Goal: Information Seeking & Learning: Learn about a topic

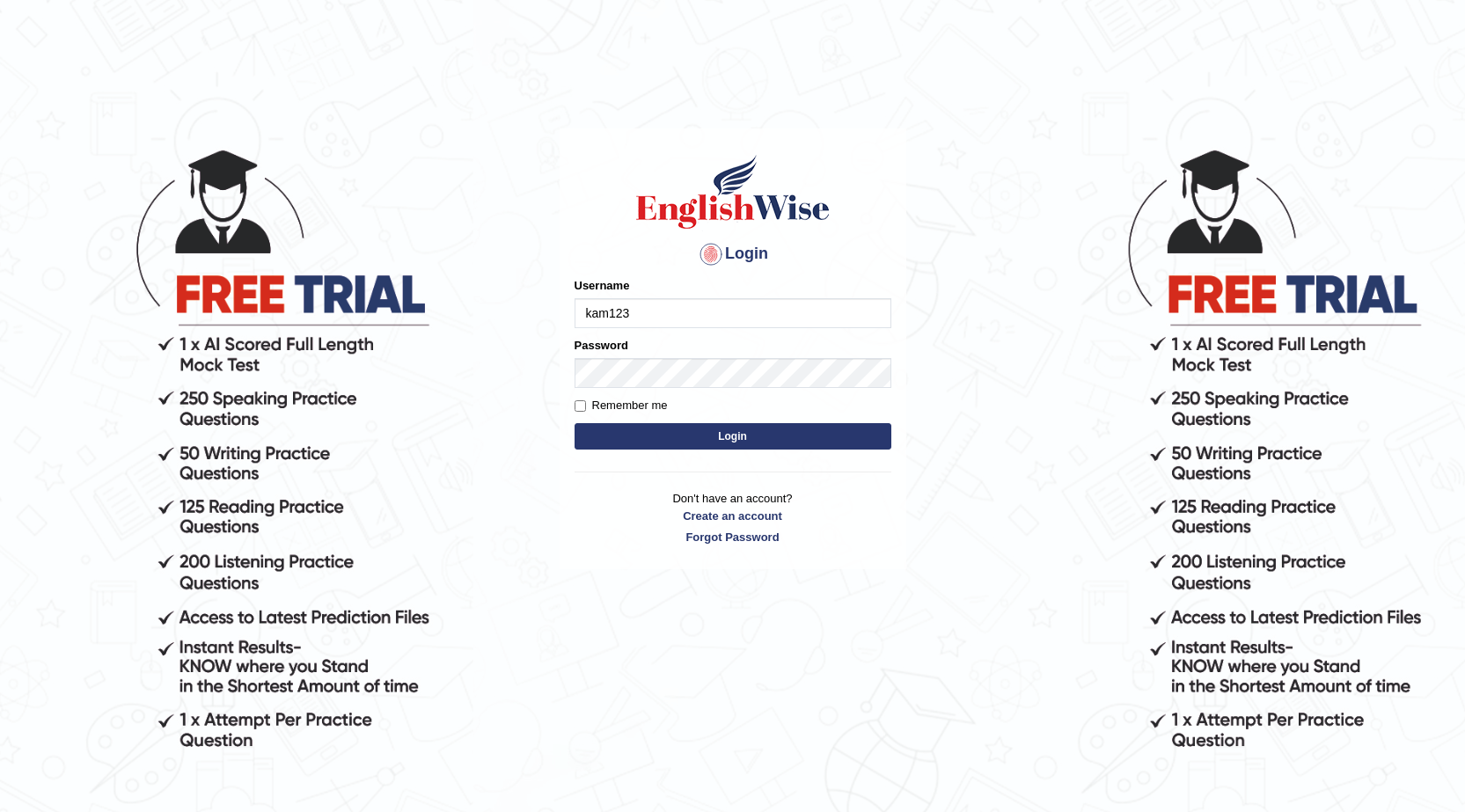
type input "kam123"
click at [676, 438] on button "Login" at bounding box center [733, 436] width 317 height 26
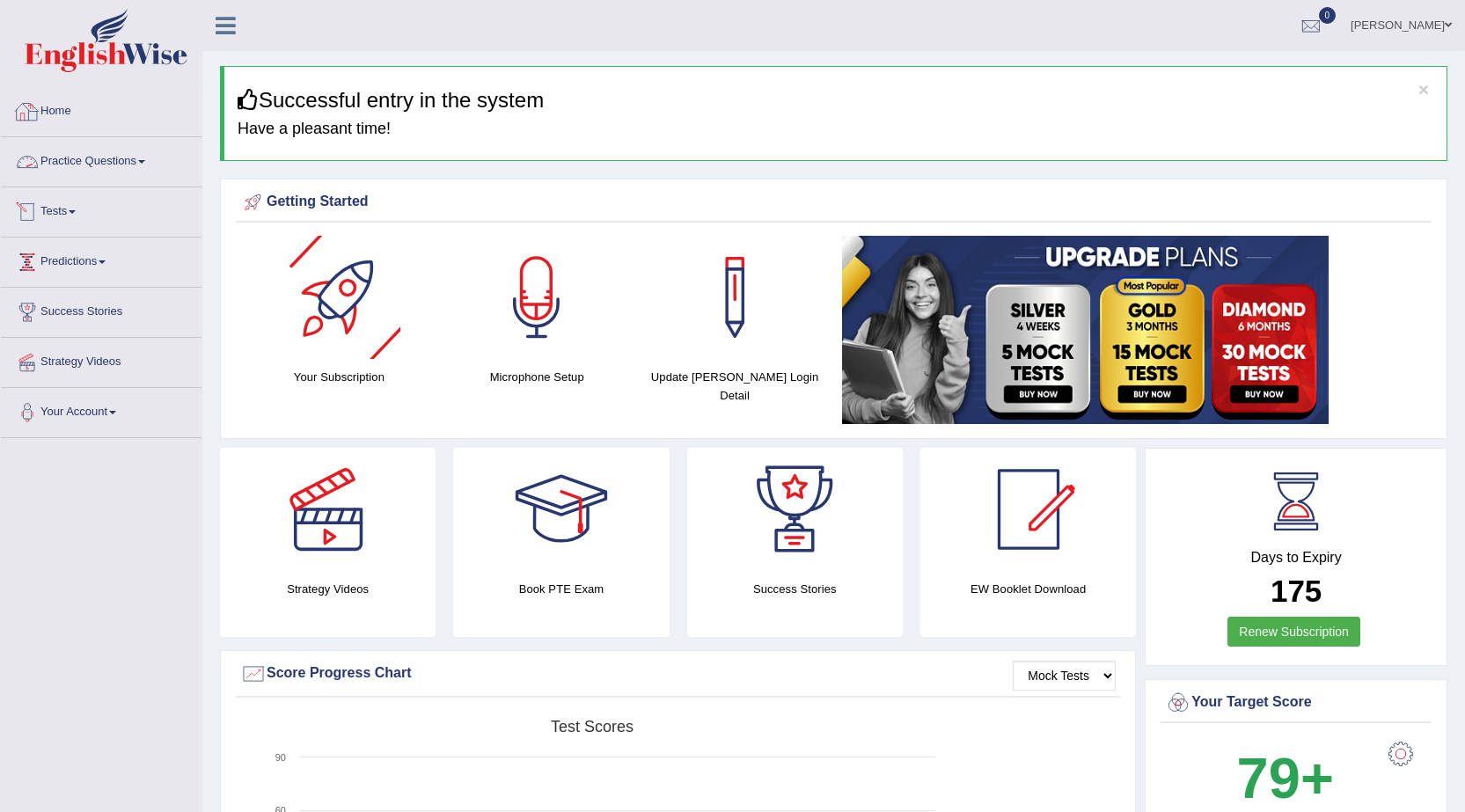
click at [122, 159] on link "Practice Questions" at bounding box center [101, 158] width 200 height 44
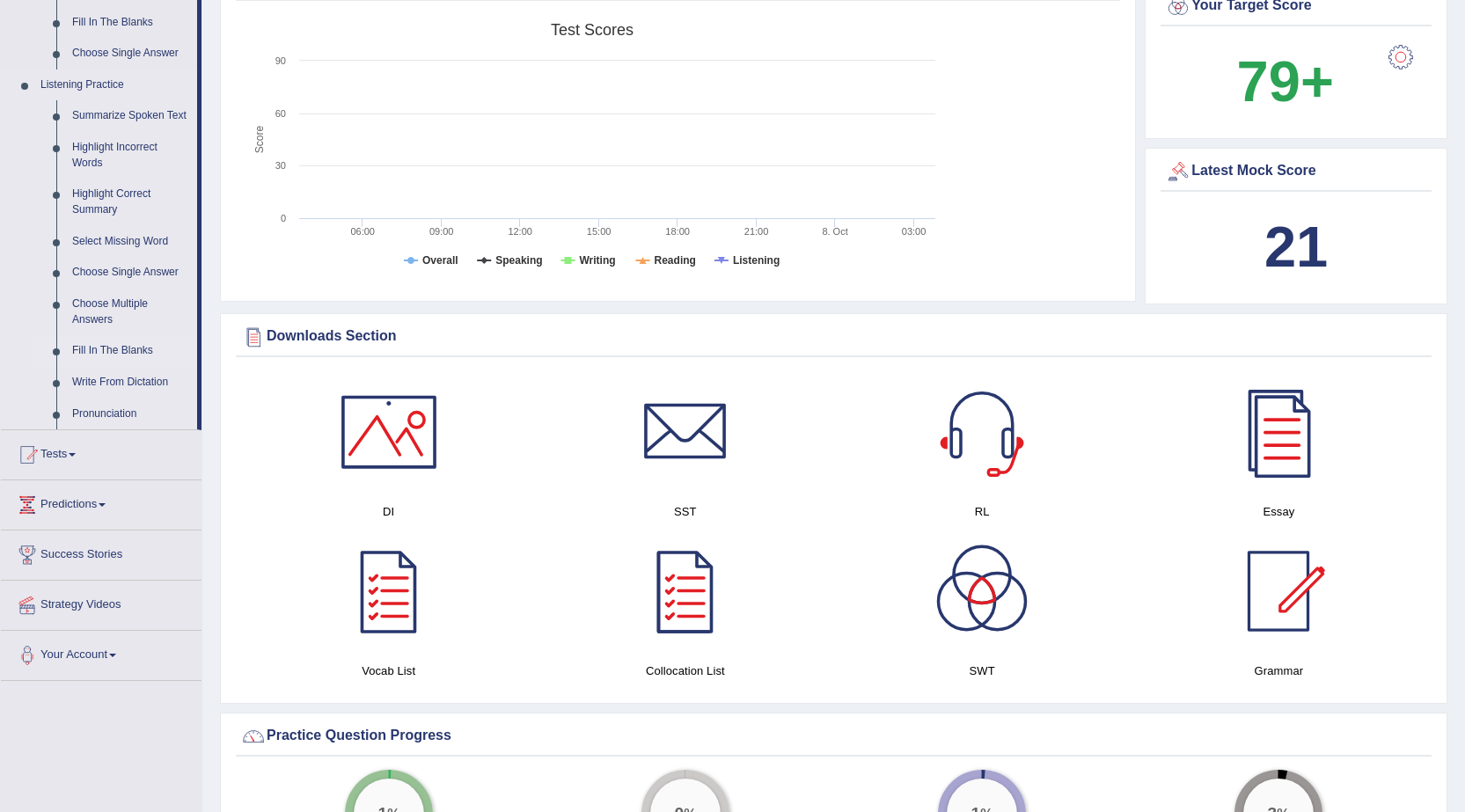
scroll to position [704, 0]
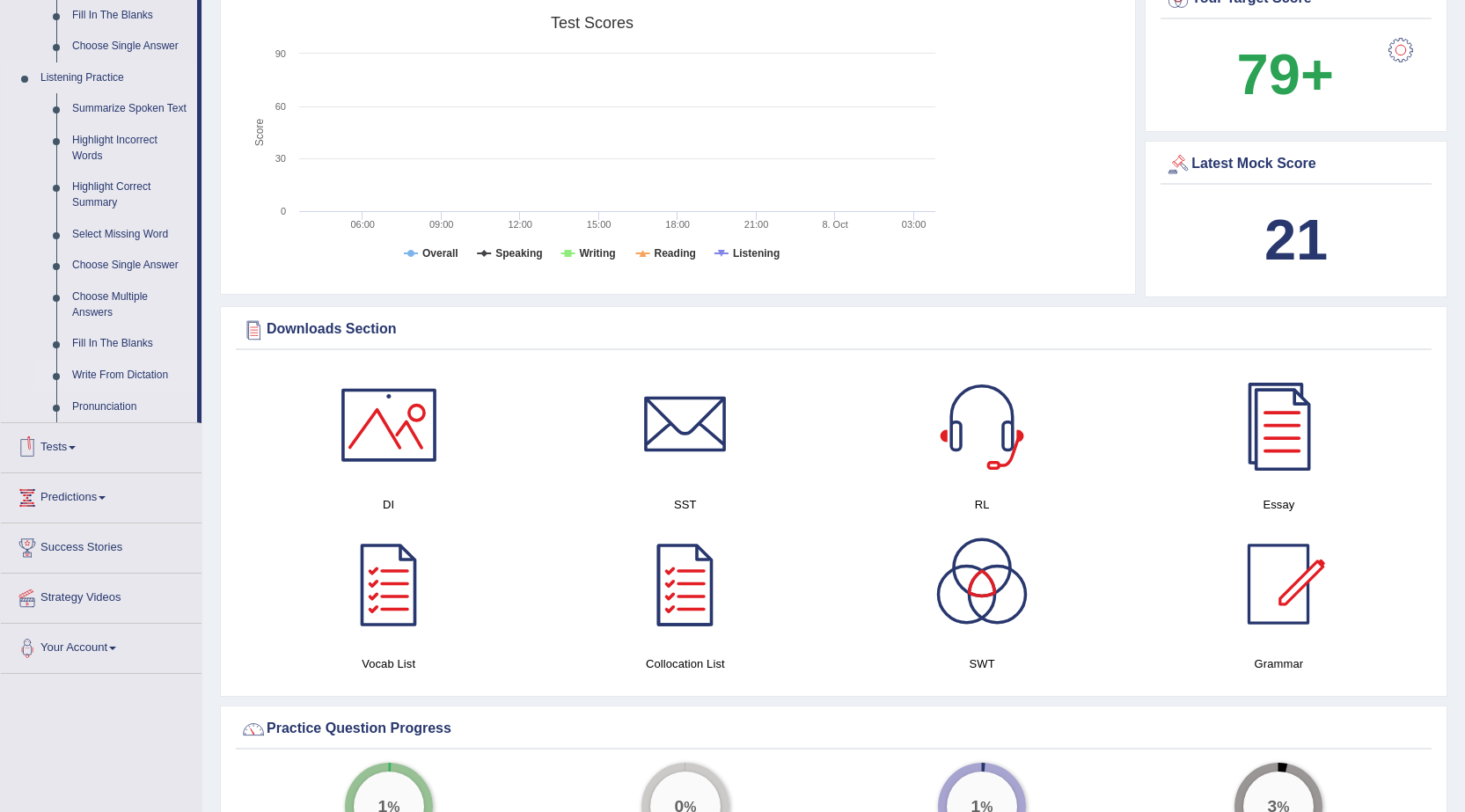
click at [133, 370] on link "Write From Dictation" at bounding box center [131, 375] width 133 height 31
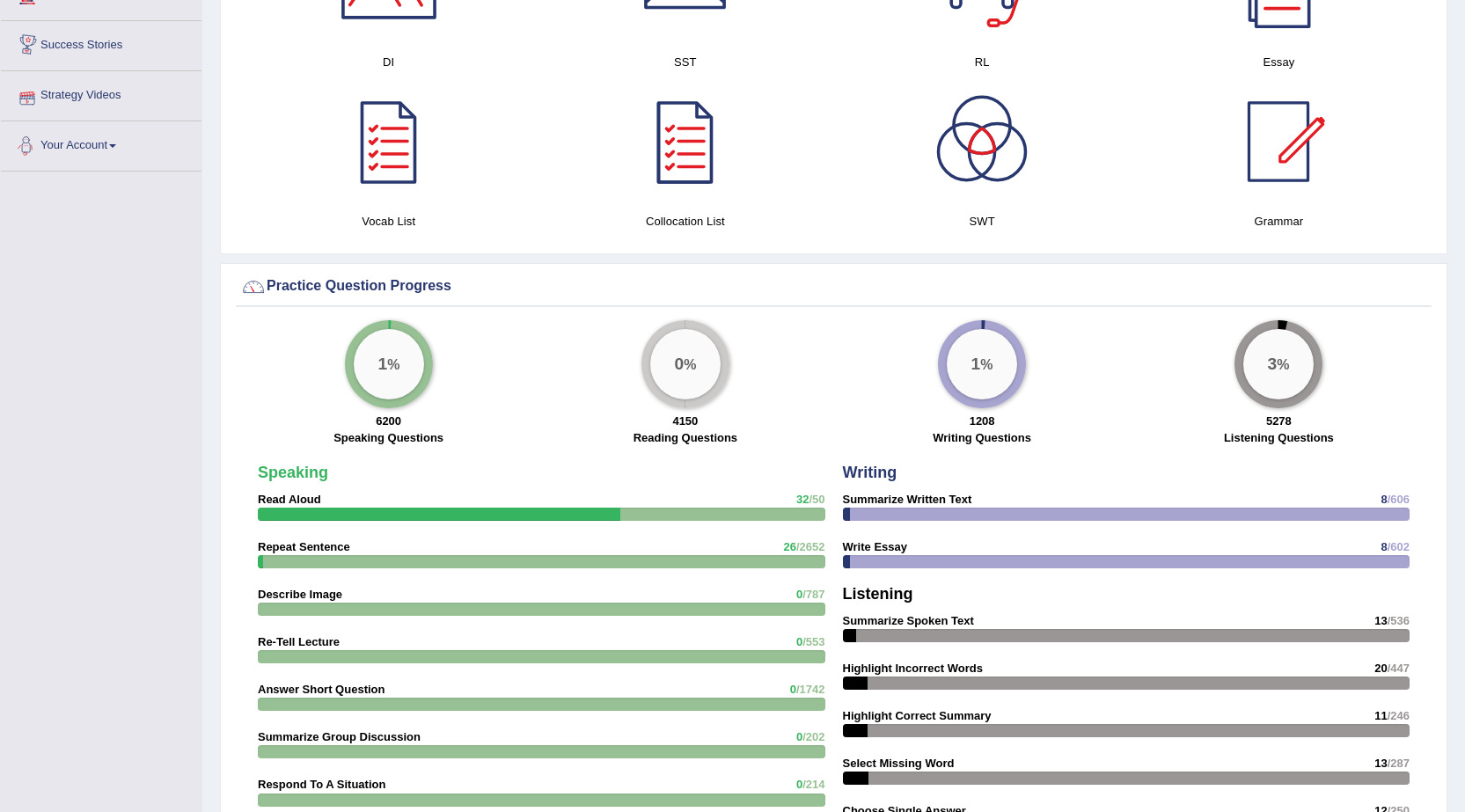
scroll to position [1012, 0]
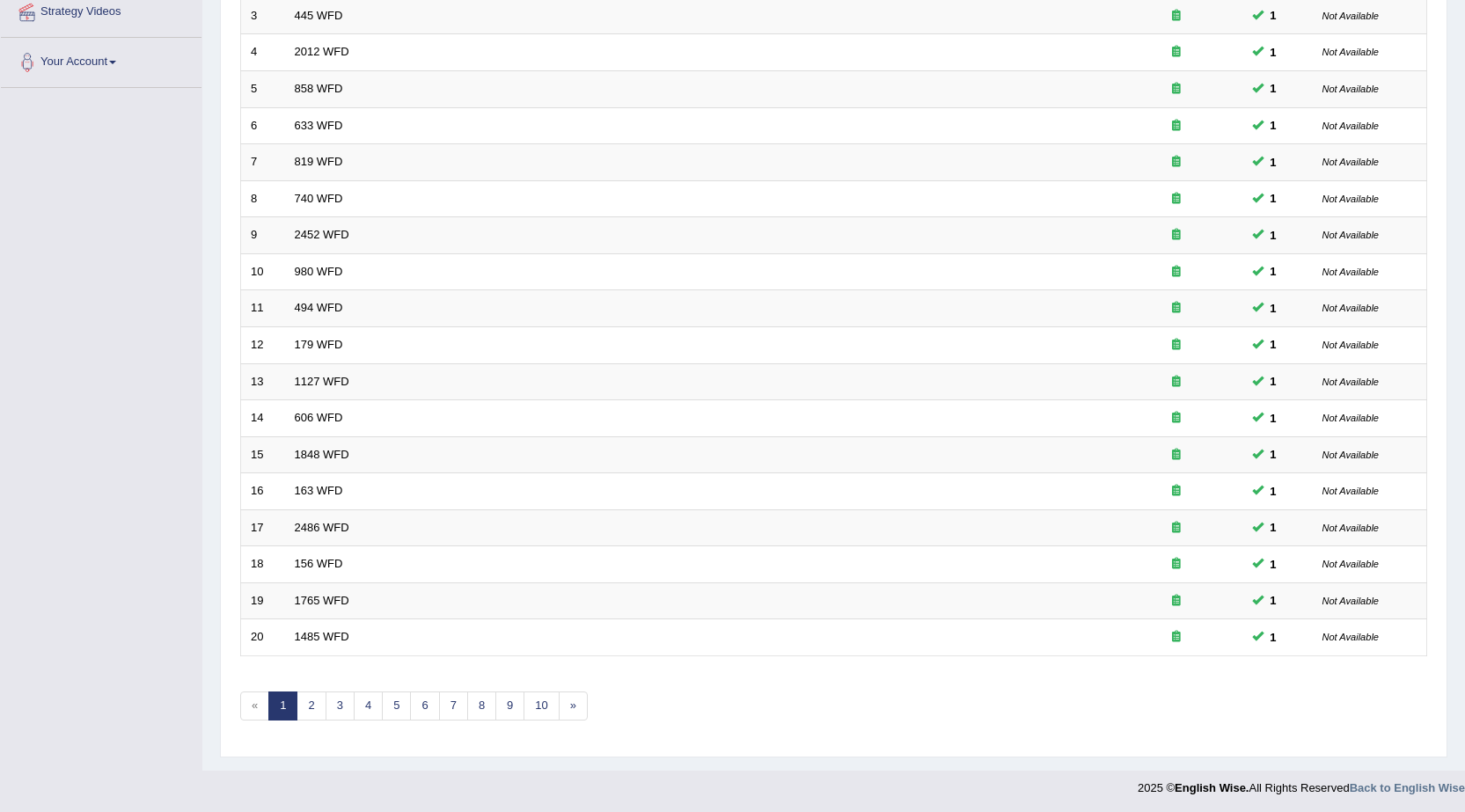
scroll to position [352, 0]
click at [321, 705] on link "2" at bounding box center [311, 705] width 29 height 29
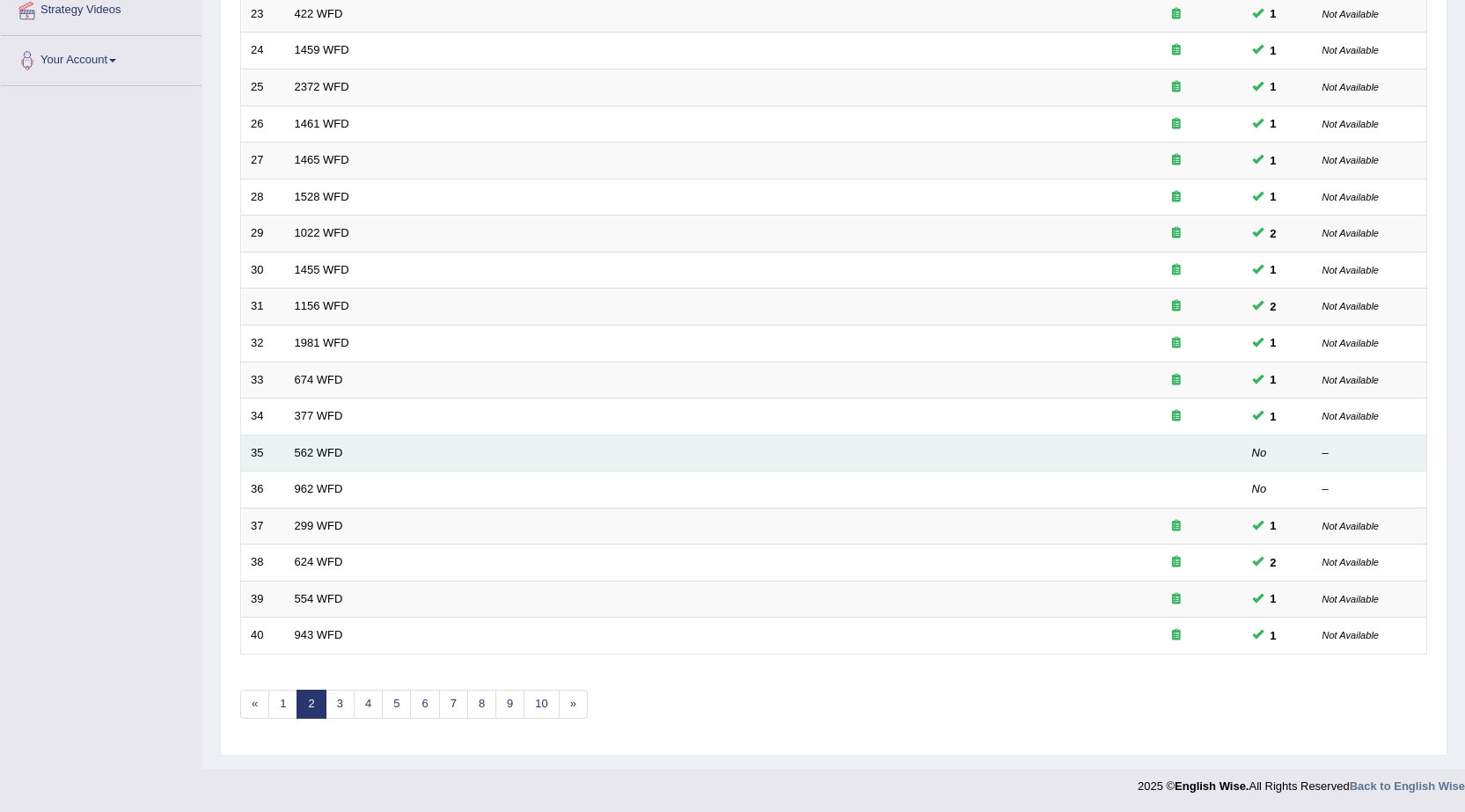
click at [333, 462] on td "562 WFD" at bounding box center [698, 453] width 826 height 37
click at [326, 454] on link "562 WFD" at bounding box center [320, 453] width 49 height 14
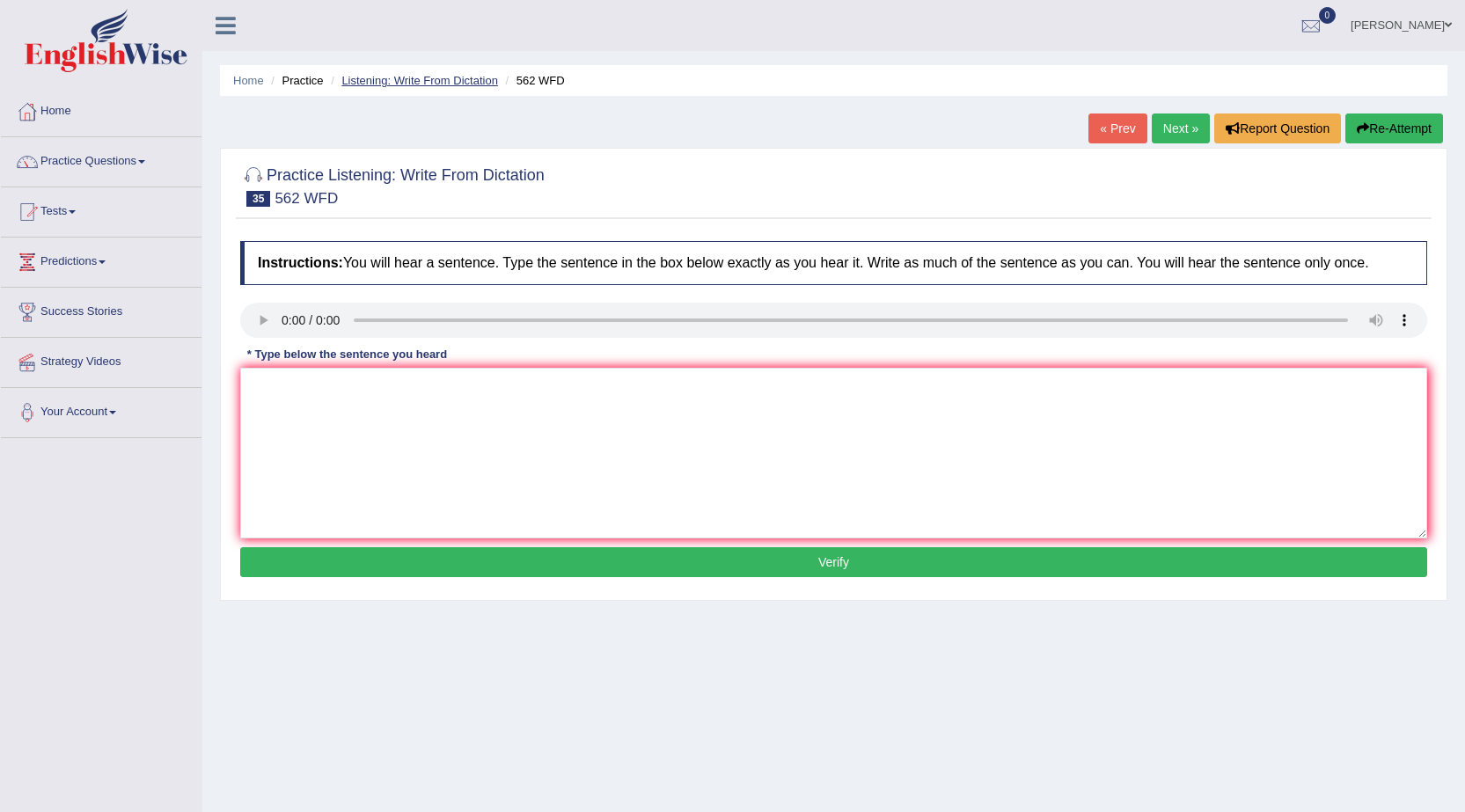
click at [372, 86] on link "Listening: Write From Dictation" at bounding box center [419, 81] width 156 height 14
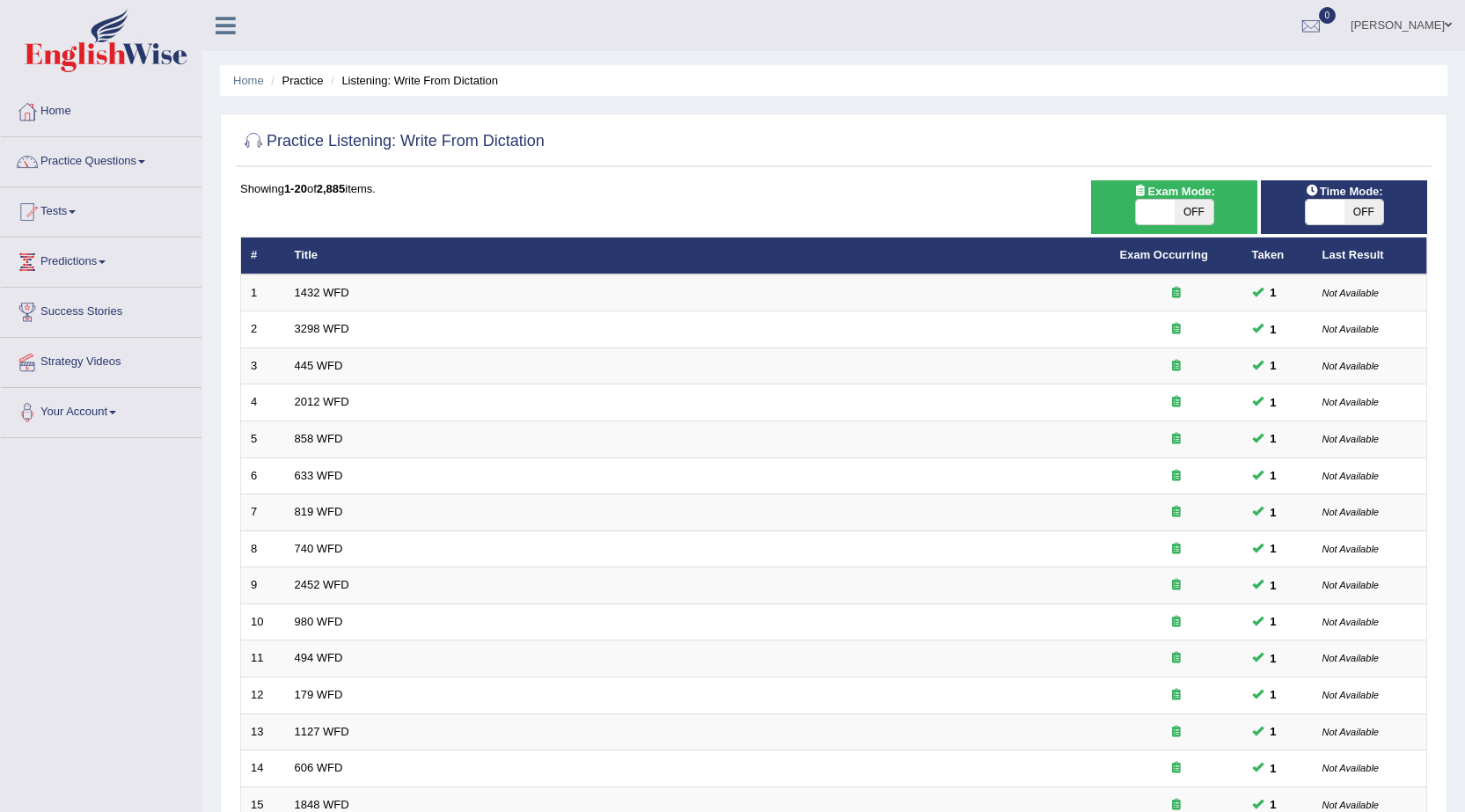
click at [1195, 207] on span "OFF" at bounding box center [1194, 211] width 39 height 24
checkbox input "true"
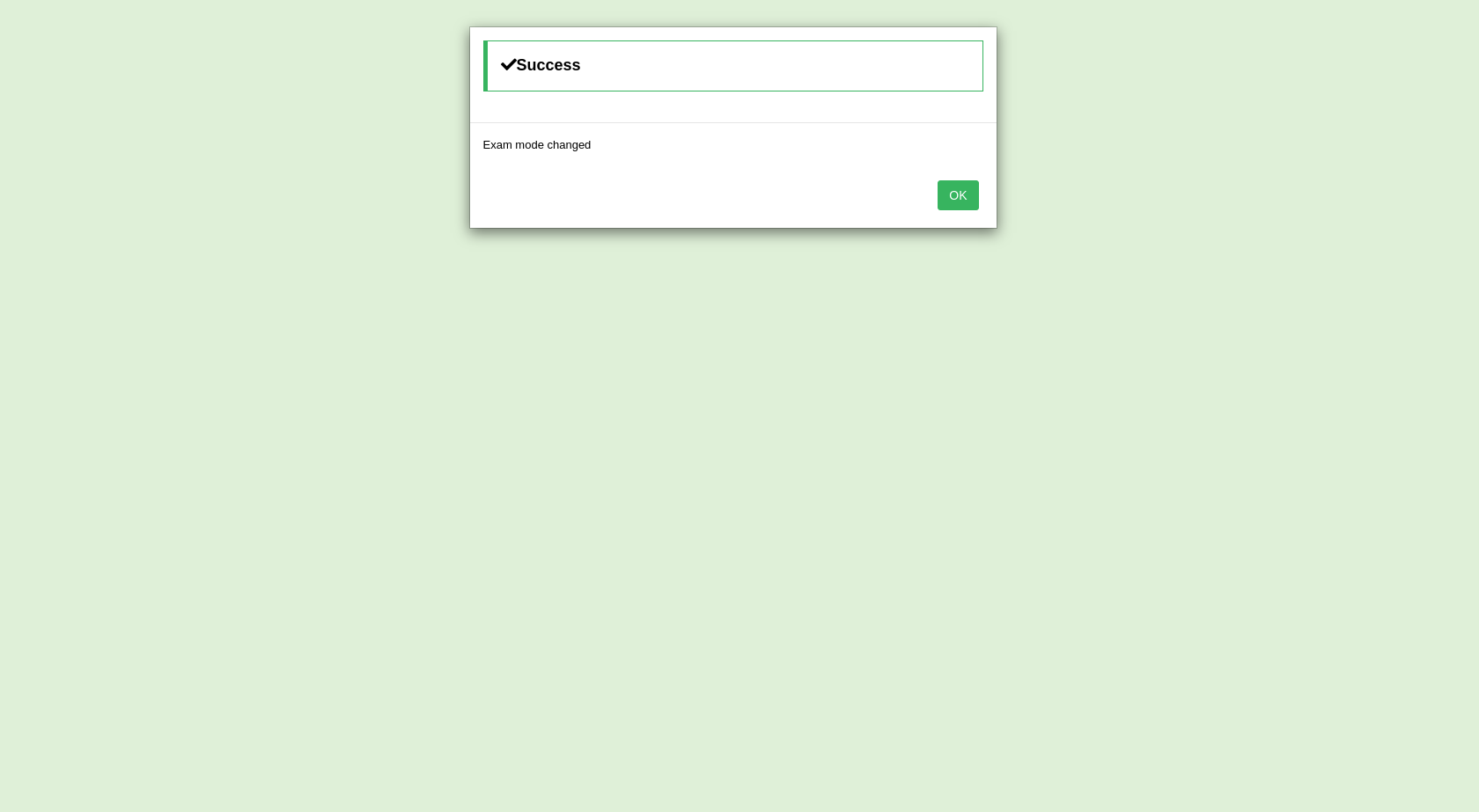
click at [954, 198] on button "OK" at bounding box center [957, 195] width 40 height 30
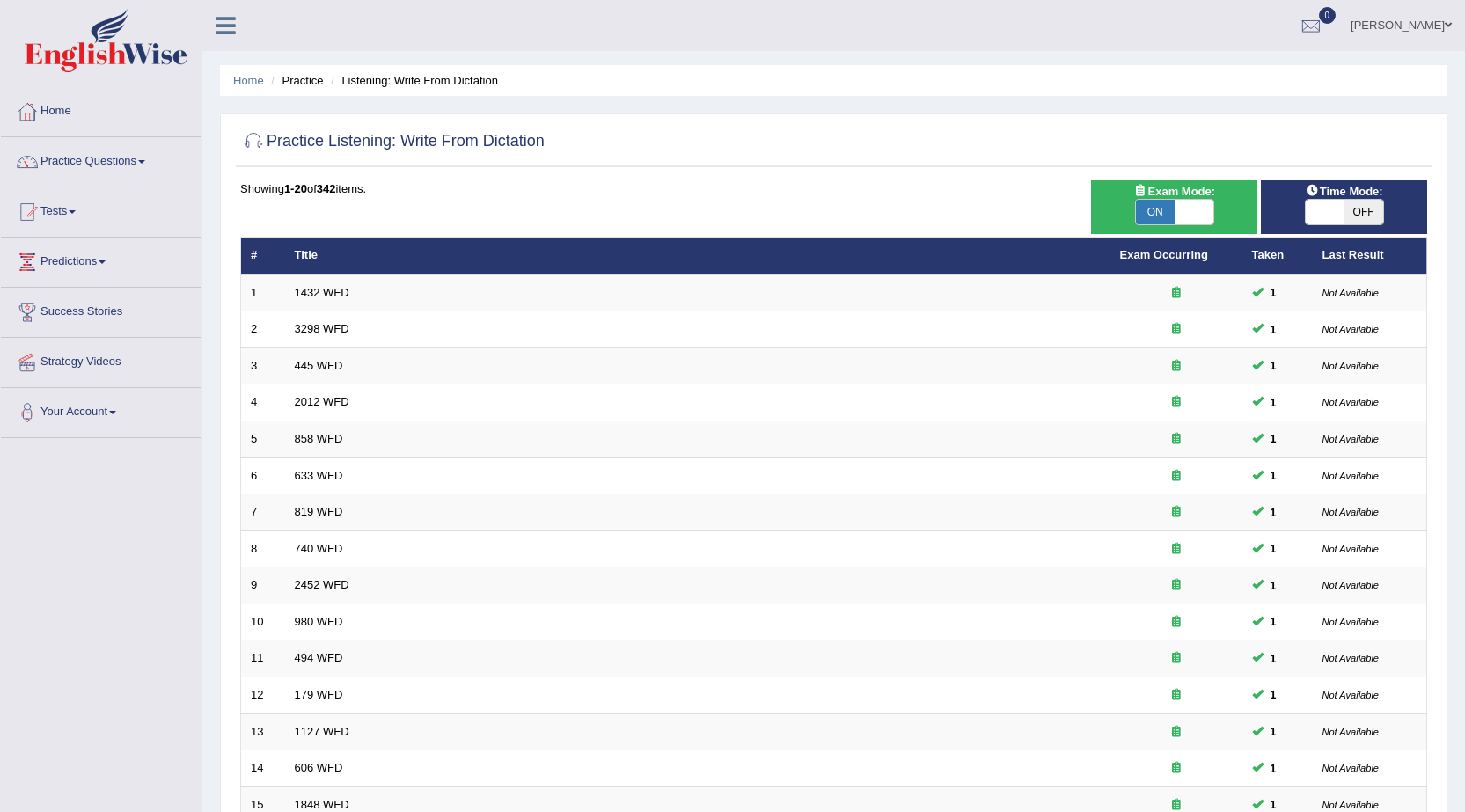
click at [1361, 208] on span "OFF" at bounding box center [1364, 211] width 39 height 24
checkbox input "true"
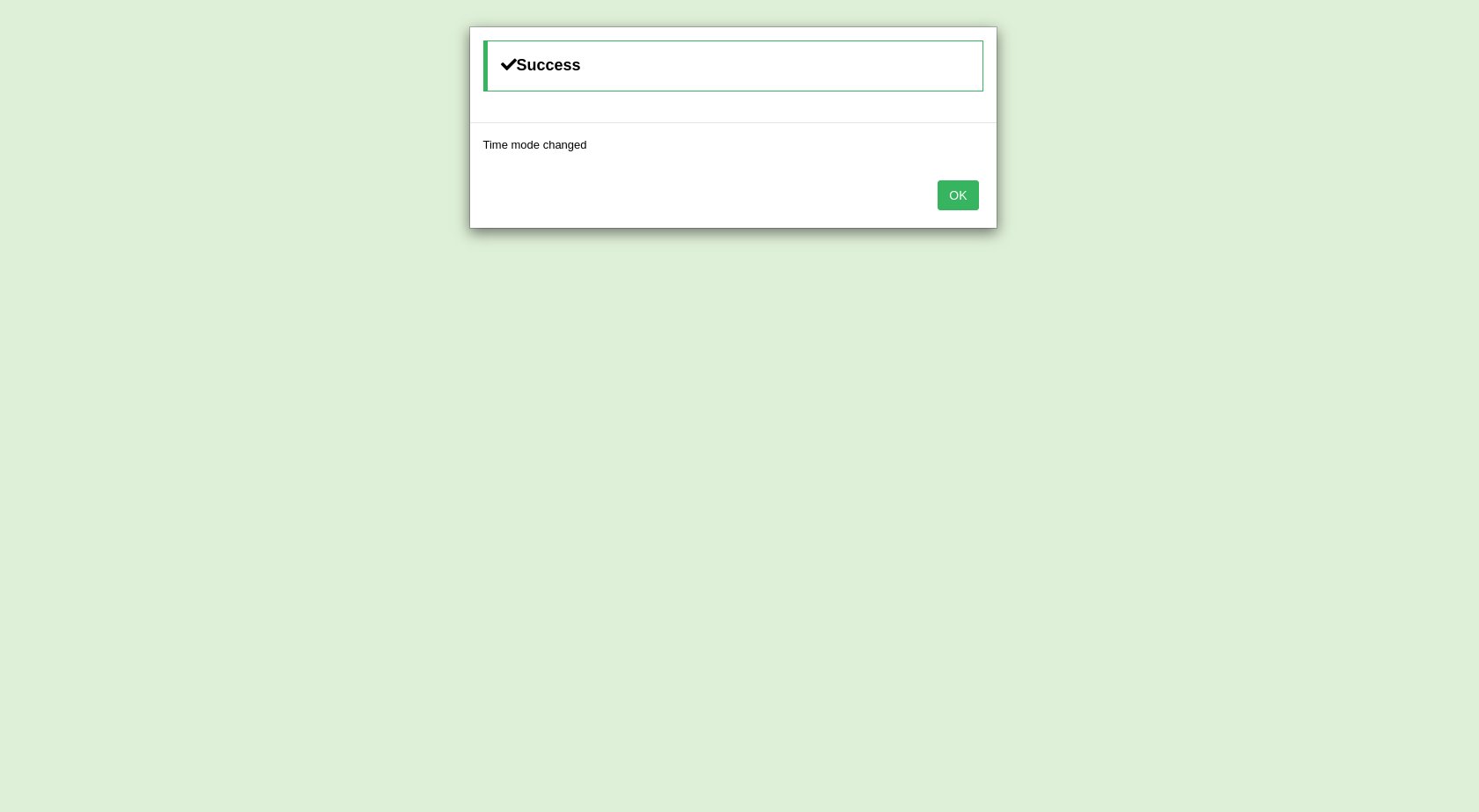
click at [953, 200] on button "OK" at bounding box center [957, 195] width 40 height 30
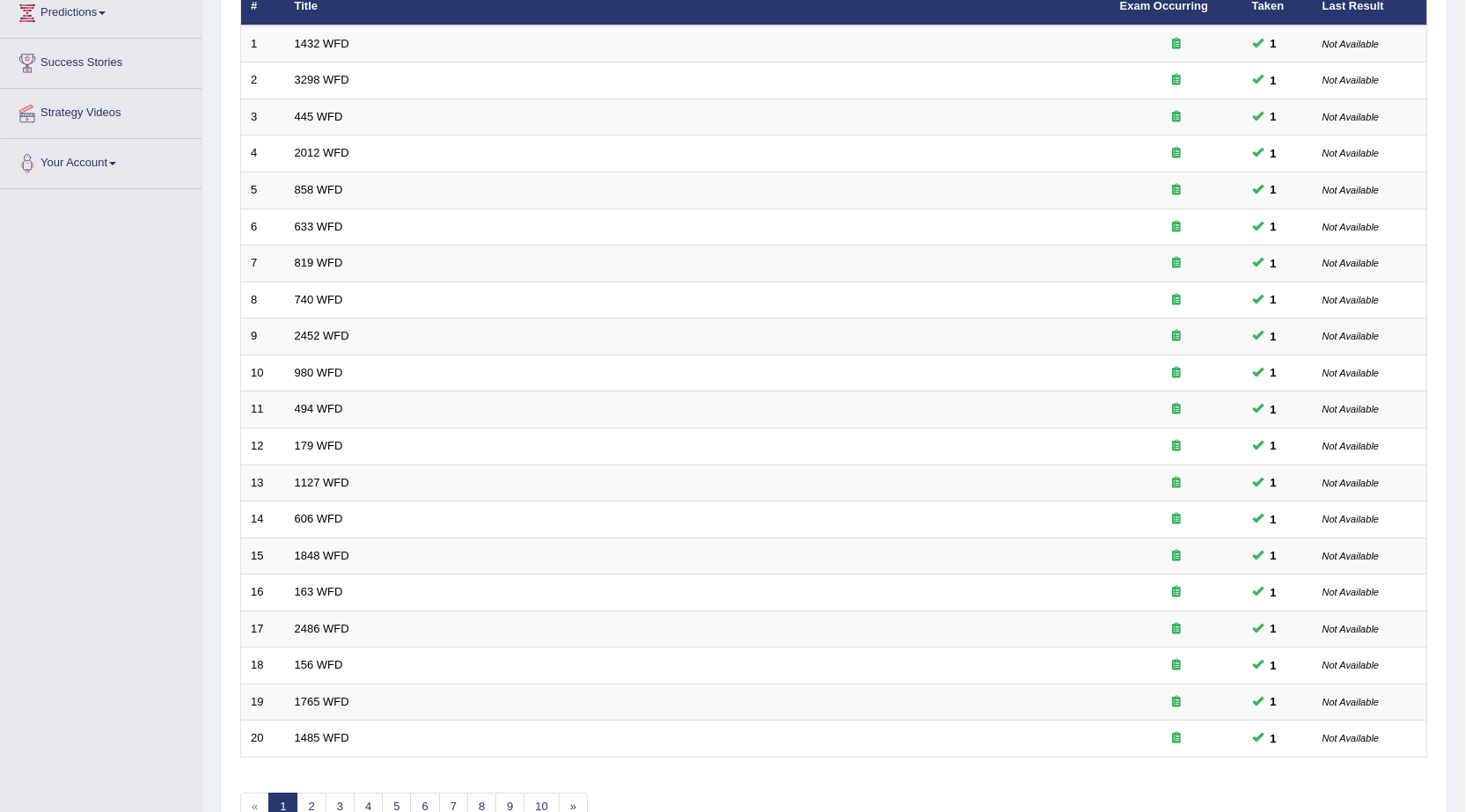
scroll to position [353, 0]
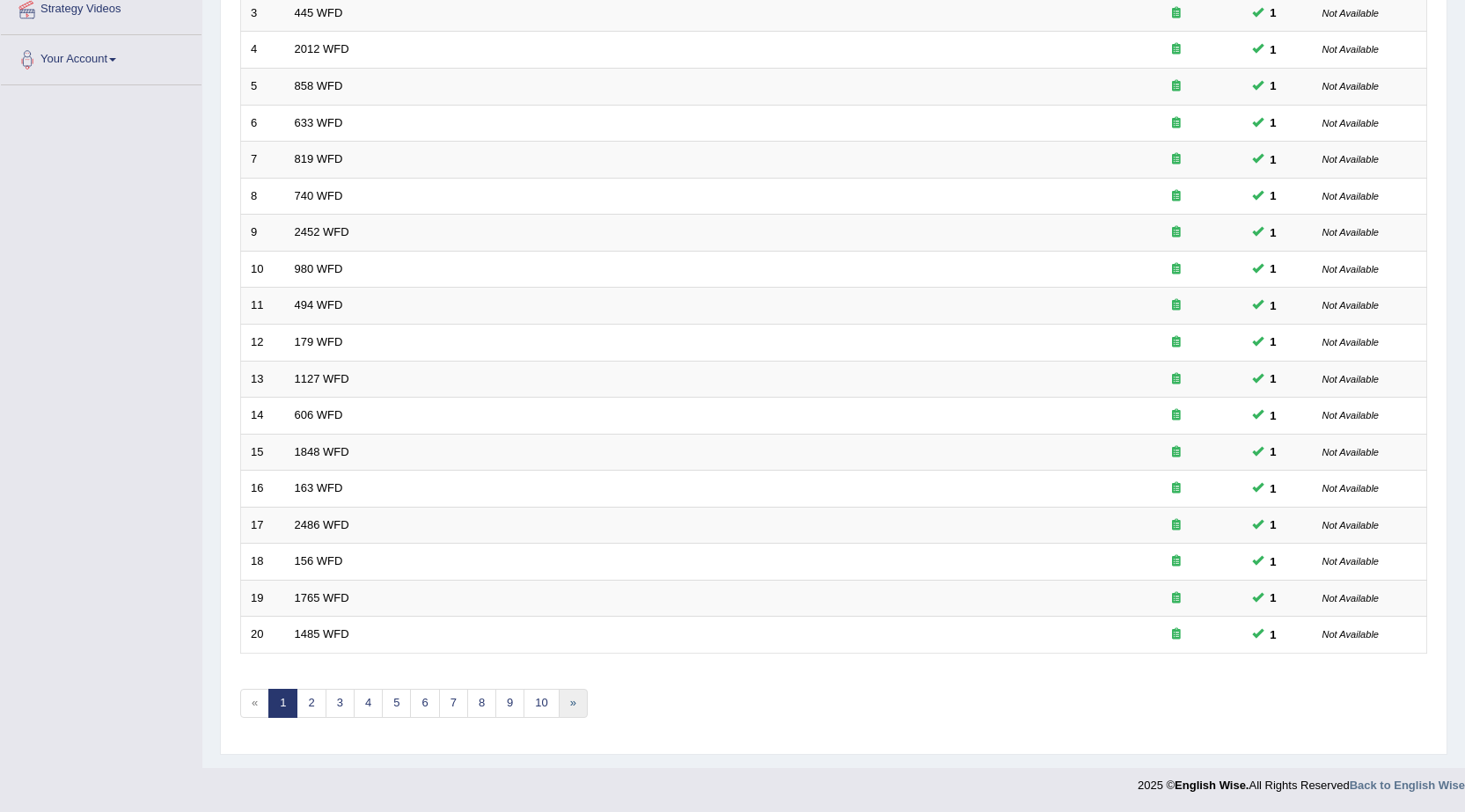
click at [583, 715] on link "»" at bounding box center [574, 704] width 29 height 29
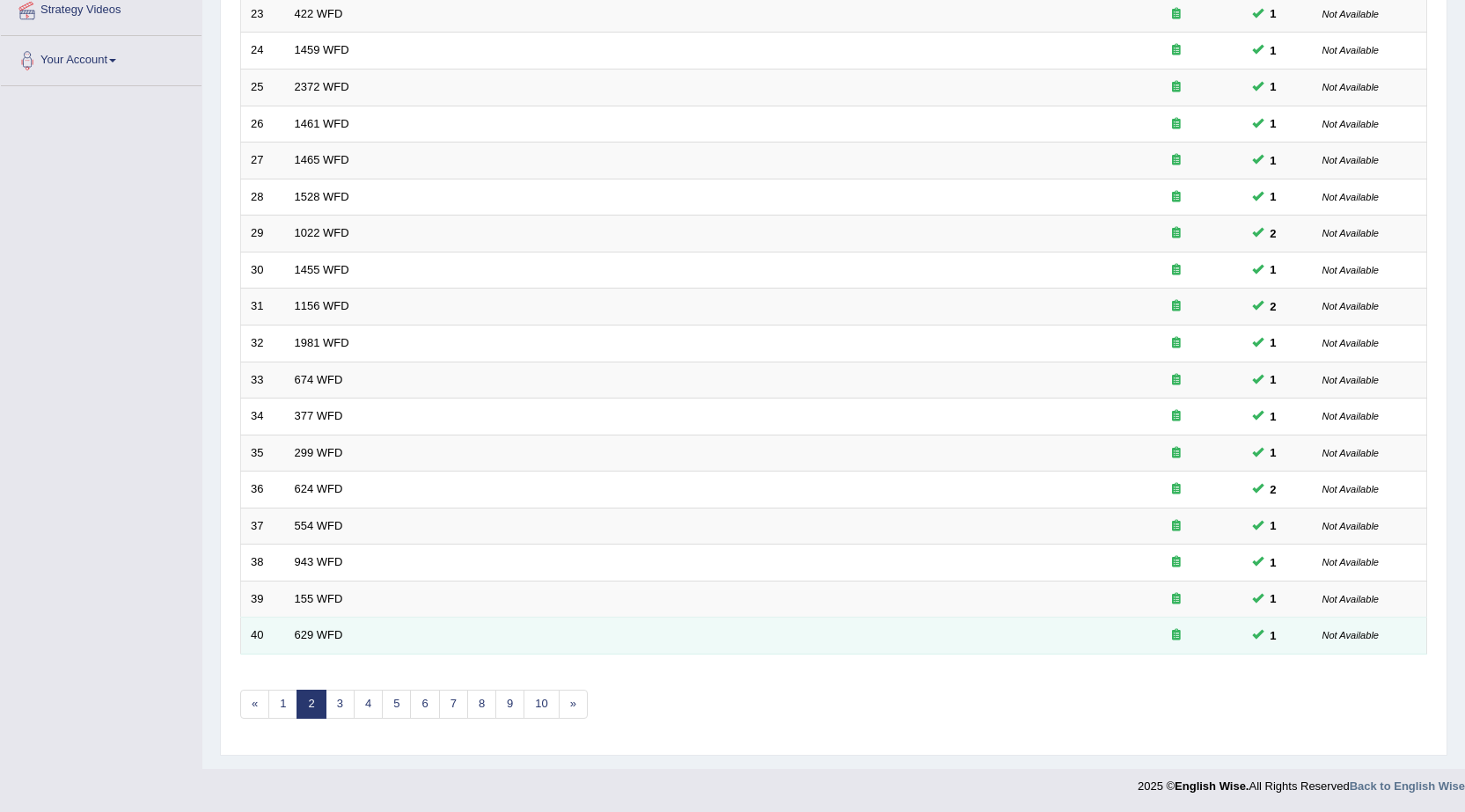
scroll to position [353, 0]
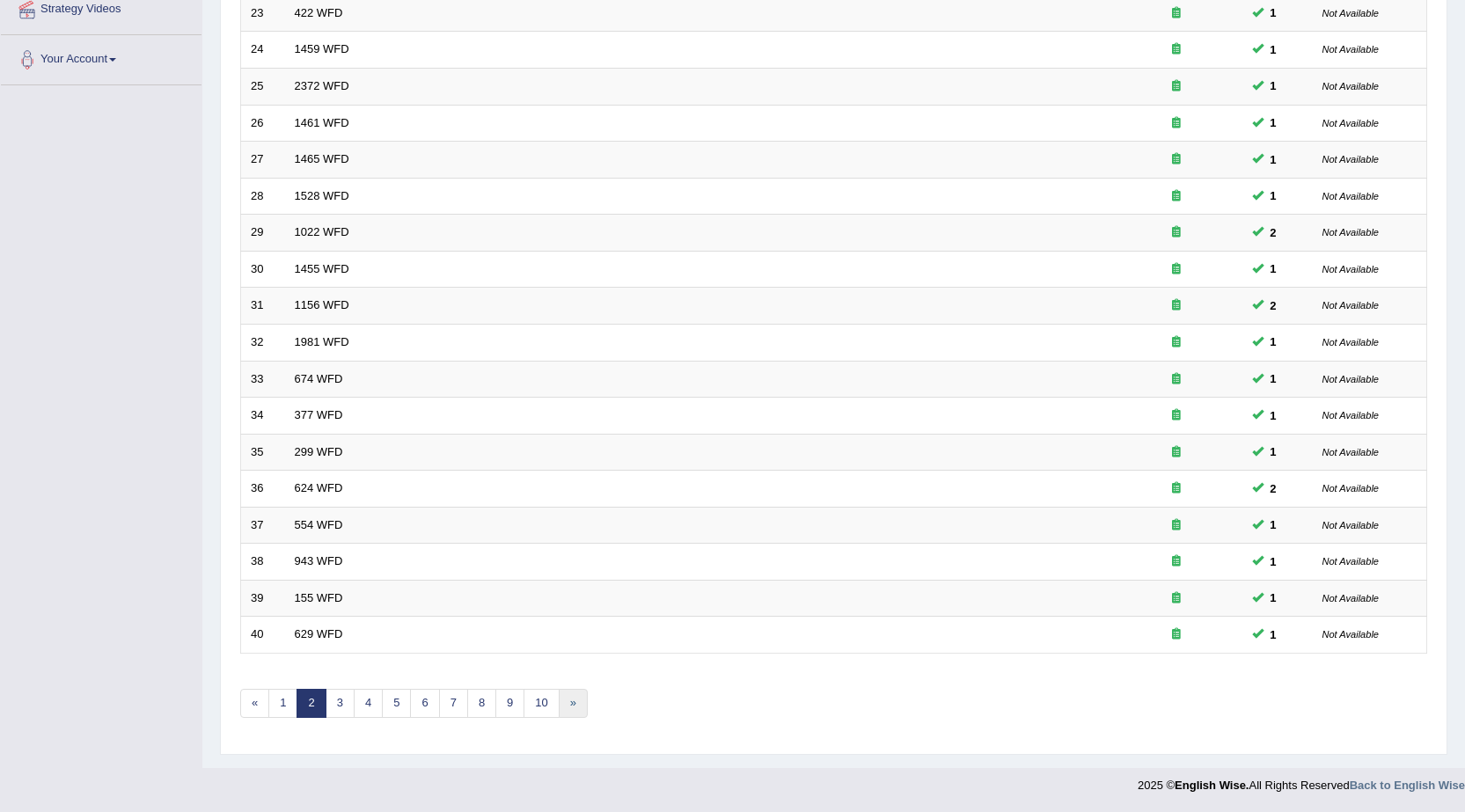
click at [575, 705] on link "»" at bounding box center [574, 704] width 29 height 29
click at [573, 713] on link "»" at bounding box center [574, 705] width 29 height 29
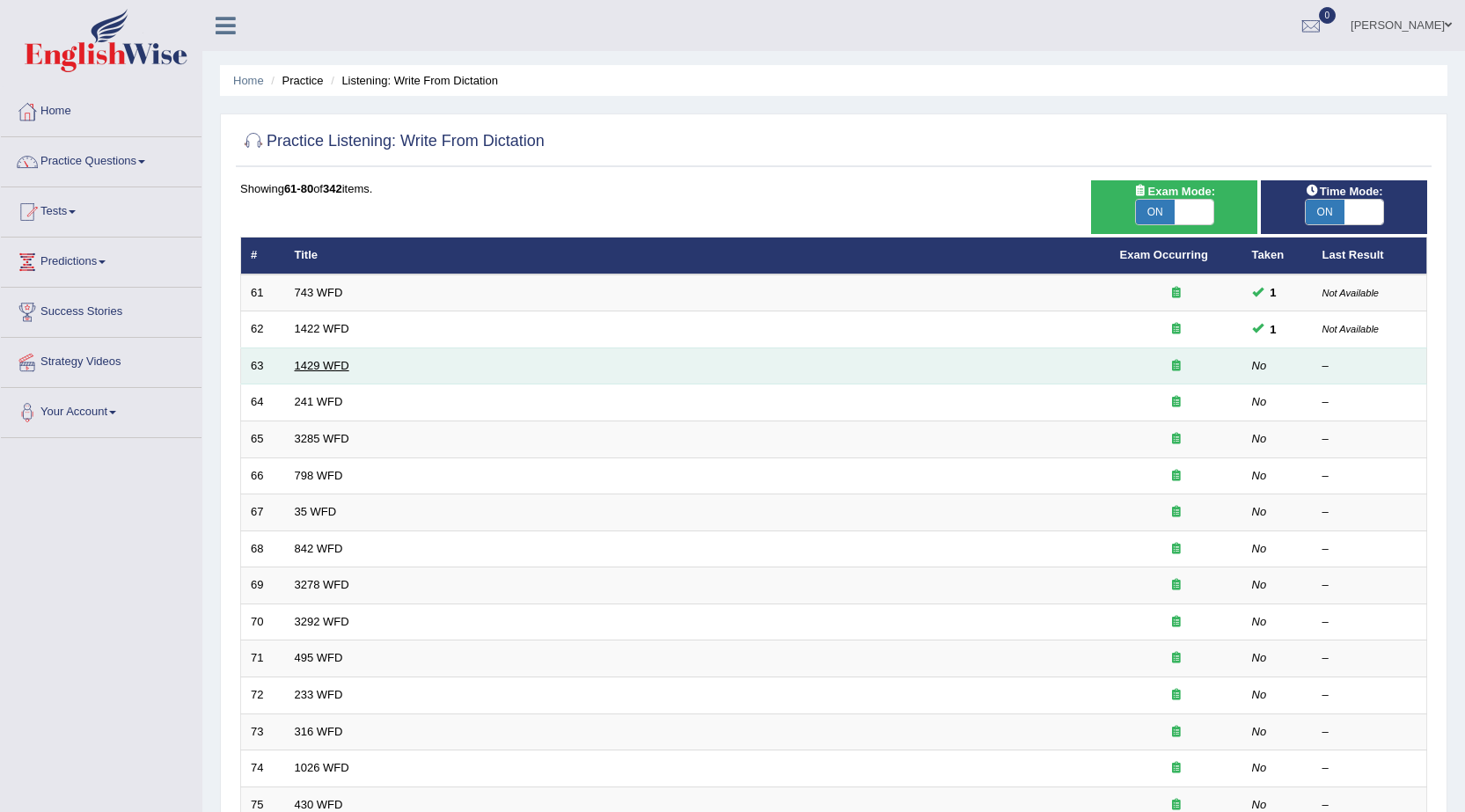
click at [314, 363] on link "1429 WFD" at bounding box center [323, 365] width 55 height 14
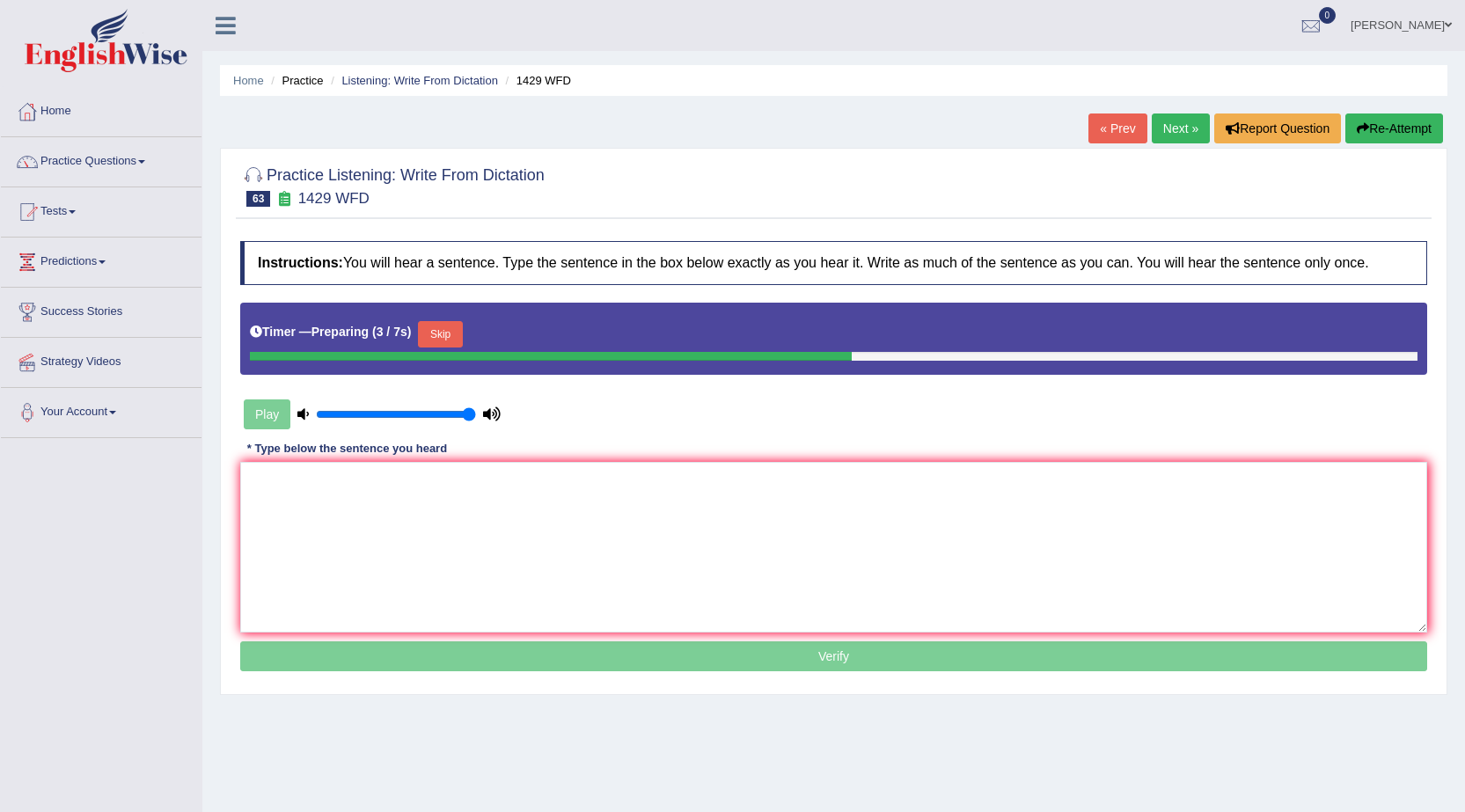
click at [457, 328] on button "Skip" at bounding box center [440, 334] width 44 height 26
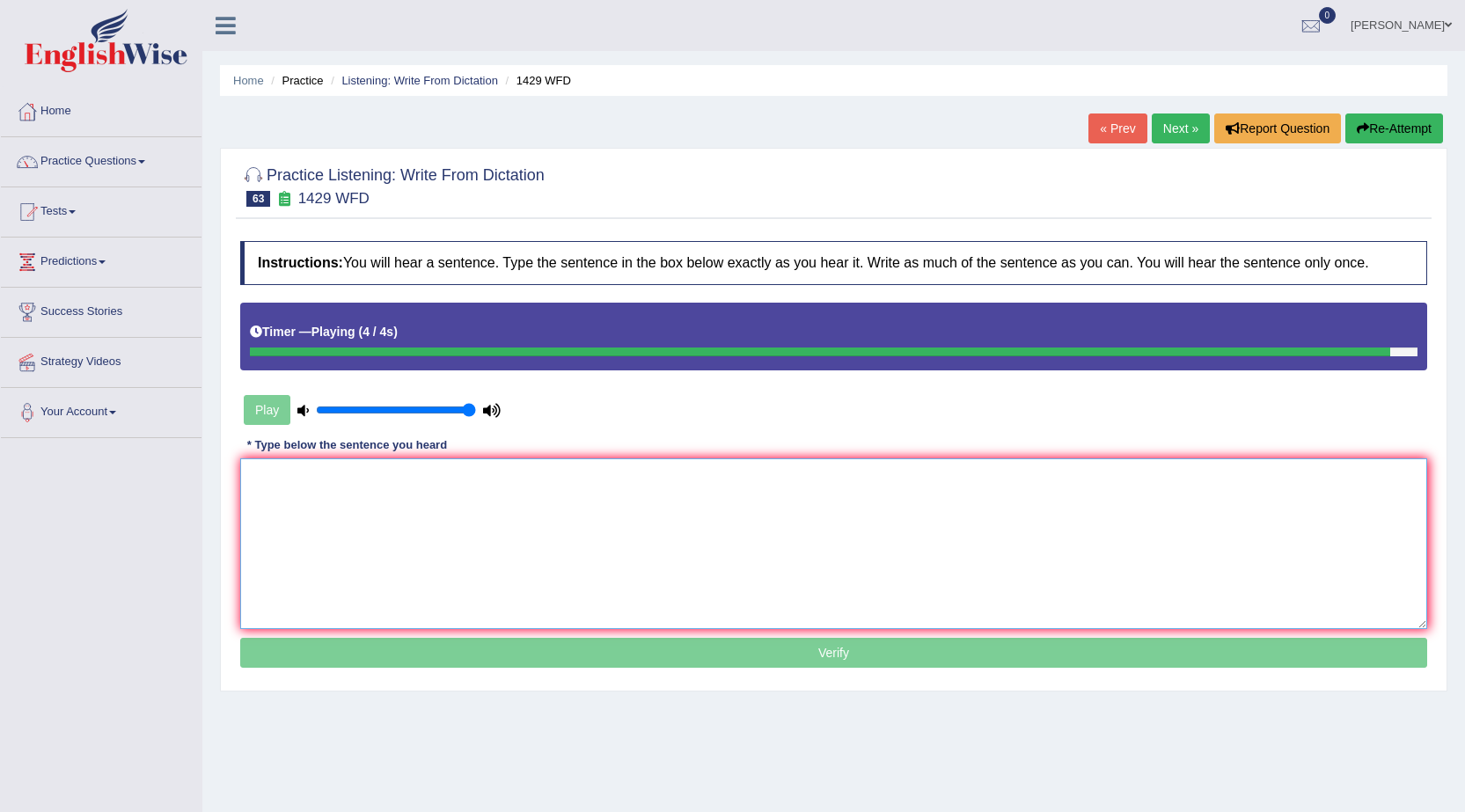
click at [444, 528] on textarea at bounding box center [834, 543] width 1187 height 171
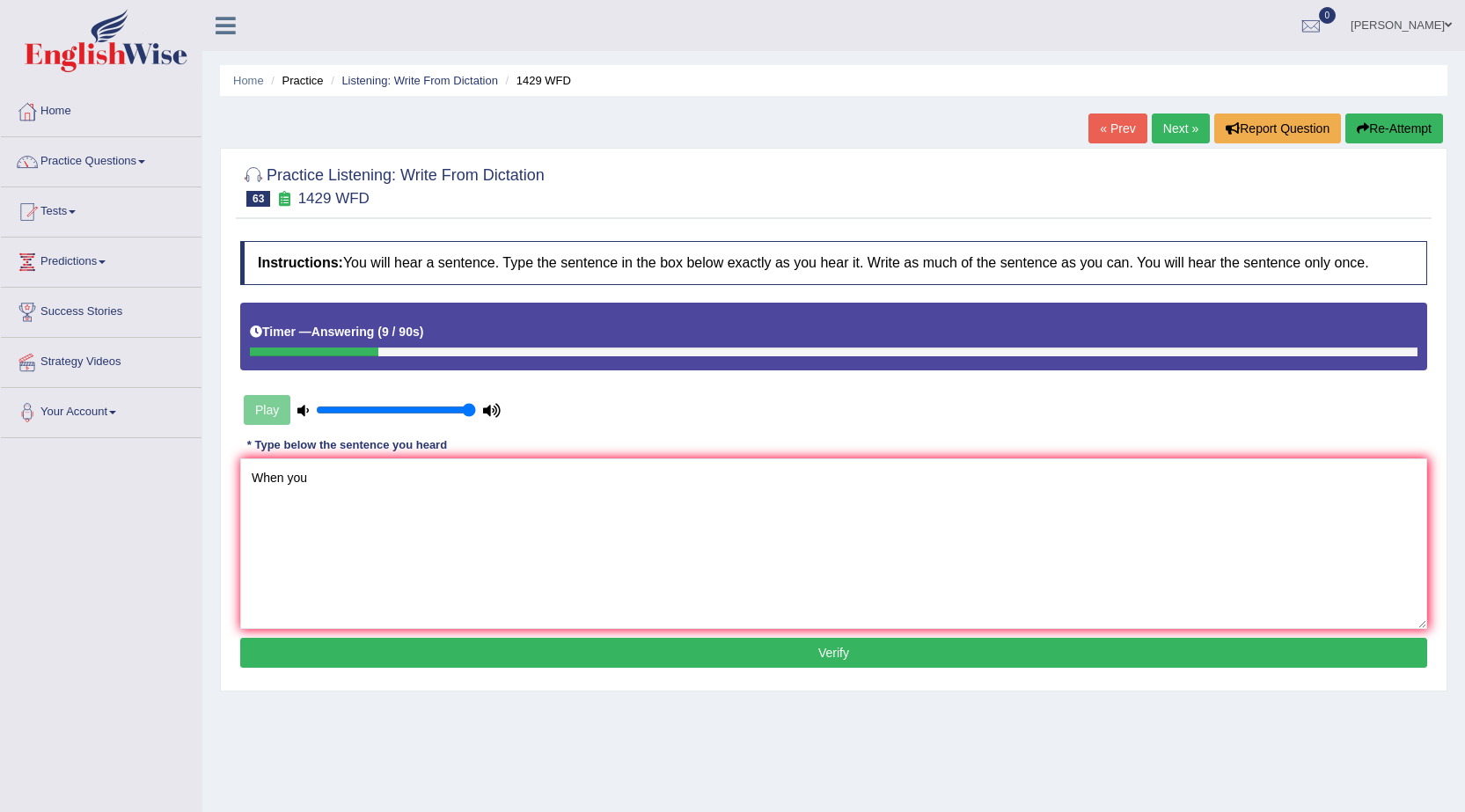
click at [582, 387] on div "Instructions: You will hear a sentence. Type the sentence in the box below exac…" at bounding box center [834, 456] width 1196 height 449
click at [592, 465] on textarea "When you" at bounding box center [834, 543] width 1187 height 171
type textarea "When you attemp a job interview punctuality is the key."
click at [391, 654] on button "Verify" at bounding box center [834, 653] width 1187 height 30
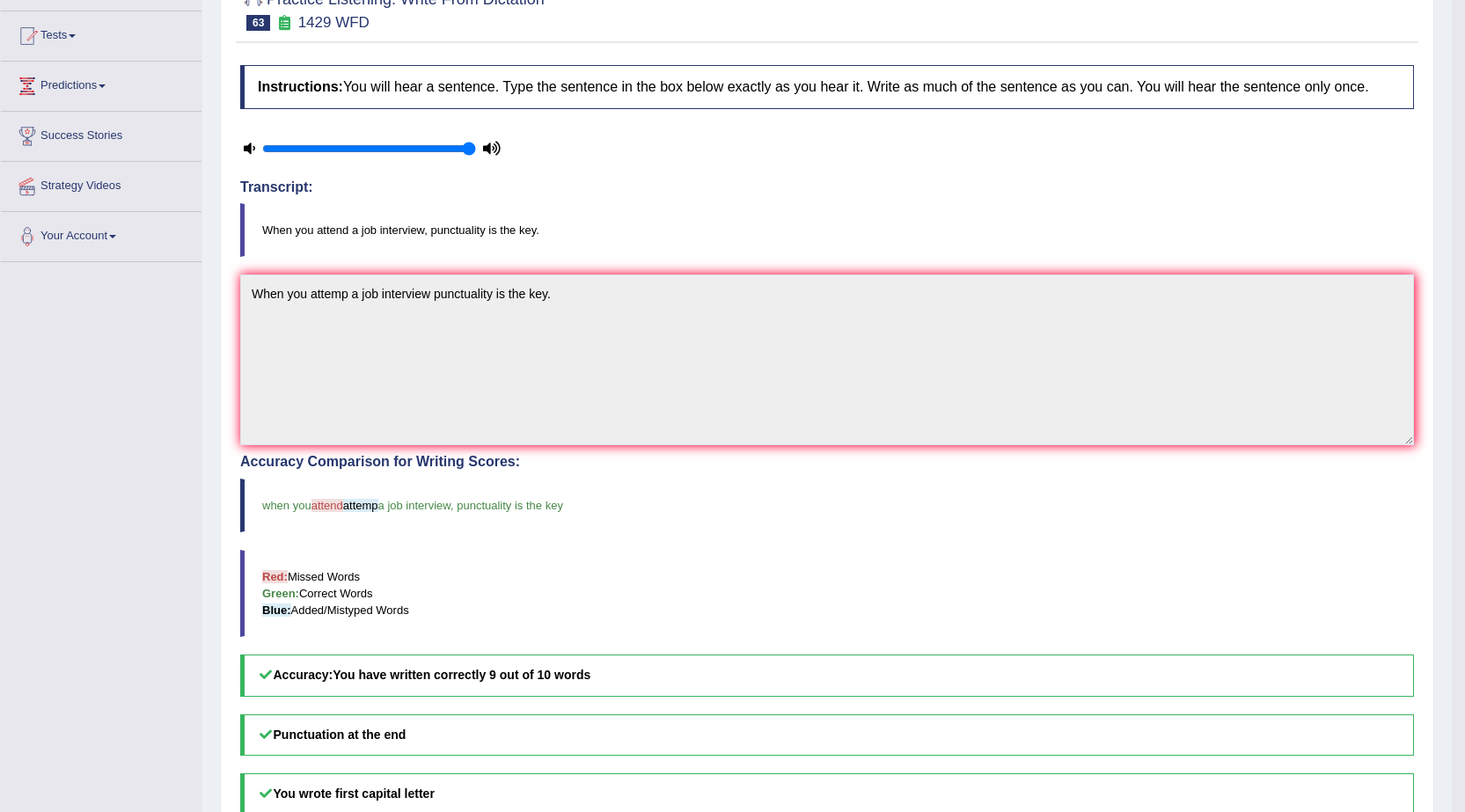
scroll to position [88, 0]
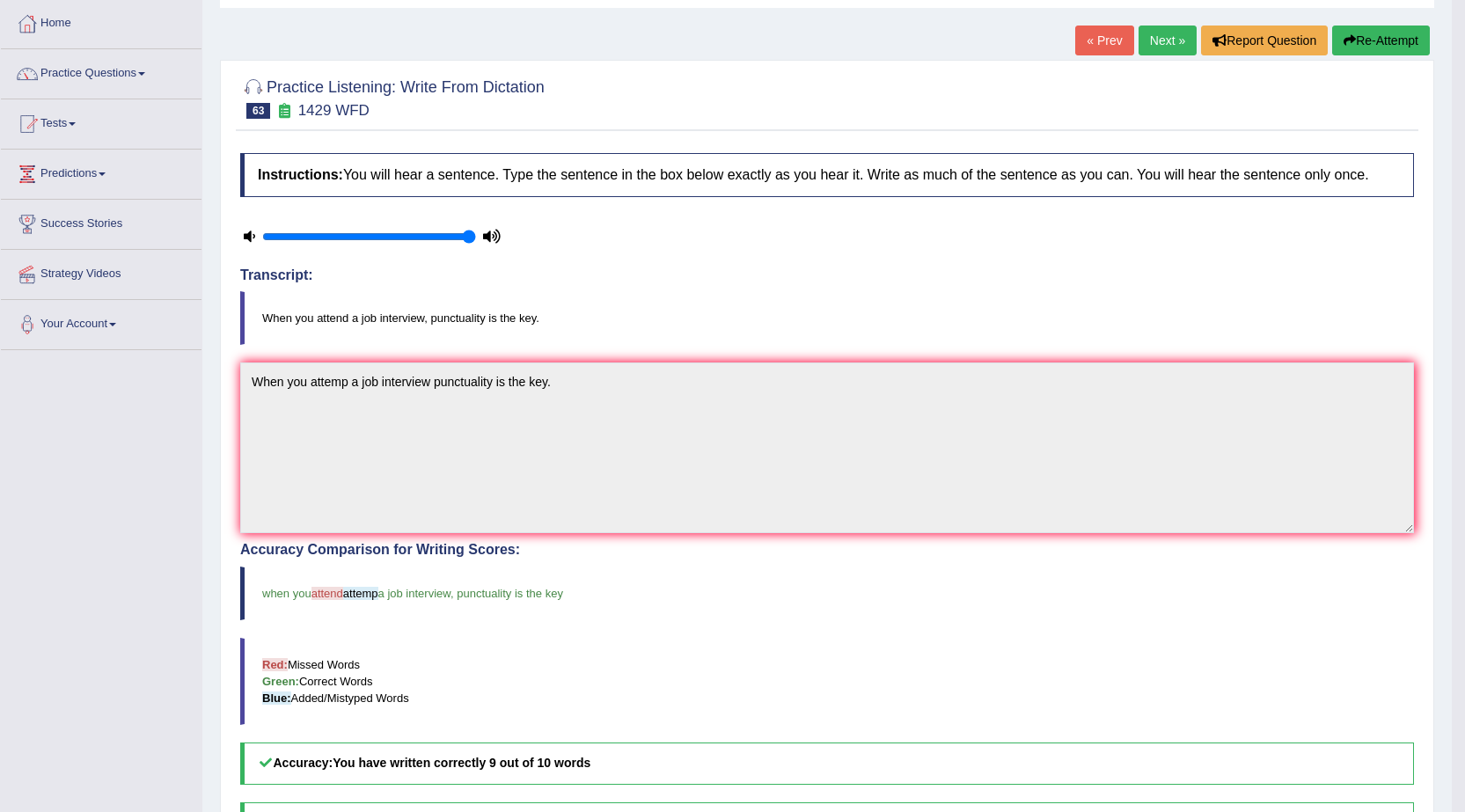
click at [1171, 27] on link "Next »" at bounding box center [1167, 40] width 58 height 30
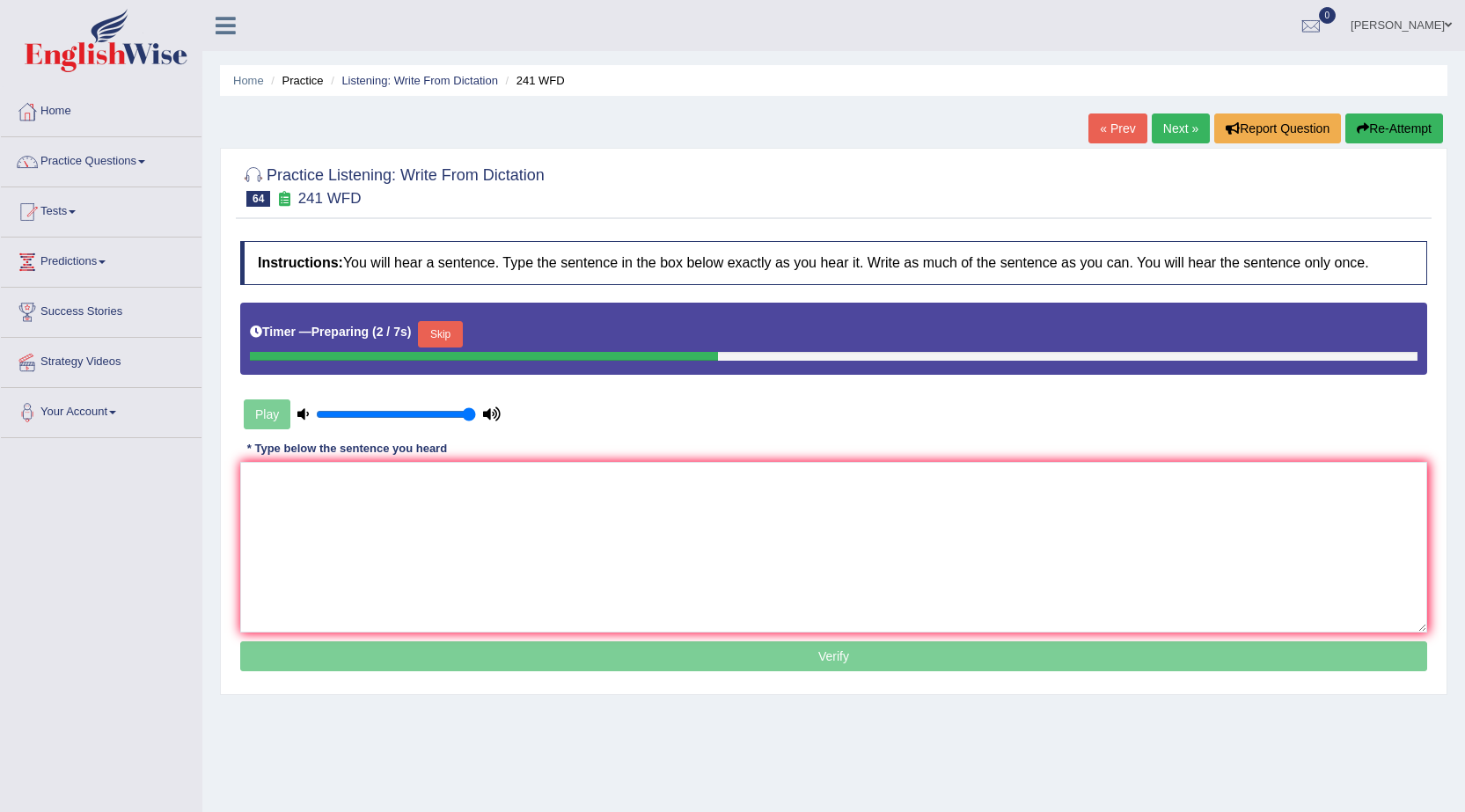
click at [460, 337] on button "Skip" at bounding box center [440, 334] width 44 height 26
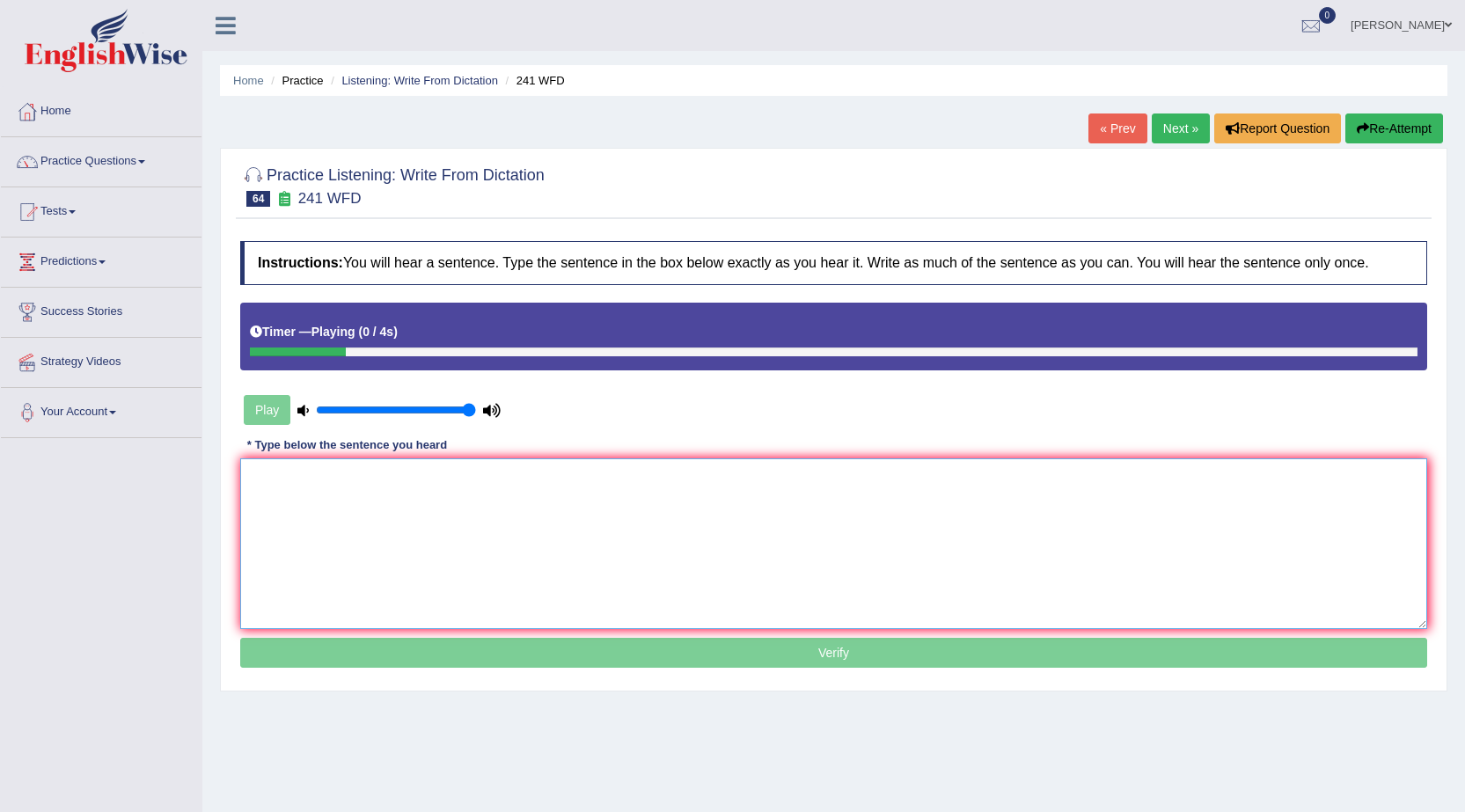
click at [453, 501] on textarea at bounding box center [834, 543] width 1187 height 171
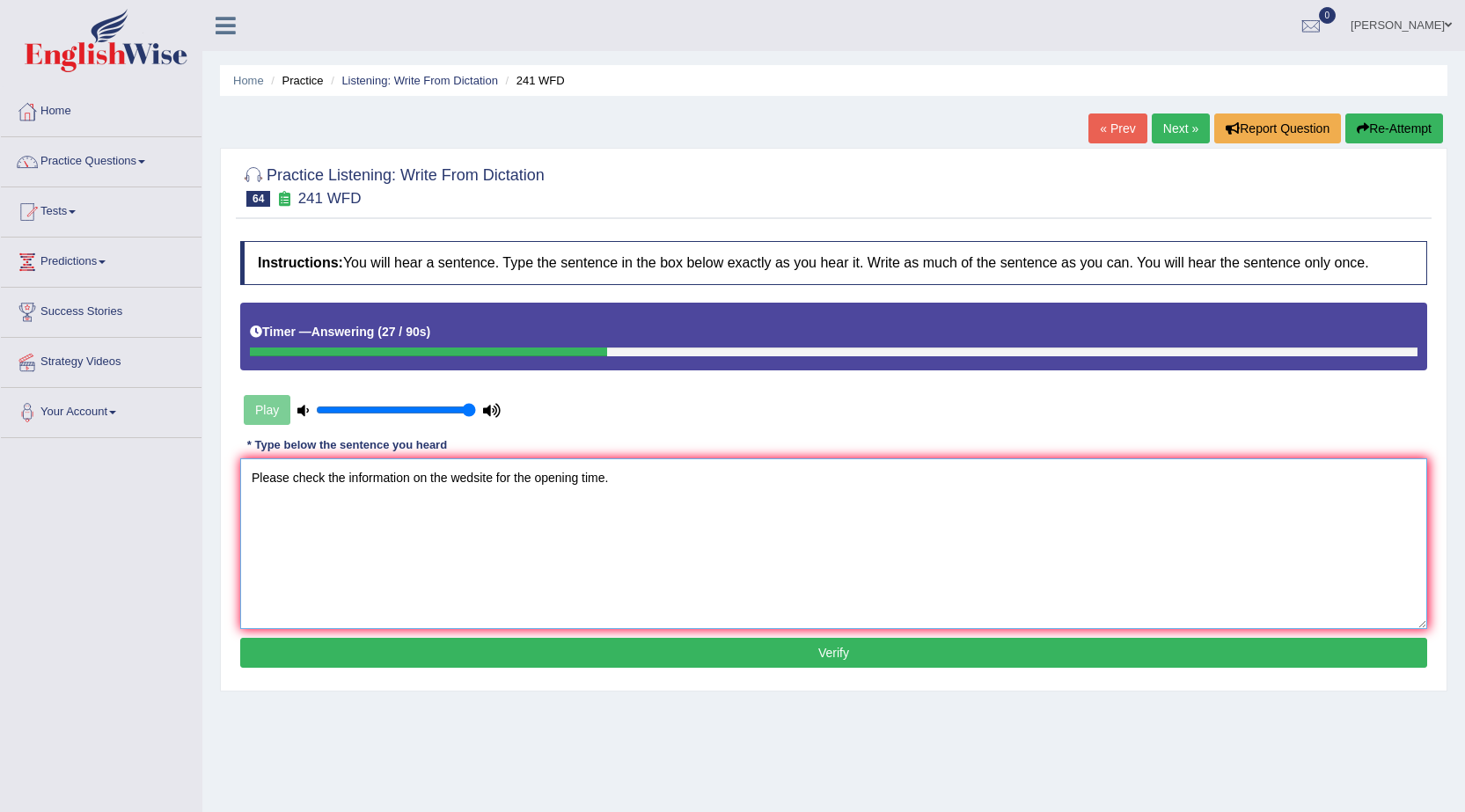
type textarea "Please check the information on the wedsite for the opening time."
click at [509, 650] on button "Verify" at bounding box center [834, 653] width 1187 height 30
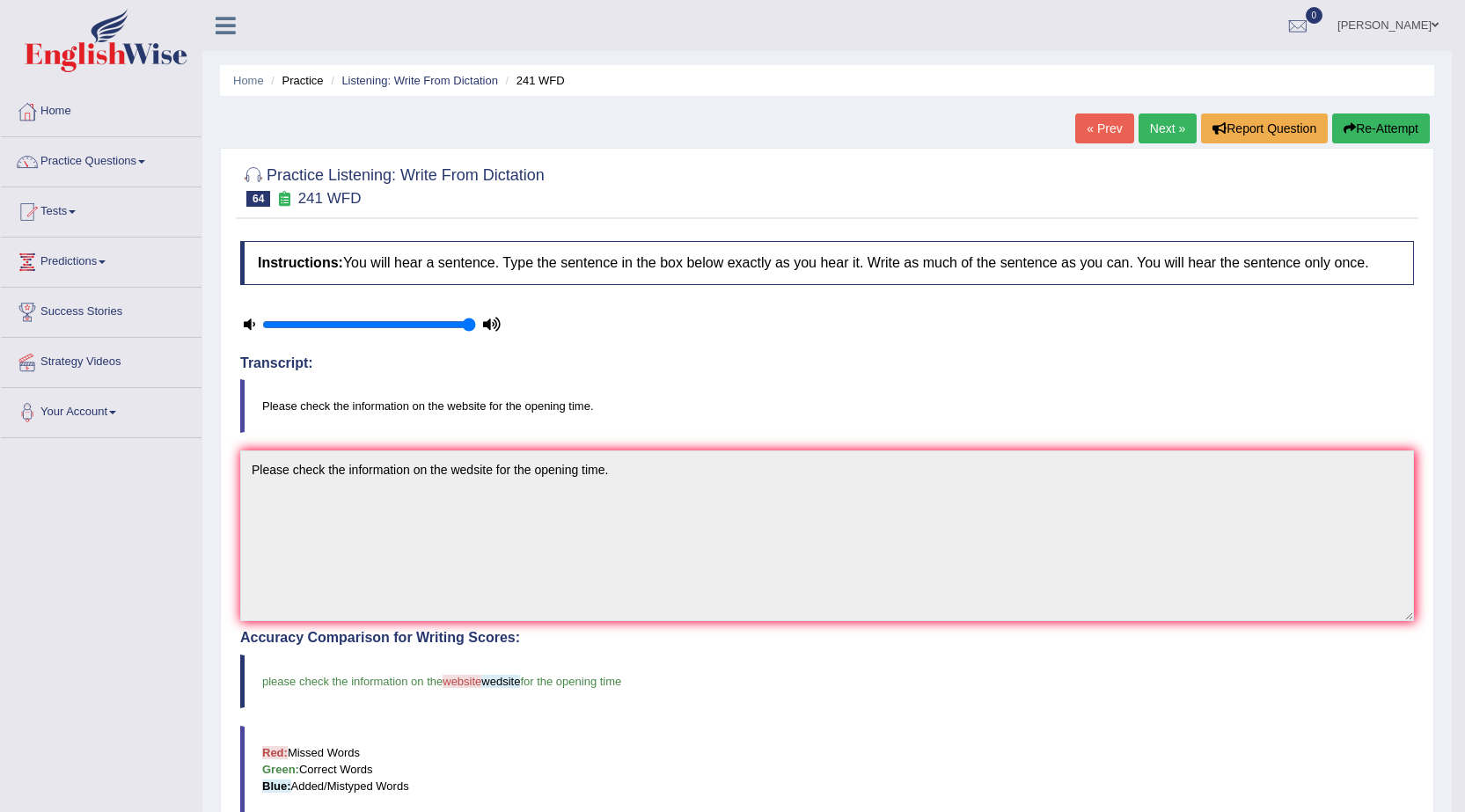
click at [1149, 128] on link "Next »" at bounding box center [1167, 128] width 58 height 30
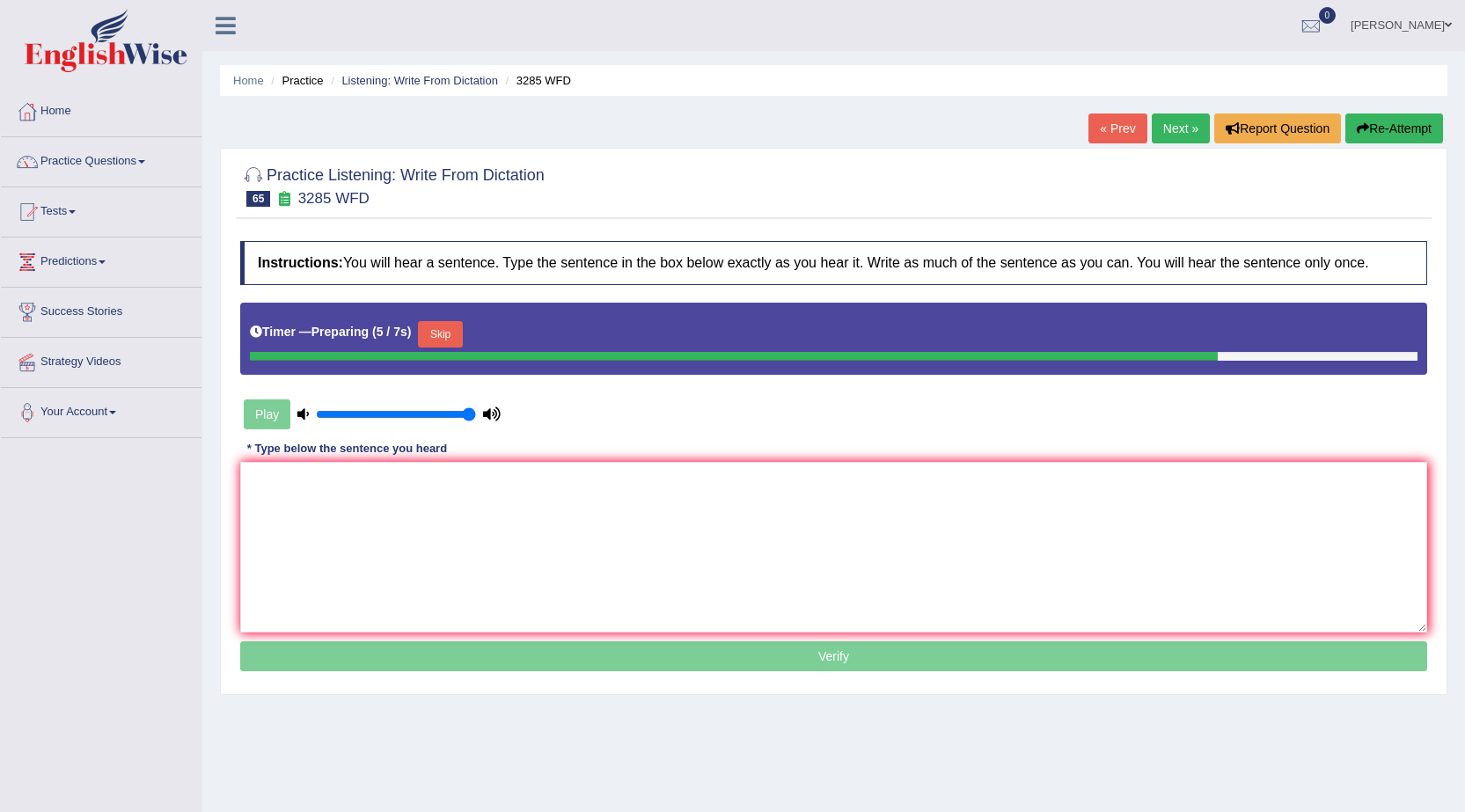
click at [452, 339] on button "Skip" at bounding box center [440, 334] width 44 height 26
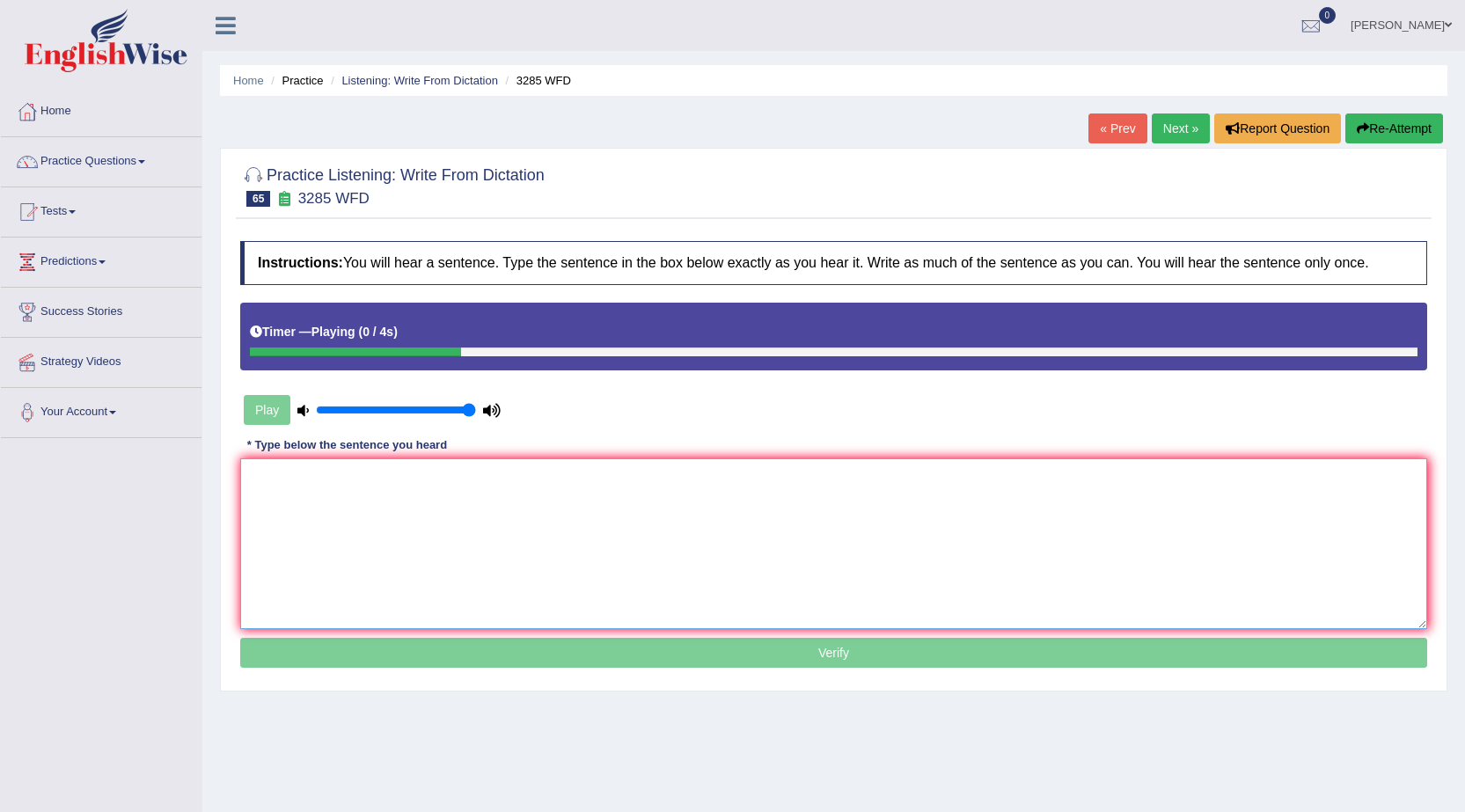
click at [588, 523] on textarea at bounding box center [834, 543] width 1187 height 171
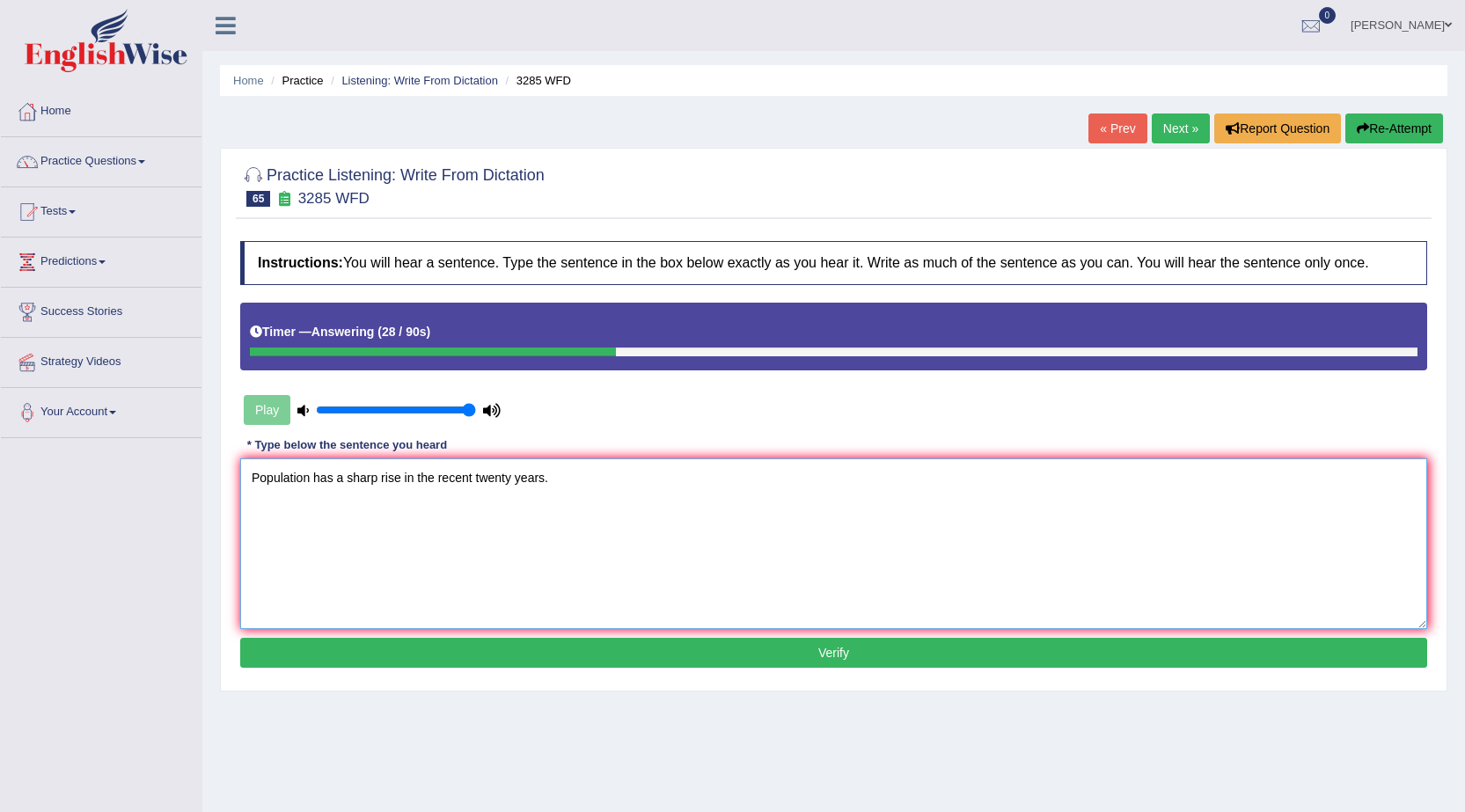
click at [316, 477] on textarea "Population has a sharp rise in the recent twenty years." at bounding box center [834, 543] width 1187 height 171
type textarea "Population had has a sharp rise in the recent twenty years."
click at [448, 654] on button "Verify" at bounding box center [834, 653] width 1187 height 30
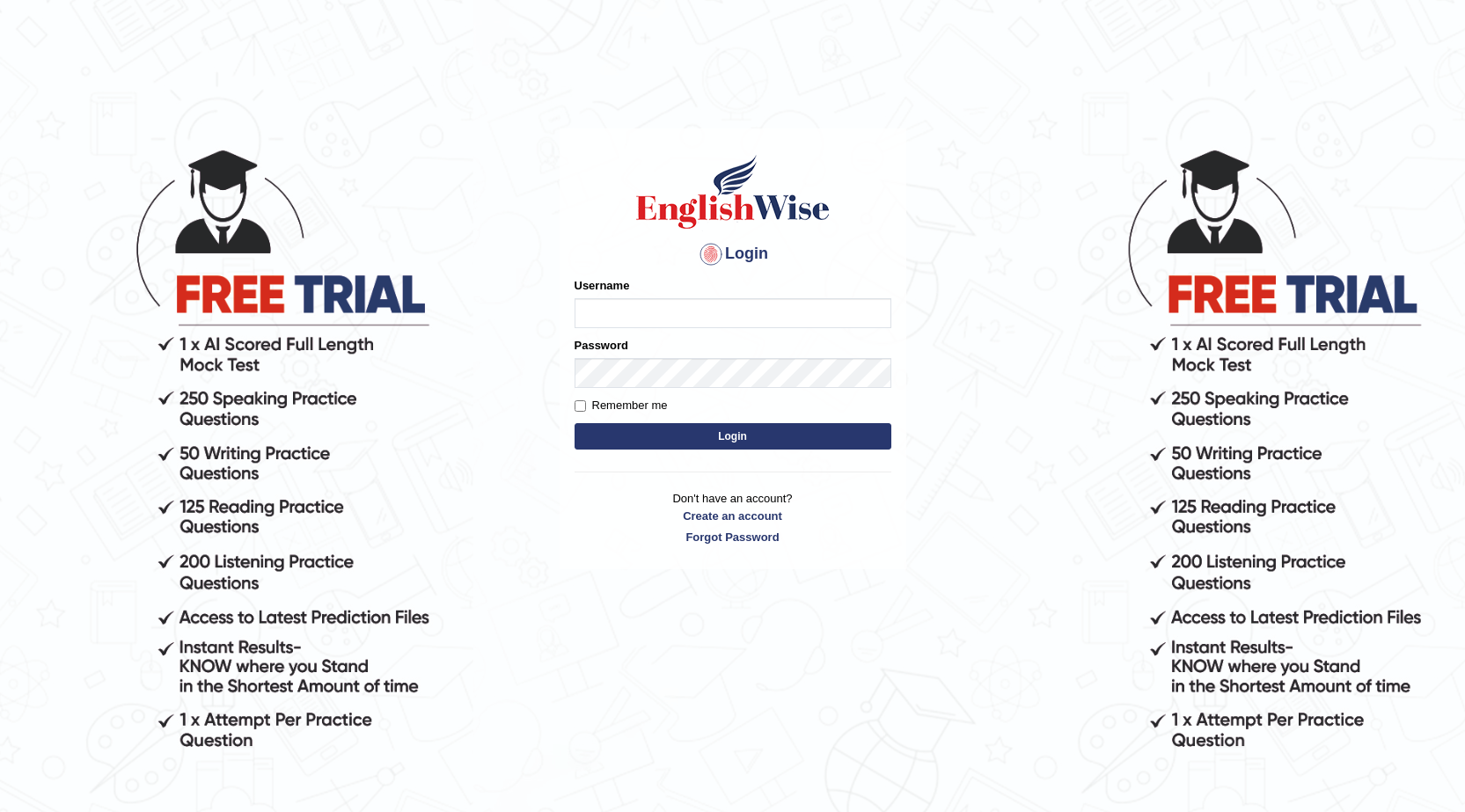
click at [607, 335] on form "Please fix the following errors: Username Password Remember me Login" at bounding box center [733, 365] width 317 height 177
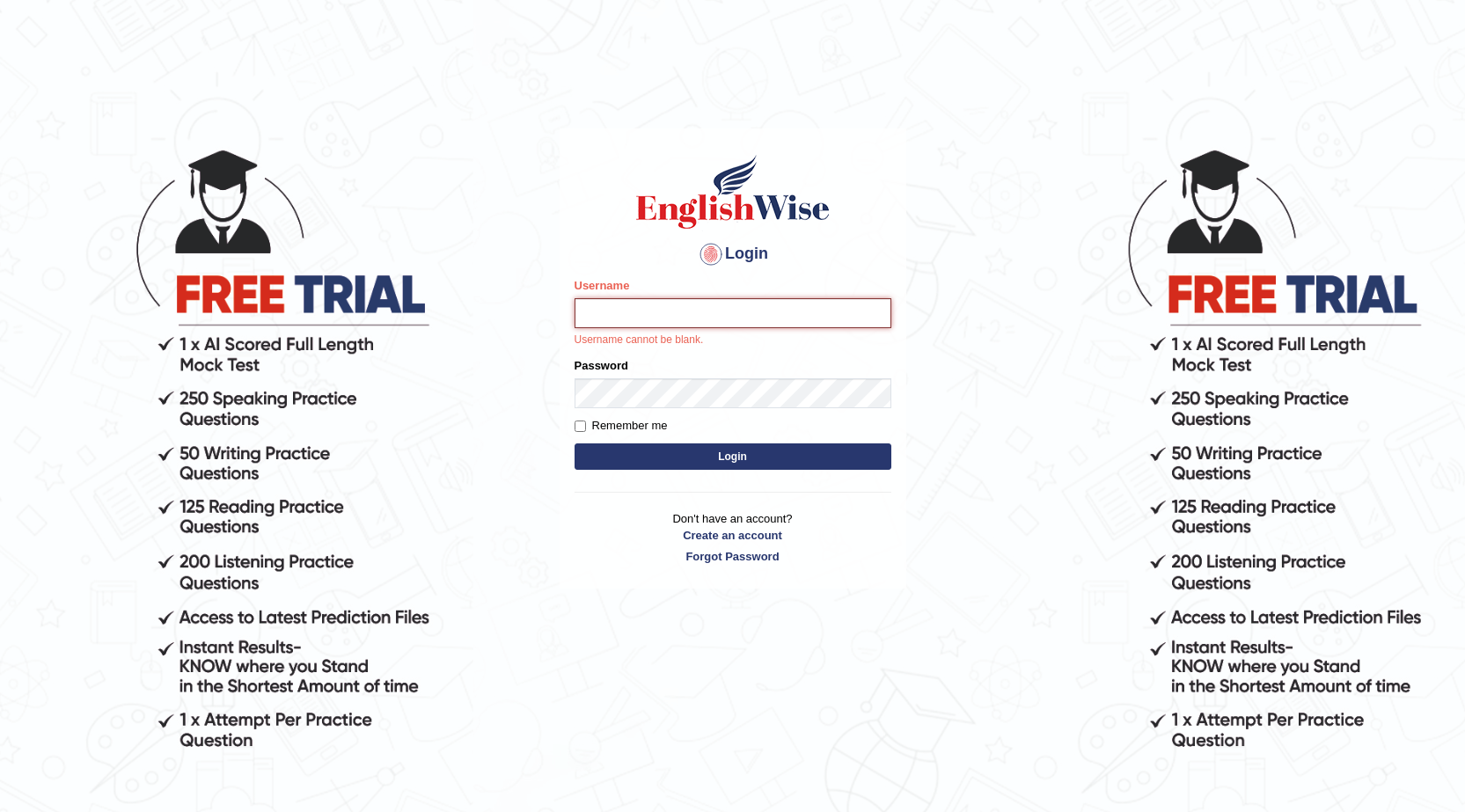
click at [608, 319] on input "Username" at bounding box center [733, 313] width 317 height 30
click at [561, 368] on div "Login Please fix the following errors: Username Username cannot be blank. Passw…" at bounding box center [733, 358] width 347 height 460
click at [624, 304] on input "Username" at bounding box center [733, 313] width 317 height 30
type input "kam123"
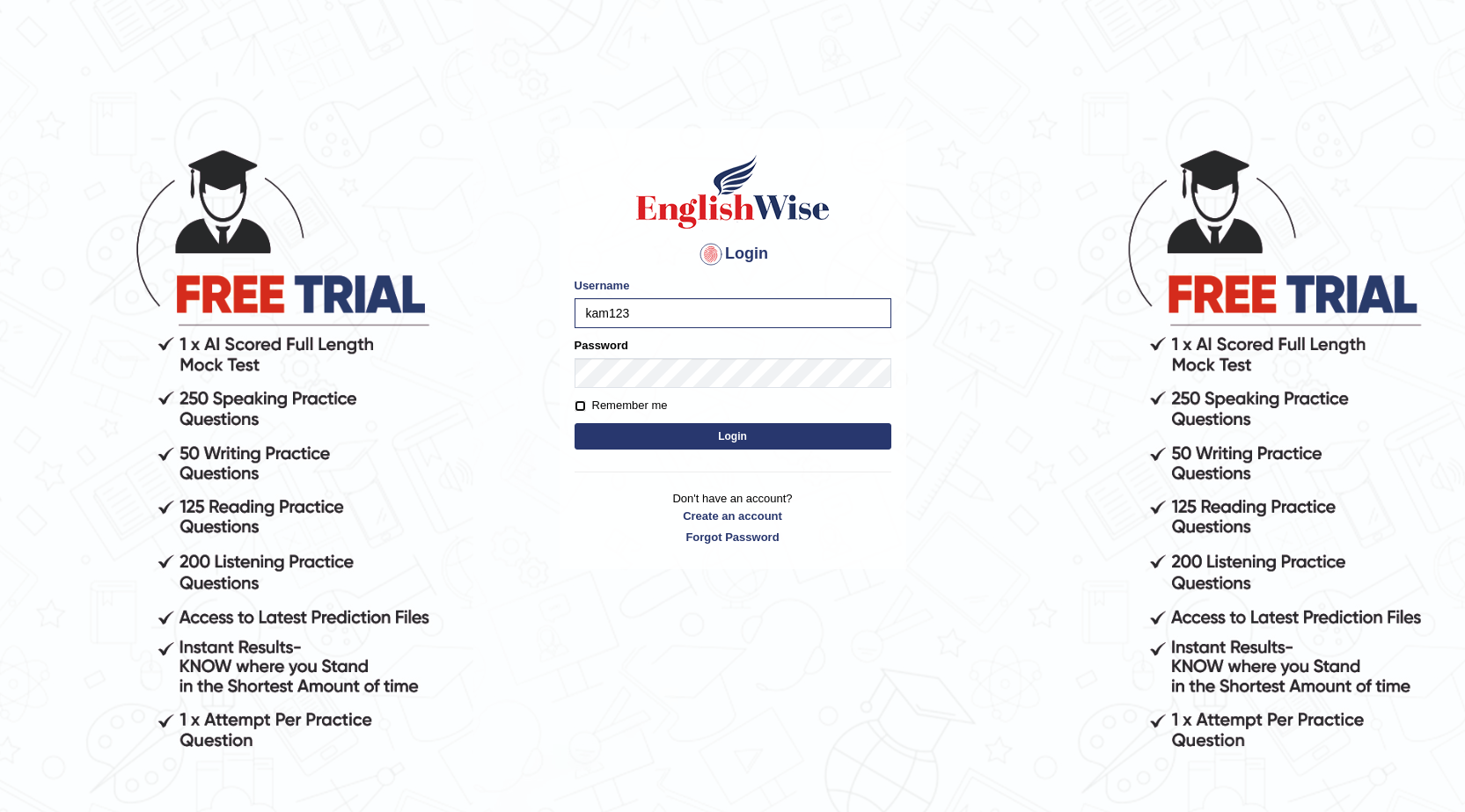
click at [582, 404] on input "Remember me" at bounding box center [581, 406] width 12 height 12
checkbox input "true"
click at [619, 427] on button "Login" at bounding box center [733, 436] width 317 height 26
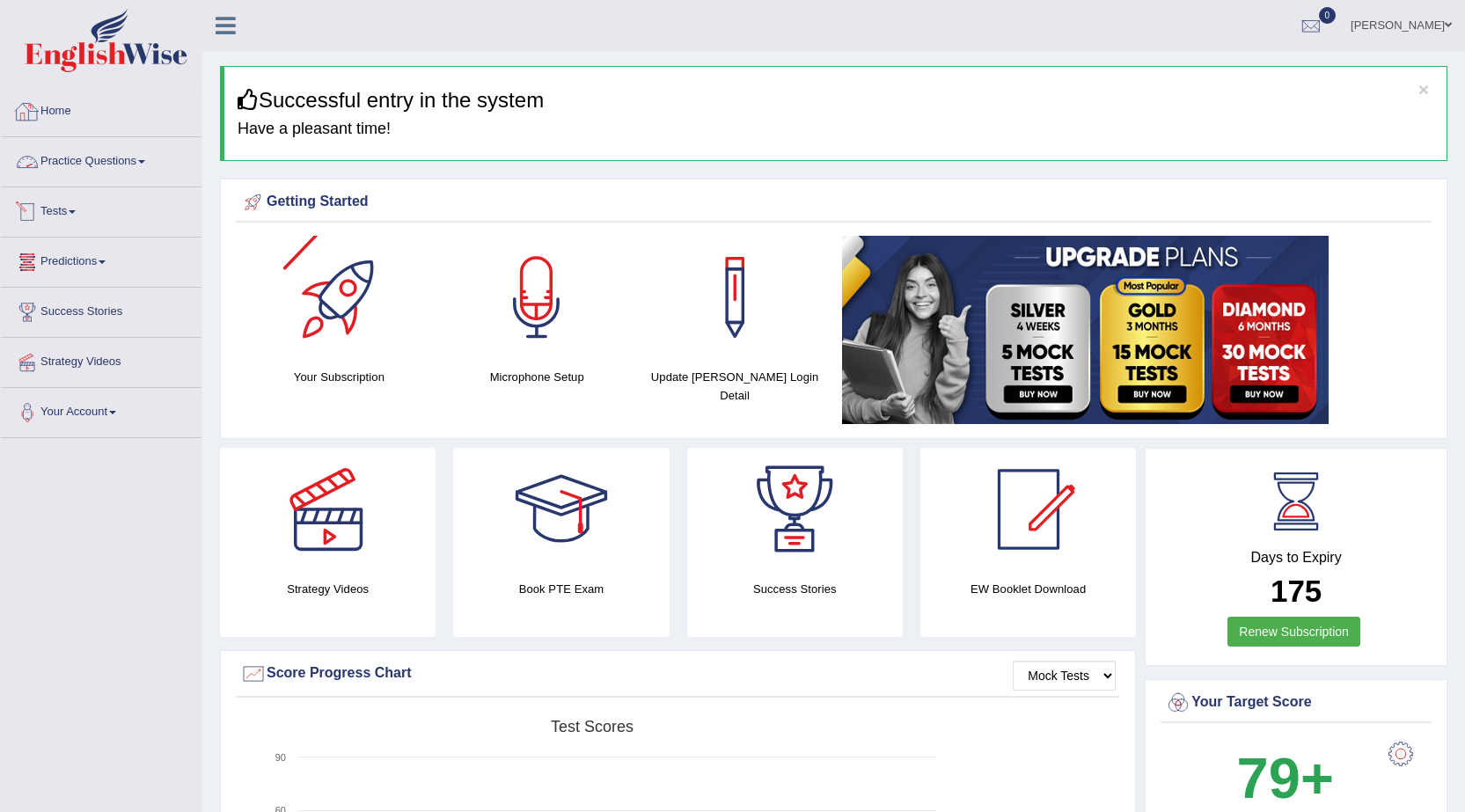
click at [105, 158] on link "Practice Questions" at bounding box center [101, 158] width 200 height 44
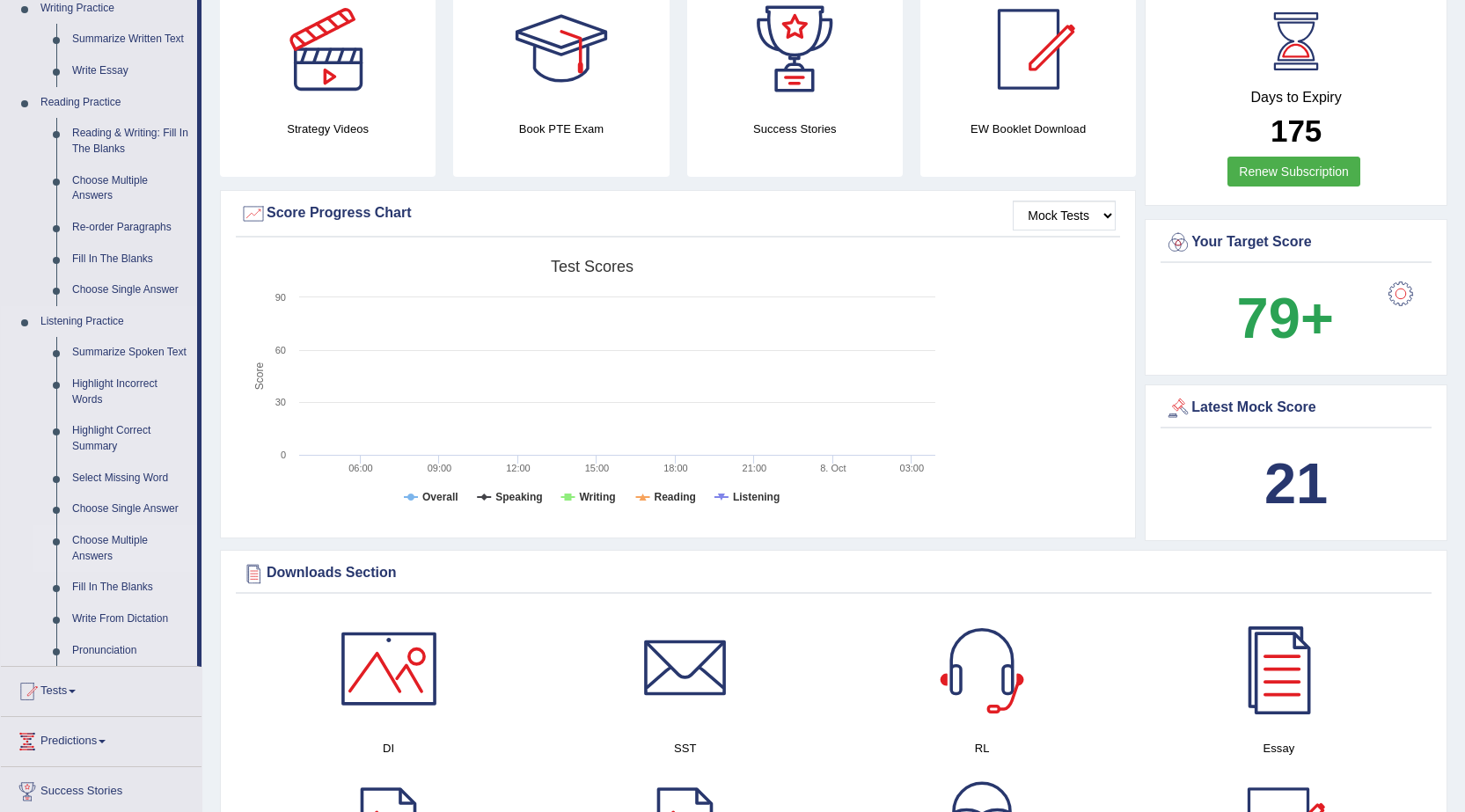
scroll to position [616, 0]
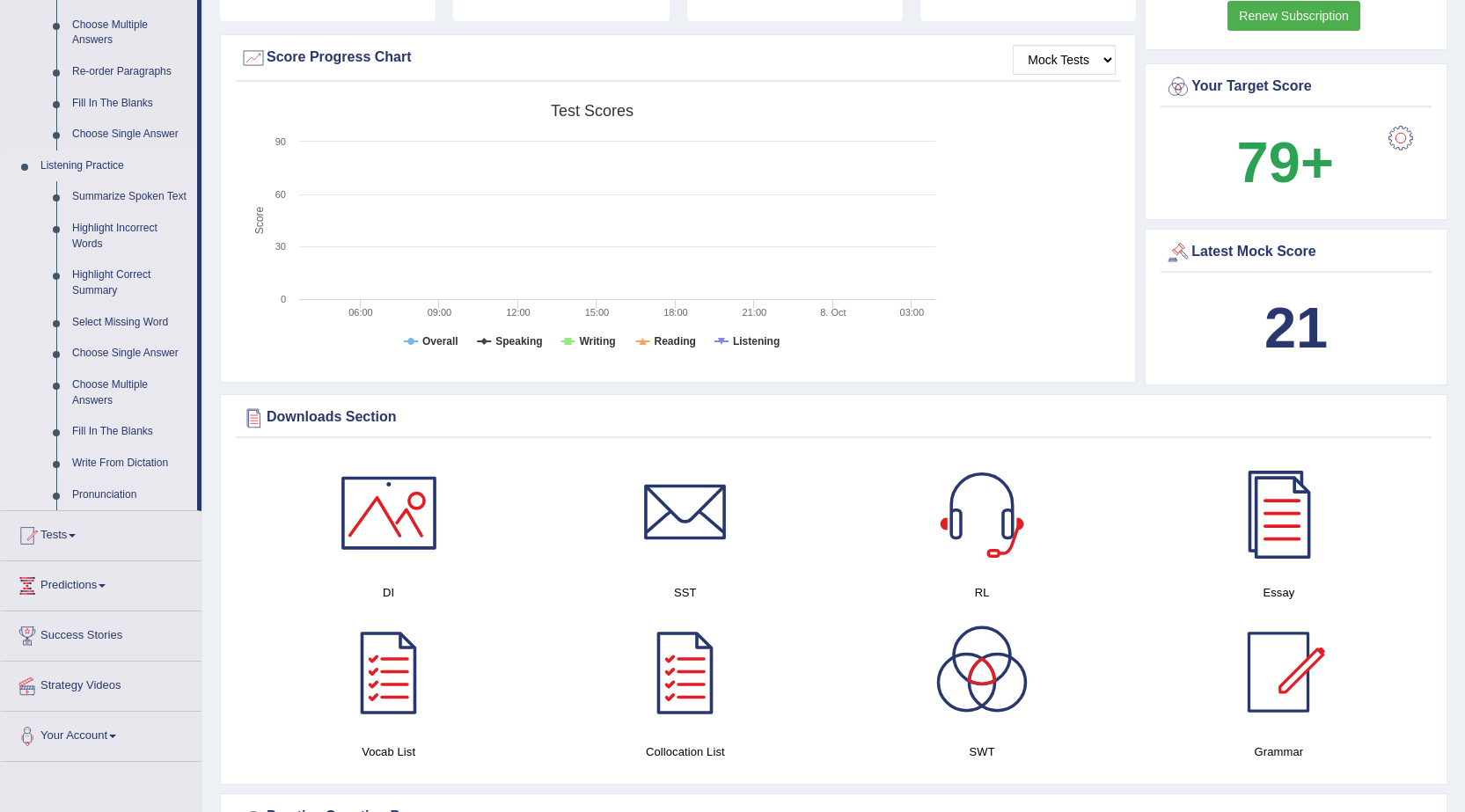
click at [145, 468] on link "Write From Dictation" at bounding box center [131, 463] width 133 height 31
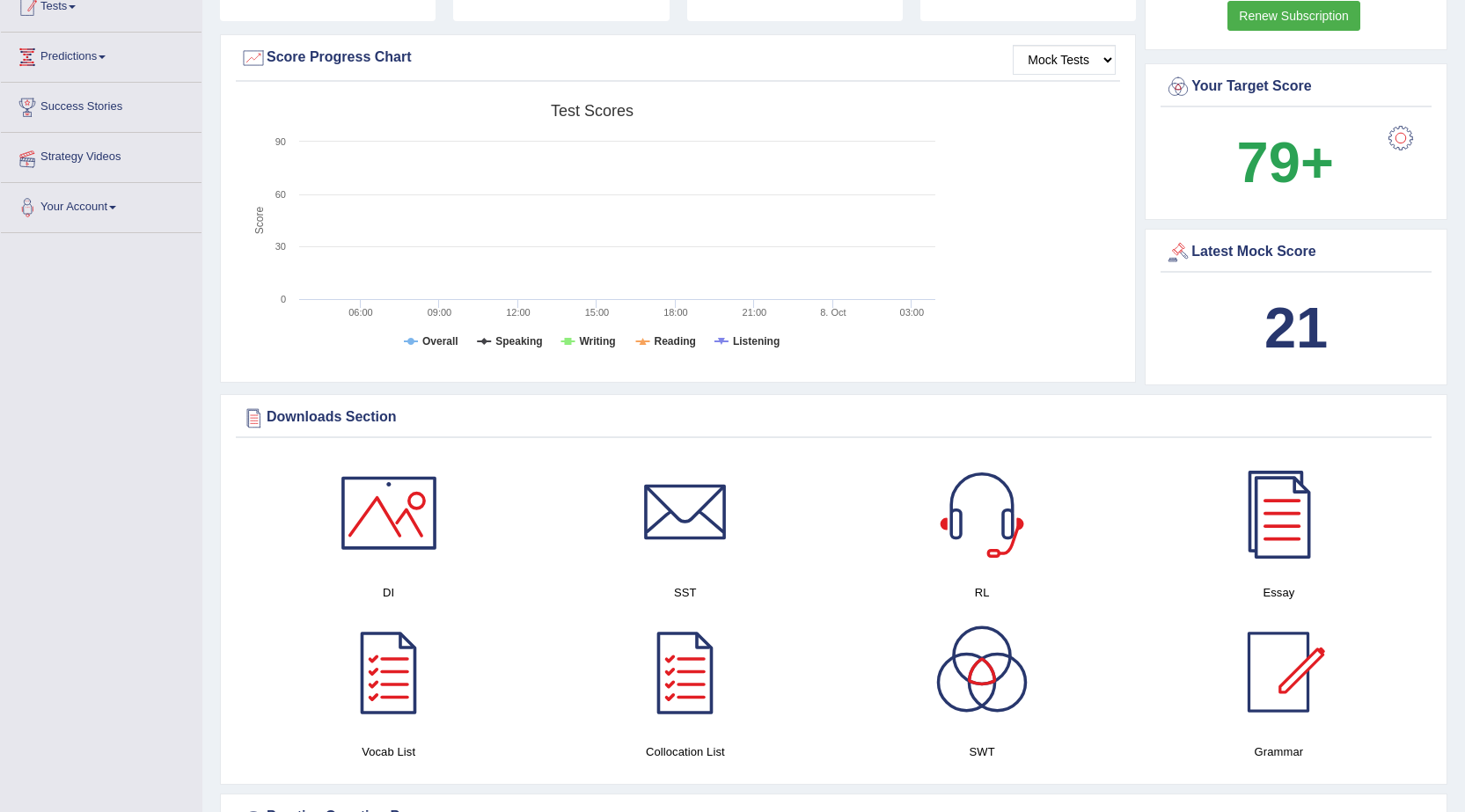
scroll to position [224, 0]
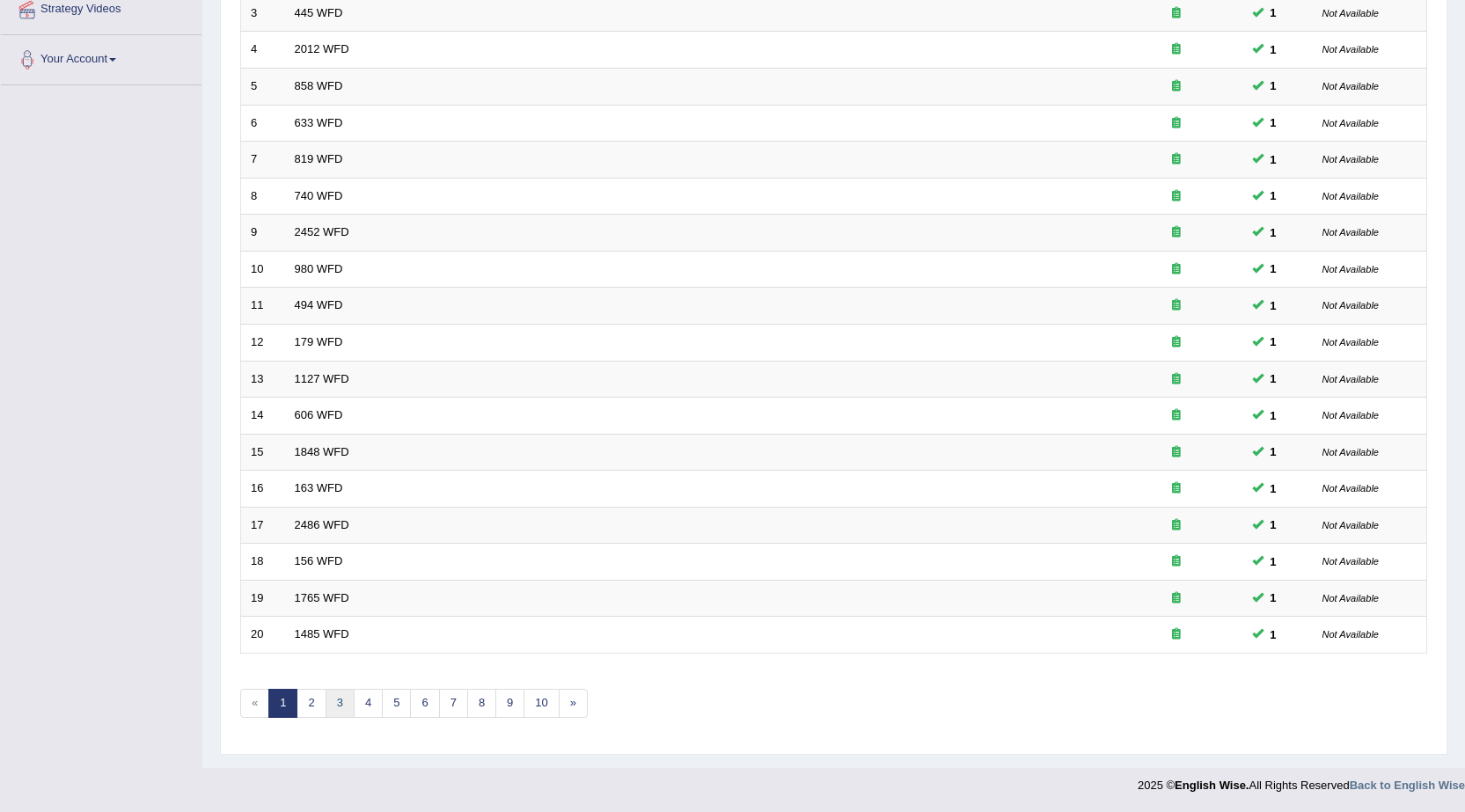
click at [343, 706] on link "3" at bounding box center [340, 704] width 29 height 29
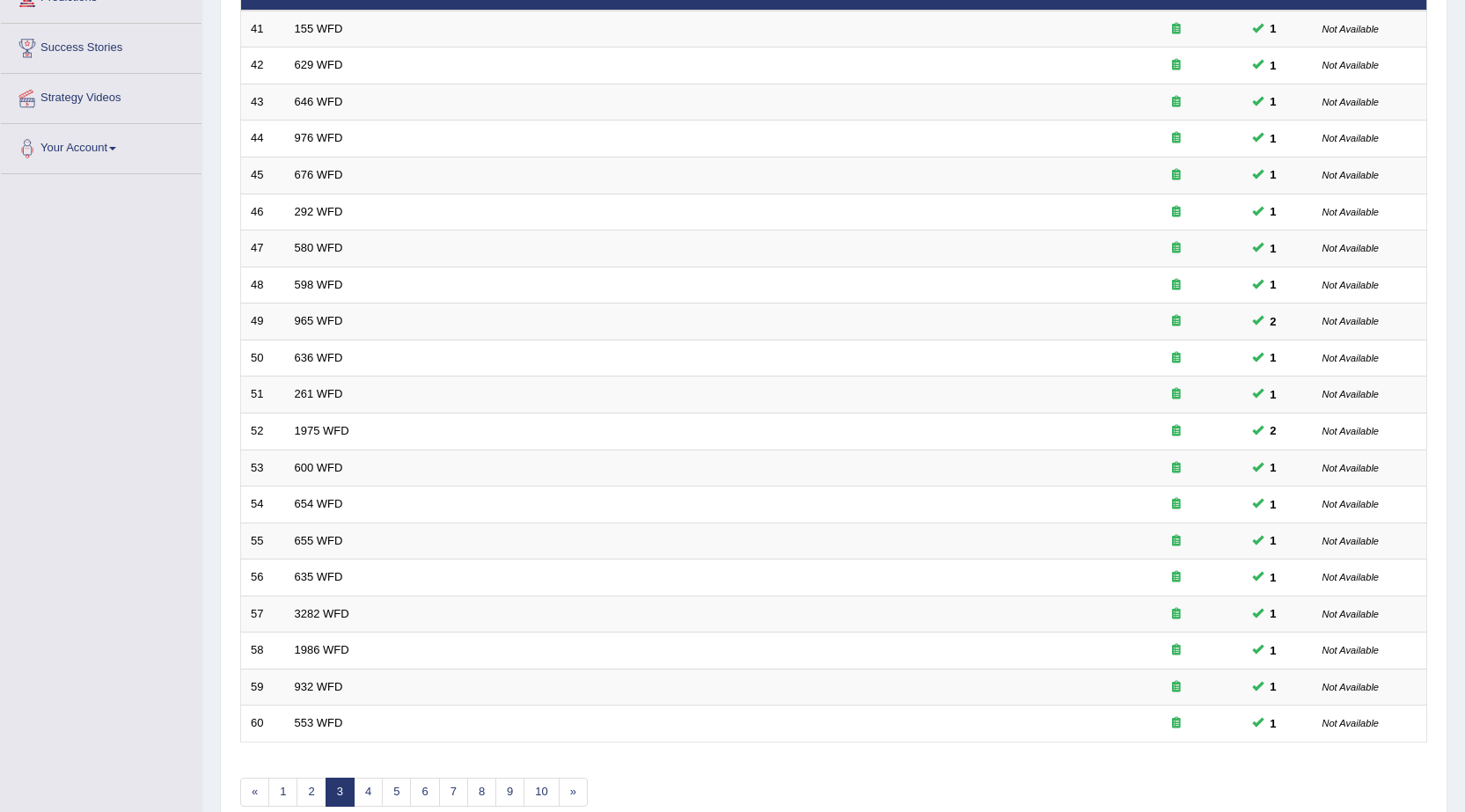
scroll to position [352, 0]
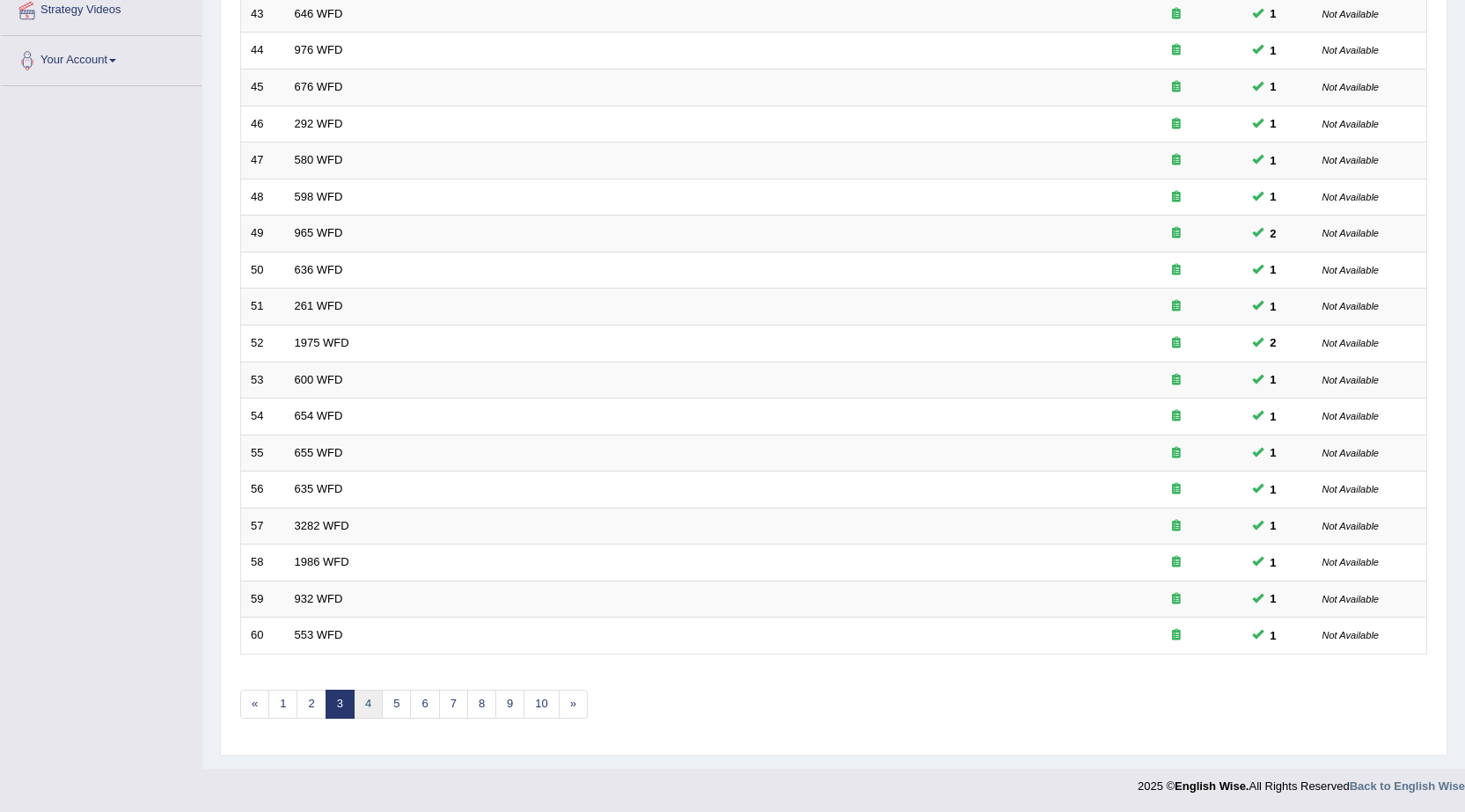
click at [362, 695] on link "4" at bounding box center [368, 705] width 29 height 29
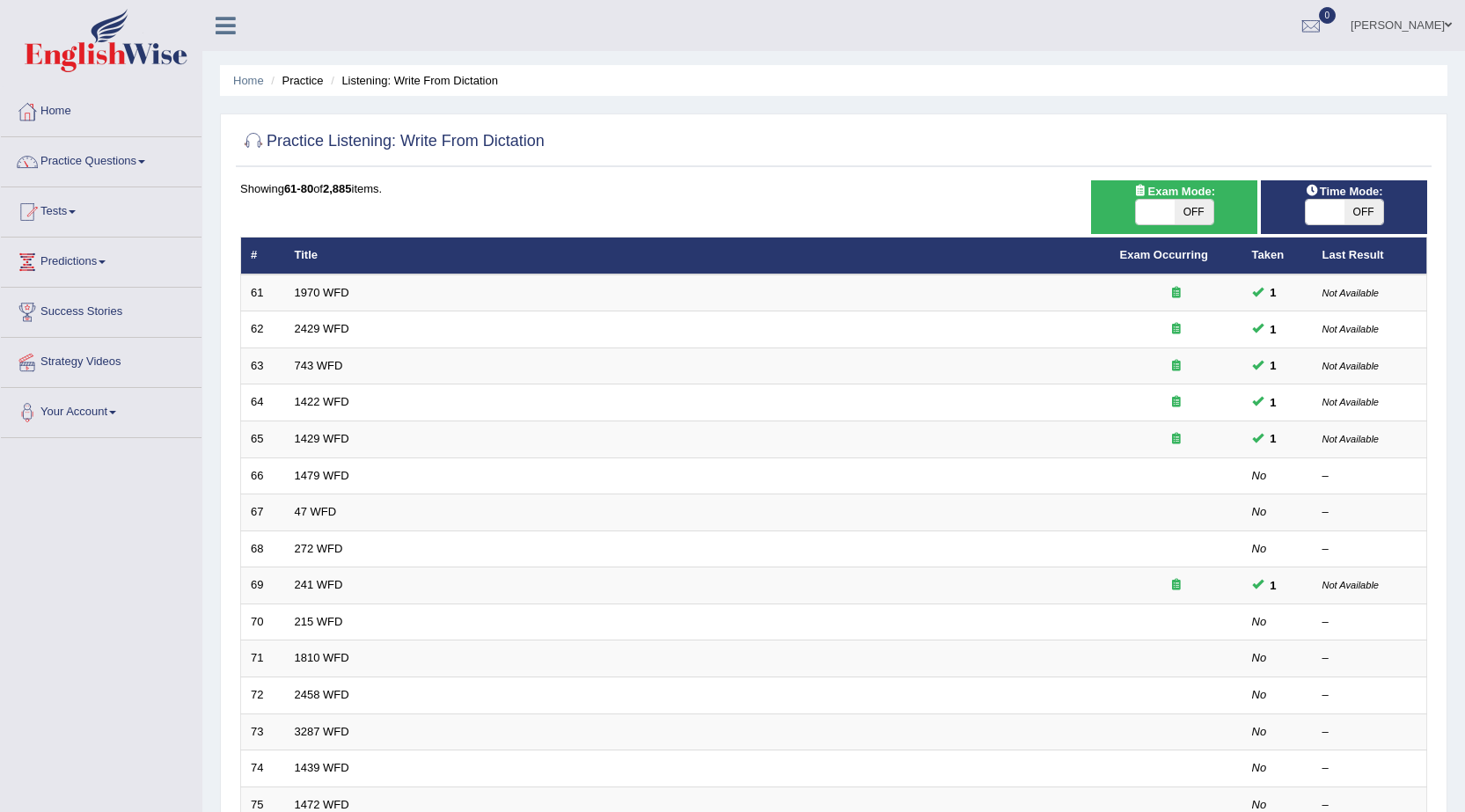
click at [1182, 212] on span "OFF" at bounding box center [1194, 211] width 39 height 24
checkbox input "true"
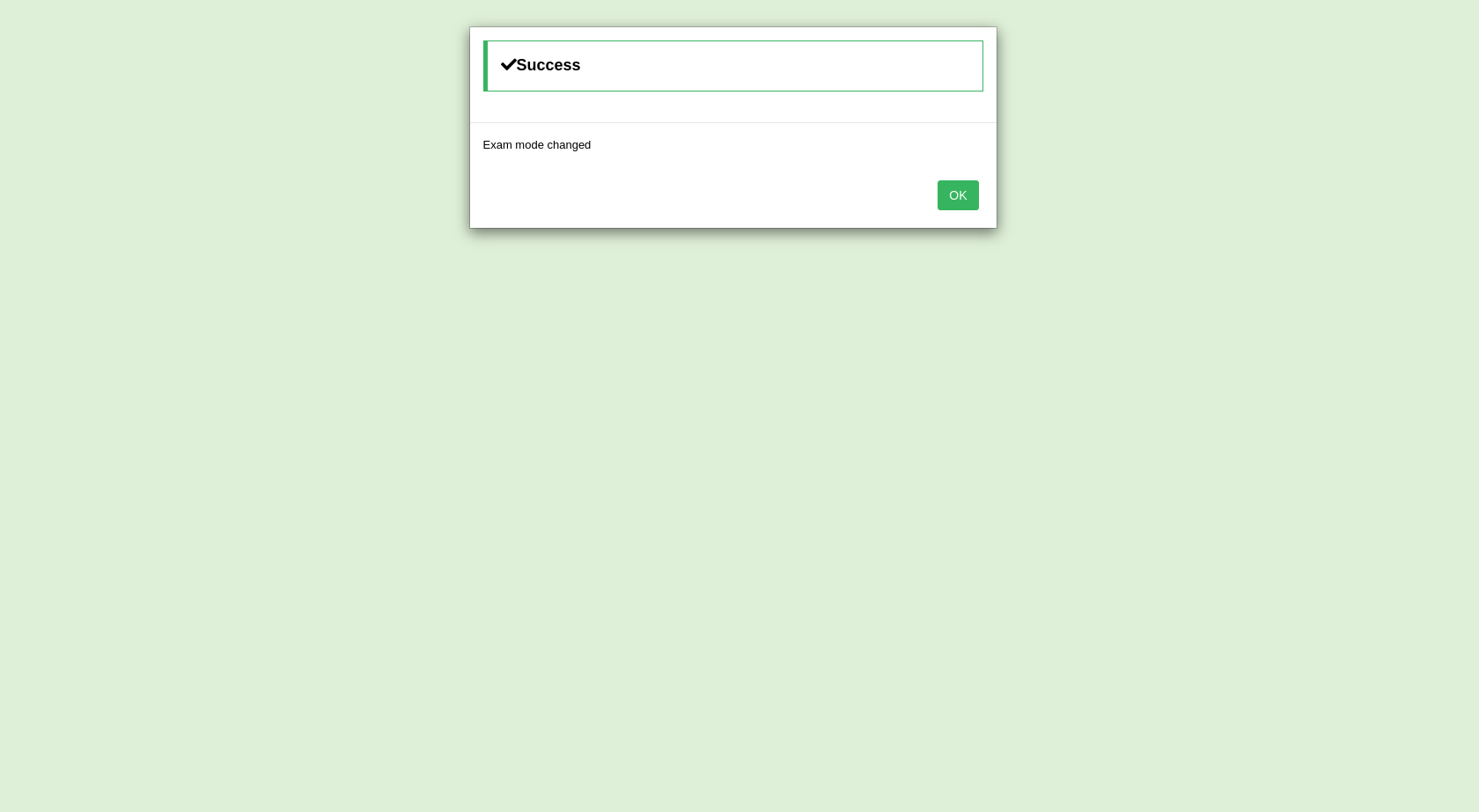
click at [965, 197] on button "OK" at bounding box center [957, 195] width 40 height 30
click at [960, 169] on div "OK" at bounding box center [733, 196] width 526 height 62
click at [965, 190] on button "OK" at bounding box center [957, 195] width 40 height 30
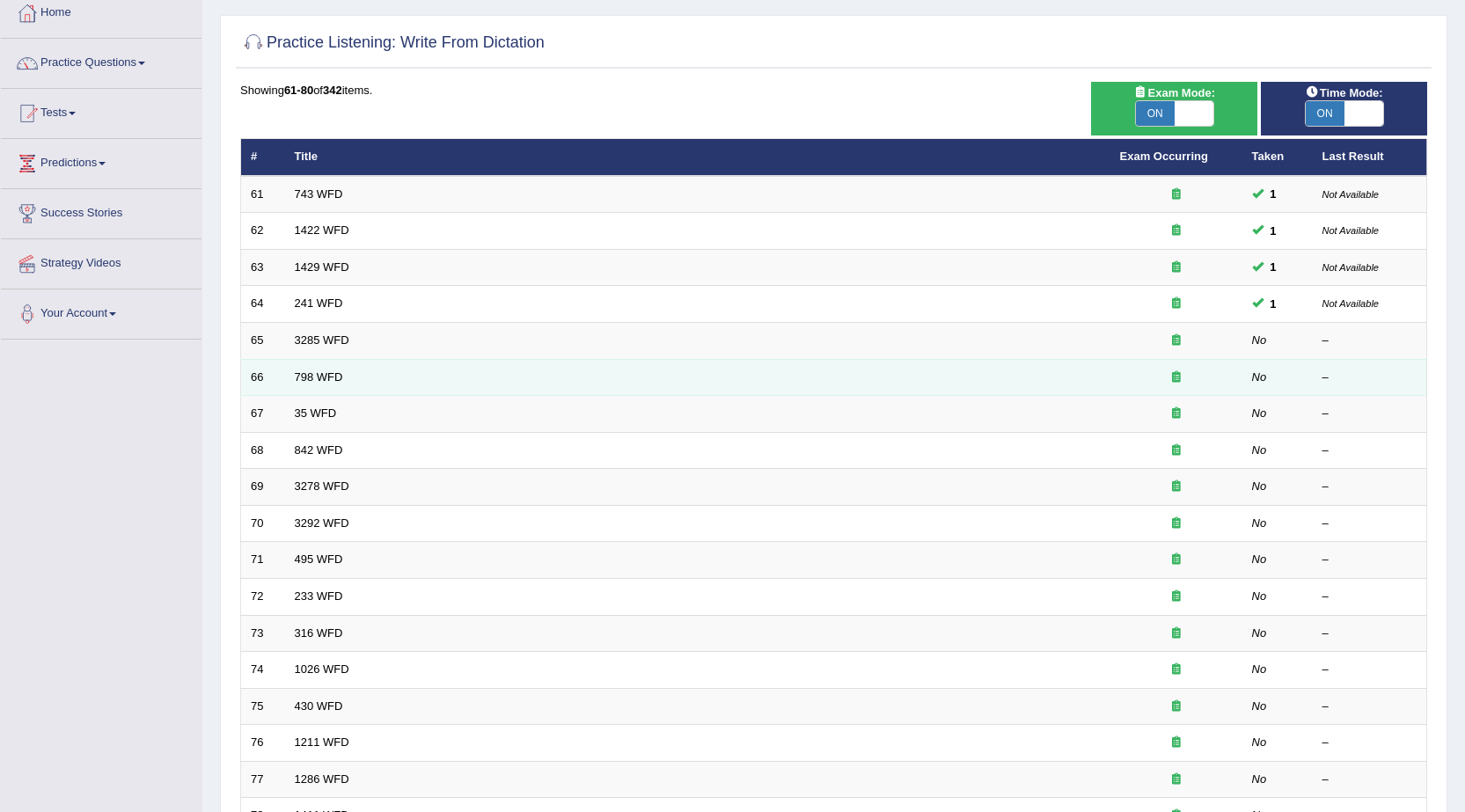
scroll to position [89, 0]
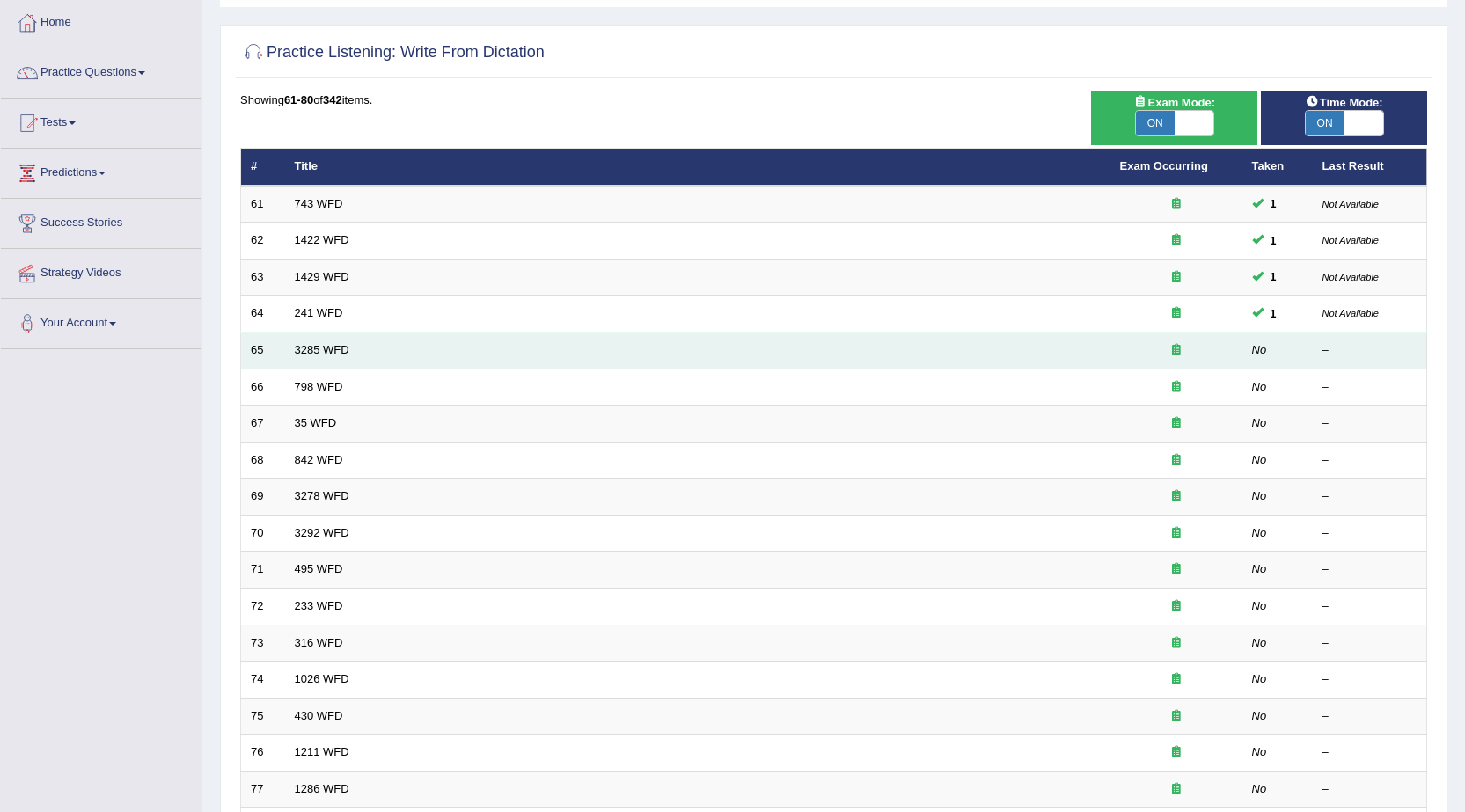
click at [329, 343] on link "3285 WFD" at bounding box center [323, 350] width 55 height 14
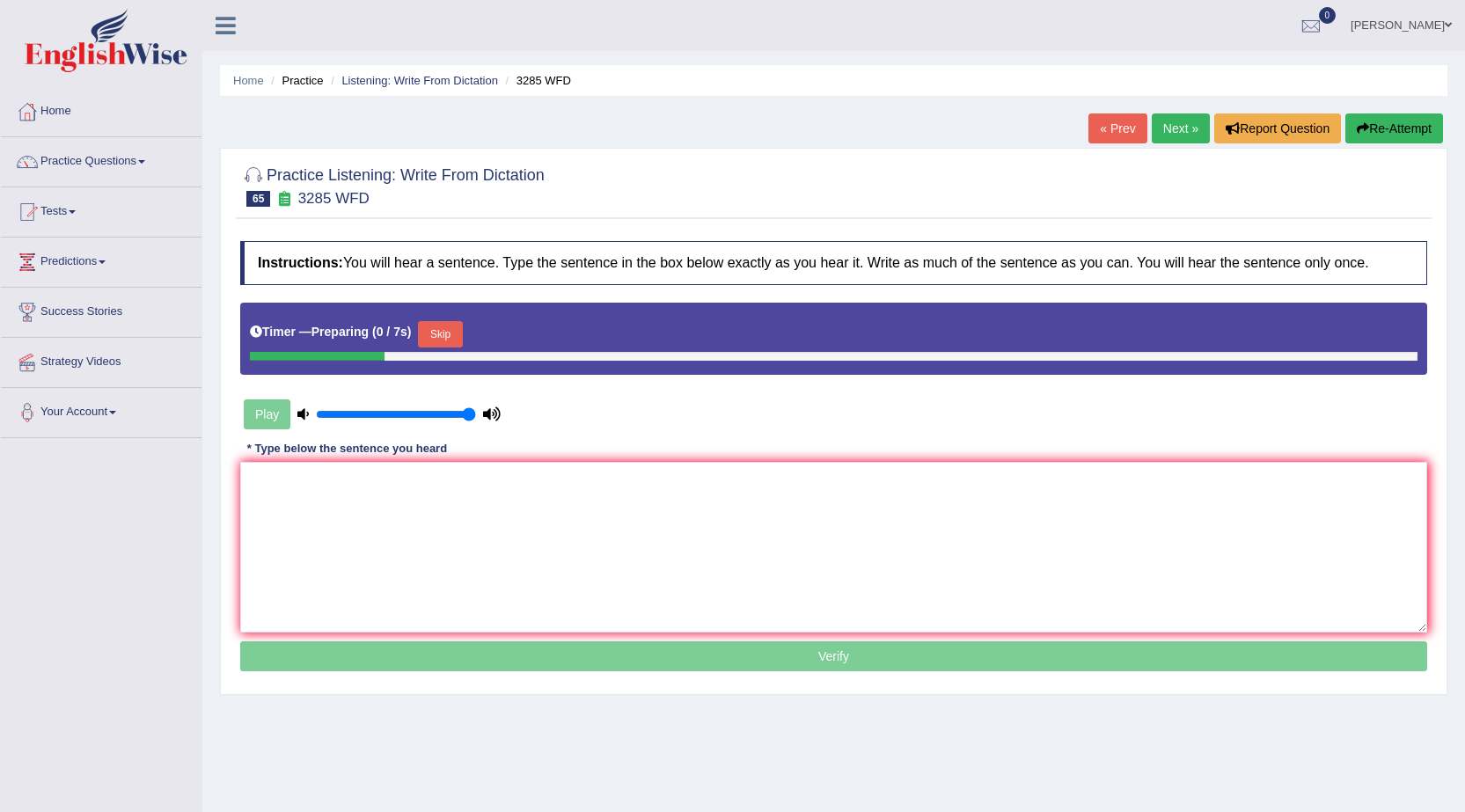
click at [449, 335] on button "Skip" at bounding box center [440, 334] width 44 height 26
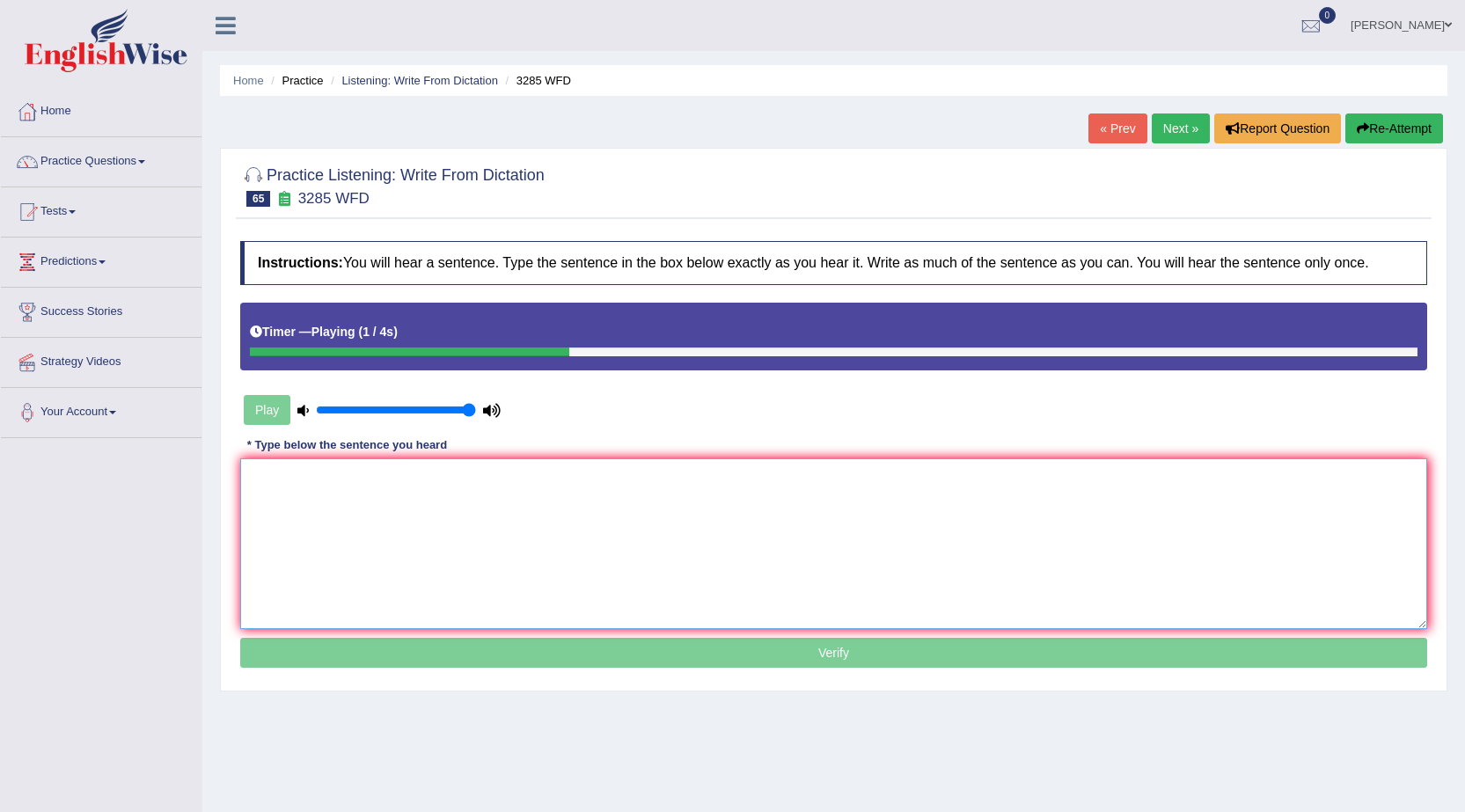
click at [296, 547] on textarea at bounding box center [834, 543] width 1187 height 171
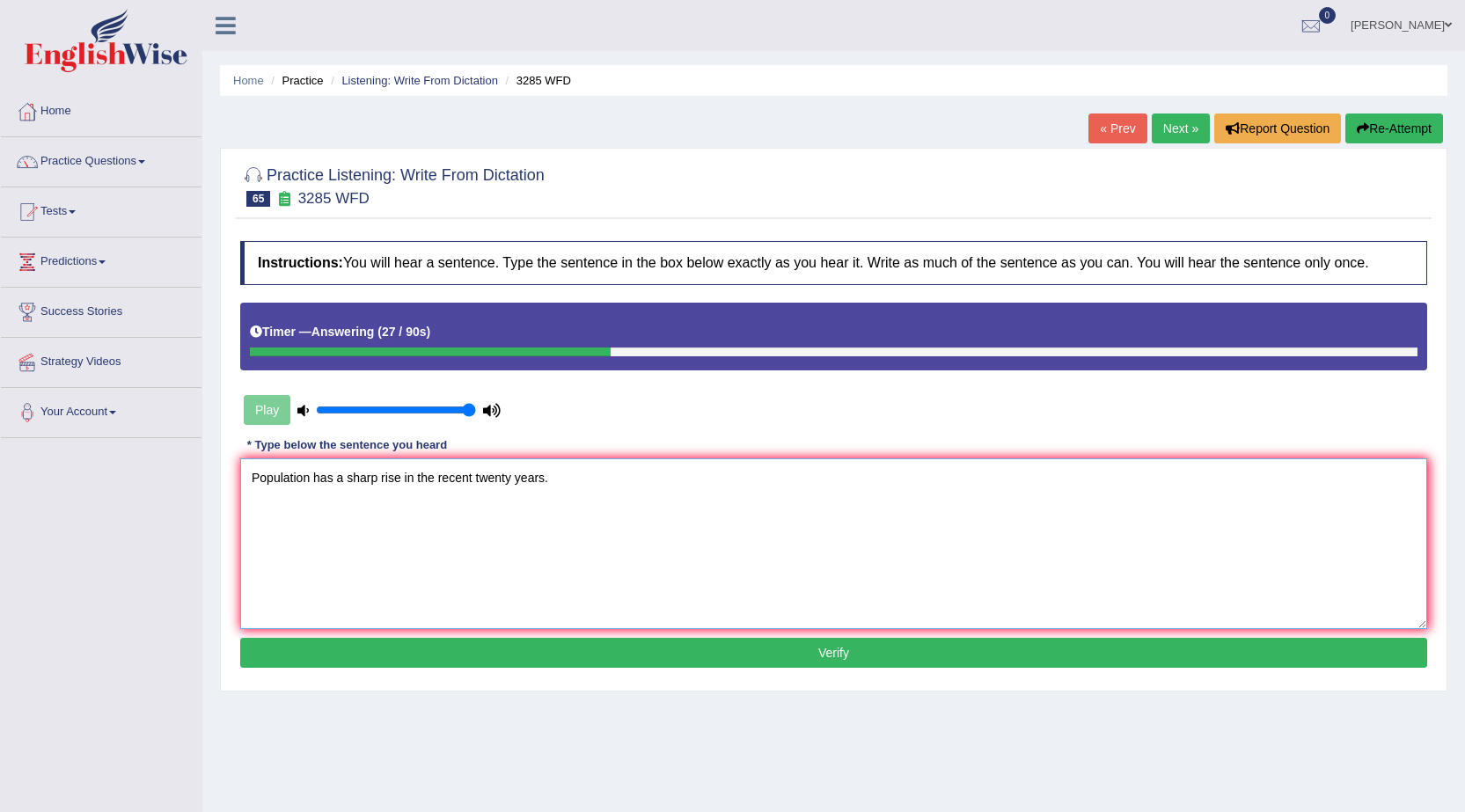
type textarea "Population has a sharp rise in the recent twenty years."
click at [606, 665] on button "Verify" at bounding box center [834, 653] width 1187 height 30
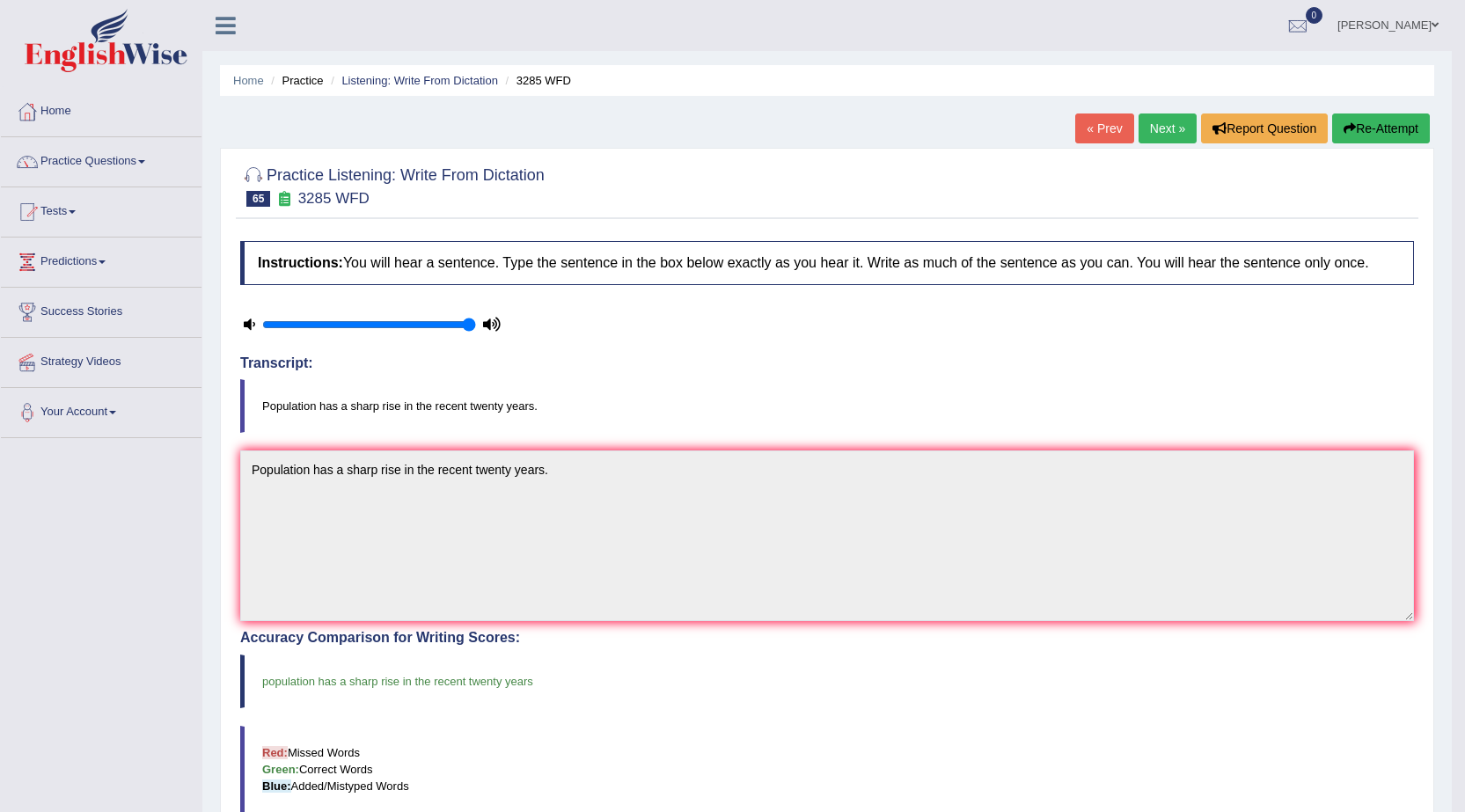
scroll to position [88, 0]
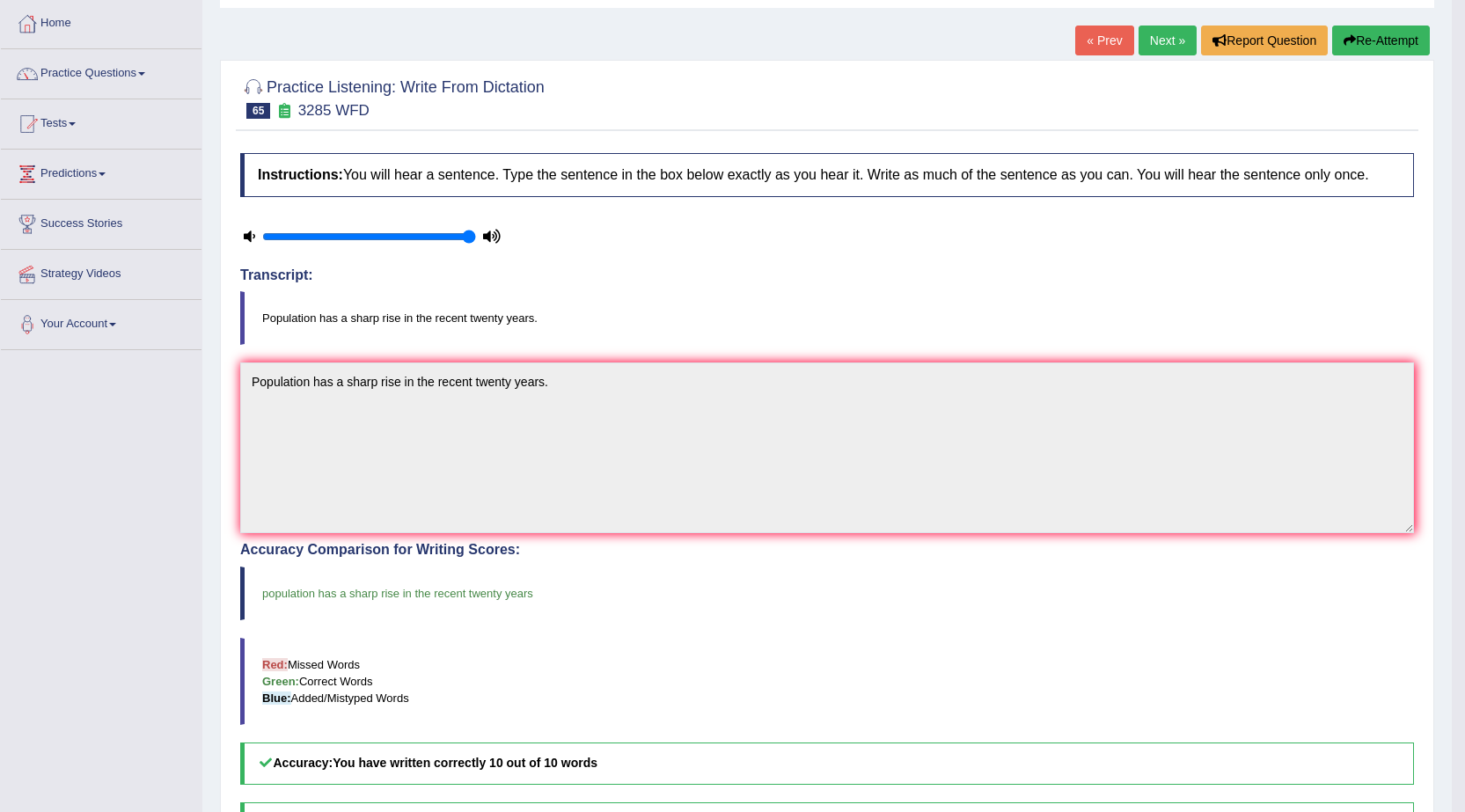
click at [1143, 43] on link "Next »" at bounding box center [1167, 40] width 58 height 30
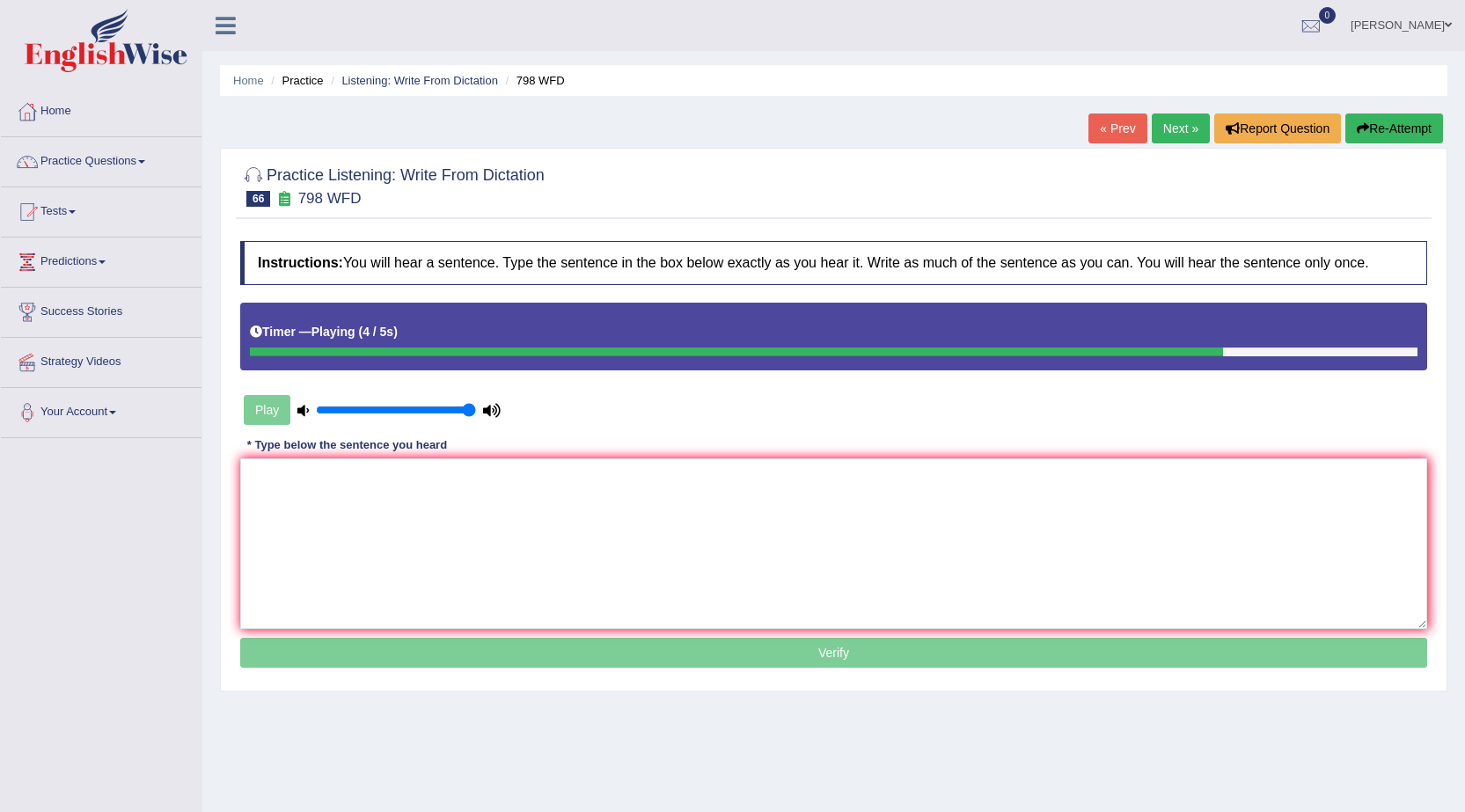
click at [608, 526] on textarea at bounding box center [834, 543] width 1187 height 171
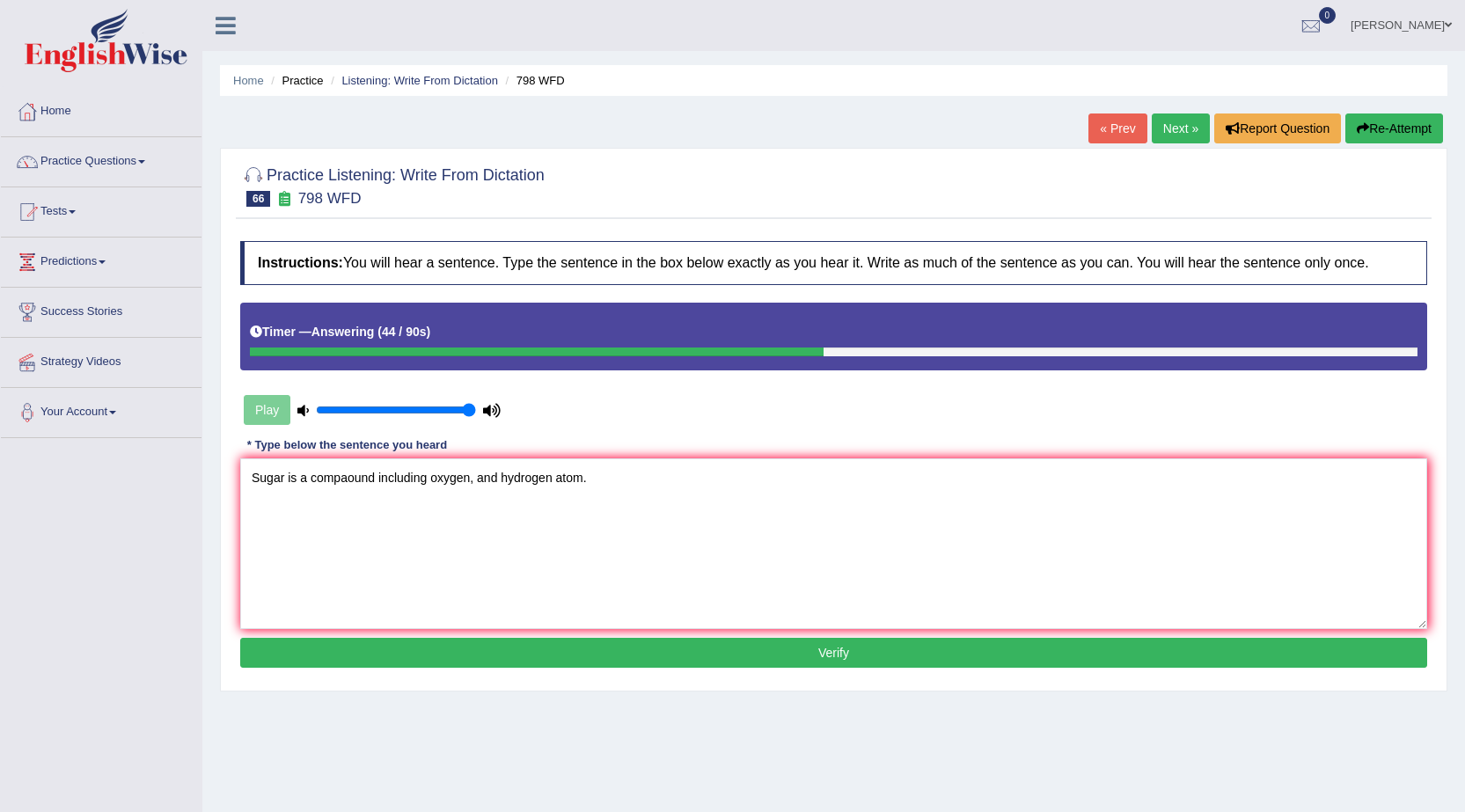
click at [346, 481] on textarea "Sugar is a compaound including oxygen, and hydrogen atom." at bounding box center [834, 543] width 1187 height 171
click at [370, 480] on textarea "Sugar is a compound including oxygen, and hydrogen atom." at bounding box center [834, 543] width 1187 height 171
type textarea "Sugar is a compound that include including oxygen, and hydrogen atom."
click at [624, 658] on button "Verify" at bounding box center [834, 653] width 1187 height 30
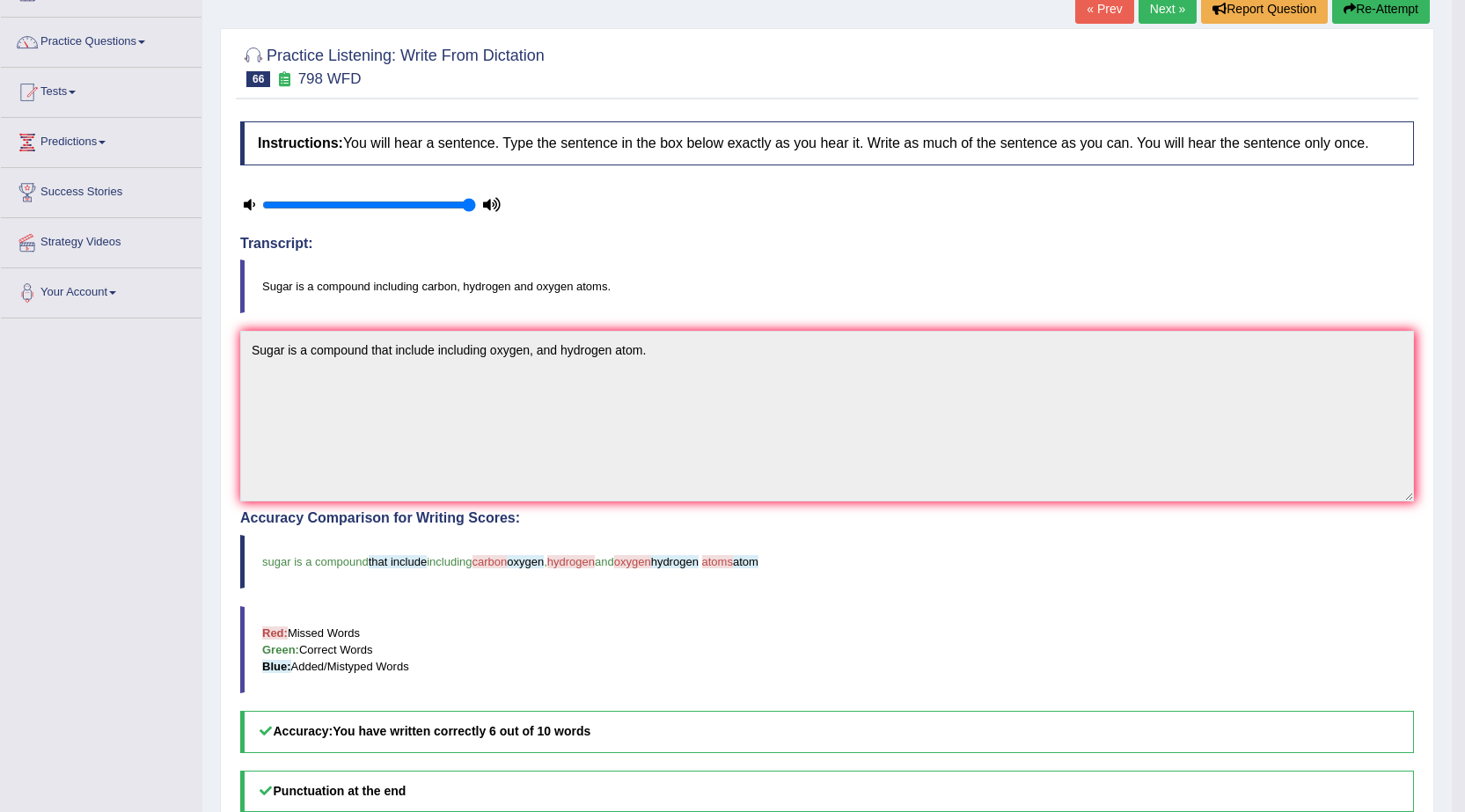
scroll to position [88, 0]
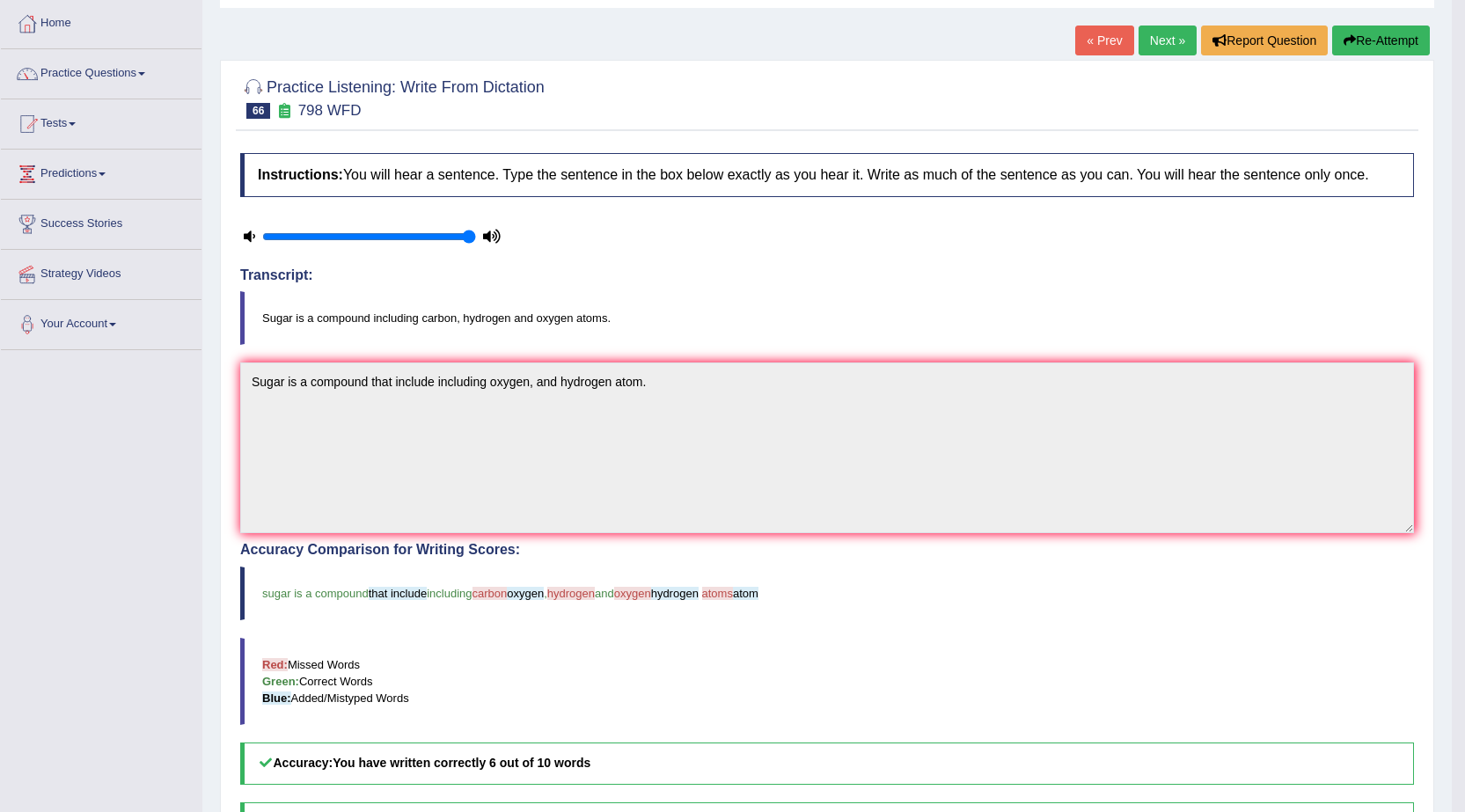
click at [1179, 49] on link "Next »" at bounding box center [1167, 40] width 58 height 30
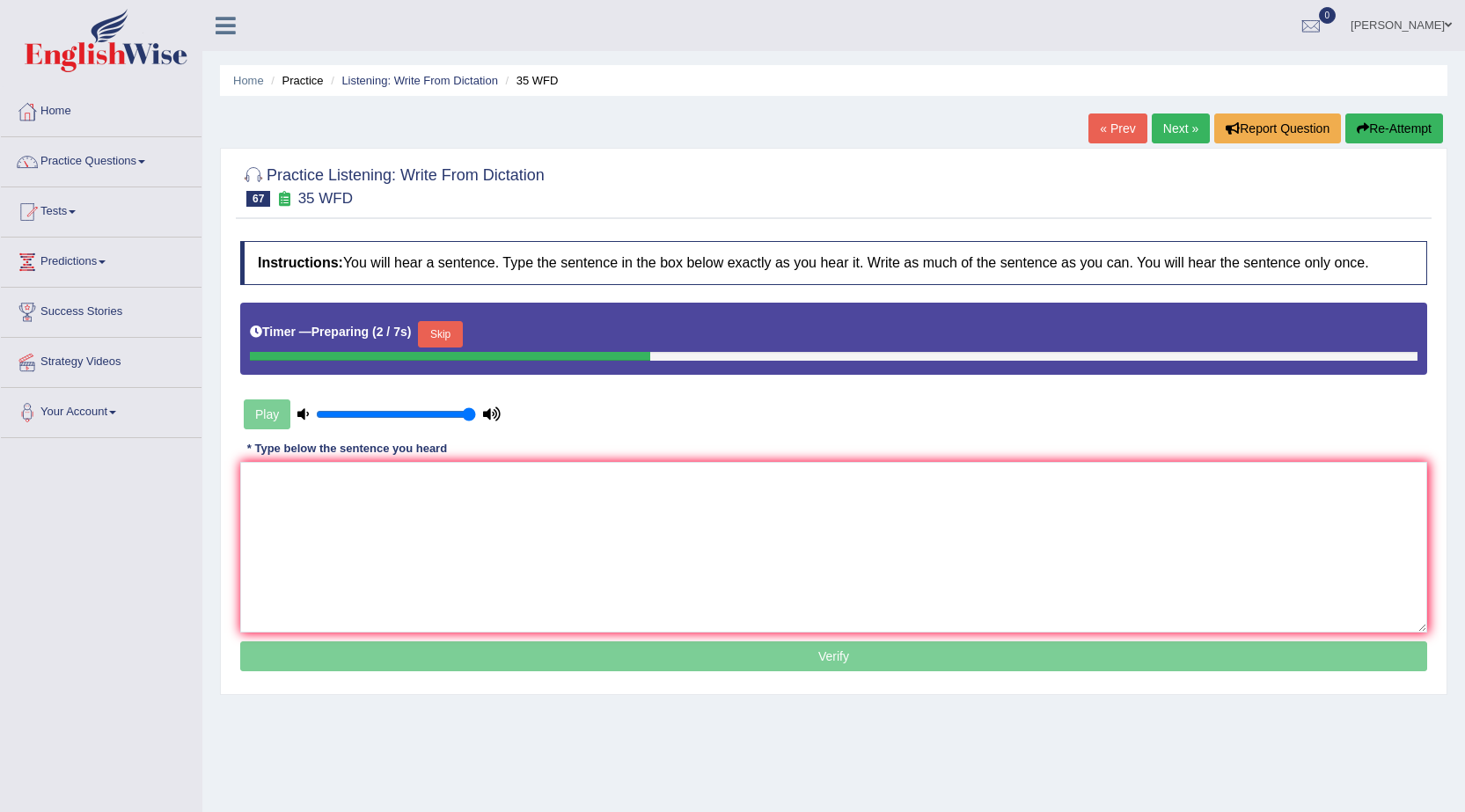
click at [459, 328] on button "Skip" at bounding box center [440, 334] width 44 height 26
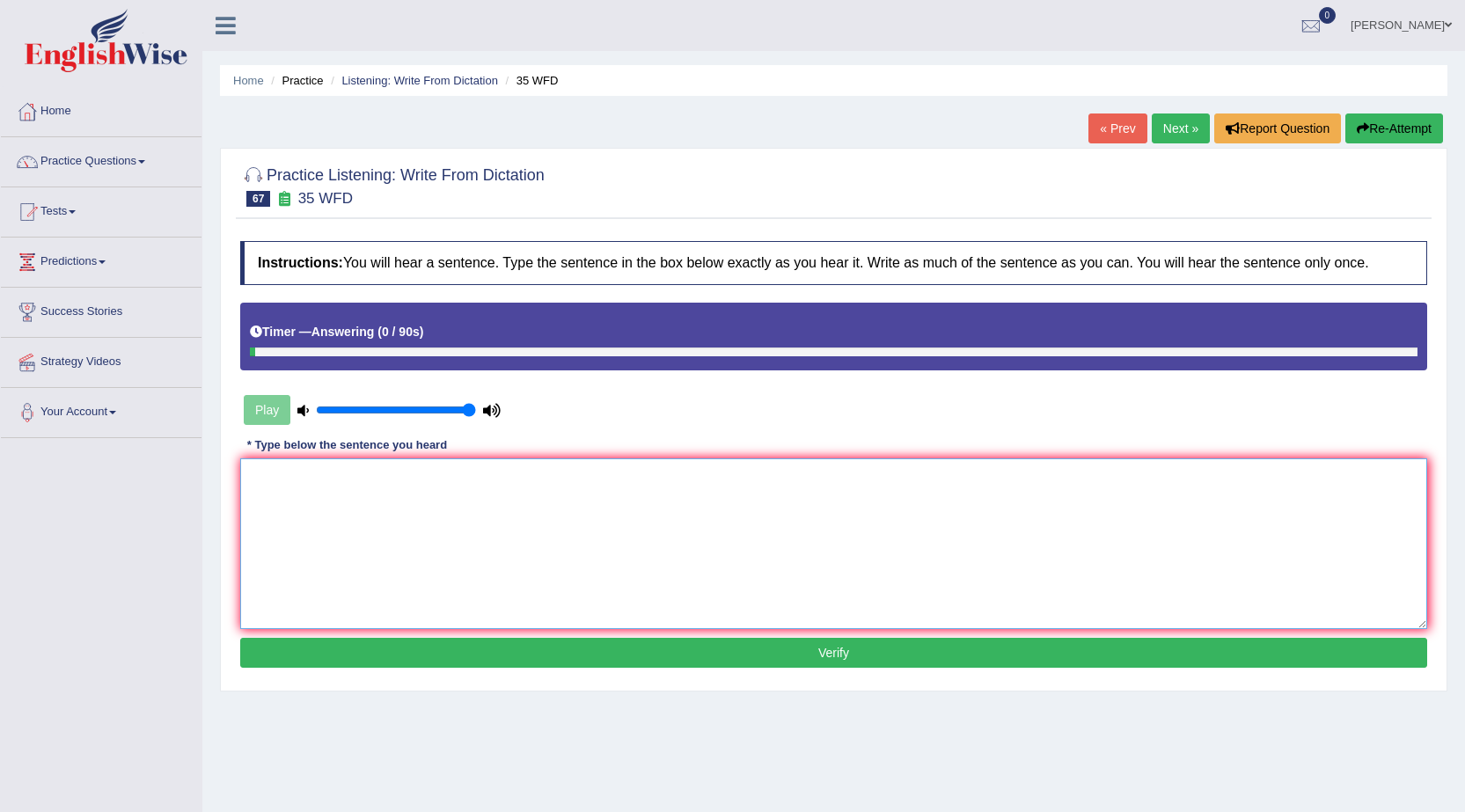
click at [478, 504] on textarea at bounding box center [834, 543] width 1187 height 171
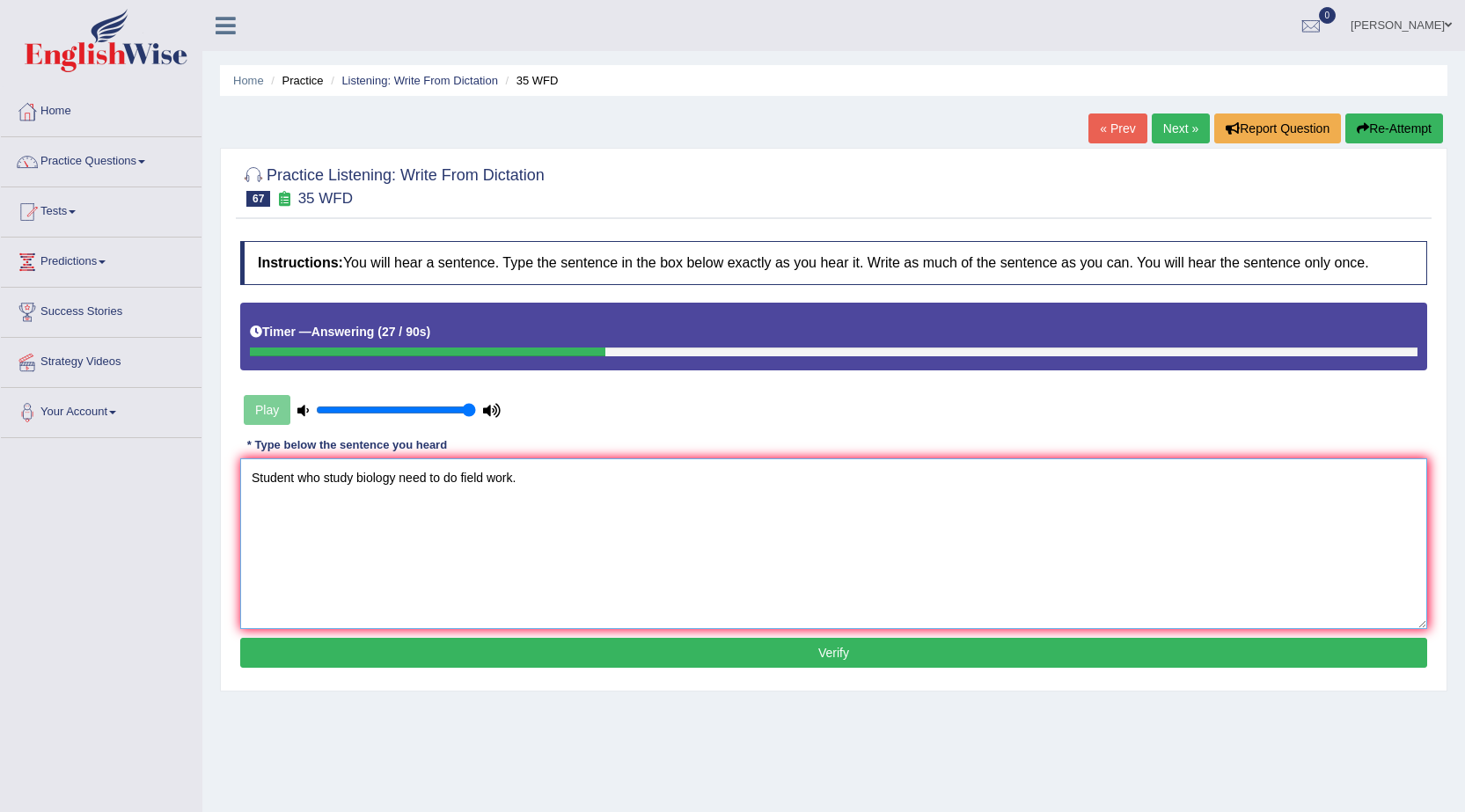
click at [300, 483] on textarea "Student who study biology need to do field work." at bounding box center [834, 543] width 1187 height 171
type textarea "Student students who study biology need to do field work."
click at [491, 658] on button "Verify" at bounding box center [834, 653] width 1187 height 30
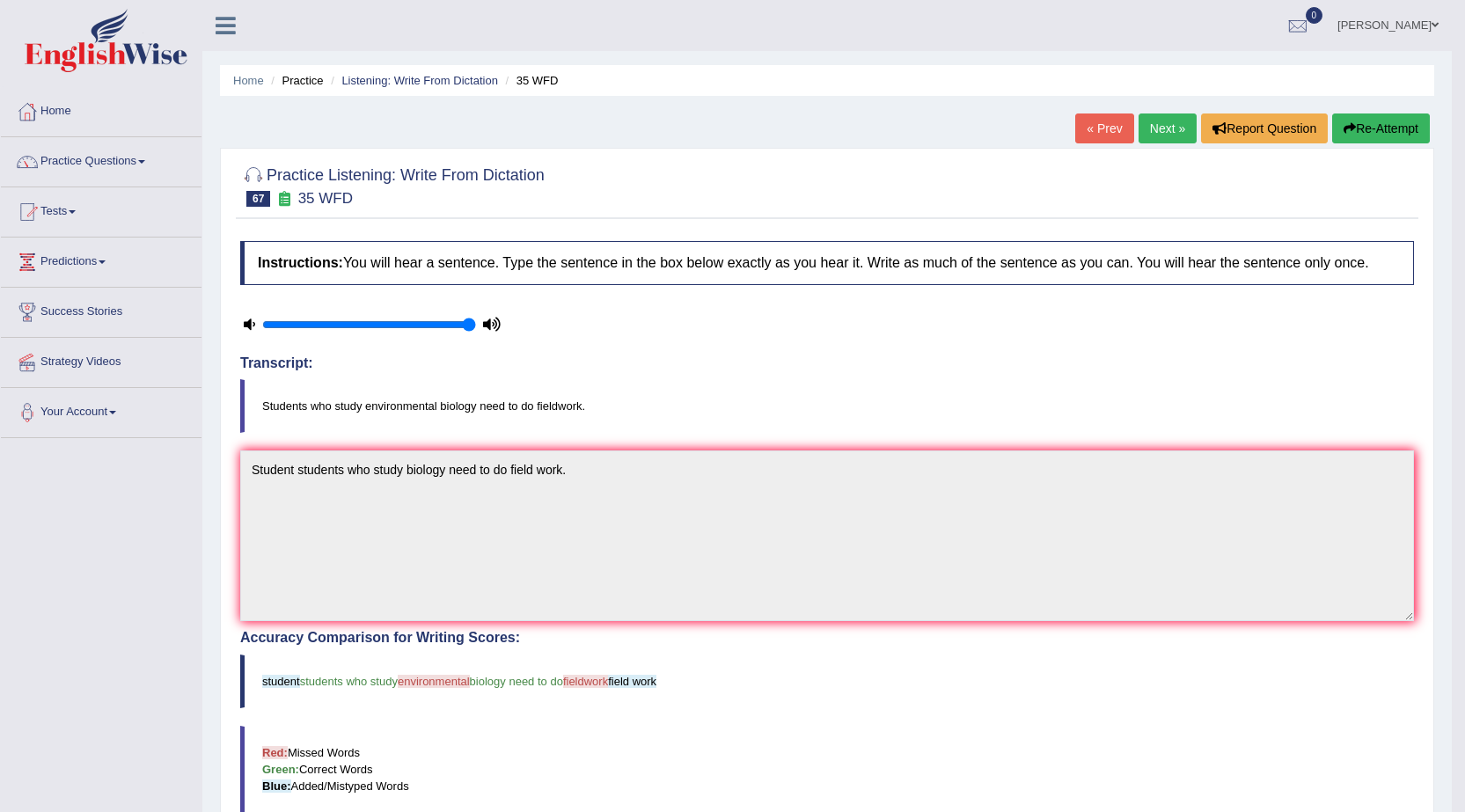
click at [1162, 131] on link "Next »" at bounding box center [1167, 128] width 58 height 30
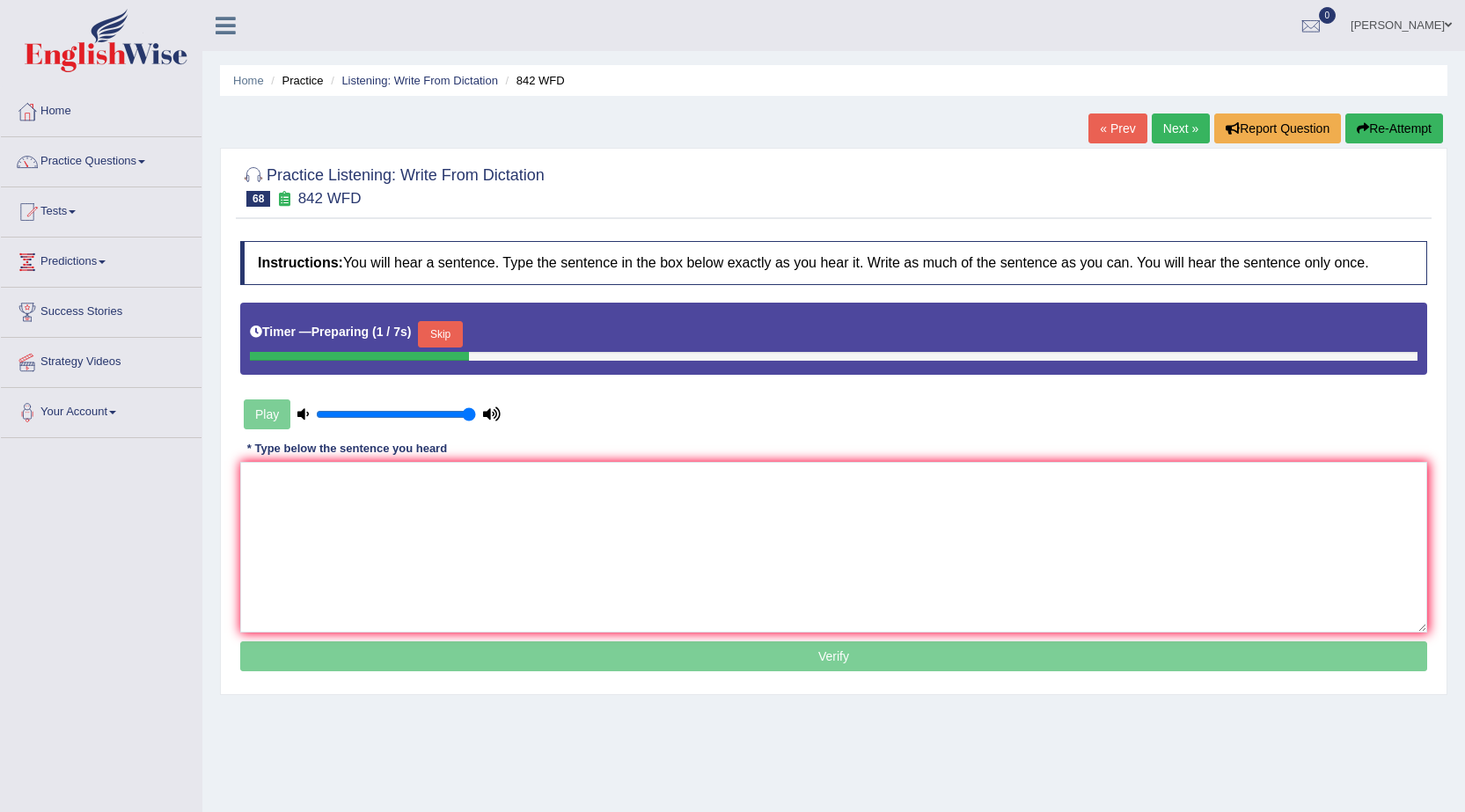
click at [438, 332] on button "Skip" at bounding box center [440, 334] width 44 height 26
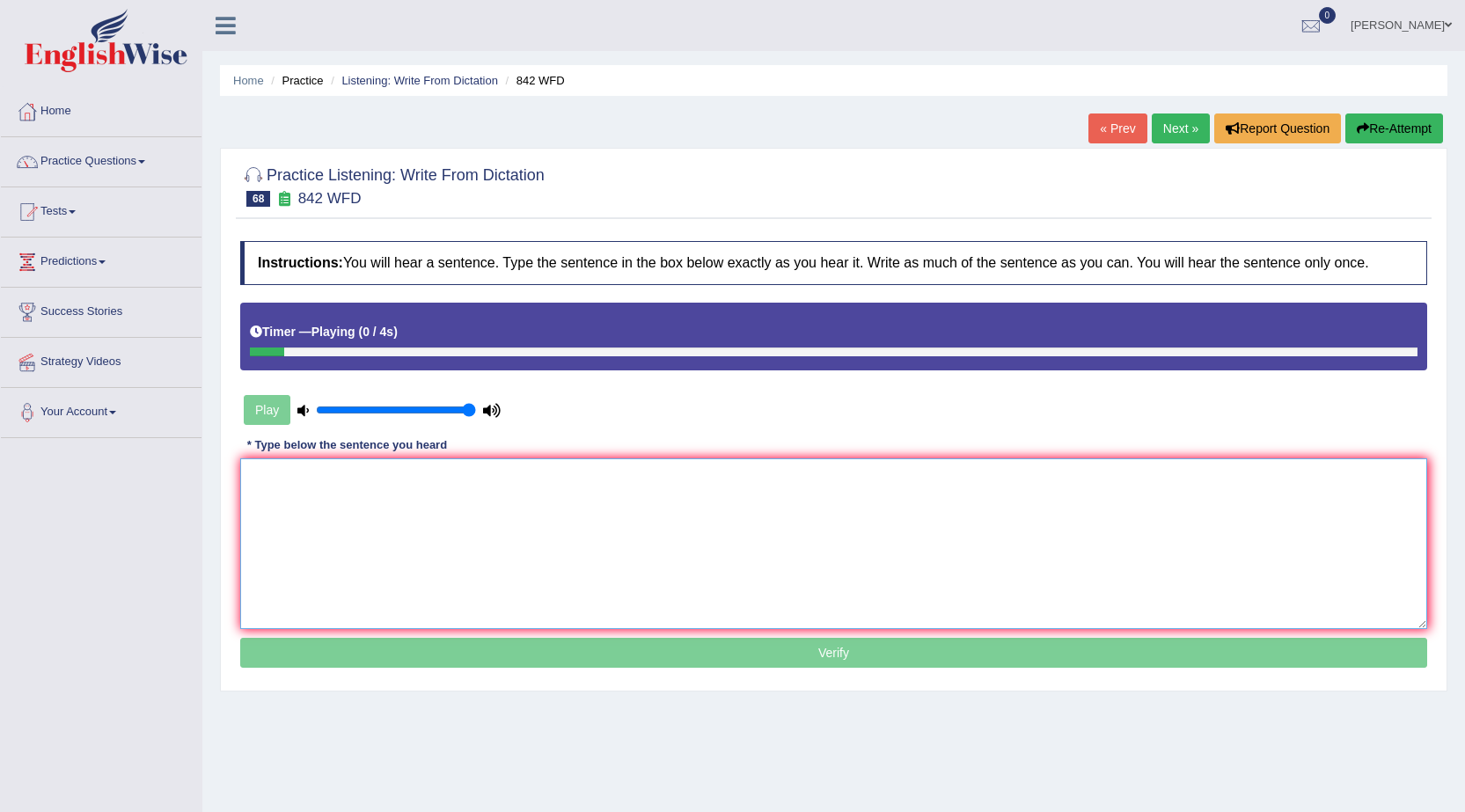
click at [436, 499] on textarea at bounding box center [834, 543] width 1187 height 171
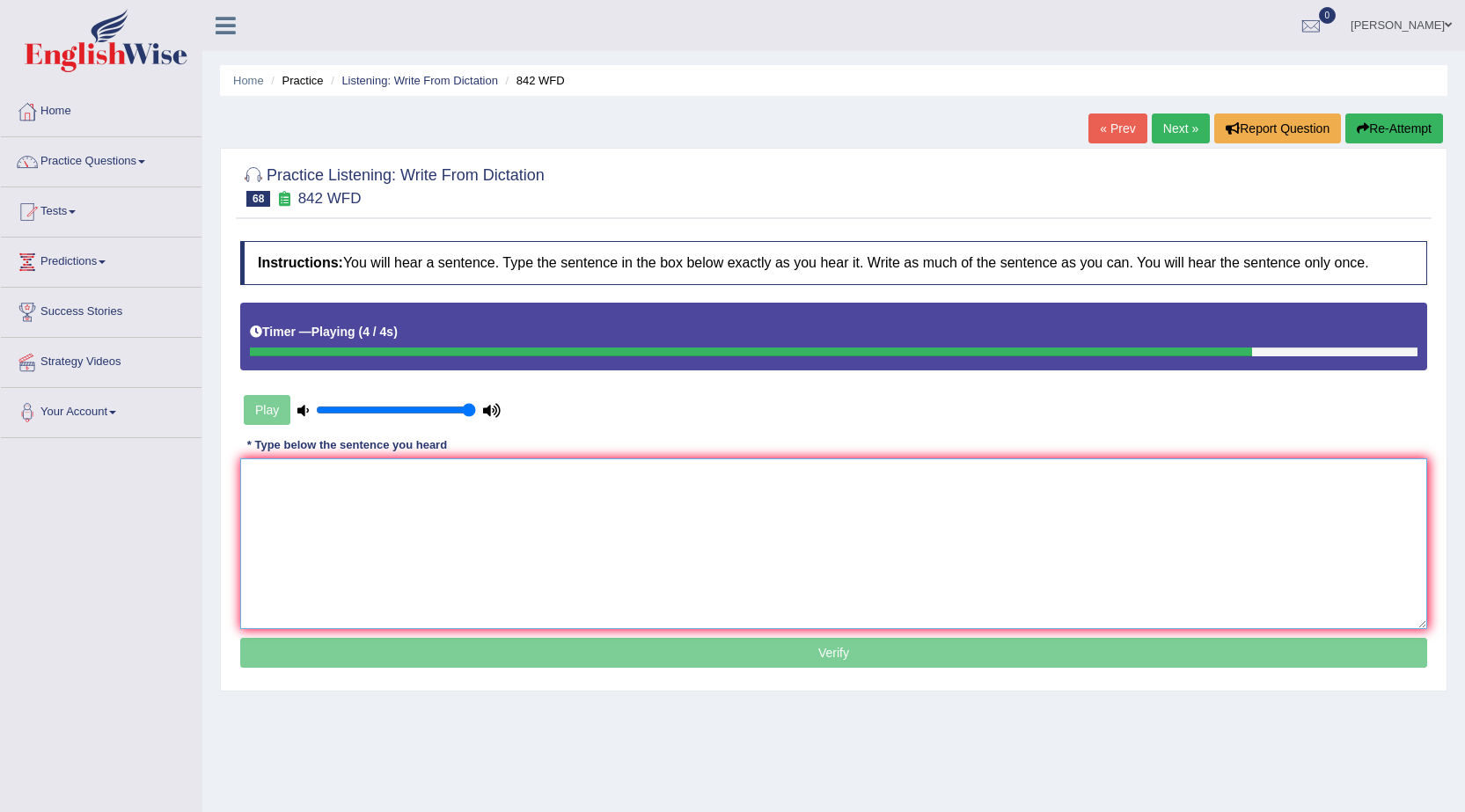
click at [442, 490] on textarea at bounding box center [834, 543] width 1187 height 171
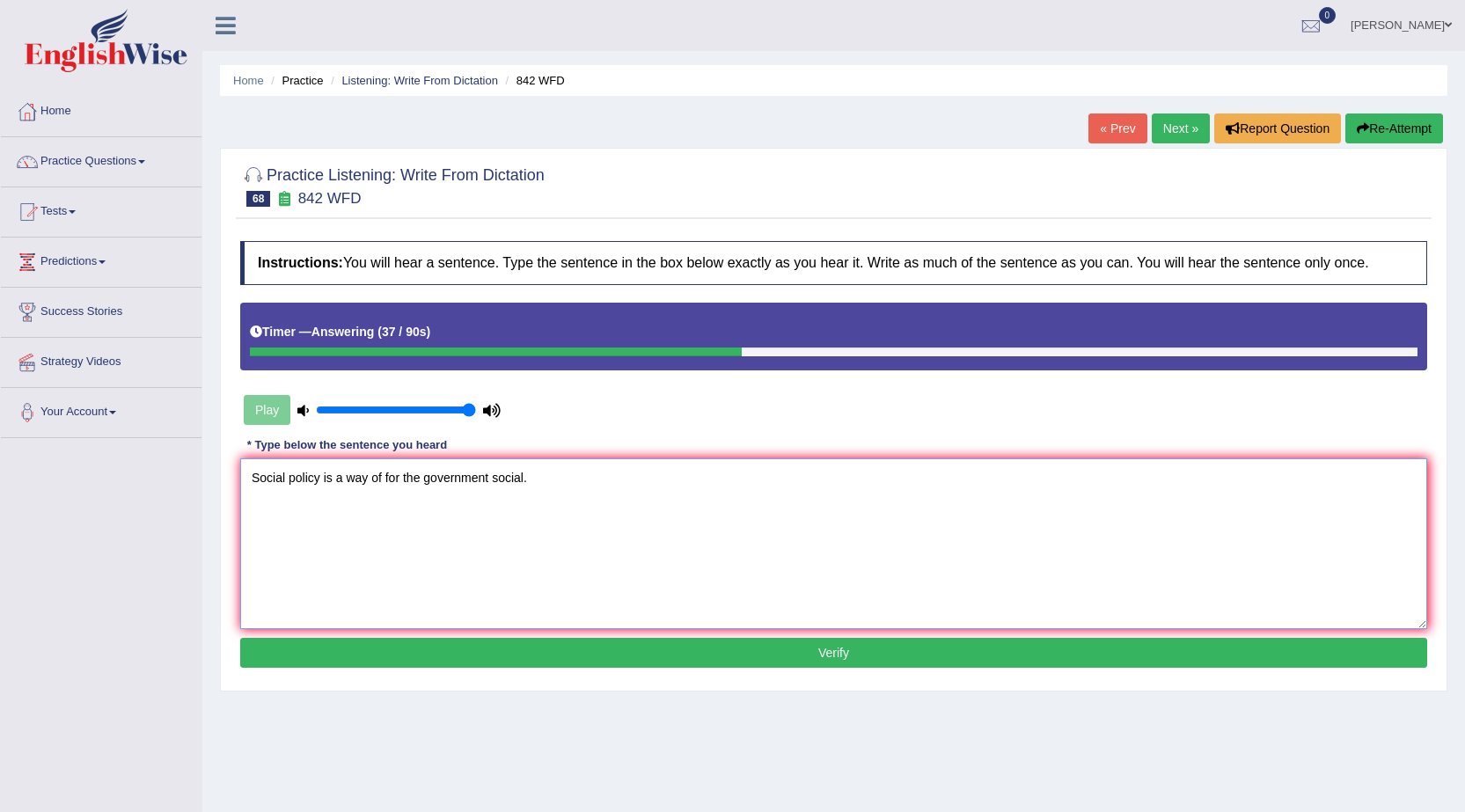
type textarea "Social policy is a way of for the government social."
click at [507, 667] on div "Instructions: You will hear a sentence. Type the sentence in the box below exac…" at bounding box center [834, 456] width 1196 height 449
click at [510, 656] on button "Verify" at bounding box center [834, 653] width 1187 height 30
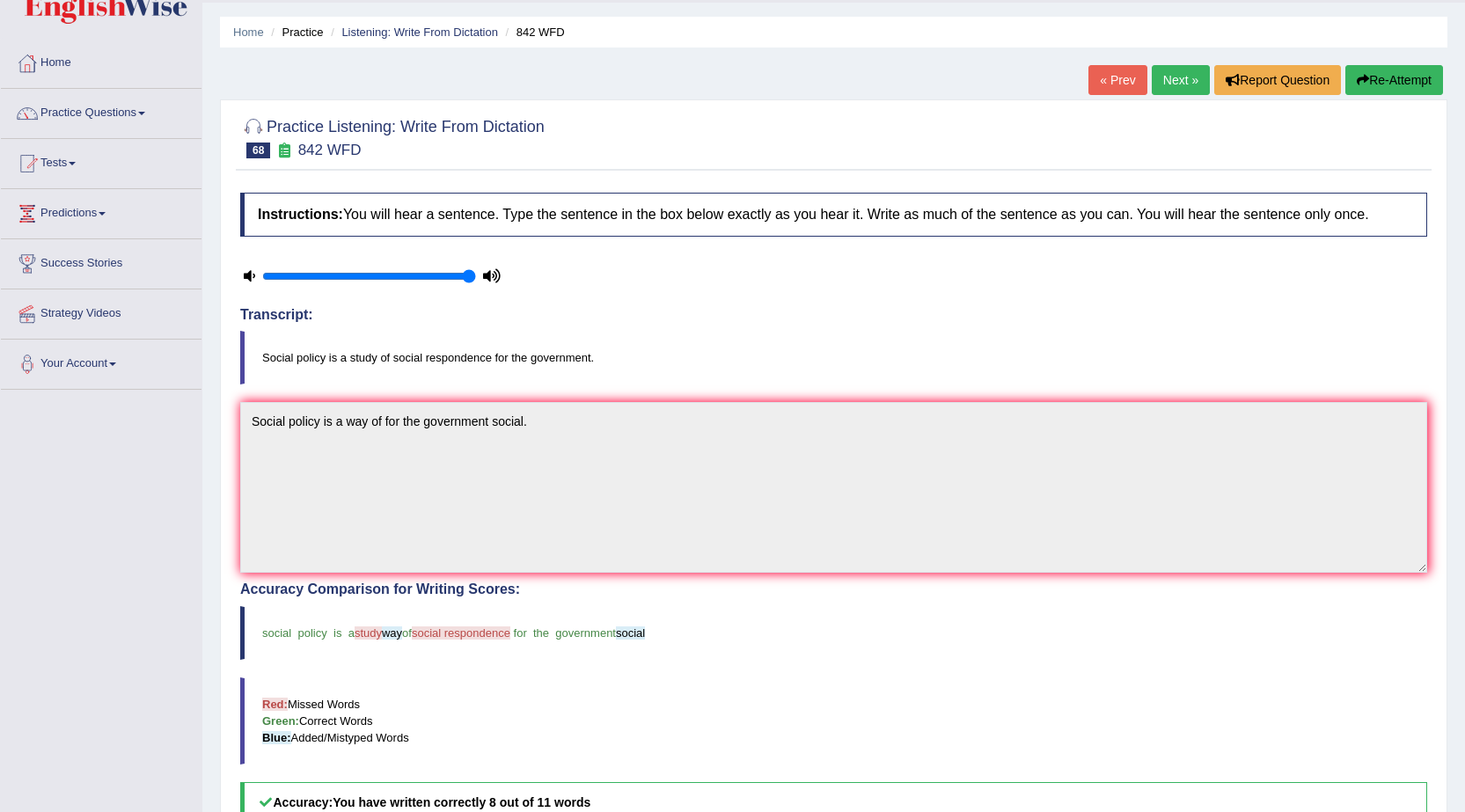
scroll to position [88, 0]
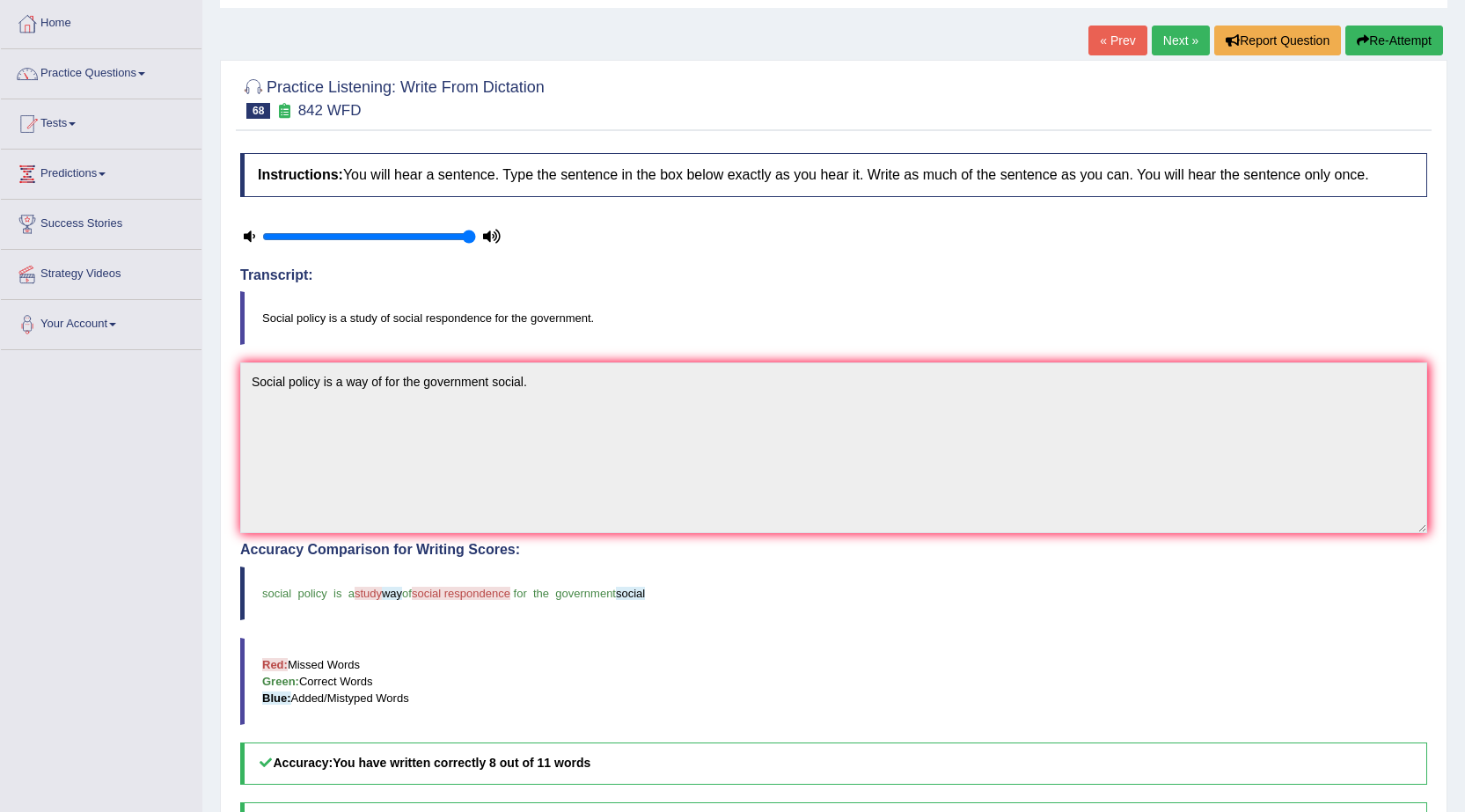
click at [1174, 32] on link "Next »" at bounding box center [1181, 40] width 58 height 30
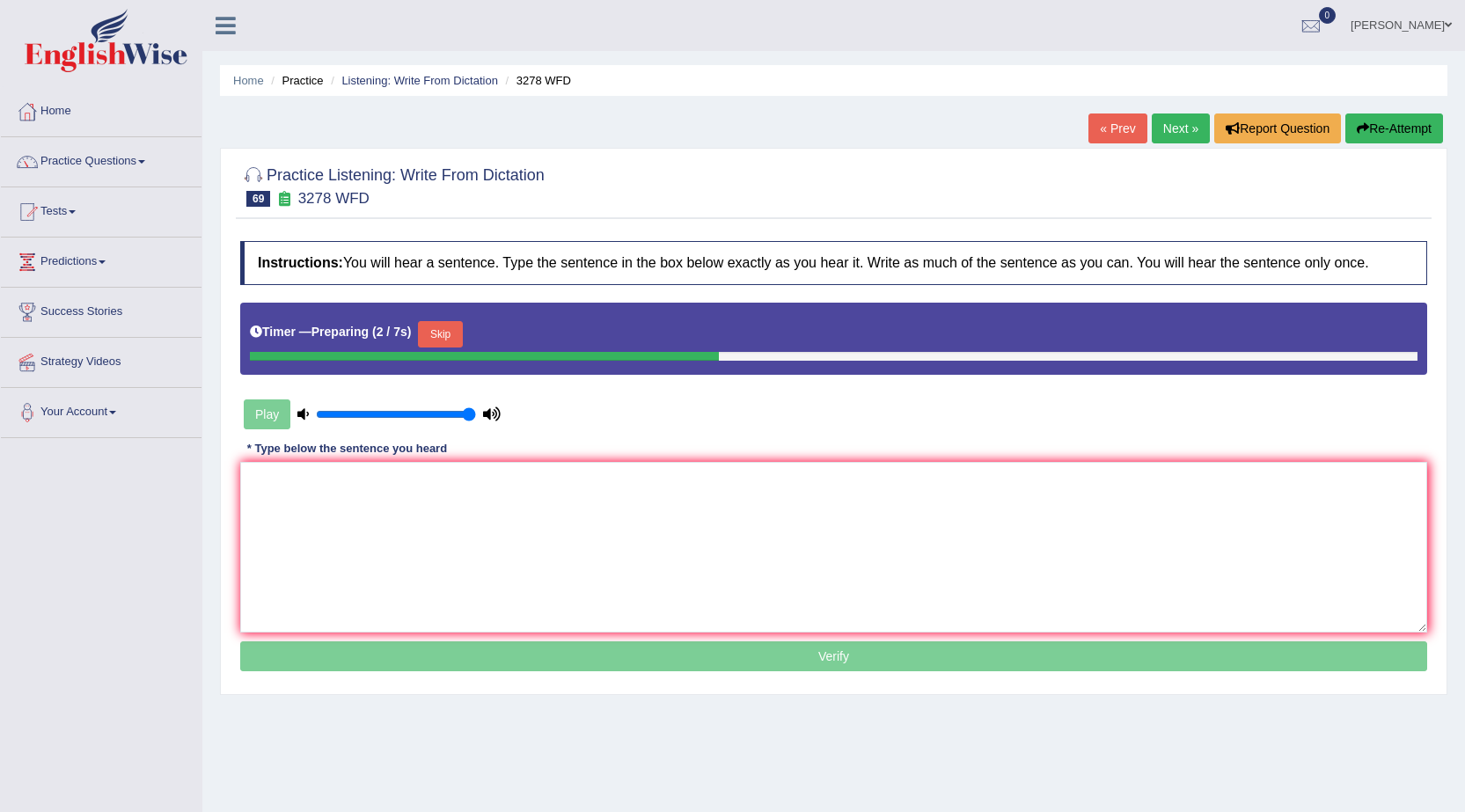
click at [455, 332] on button "Skip" at bounding box center [440, 334] width 44 height 26
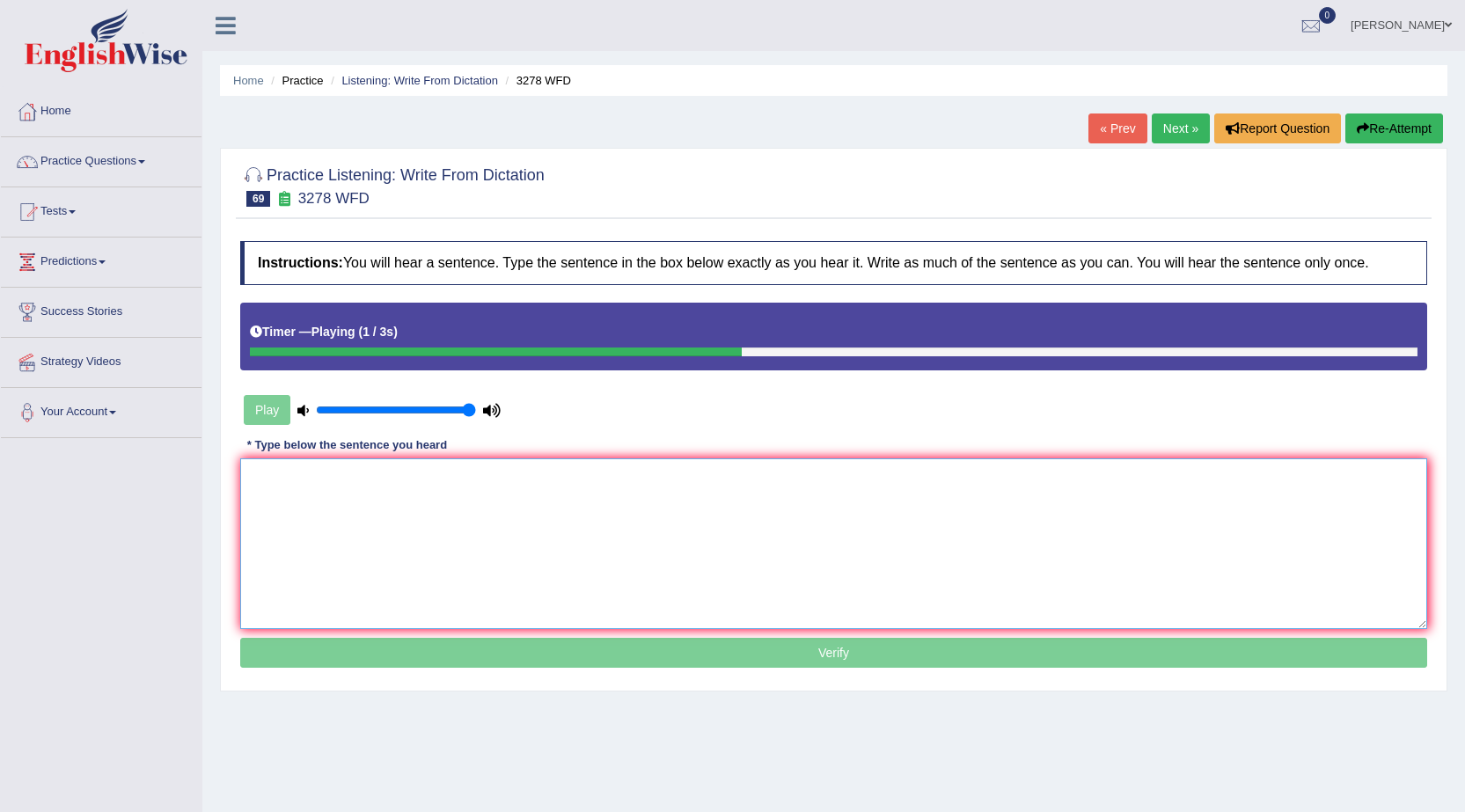
click at [455, 486] on textarea at bounding box center [834, 543] width 1187 height 171
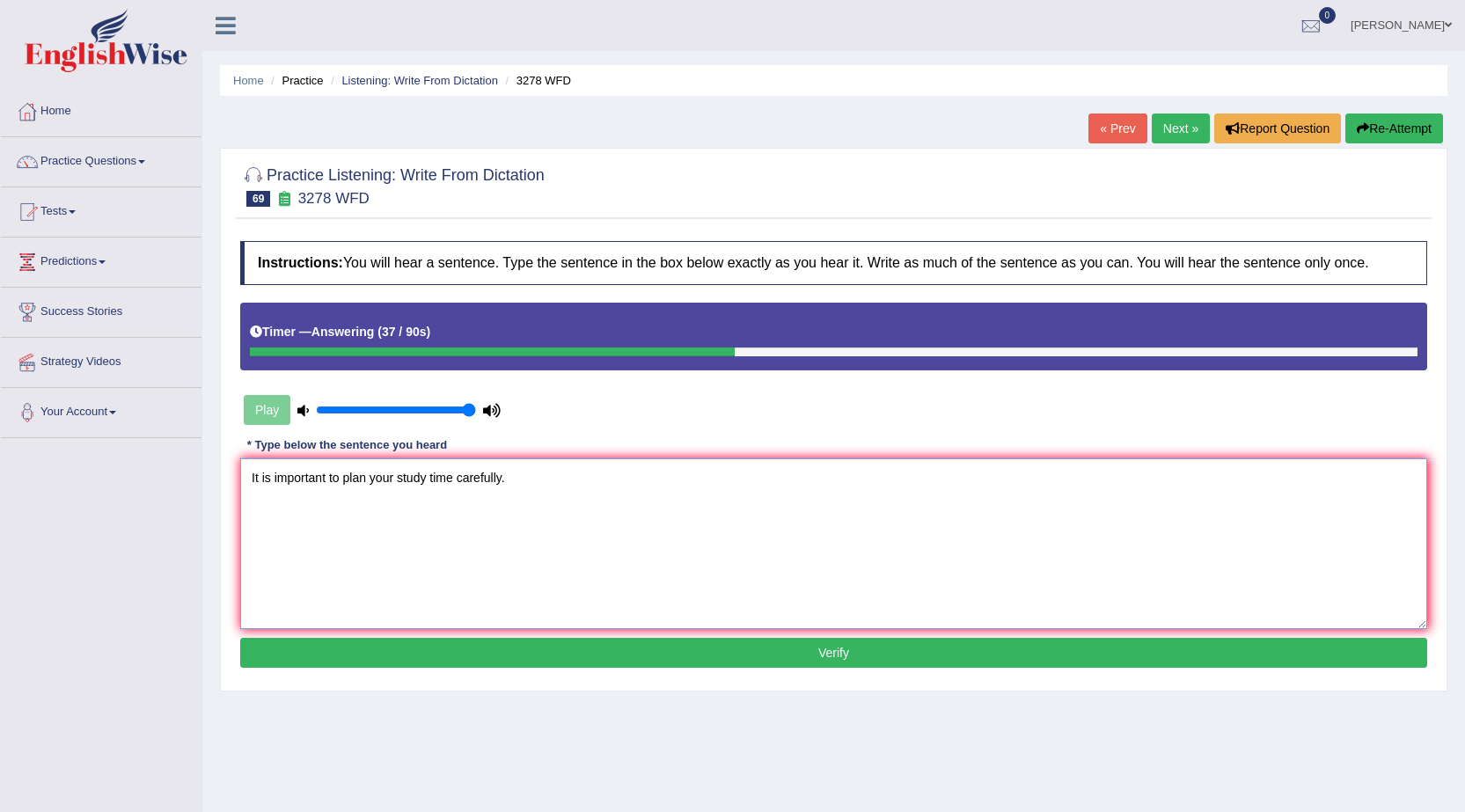
type textarea "It is important to plan your study time carefully."
click at [618, 666] on button "Verify" at bounding box center [834, 653] width 1187 height 30
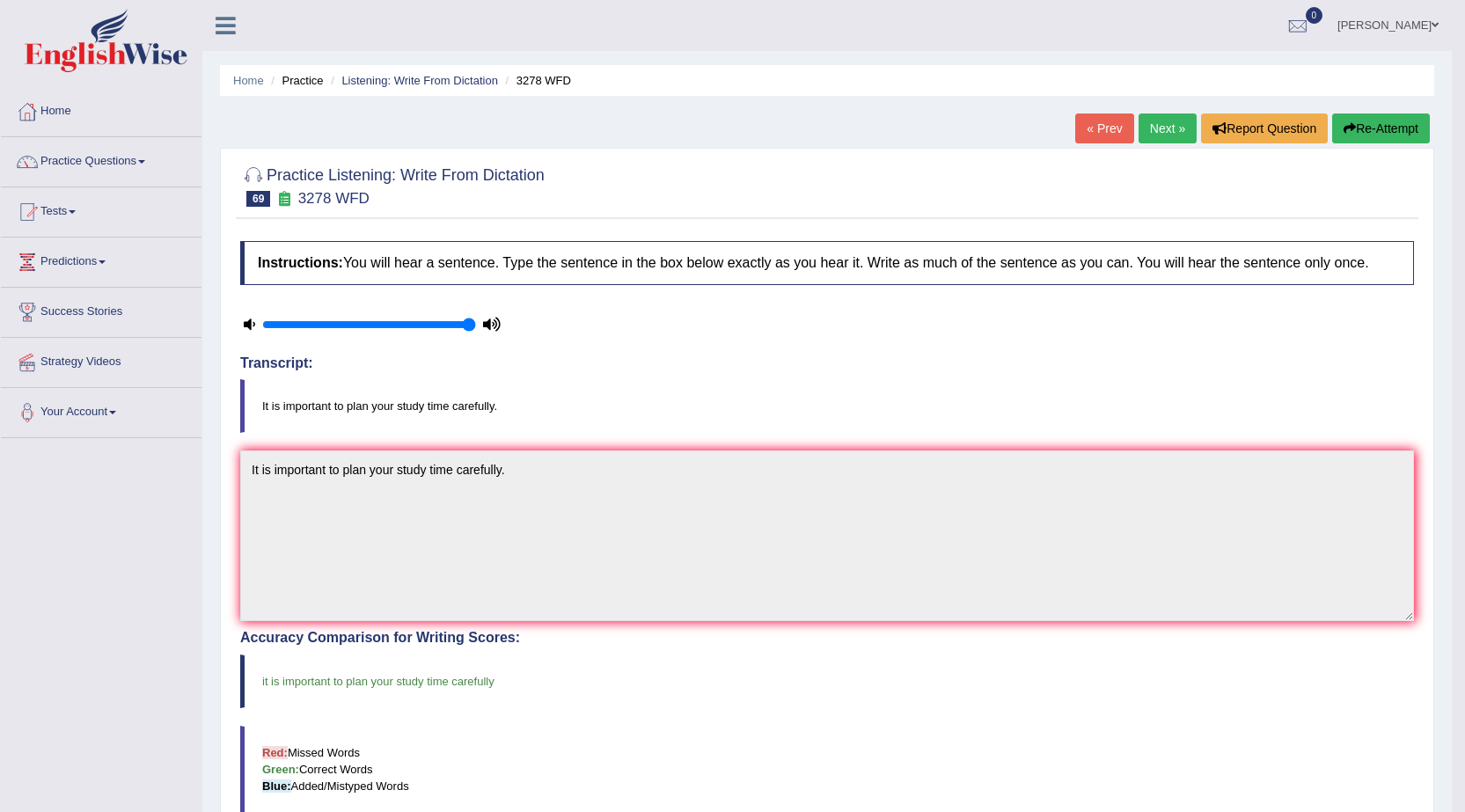
click at [1156, 118] on link "Next »" at bounding box center [1167, 128] width 58 height 30
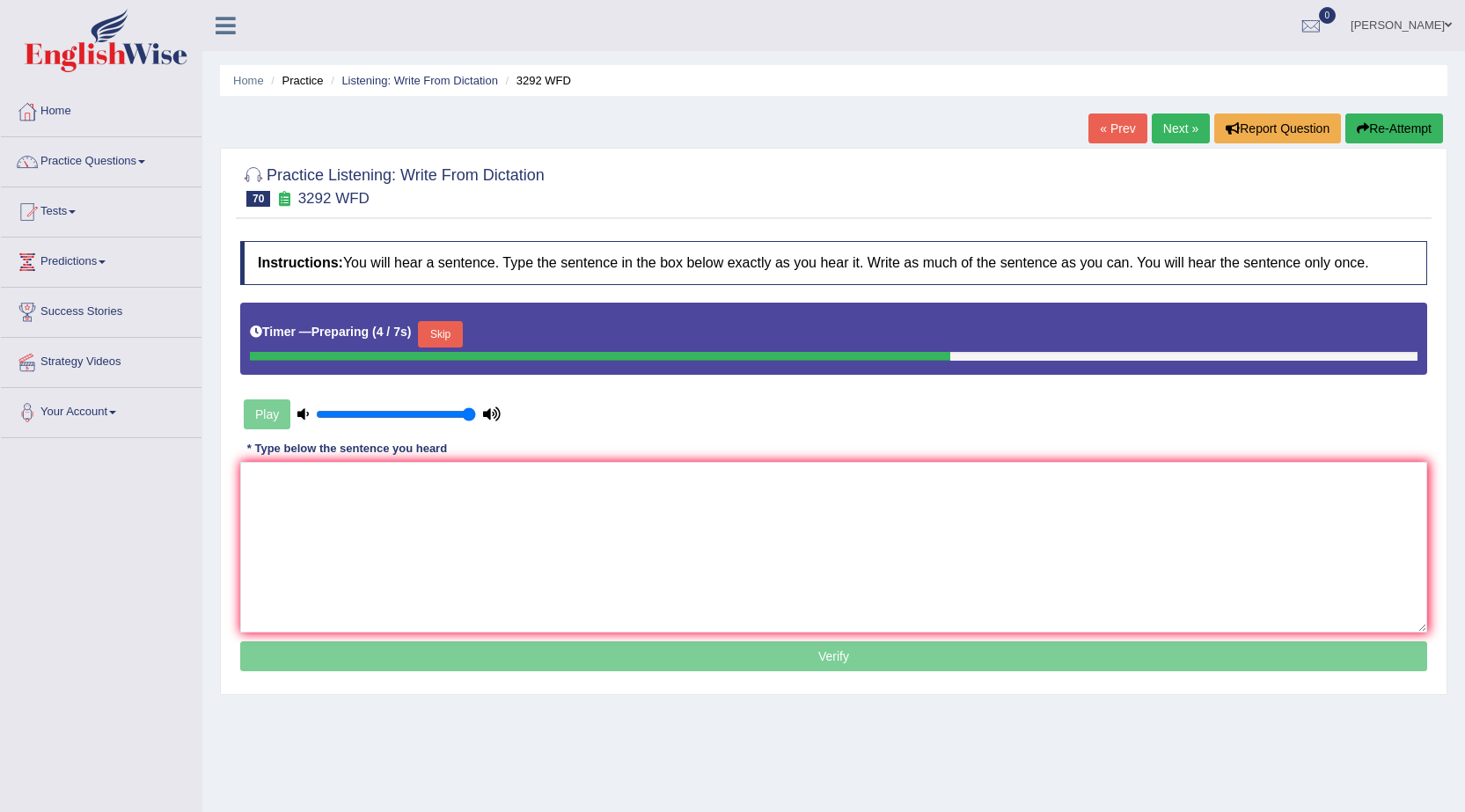
click at [447, 325] on button "Skip" at bounding box center [440, 334] width 44 height 26
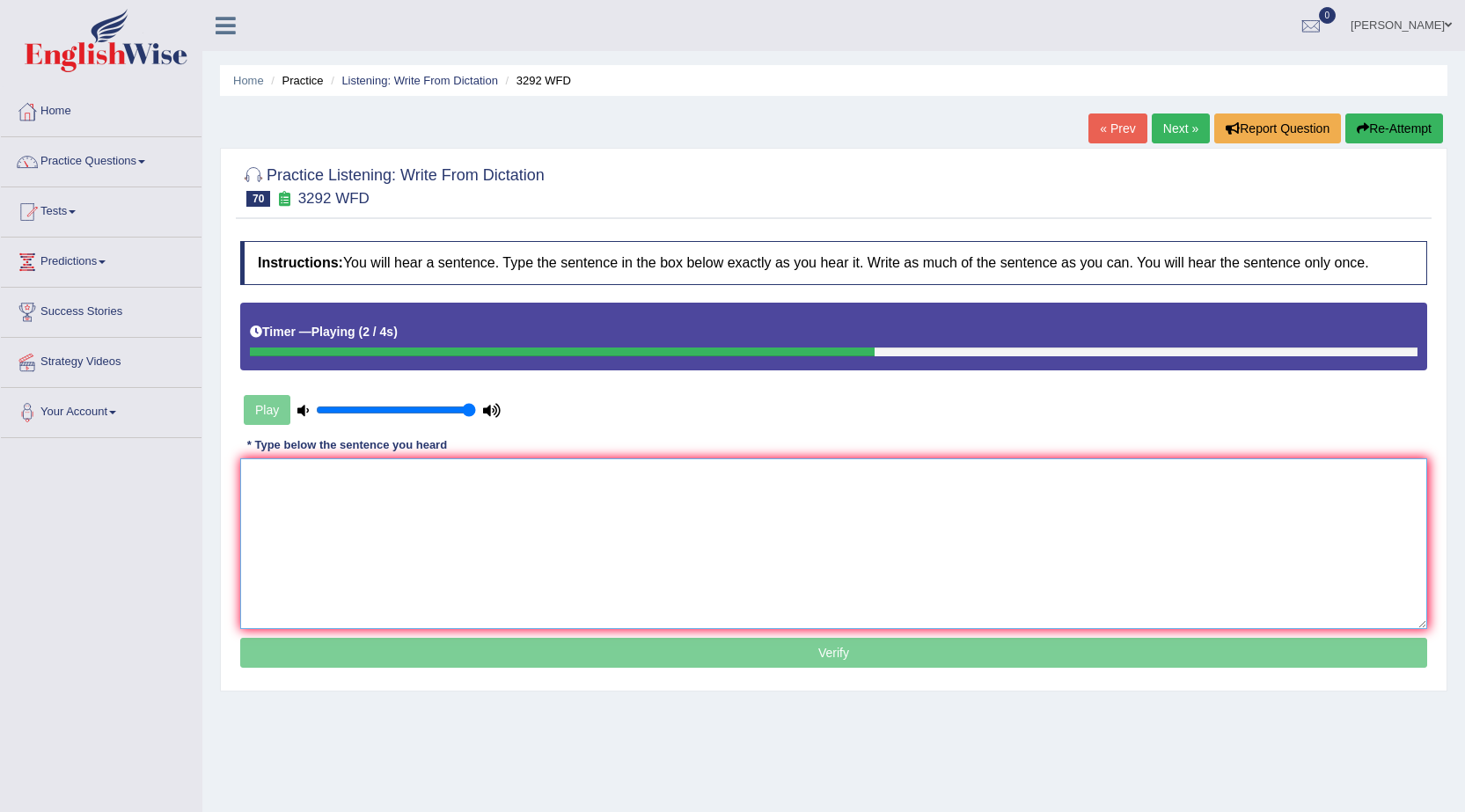
click at [461, 496] on textarea at bounding box center [834, 543] width 1187 height 171
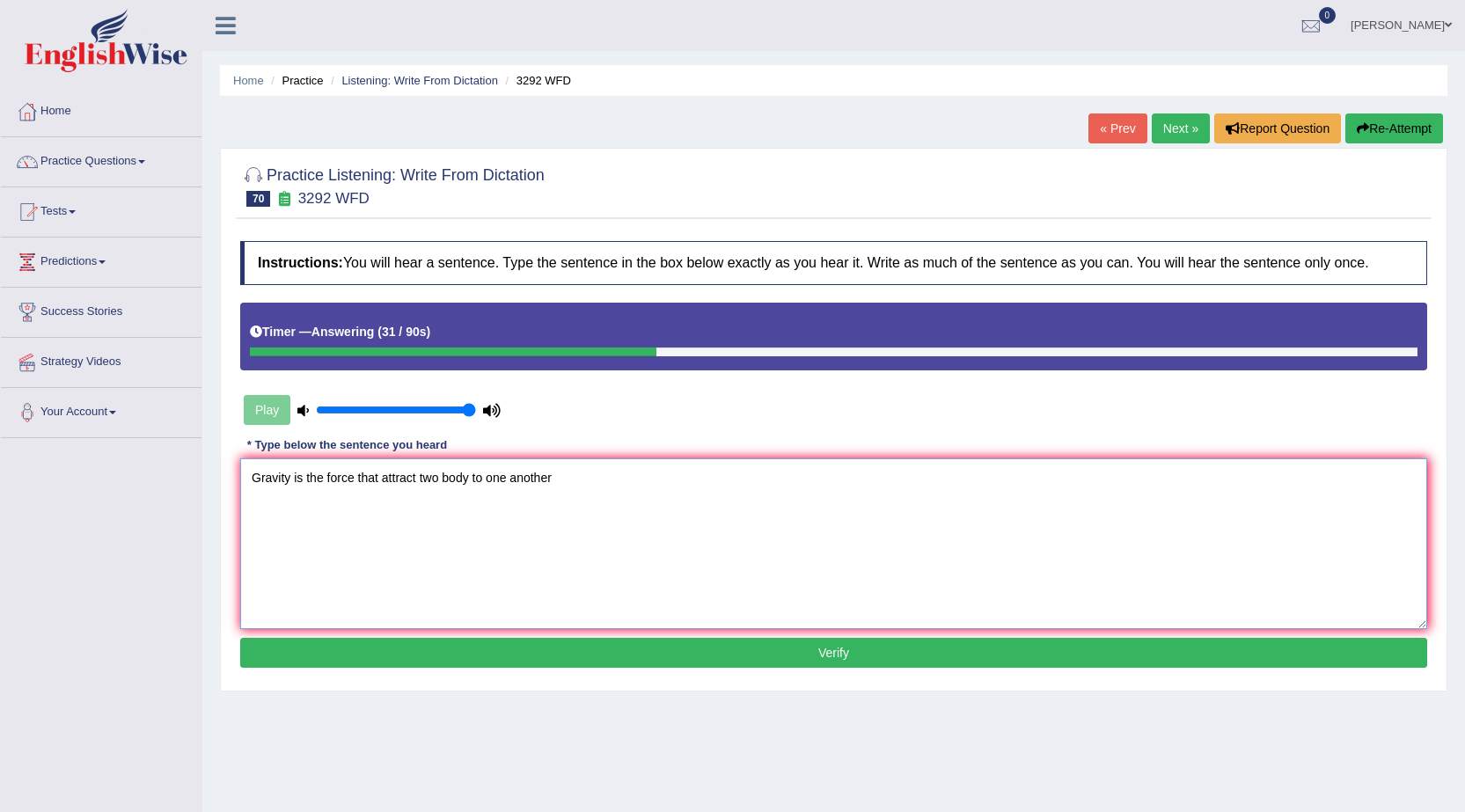
click at [468, 484] on textarea "Gravity is the force that attract two body to one another" at bounding box center [834, 543] width 1187 height 171
click at [470, 482] on textarea "Gravity is the force that attract two body to one another" at bounding box center [834, 543] width 1187 height 171
click at [638, 485] on textarea "Gravity is the force that attract two body toword to one another" at bounding box center [834, 543] width 1187 height 171
click at [468, 478] on textarea "Gravity is the force that attract two body toword to one another." at bounding box center [834, 543] width 1187 height 171
type textarea "Gravity is the force that attract two body bodies toword to one another."
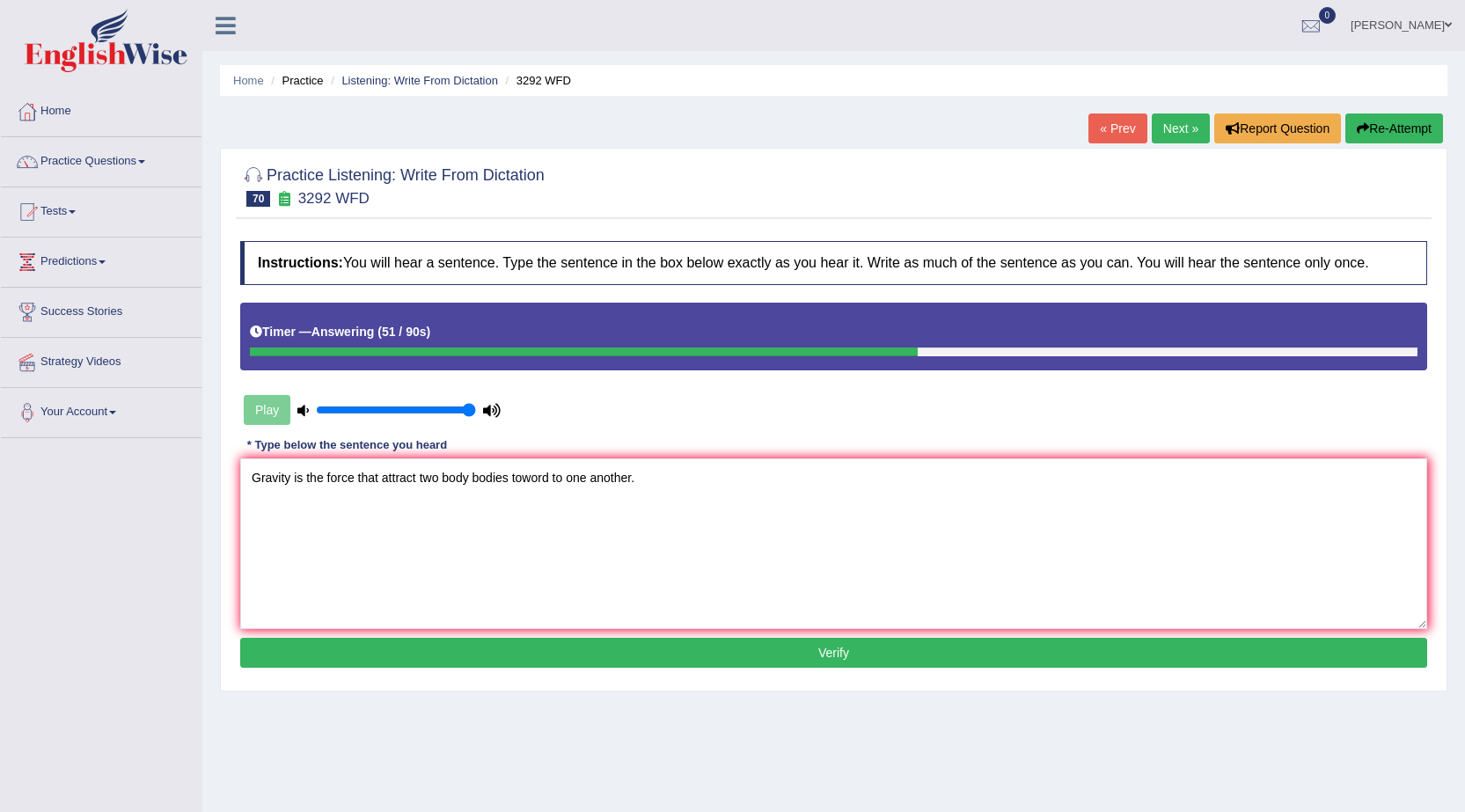
click at [546, 653] on button "Verify" at bounding box center [834, 653] width 1187 height 30
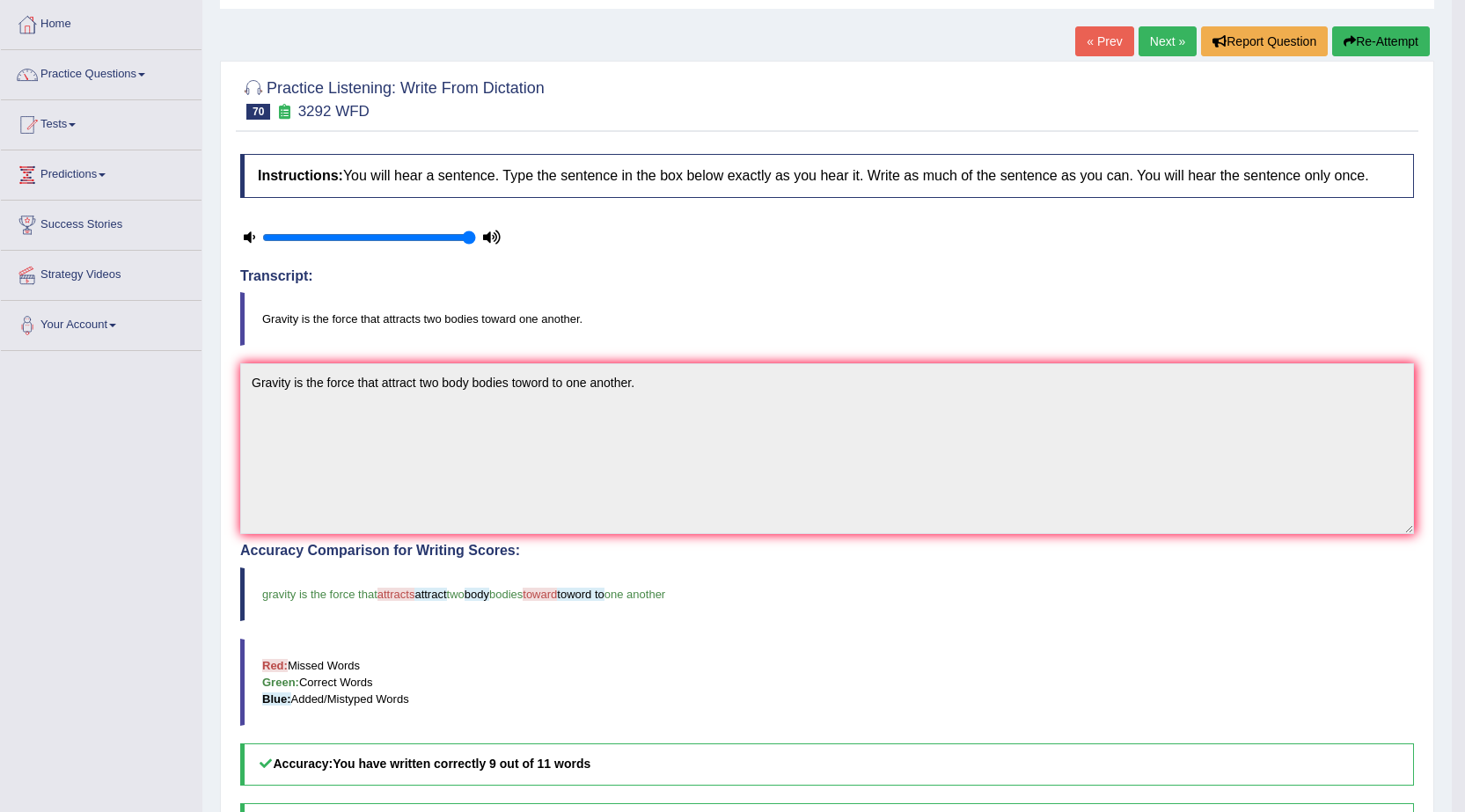
scroll to position [88, 0]
click at [1169, 42] on link "Next »" at bounding box center [1167, 40] width 58 height 30
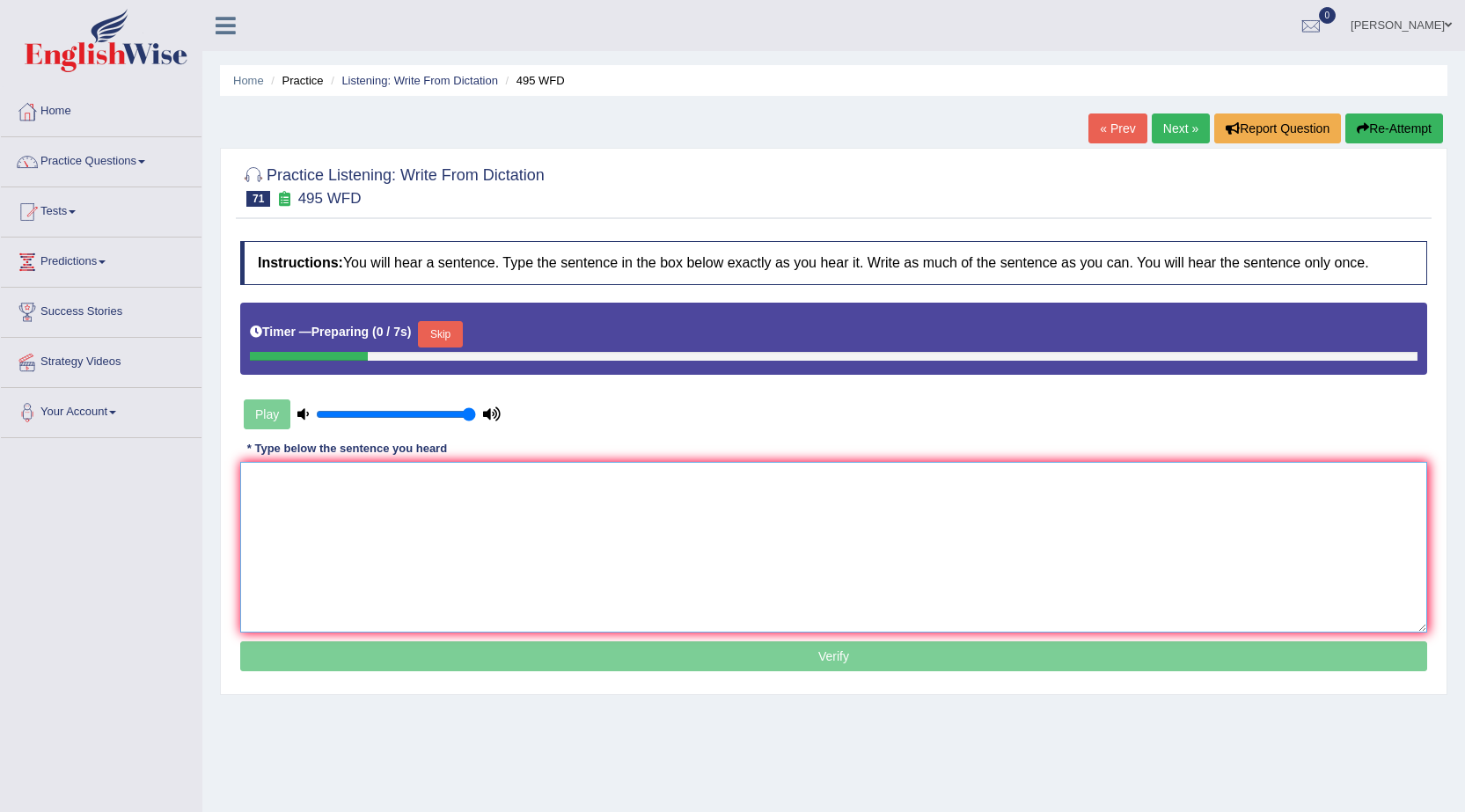
click at [608, 499] on textarea at bounding box center [834, 547] width 1187 height 171
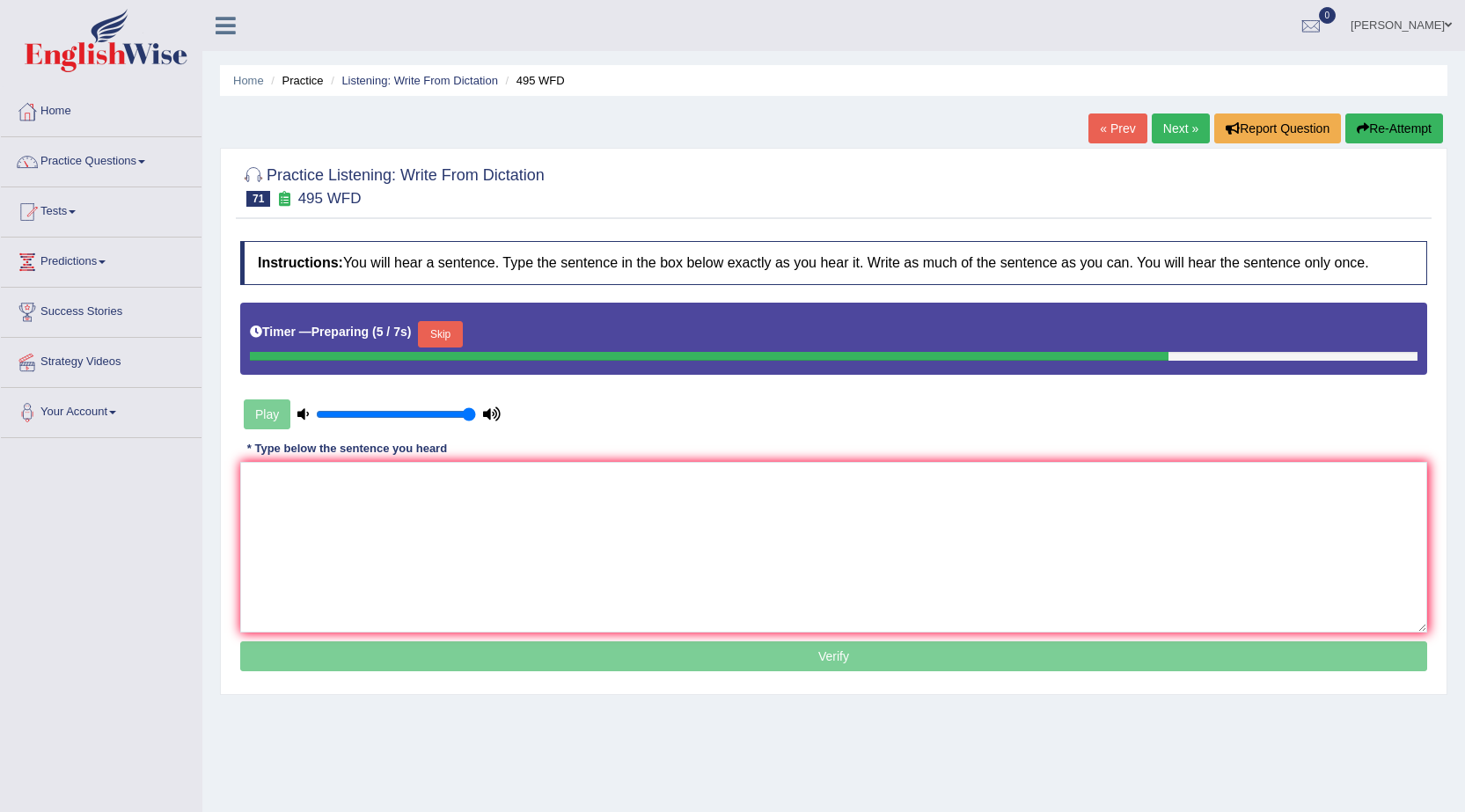
click at [455, 326] on button "Skip" at bounding box center [440, 334] width 44 height 26
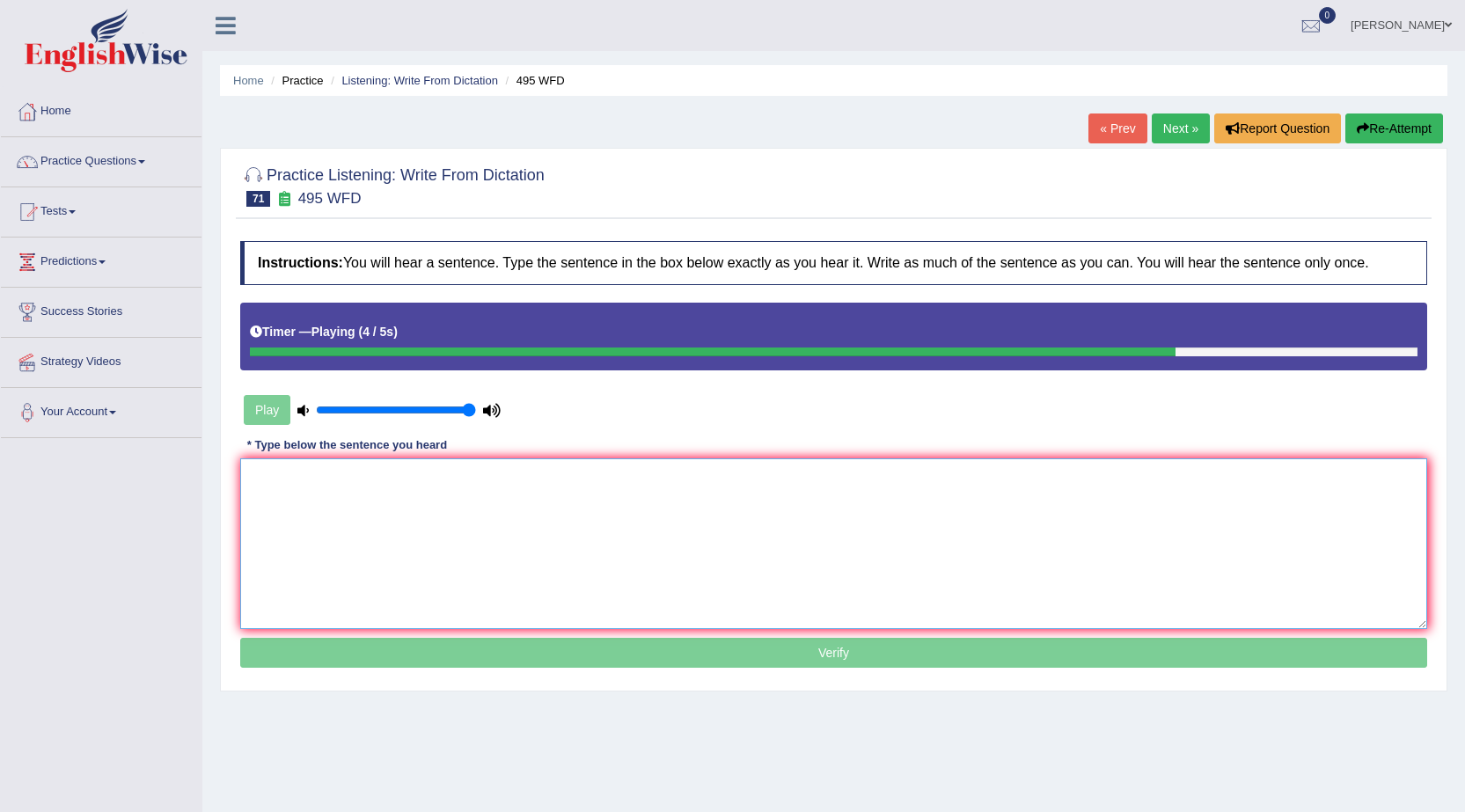
click at [482, 498] on textarea at bounding box center [834, 543] width 1187 height 171
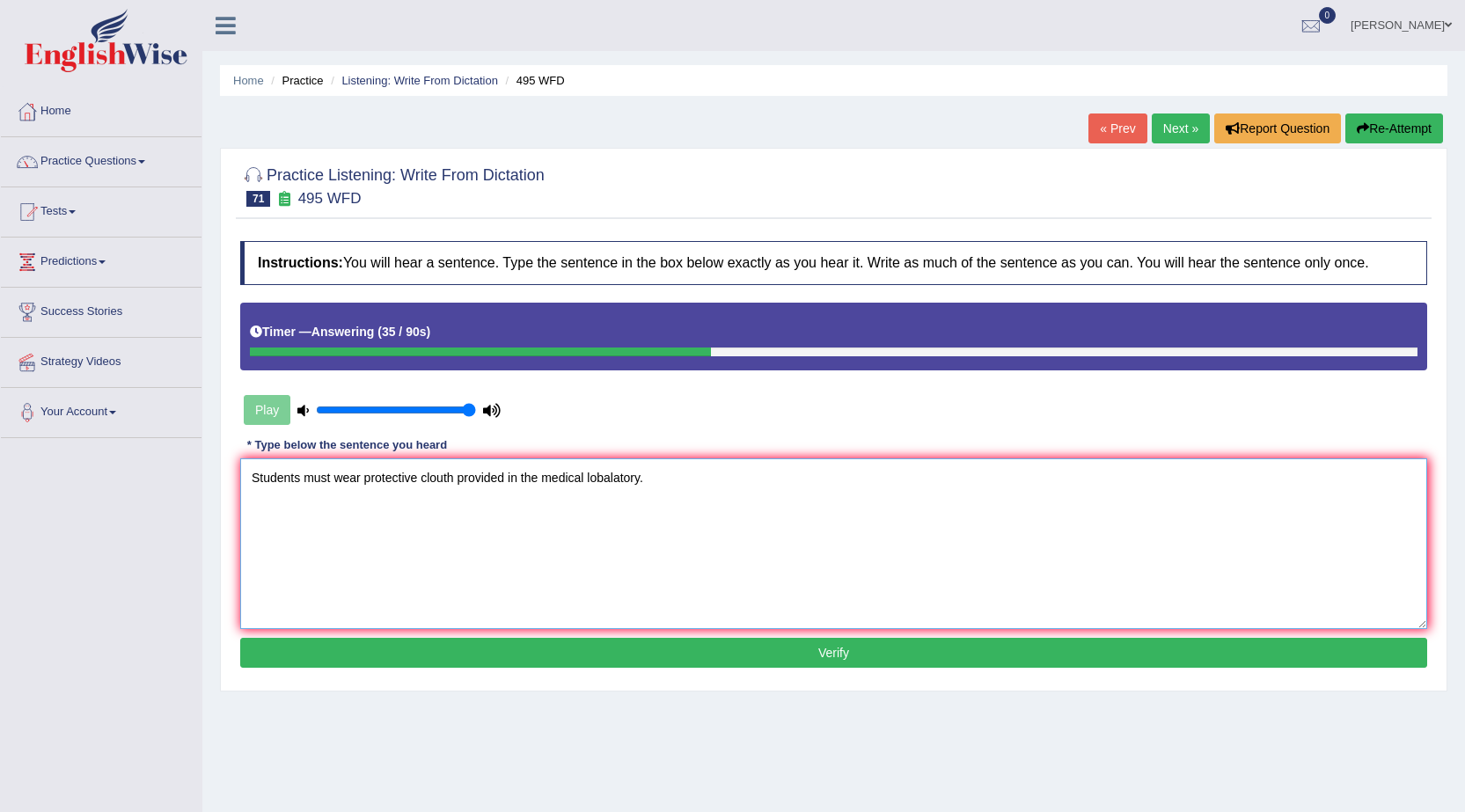
click at [444, 482] on textarea "Students must wear protective clouth provided in the medical lobalatory." at bounding box center [834, 543] width 1187 height 171
click at [447, 476] on textarea "Students must wear protective cloth provided in the medical lobalatory." at bounding box center [834, 543] width 1187 height 171
click at [298, 481] on textarea "Students must wear protective cloth clothes provided in the medical lobalatory." at bounding box center [834, 543] width 1187 height 171
type textarea "Students student must wear protective cloth clothes provided in the medical lob…"
click at [528, 642] on button "Verify" at bounding box center [834, 653] width 1187 height 30
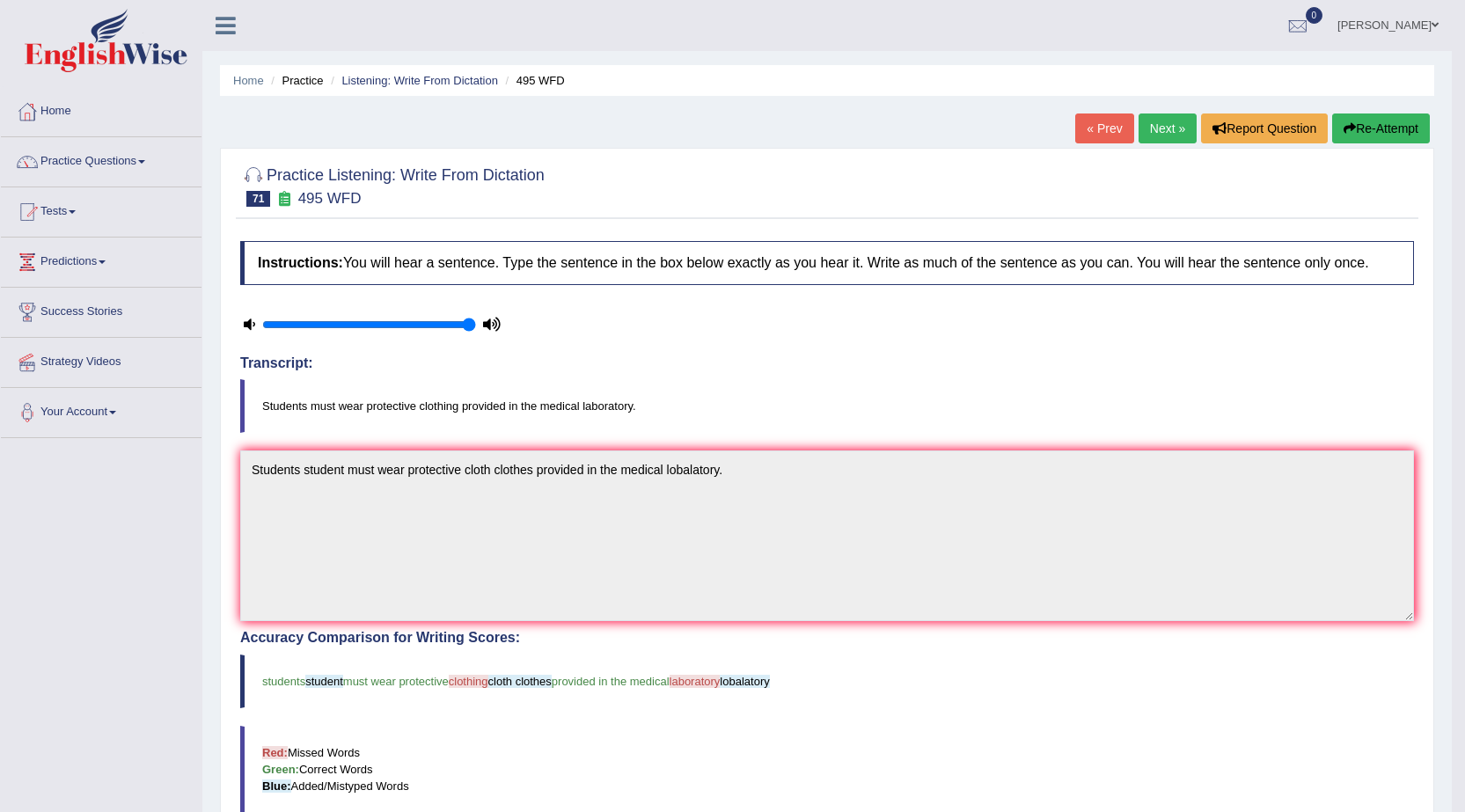
click at [1151, 126] on link "Next »" at bounding box center [1167, 128] width 58 height 30
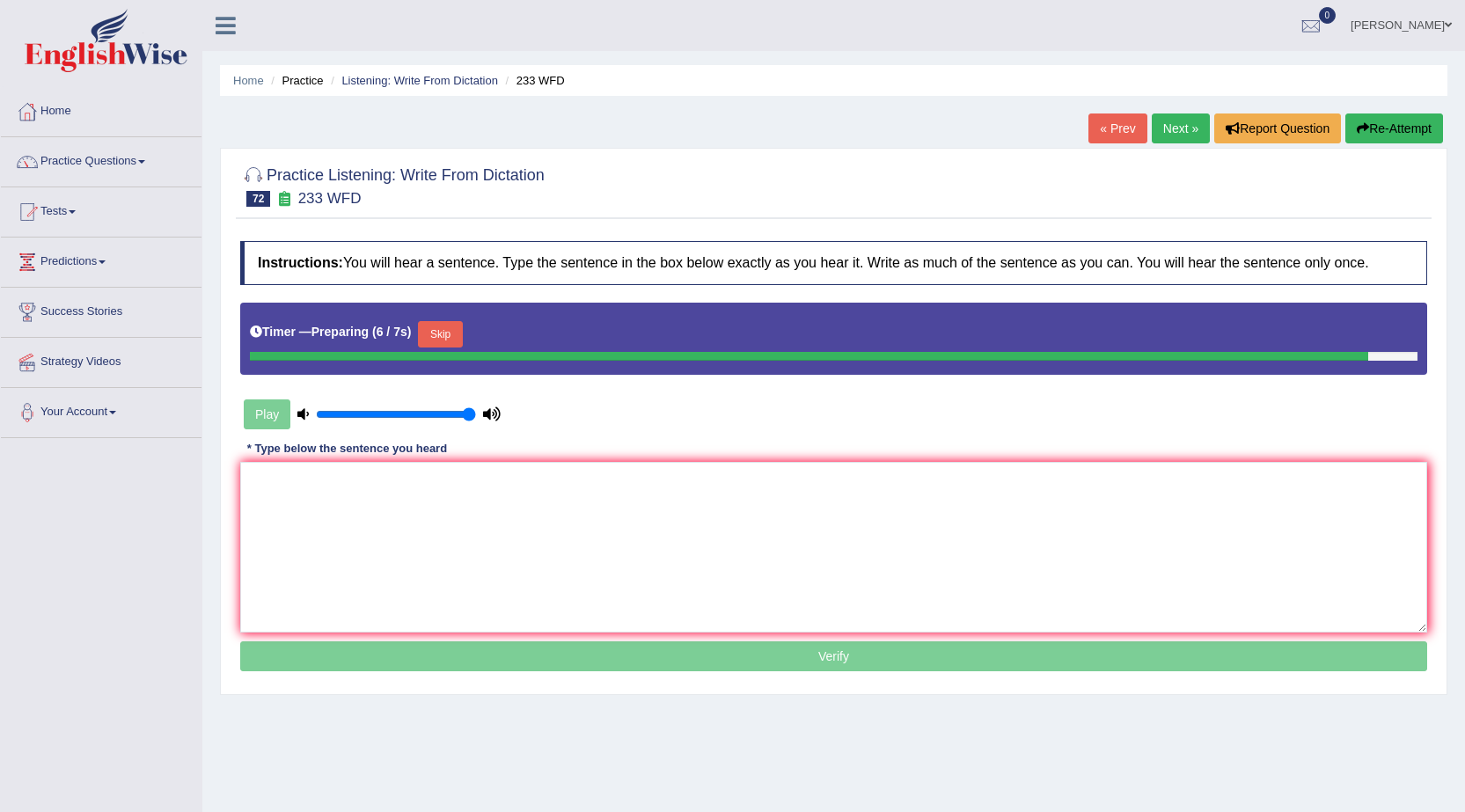
click at [466, 317] on div "Timer — Preparing ( 6 / 7s ) Skip" at bounding box center [834, 334] width 1168 height 35
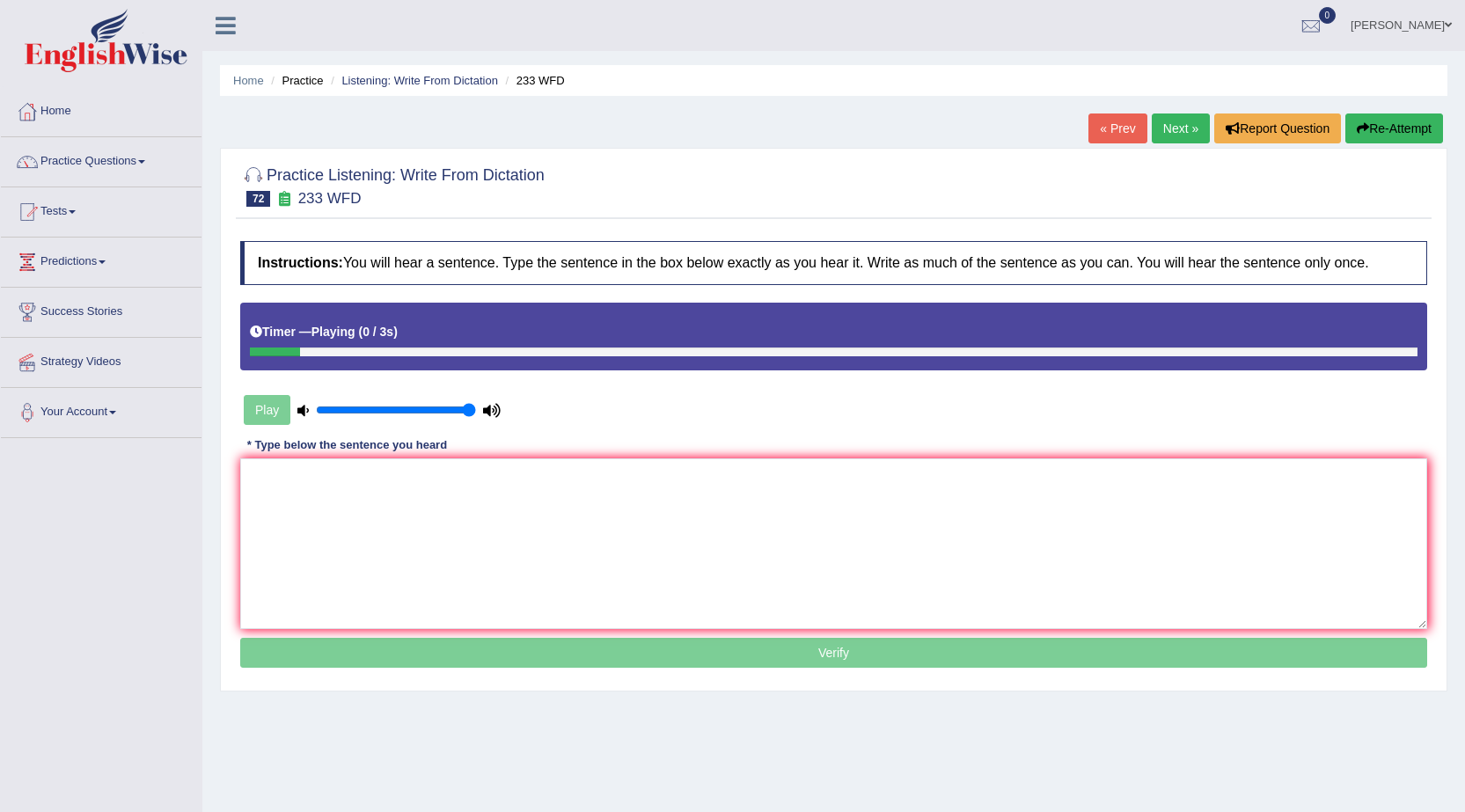
click at [465, 331] on div "Timer — Playing ( 0 / 3s )" at bounding box center [834, 332] width 1168 height 31
click at [450, 512] on textarea at bounding box center [834, 543] width 1187 height 171
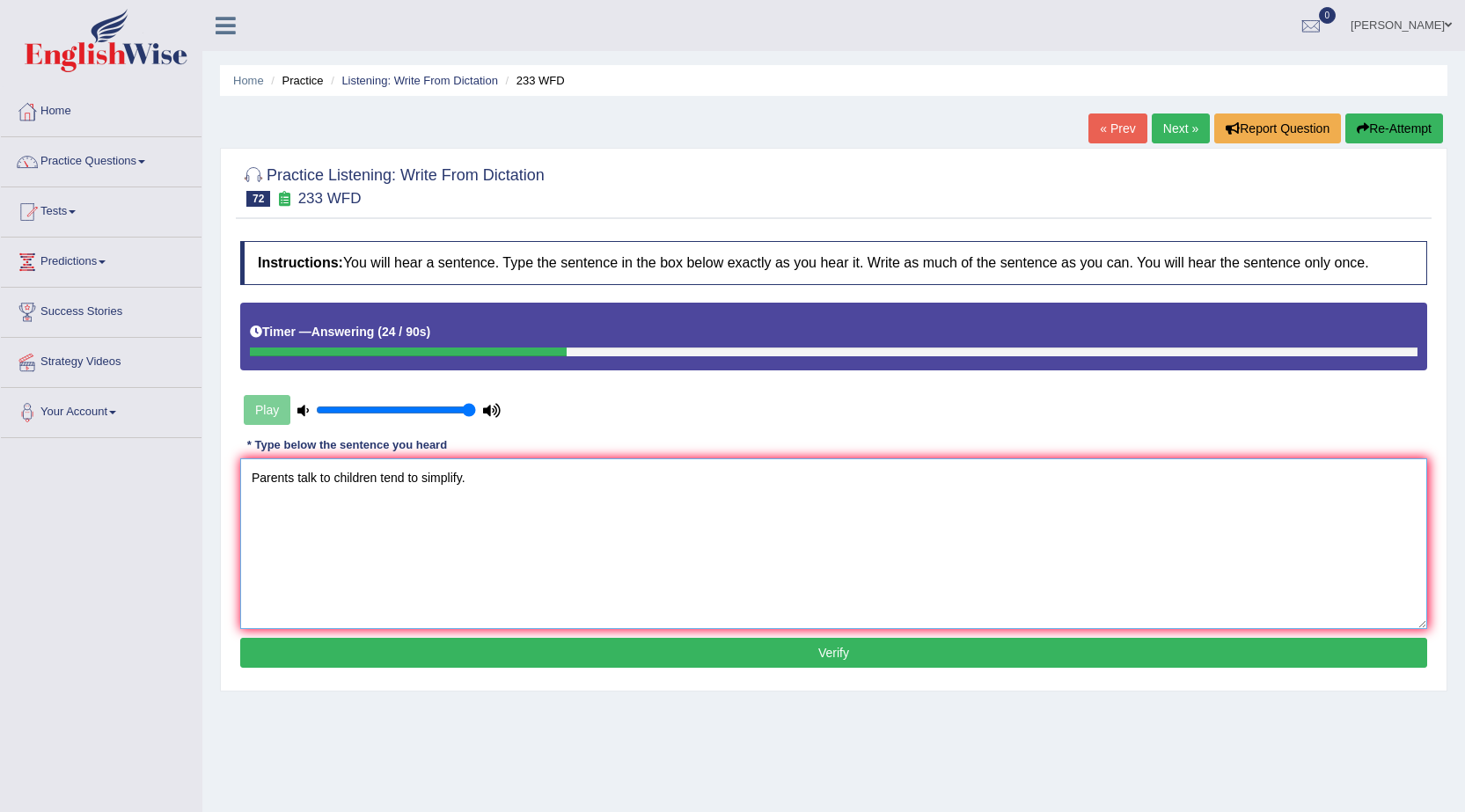
click at [420, 480] on textarea "Parents talk to children tend to simplify." at bounding box center [834, 543] width 1187 height 171
type textarea "Parents talk to children tend to be simplify."
click at [461, 667] on div "Instructions: You will hear a sentence. Type the sentence in the box below exac…" at bounding box center [834, 456] width 1196 height 449
click at [461, 658] on button "Verify" at bounding box center [834, 653] width 1187 height 30
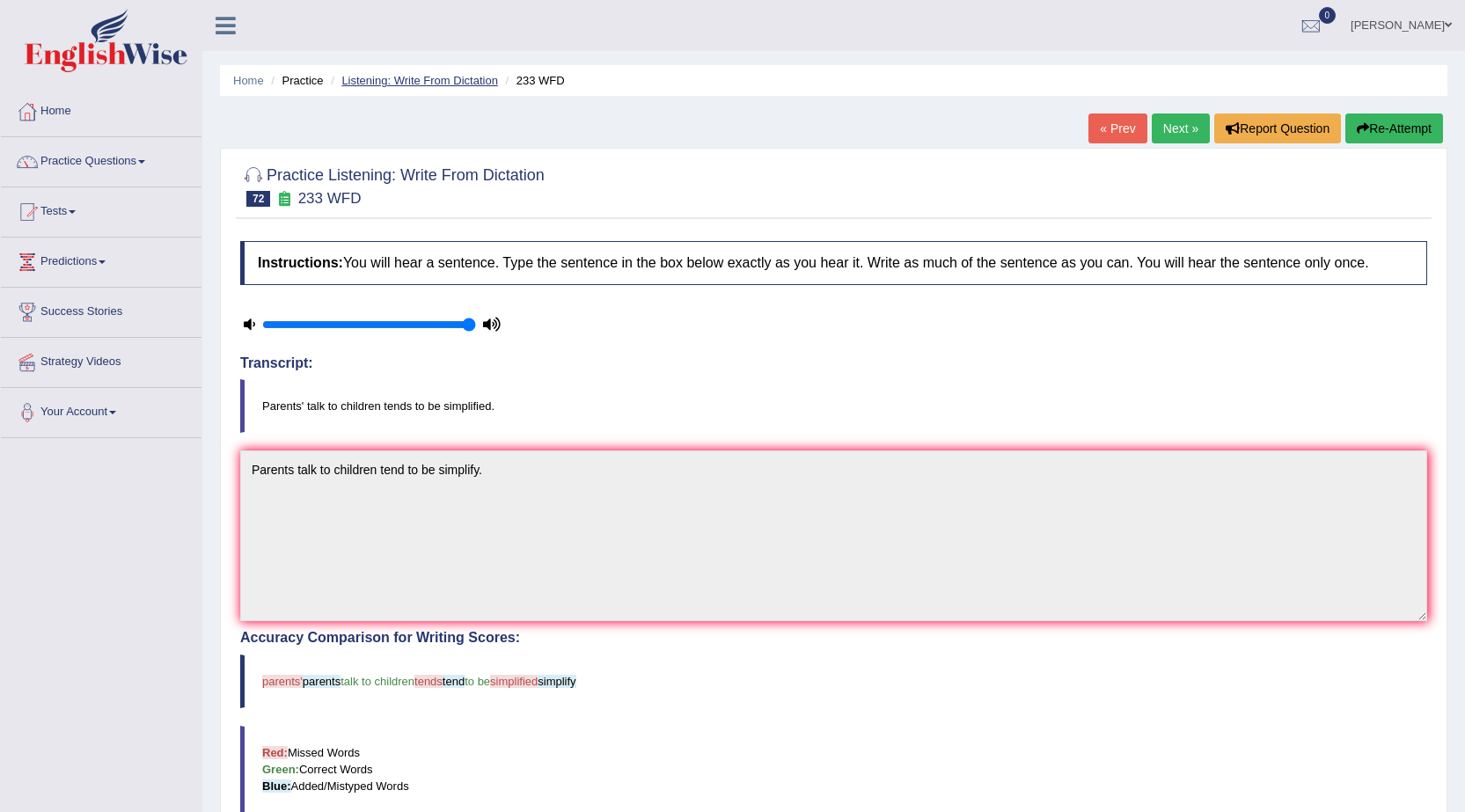
click at [398, 86] on link "Listening: Write From Dictation" at bounding box center [419, 81] width 156 height 14
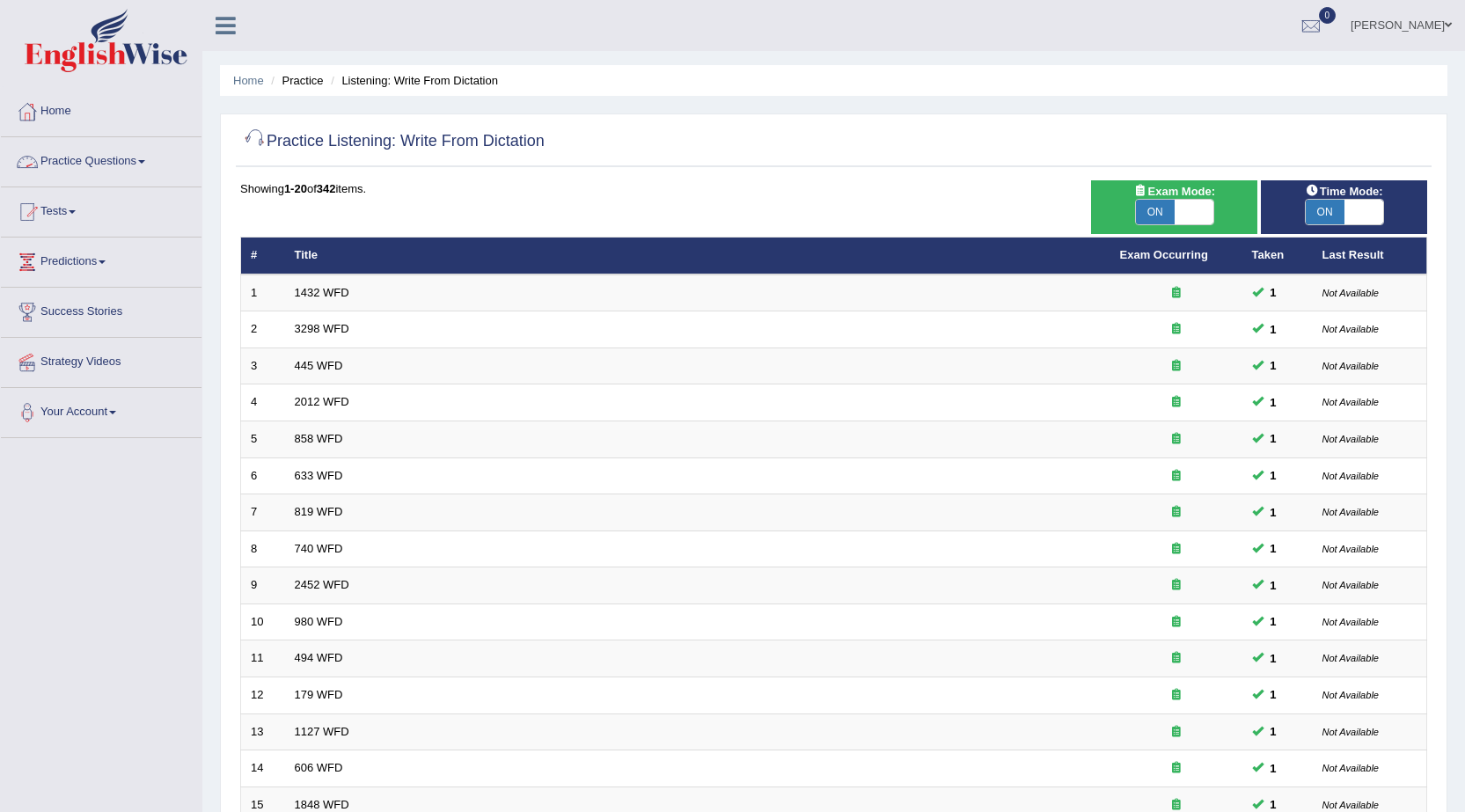
click at [138, 166] on link "Practice Questions" at bounding box center [101, 158] width 200 height 44
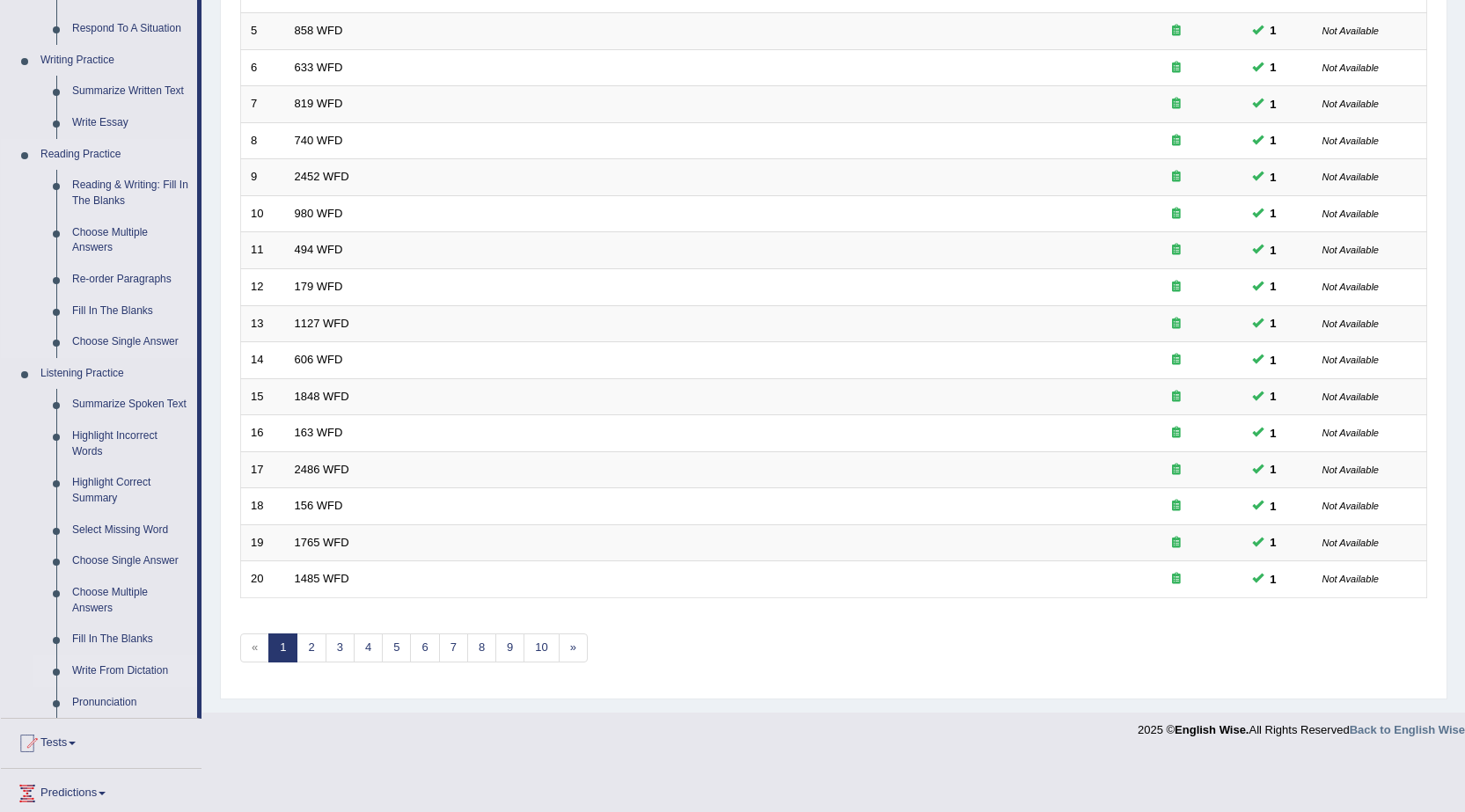
scroll to position [440, 0]
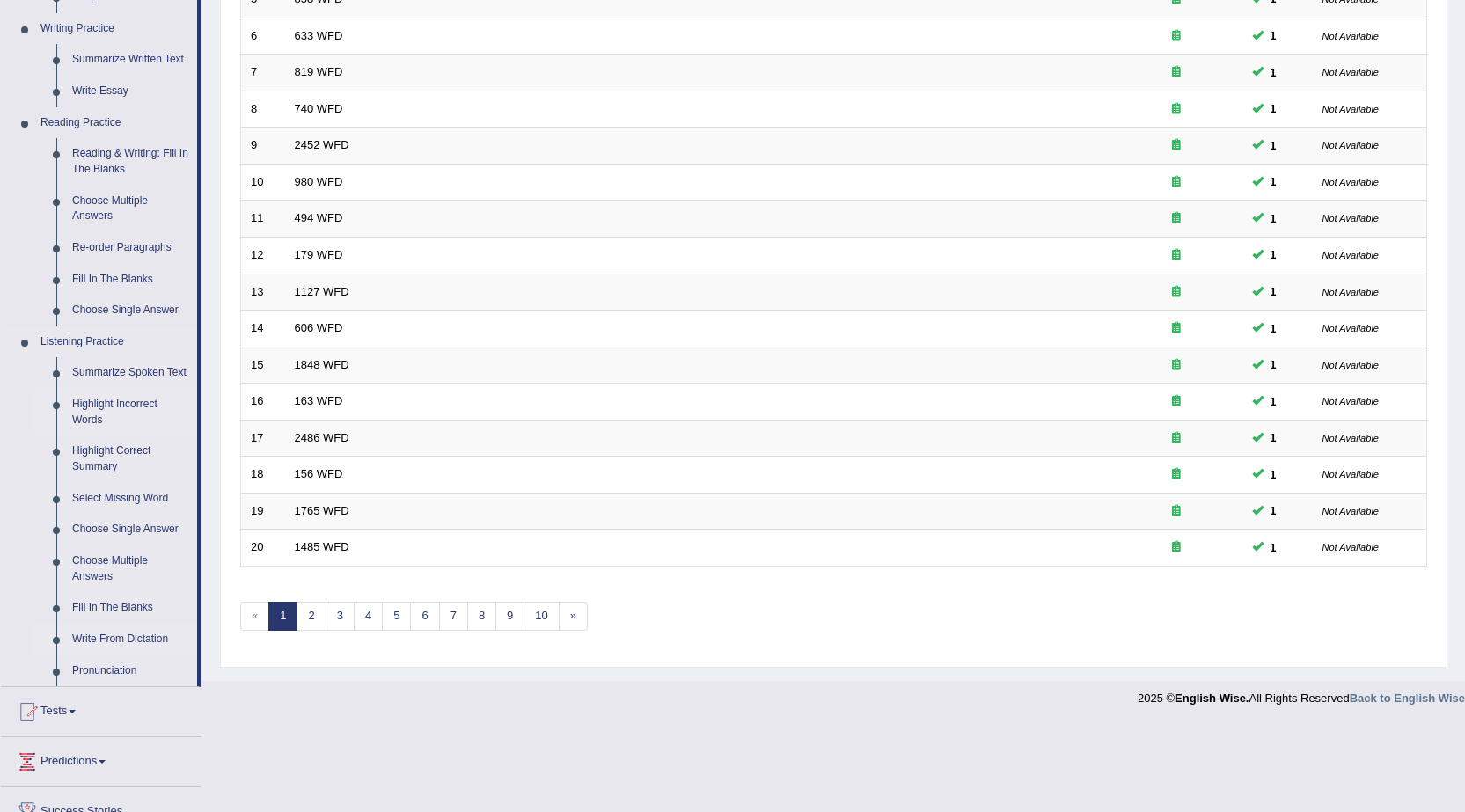
click at [119, 406] on link "Highlight Incorrect Words" at bounding box center [131, 412] width 133 height 47
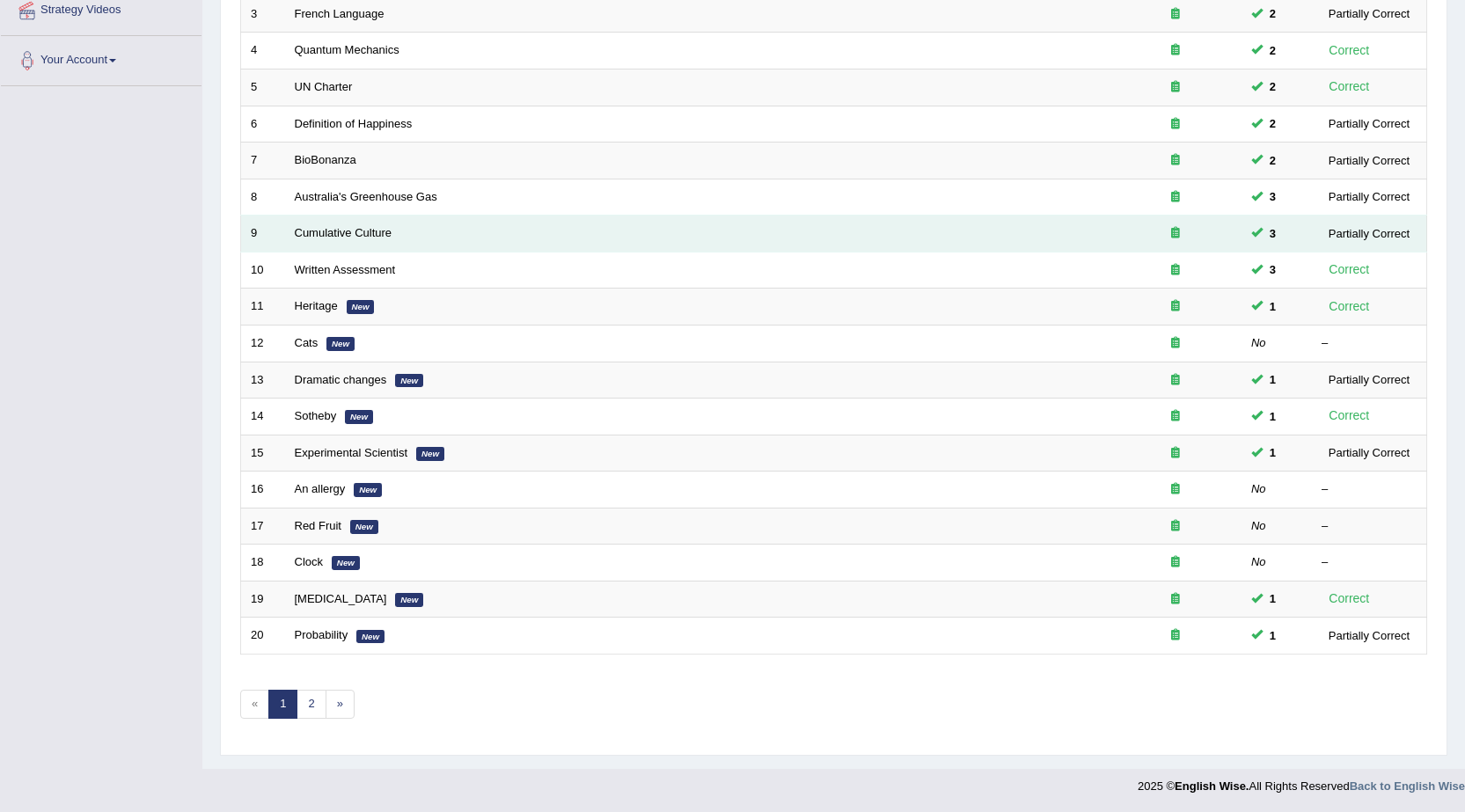
scroll to position [353, 0]
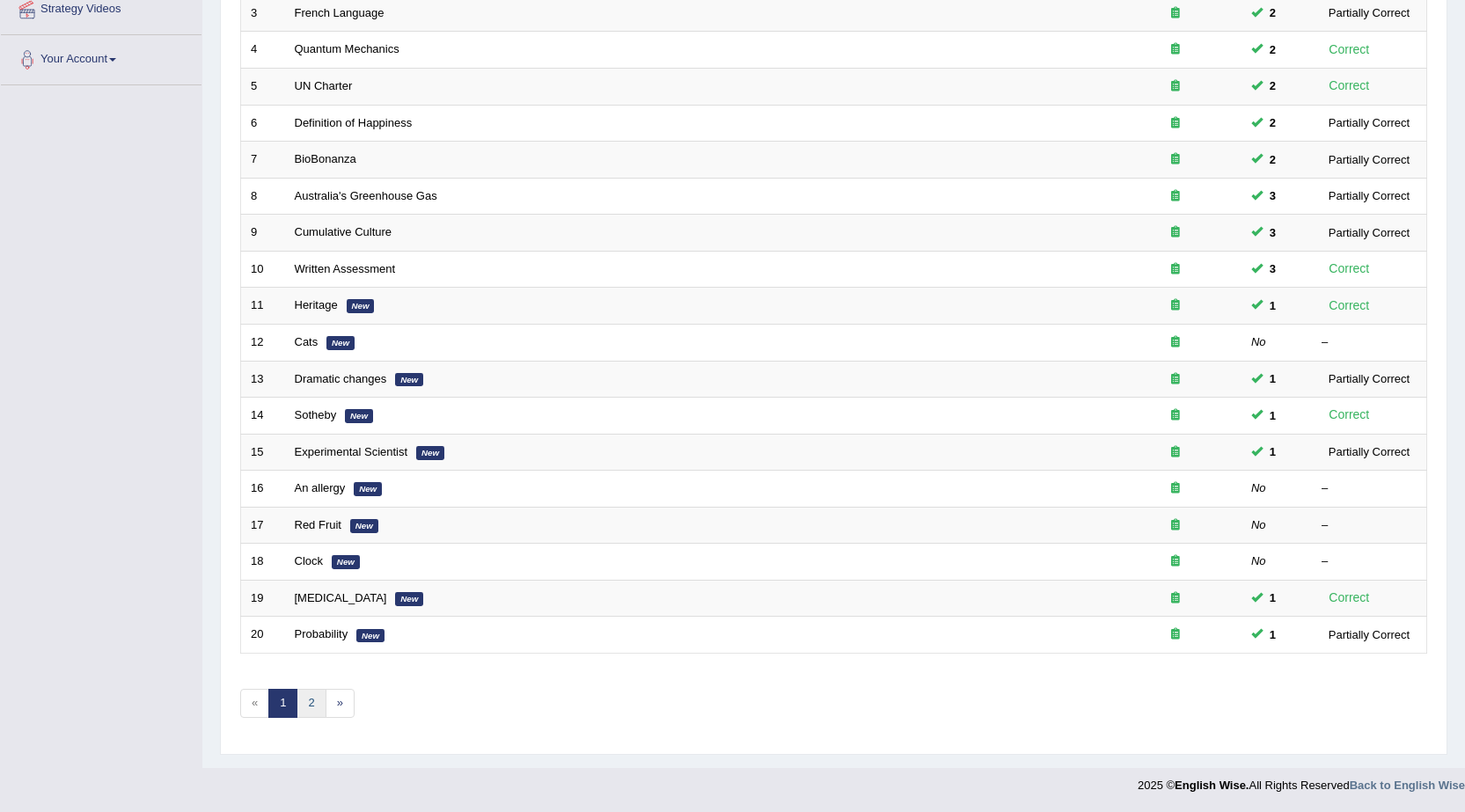
click at [318, 694] on link "2" at bounding box center [311, 704] width 29 height 29
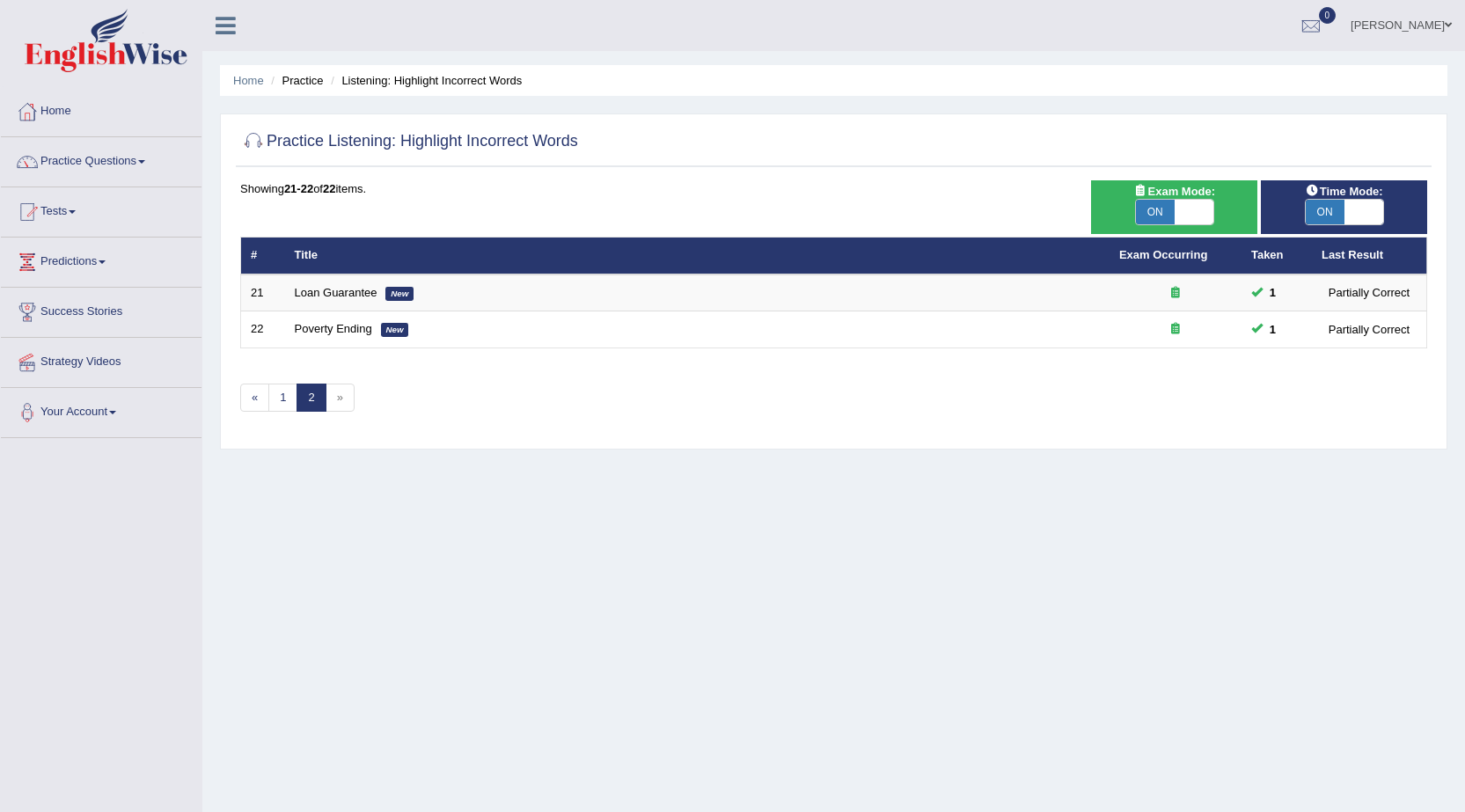
click at [1160, 212] on span "ON" at bounding box center [1155, 211] width 39 height 24
checkbox input "false"
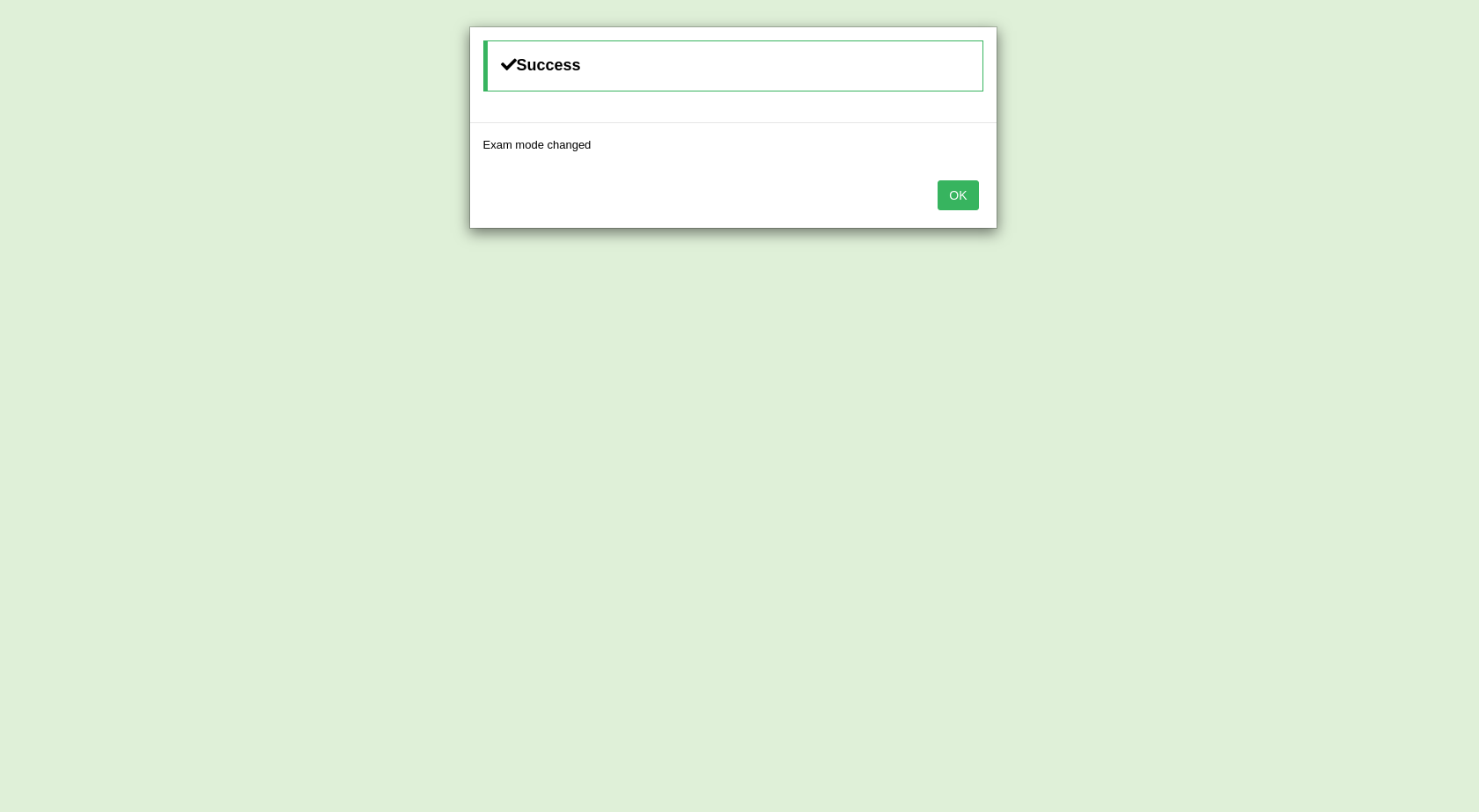
click at [959, 208] on button "OK" at bounding box center [957, 195] width 40 height 30
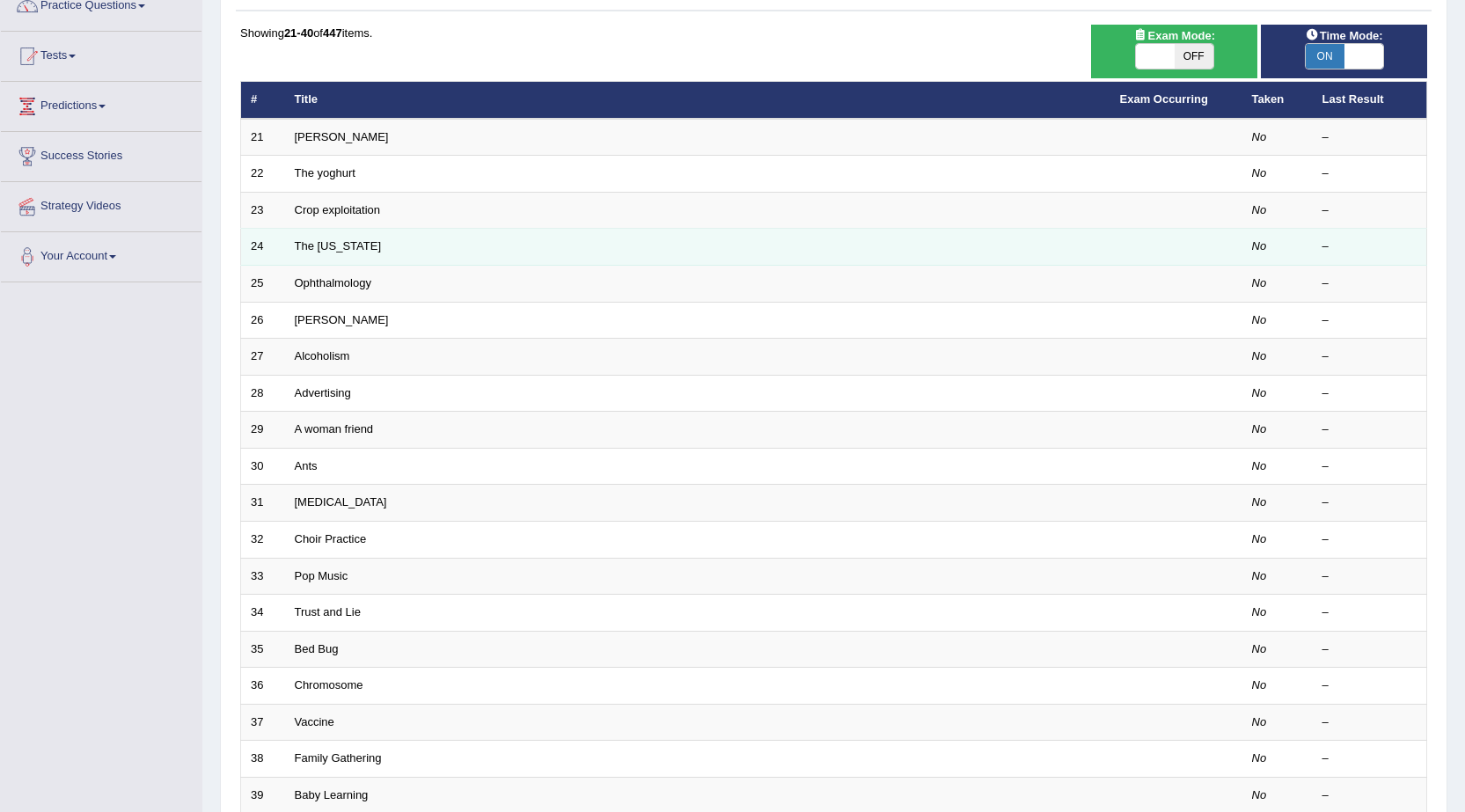
scroll to position [353, 0]
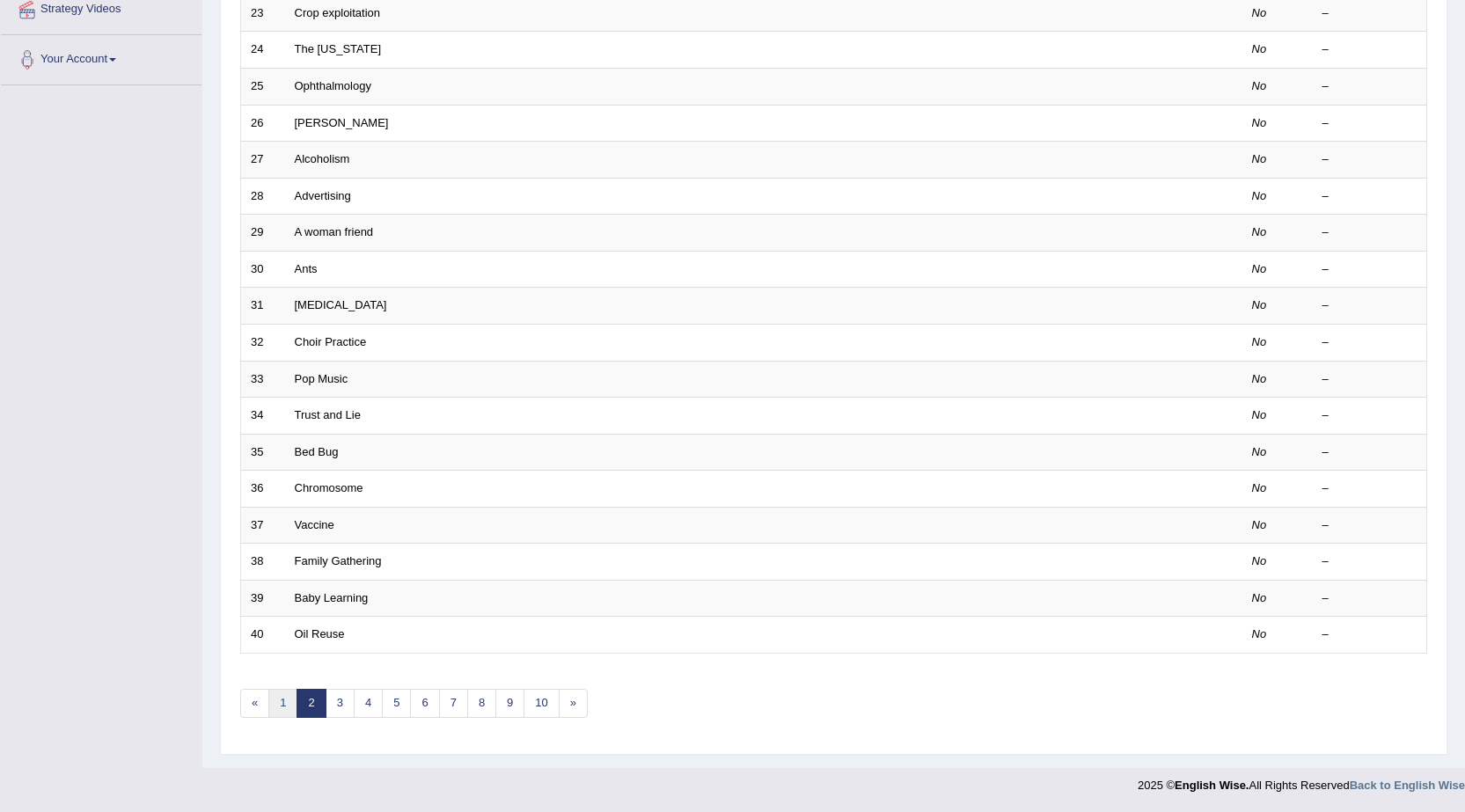
click at [285, 714] on link "1" at bounding box center [283, 704] width 29 height 29
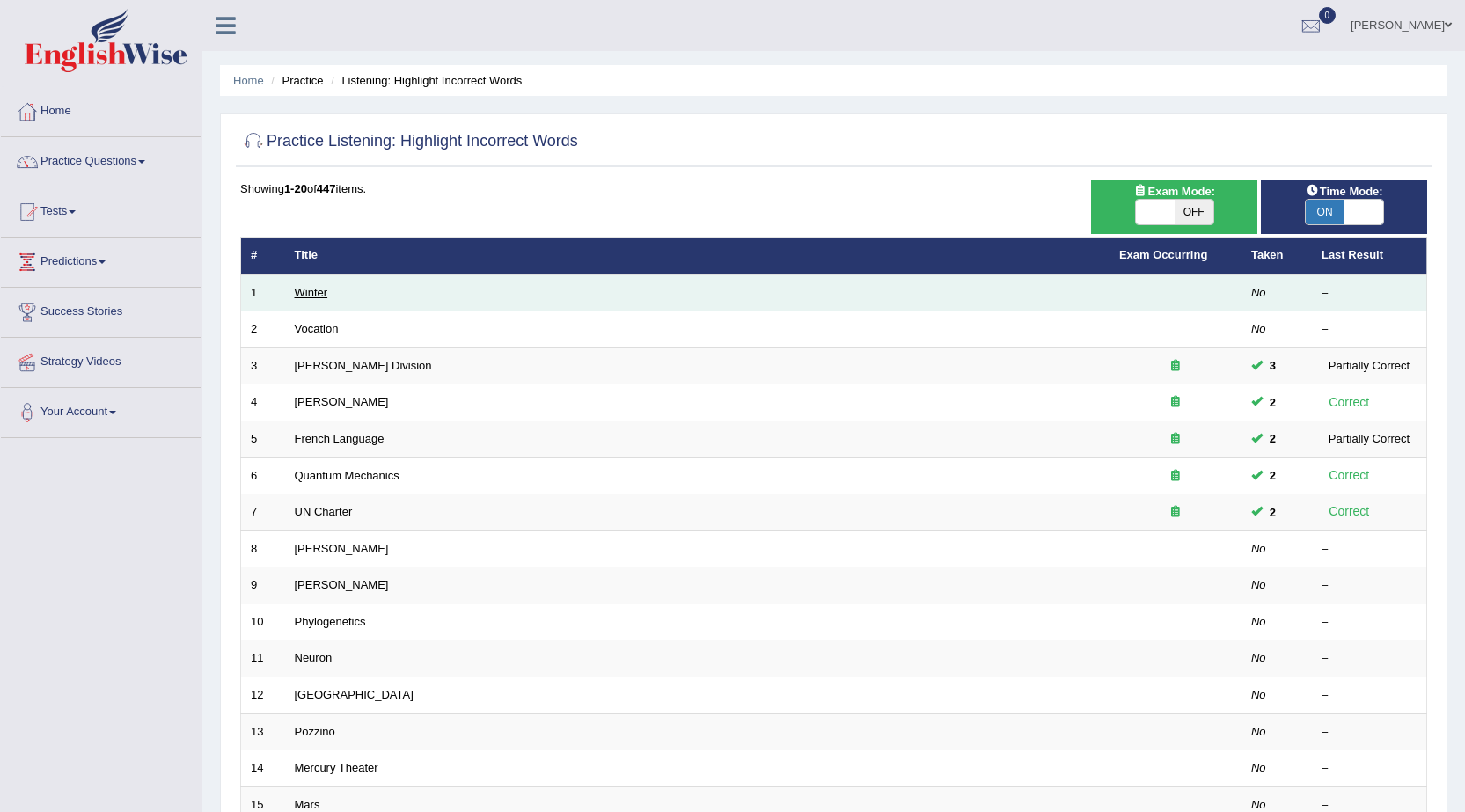
click at [316, 290] on link "Winter" at bounding box center [312, 293] width 33 height 14
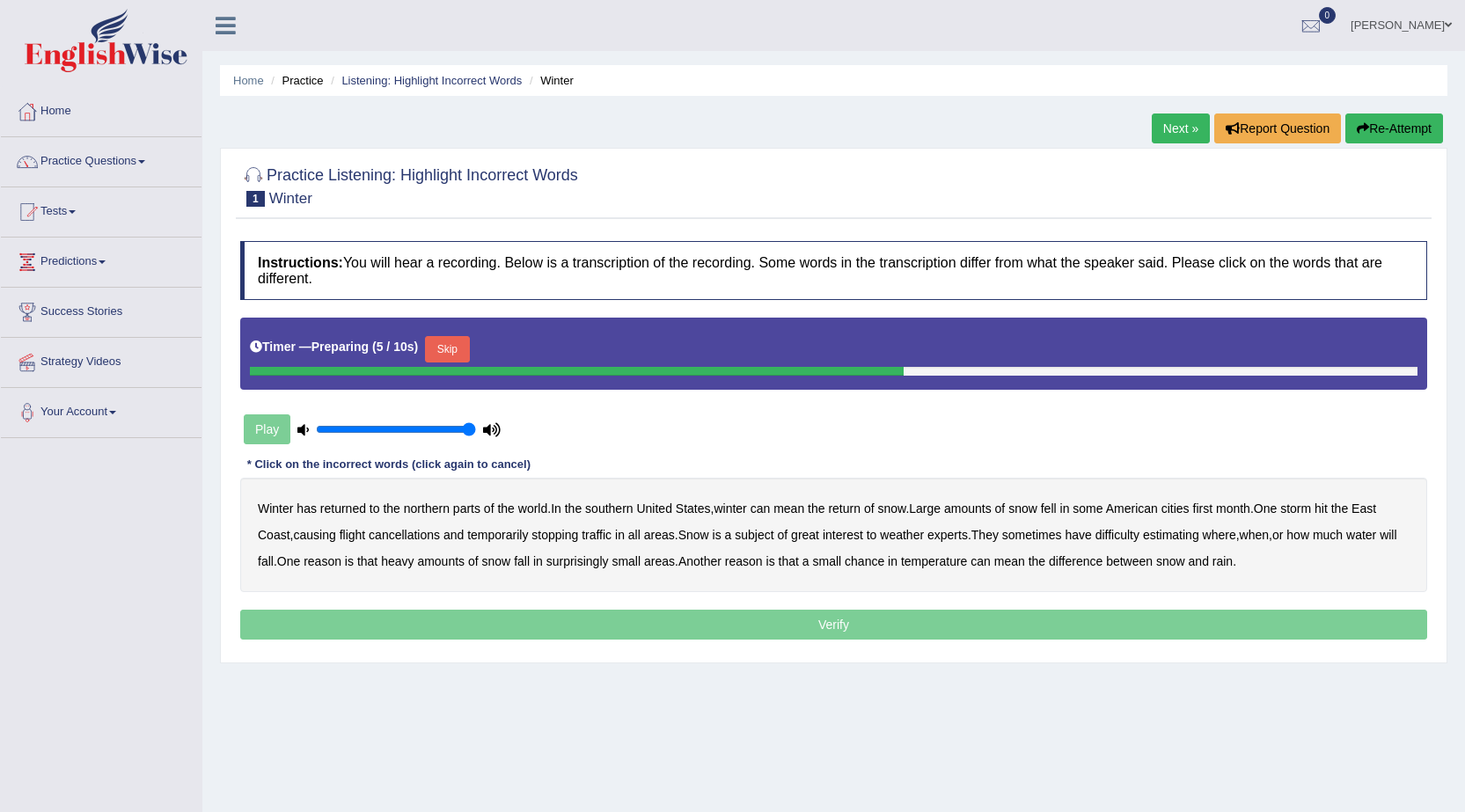
click at [443, 339] on button "Skip" at bounding box center [447, 349] width 44 height 26
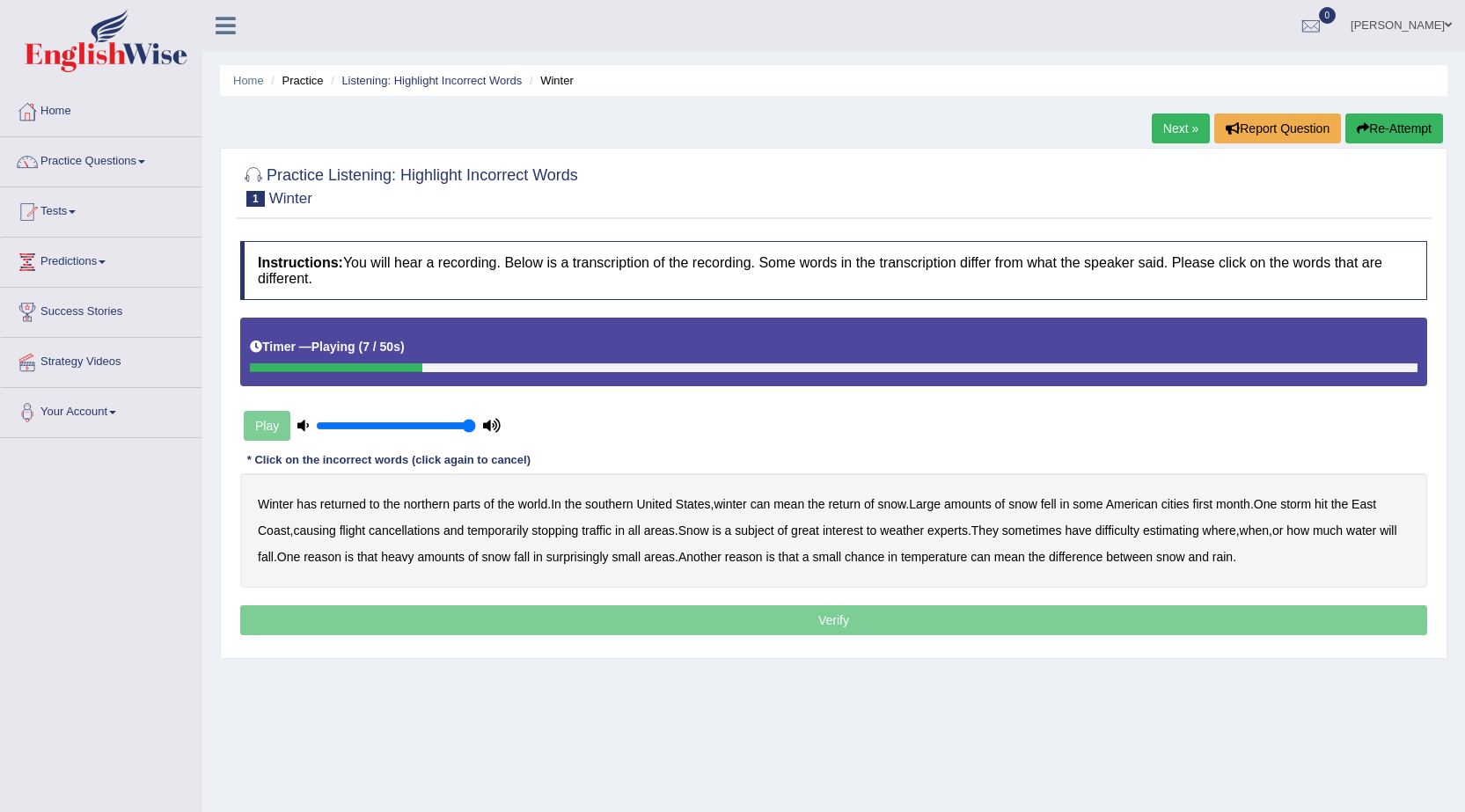
click at [625, 505] on b "southern" at bounding box center [609, 504] width 48 height 14
click at [1214, 505] on b "first" at bounding box center [1203, 504] width 21 height 14
click at [641, 526] on b "all" at bounding box center [634, 531] width 13 height 14
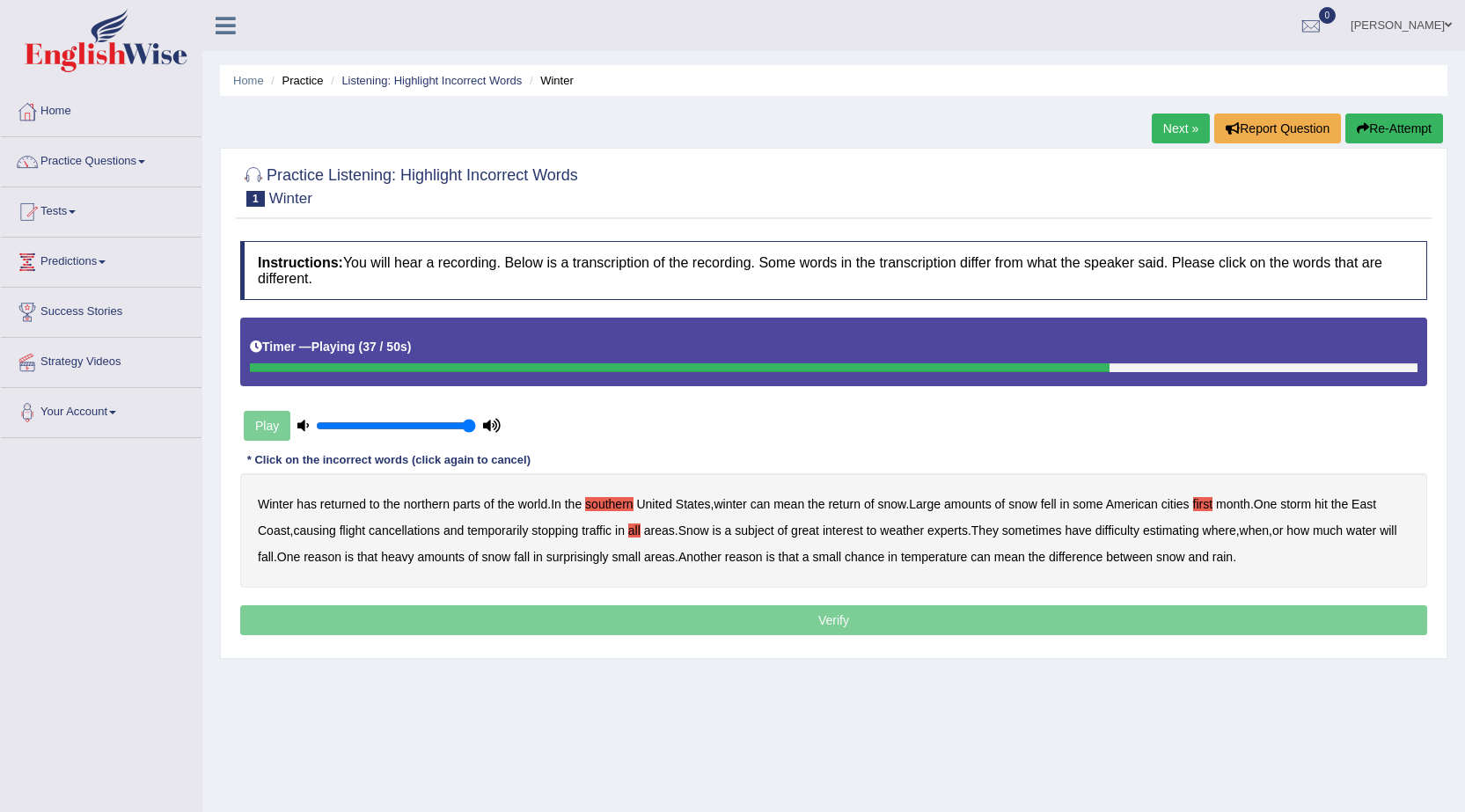
click at [1371, 529] on b "water" at bounding box center [1361, 531] width 30 height 14
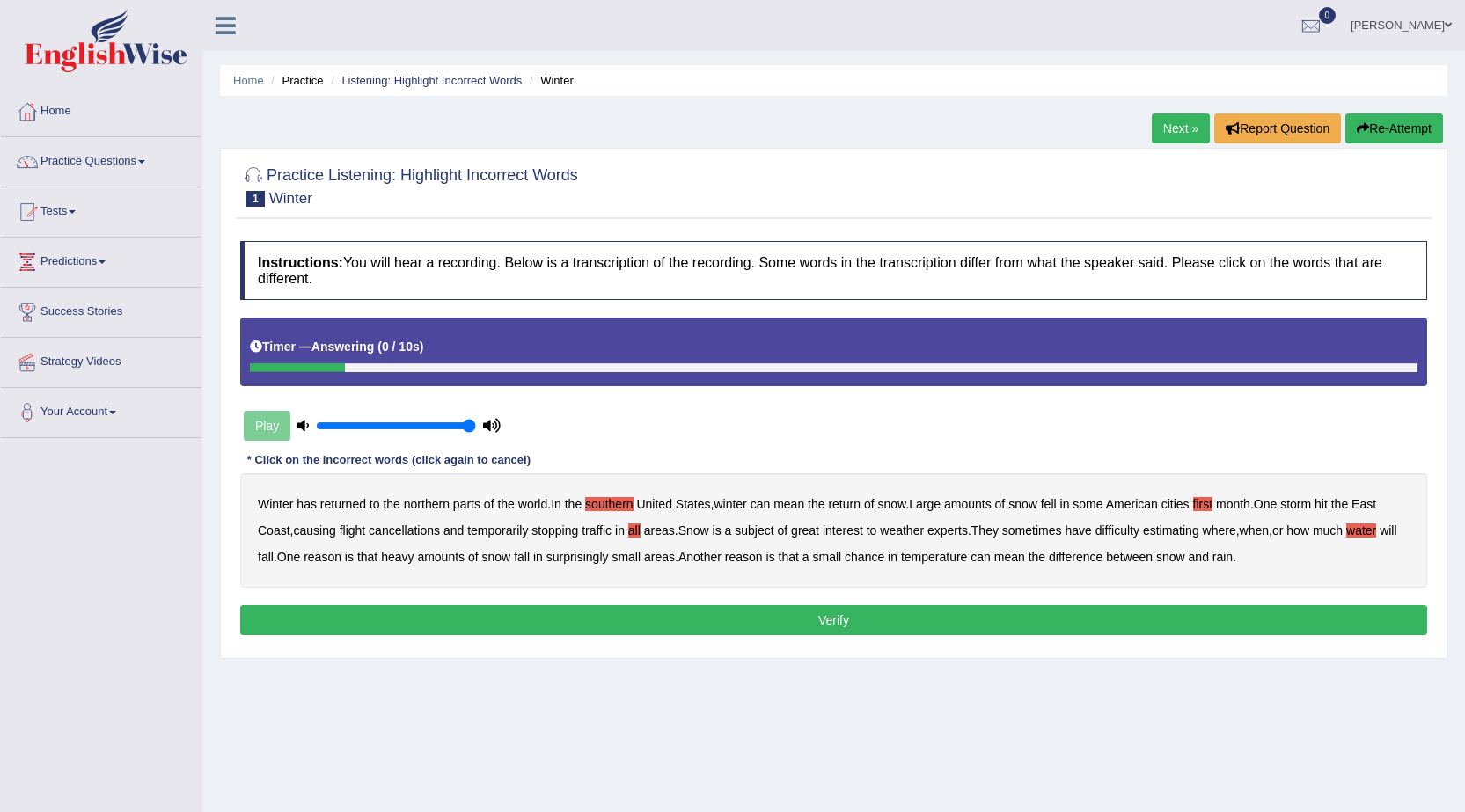
click at [1150, 621] on button "Verify" at bounding box center [834, 620] width 1187 height 30
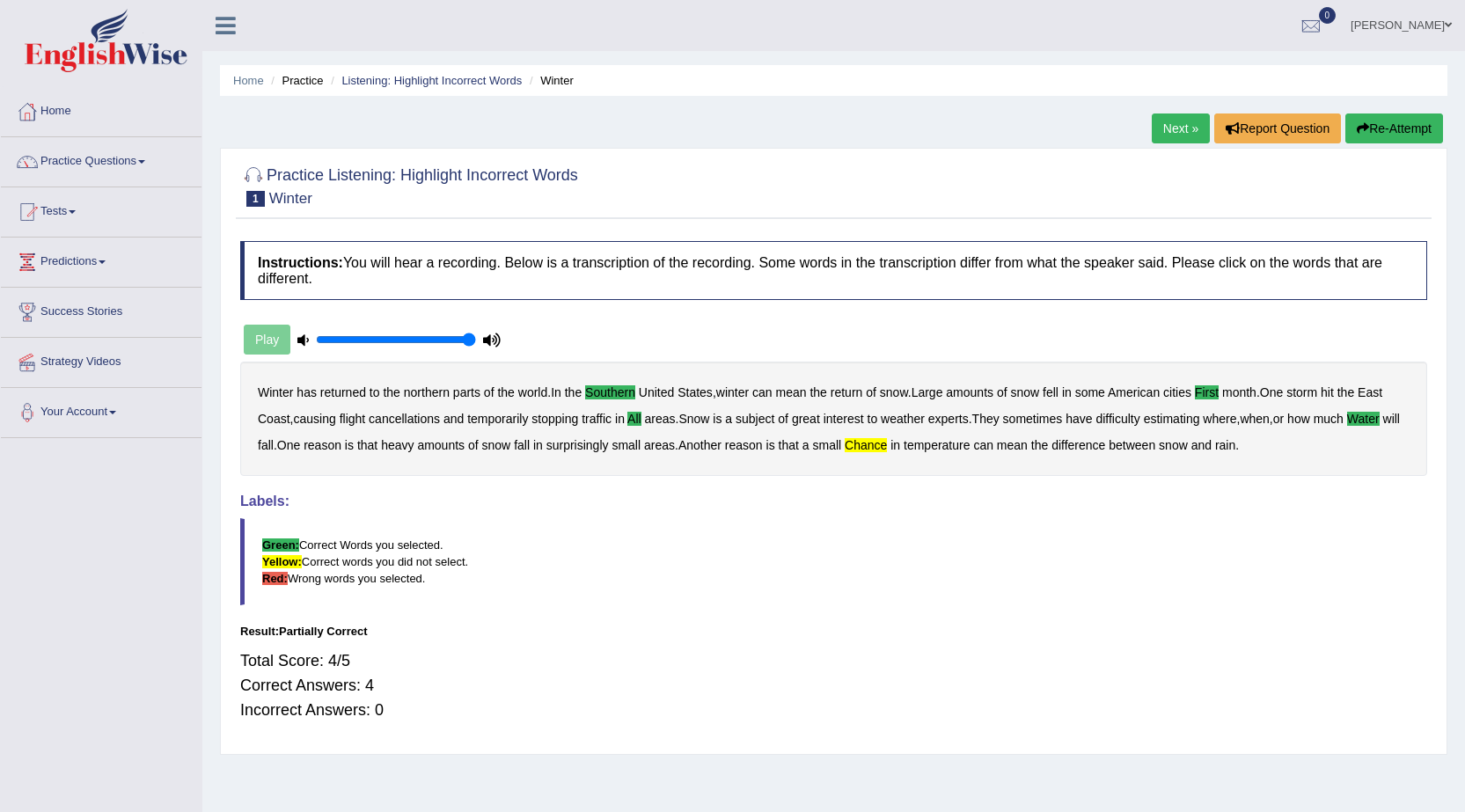
click at [1185, 131] on link "Next »" at bounding box center [1181, 128] width 58 height 30
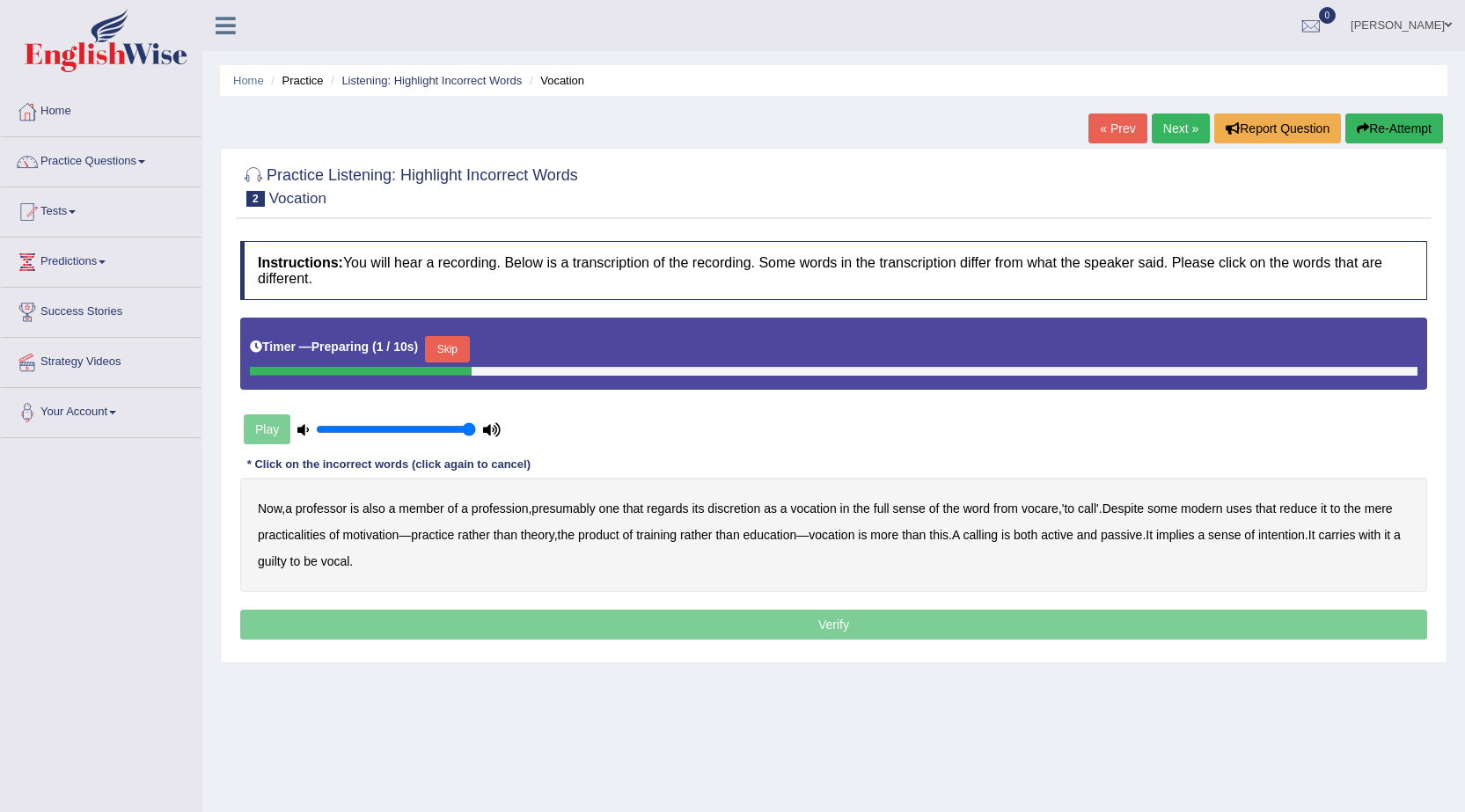
click at [467, 346] on button "Skip" at bounding box center [447, 349] width 44 height 26
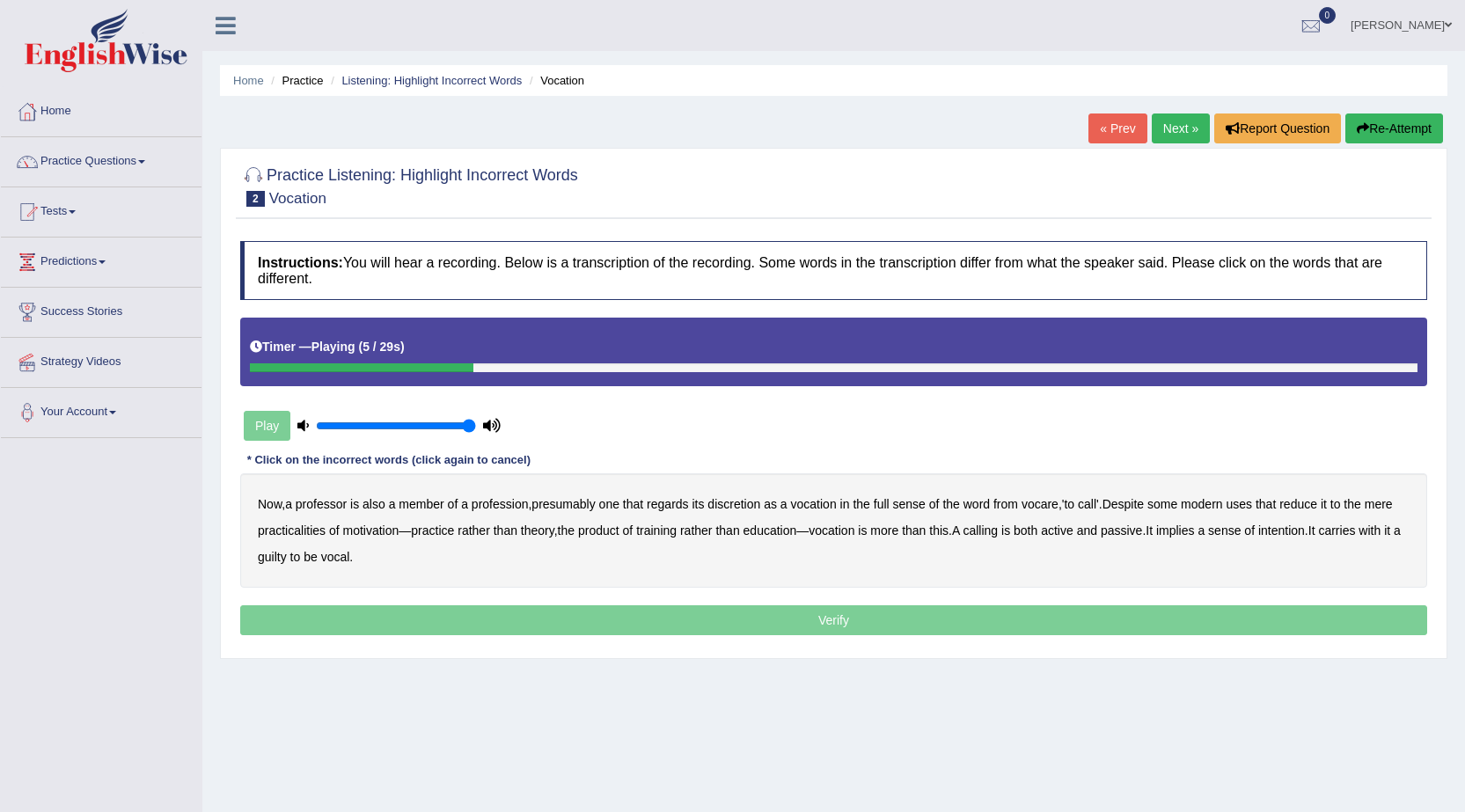
click at [746, 504] on b "discretion" at bounding box center [734, 504] width 53 height 14
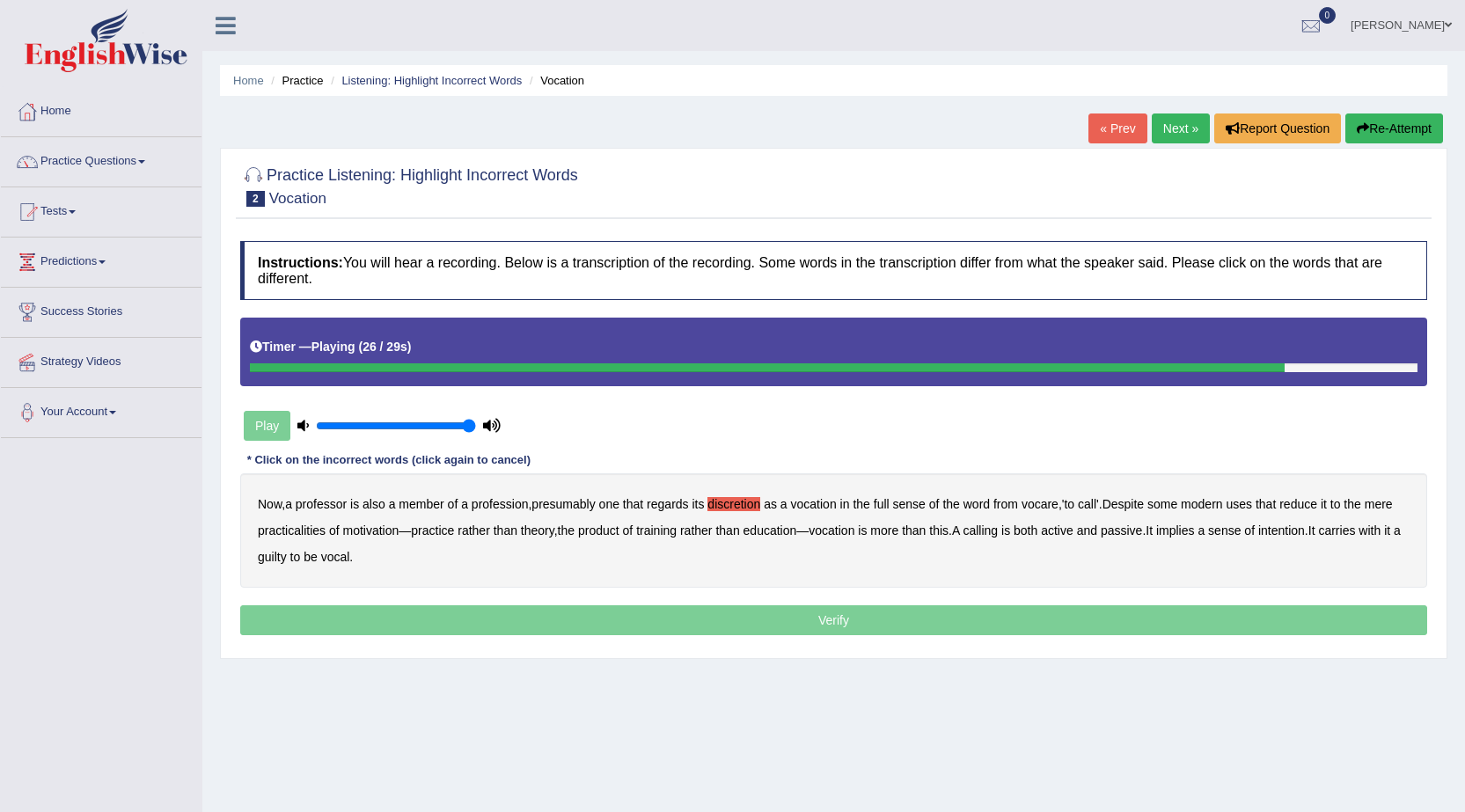
click at [1305, 531] on b "intention" at bounding box center [1282, 531] width 47 height 14
click at [287, 555] on b "guilty" at bounding box center [273, 557] width 29 height 14
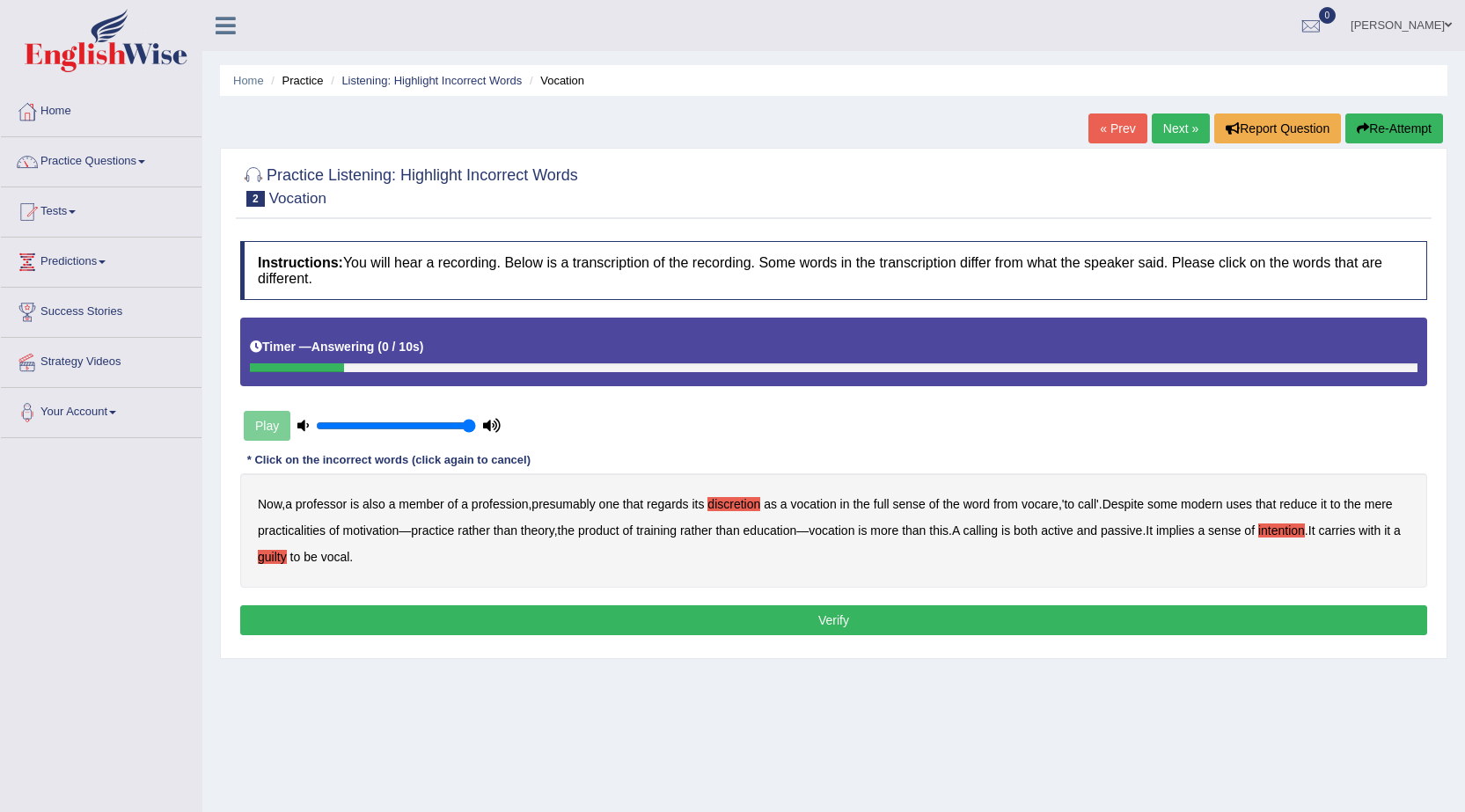
click at [414, 621] on button "Verify" at bounding box center [834, 620] width 1187 height 30
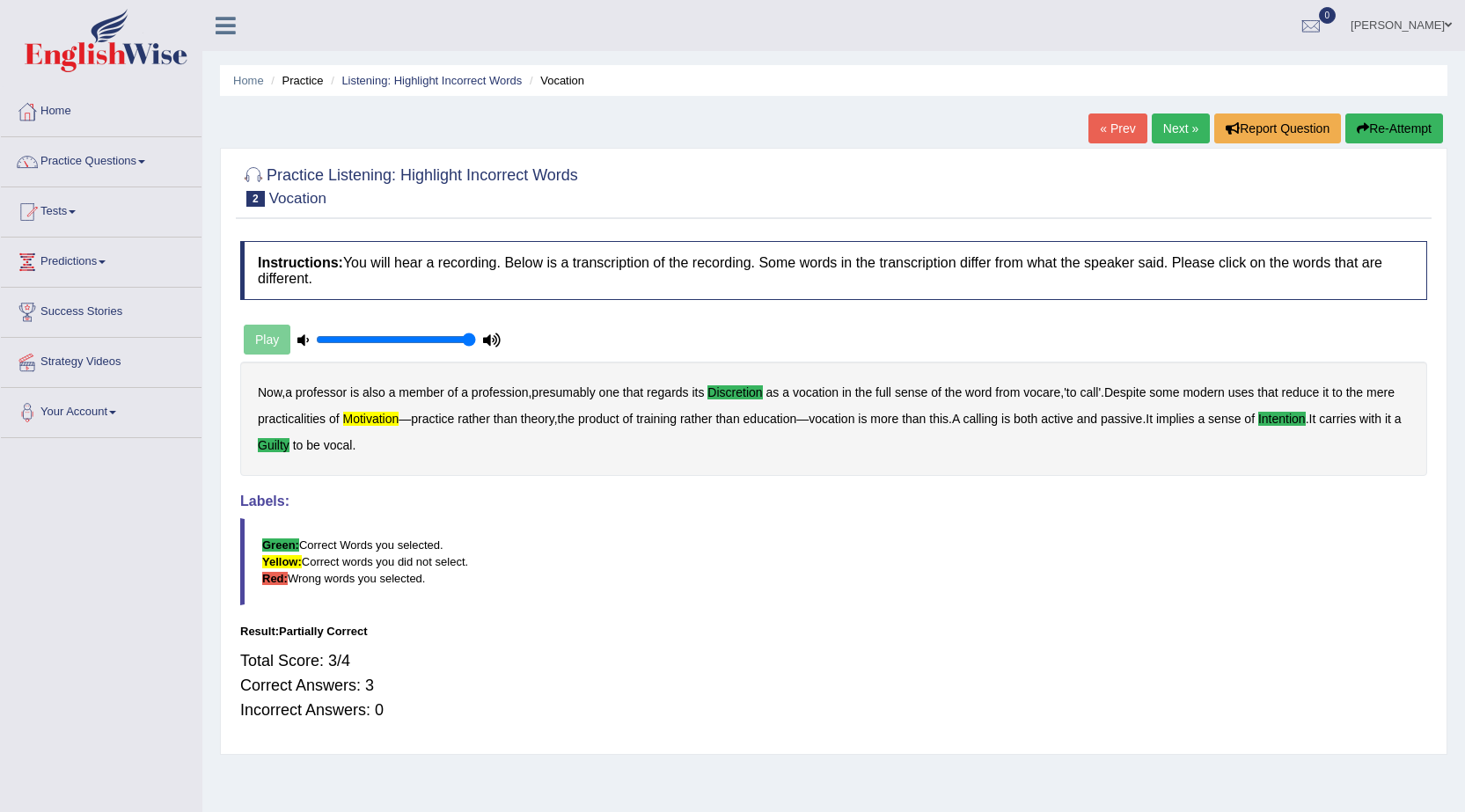
click at [1171, 123] on link "Next »" at bounding box center [1181, 128] width 58 height 30
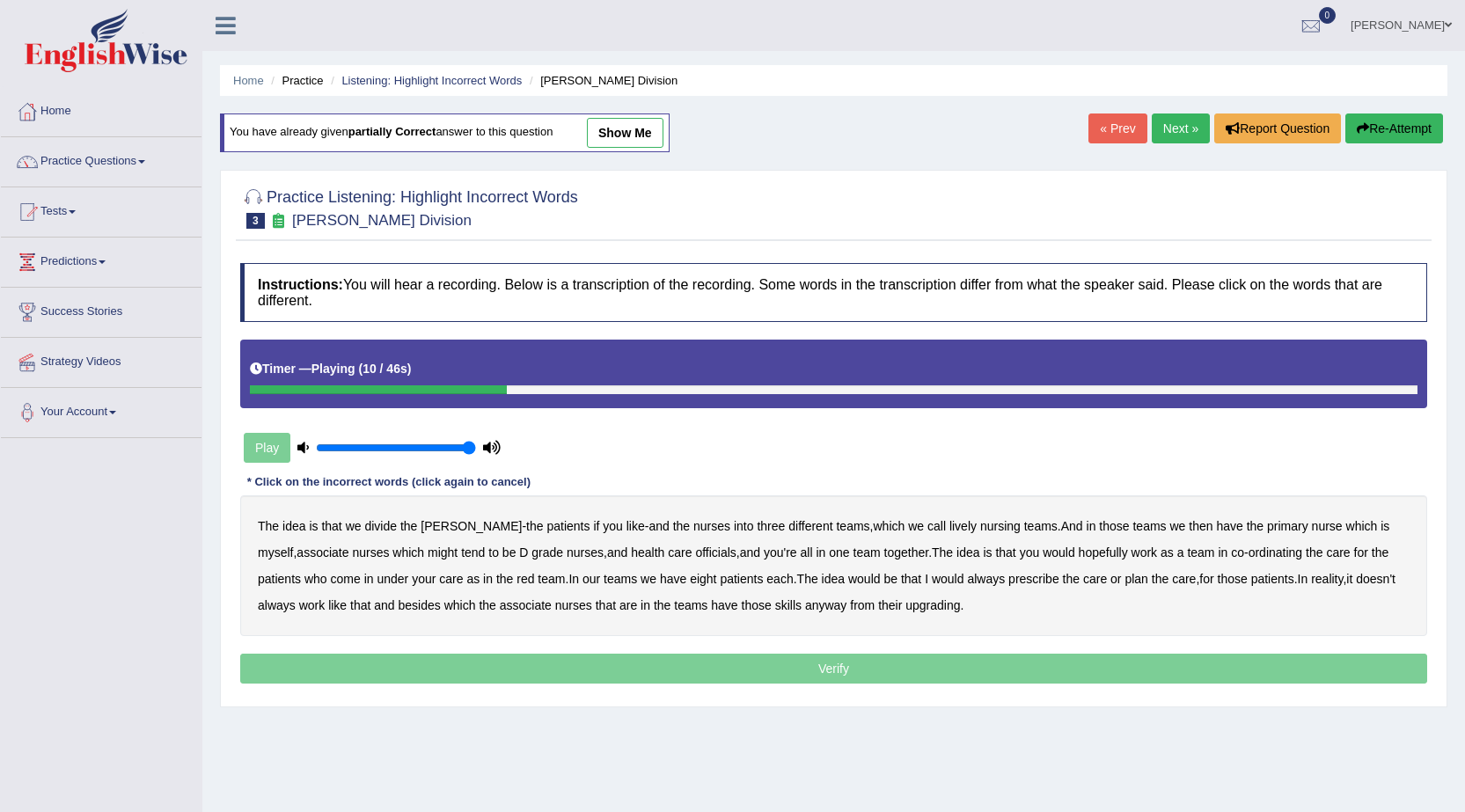
click at [950, 525] on b "lively" at bounding box center [964, 526] width 27 height 14
click at [428, 555] on b "might" at bounding box center [443, 552] width 30 height 14
click at [695, 549] on b "officials" at bounding box center [714, 552] width 40 height 14
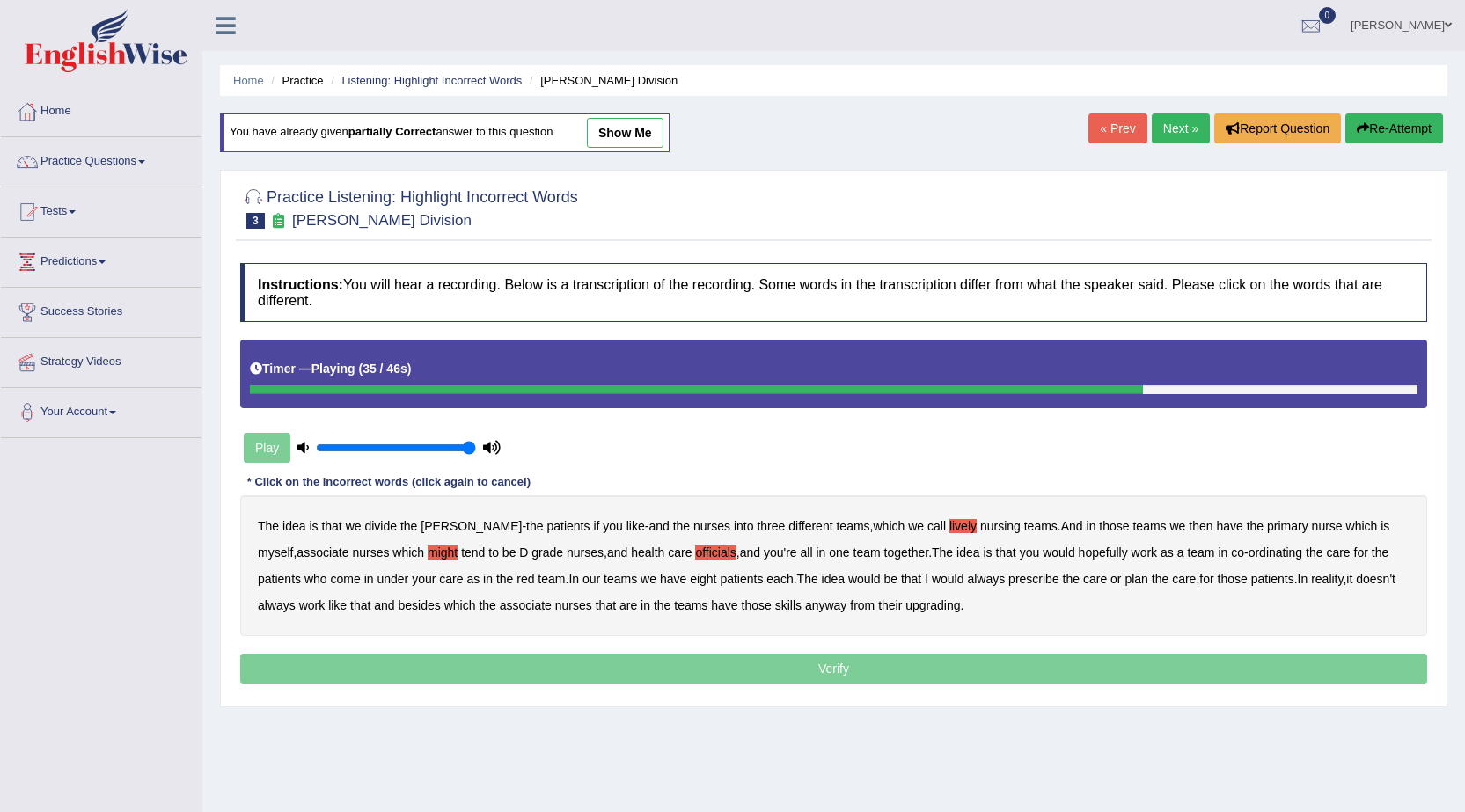
click at [1033, 582] on b "prescribe" at bounding box center [1034, 578] width 51 height 14
click at [1002, 586] on b "always" at bounding box center [986, 578] width 38 height 14
click at [1030, 576] on b "prescribe" at bounding box center [1034, 578] width 51 height 14
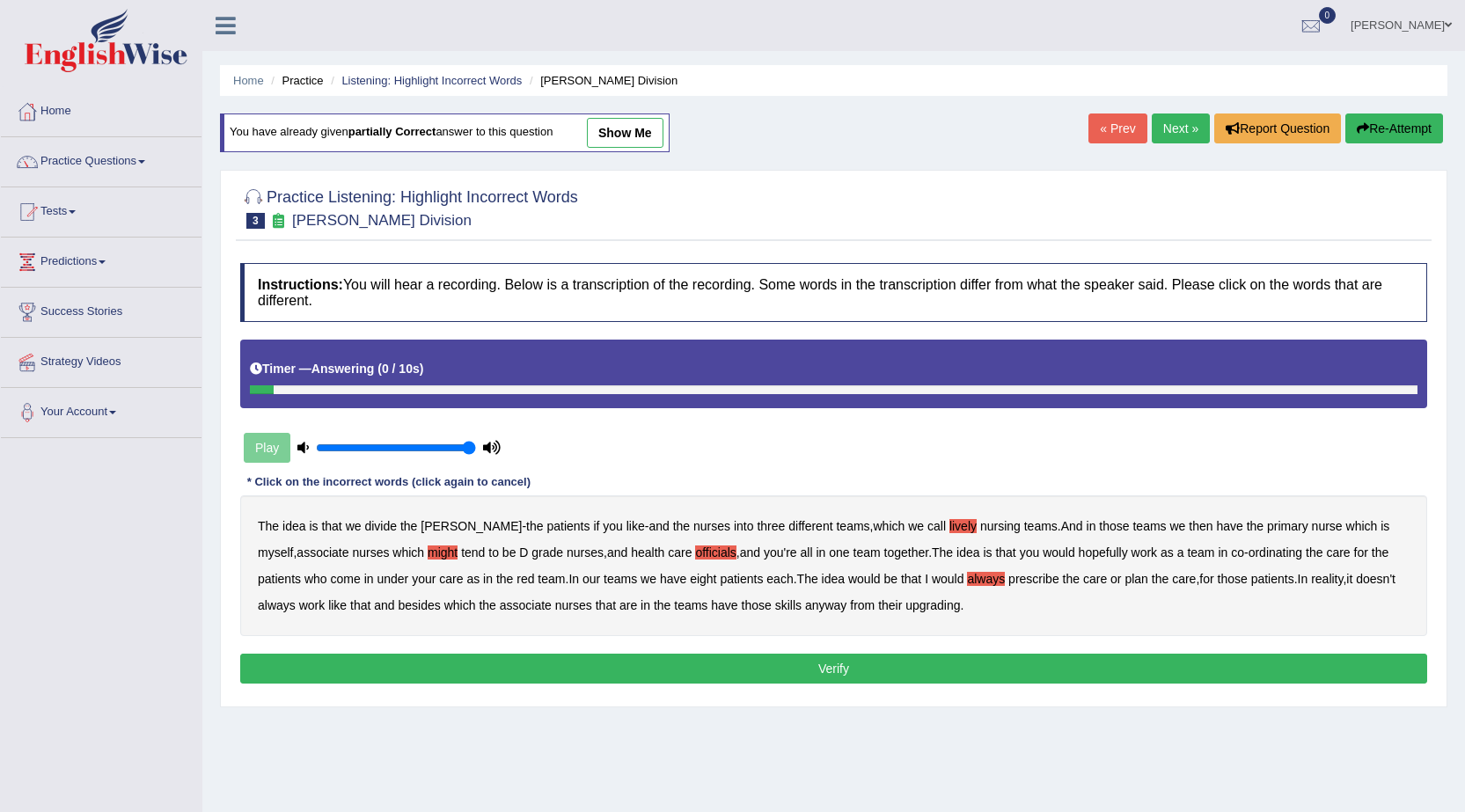
click at [960, 612] on b "upgrading" at bounding box center [933, 605] width 55 height 14
click at [940, 662] on button "Verify" at bounding box center [834, 668] width 1187 height 30
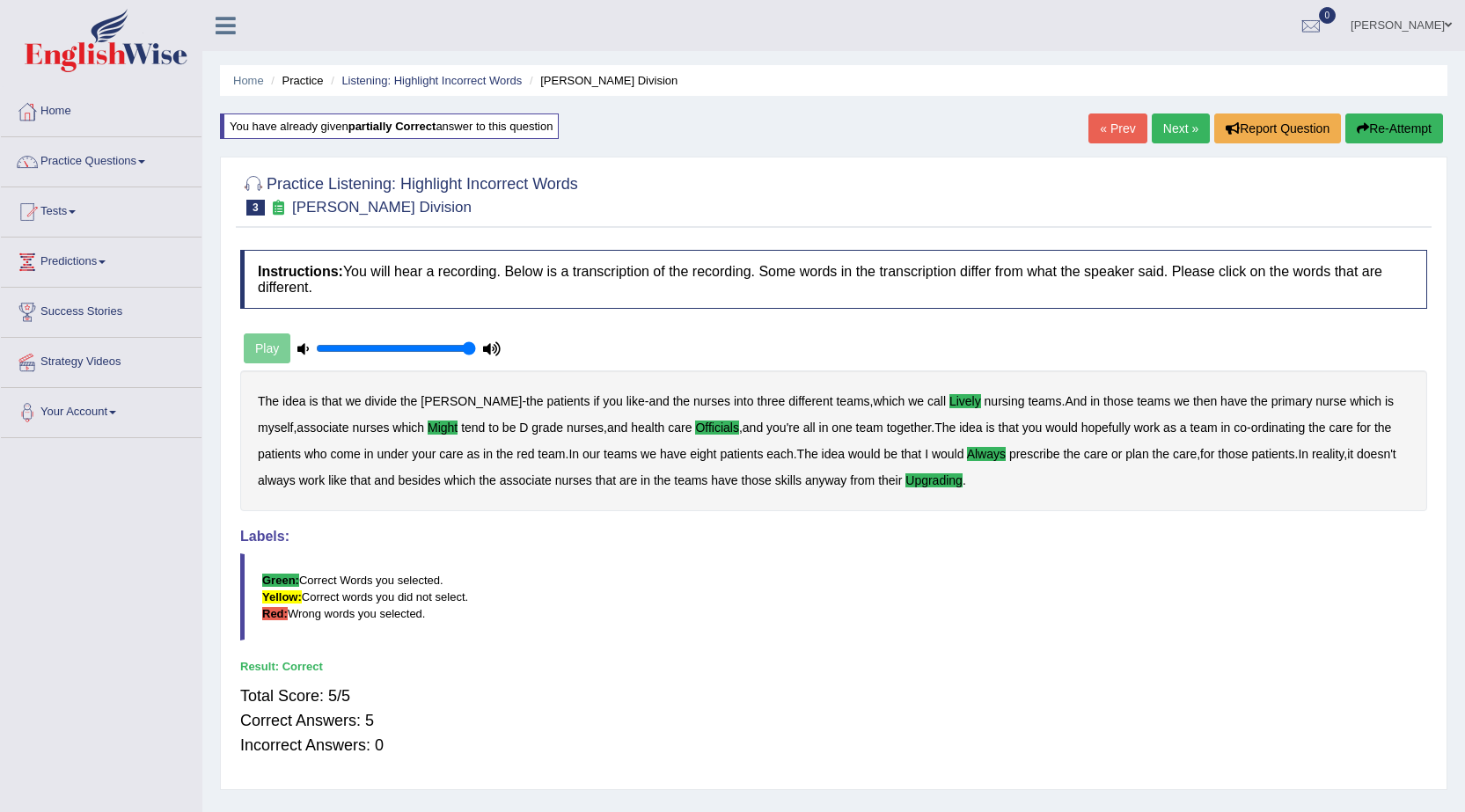
click at [1183, 127] on link "Next »" at bounding box center [1181, 128] width 58 height 30
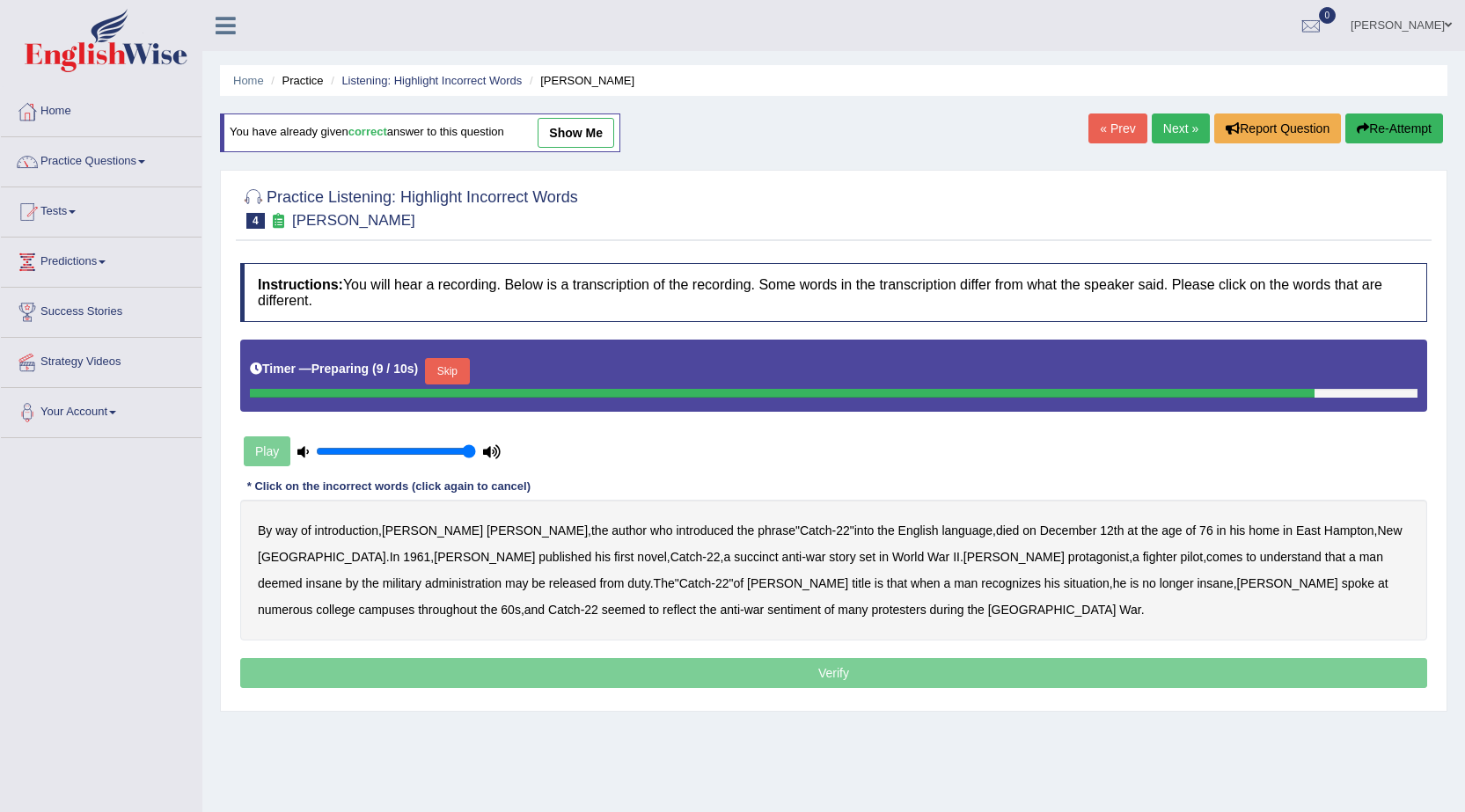
click at [446, 366] on button "Skip" at bounding box center [447, 370] width 44 height 26
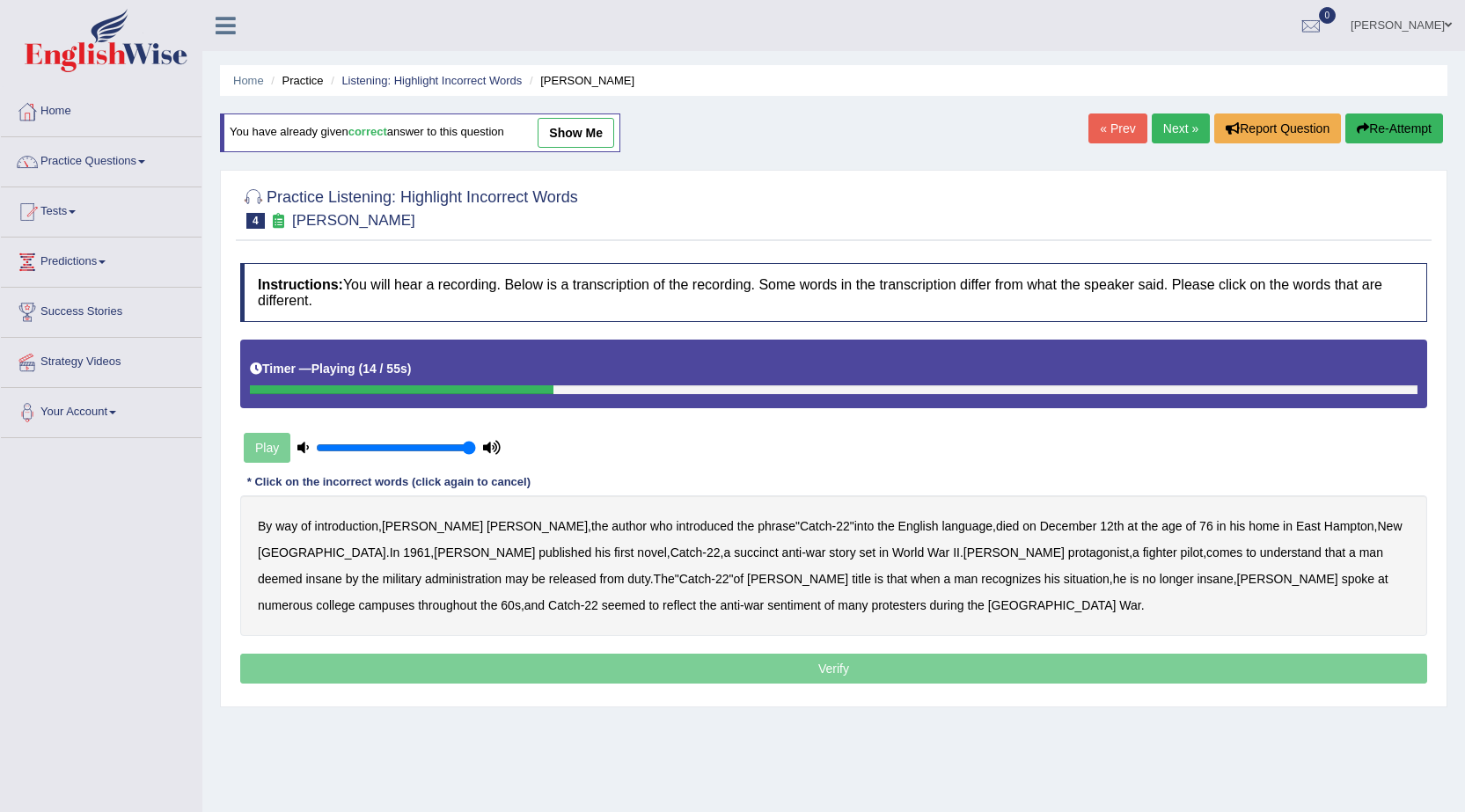
click at [1377, 128] on button "Re-Attempt" at bounding box center [1395, 128] width 98 height 30
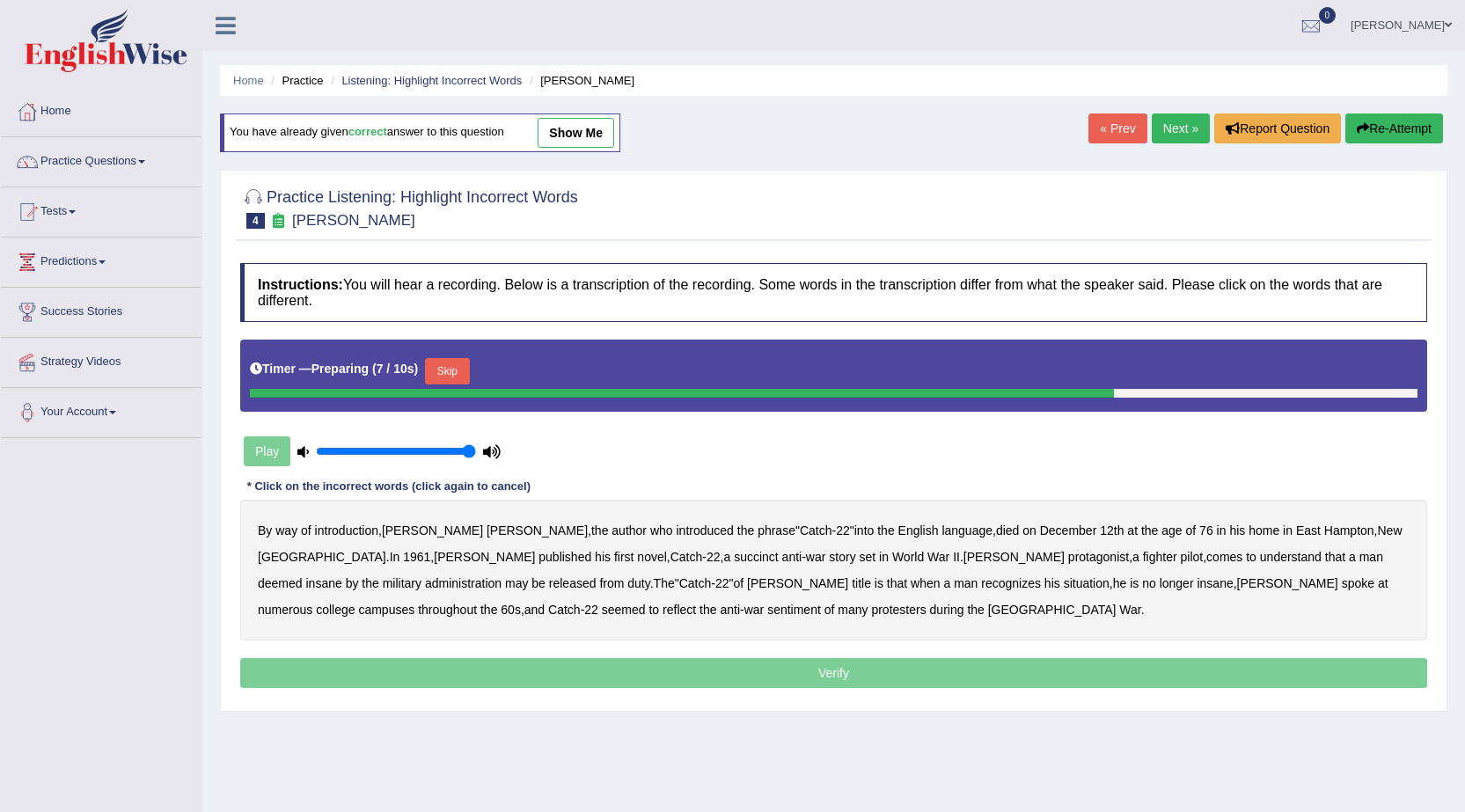
click at [447, 373] on button "Skip" at bounding box center [447, 370] width 44 height 26
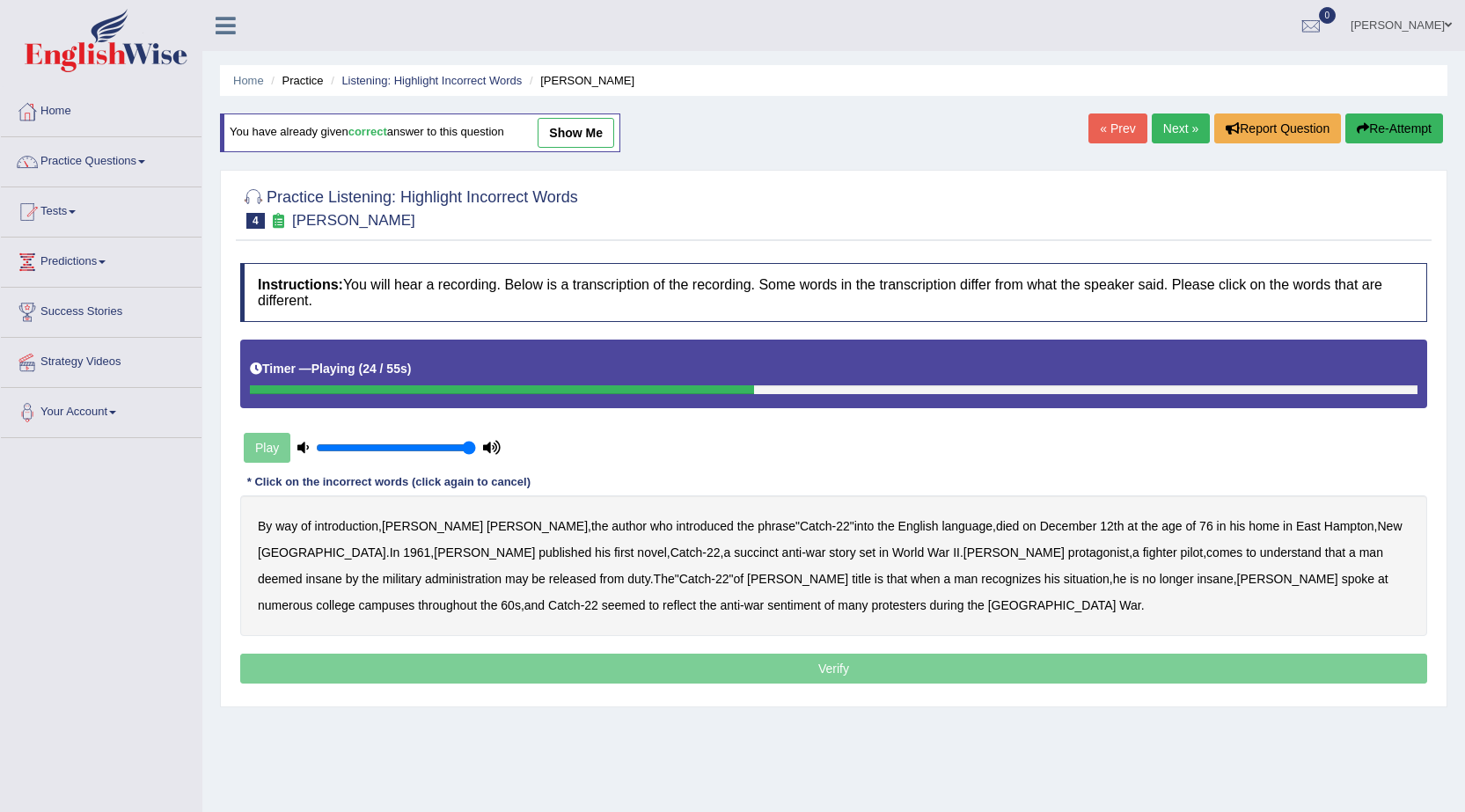
click at [734, 553] on b "succinct" at bounding box center [756, 552] width 45 height 14
click at [1414, 132] on button "Re-Attempt" at bounding box center [1395, 128] width 98 height 30
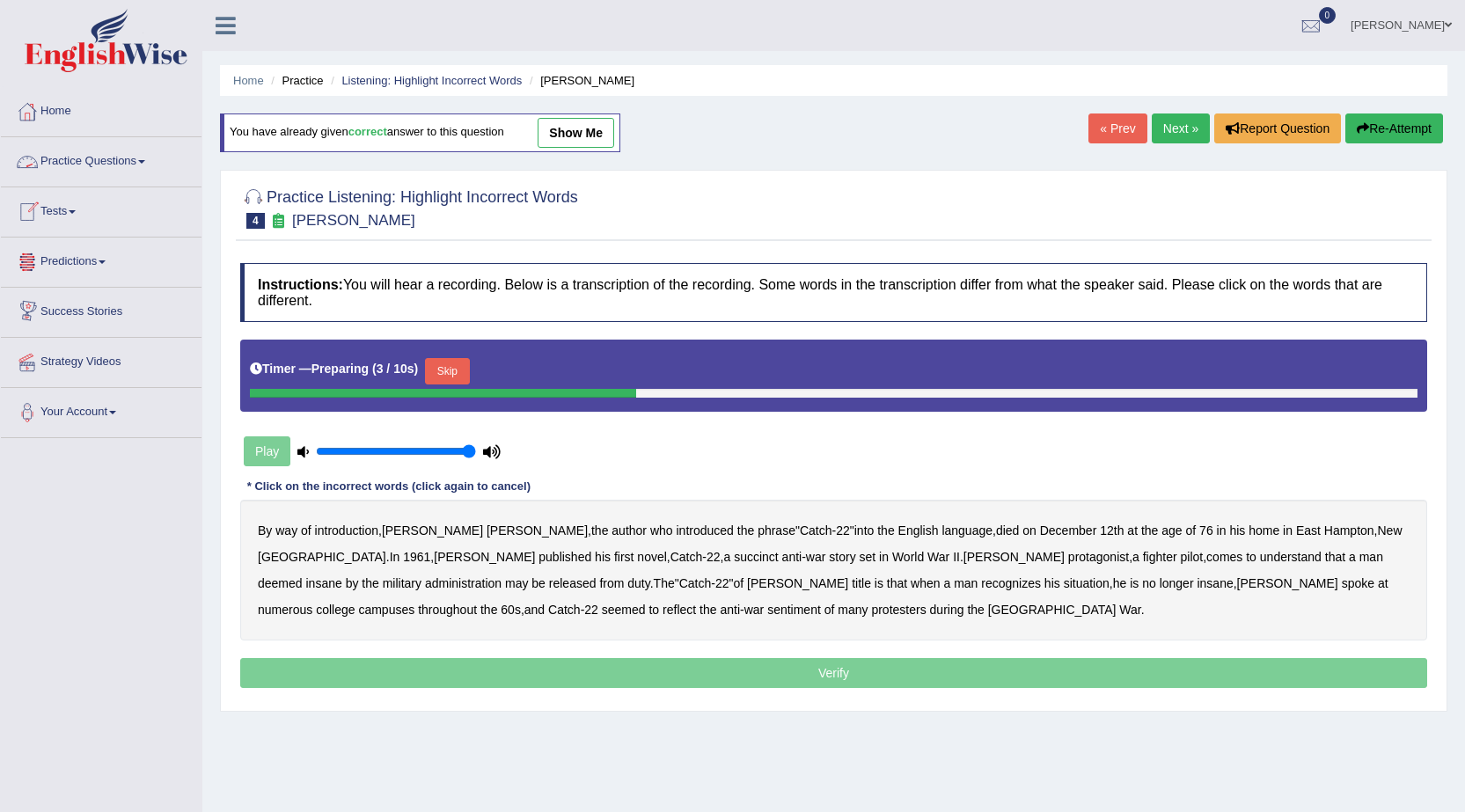
click at [457, 379] on button "Skip" at bounding box center [447, 370] width 44 height 26
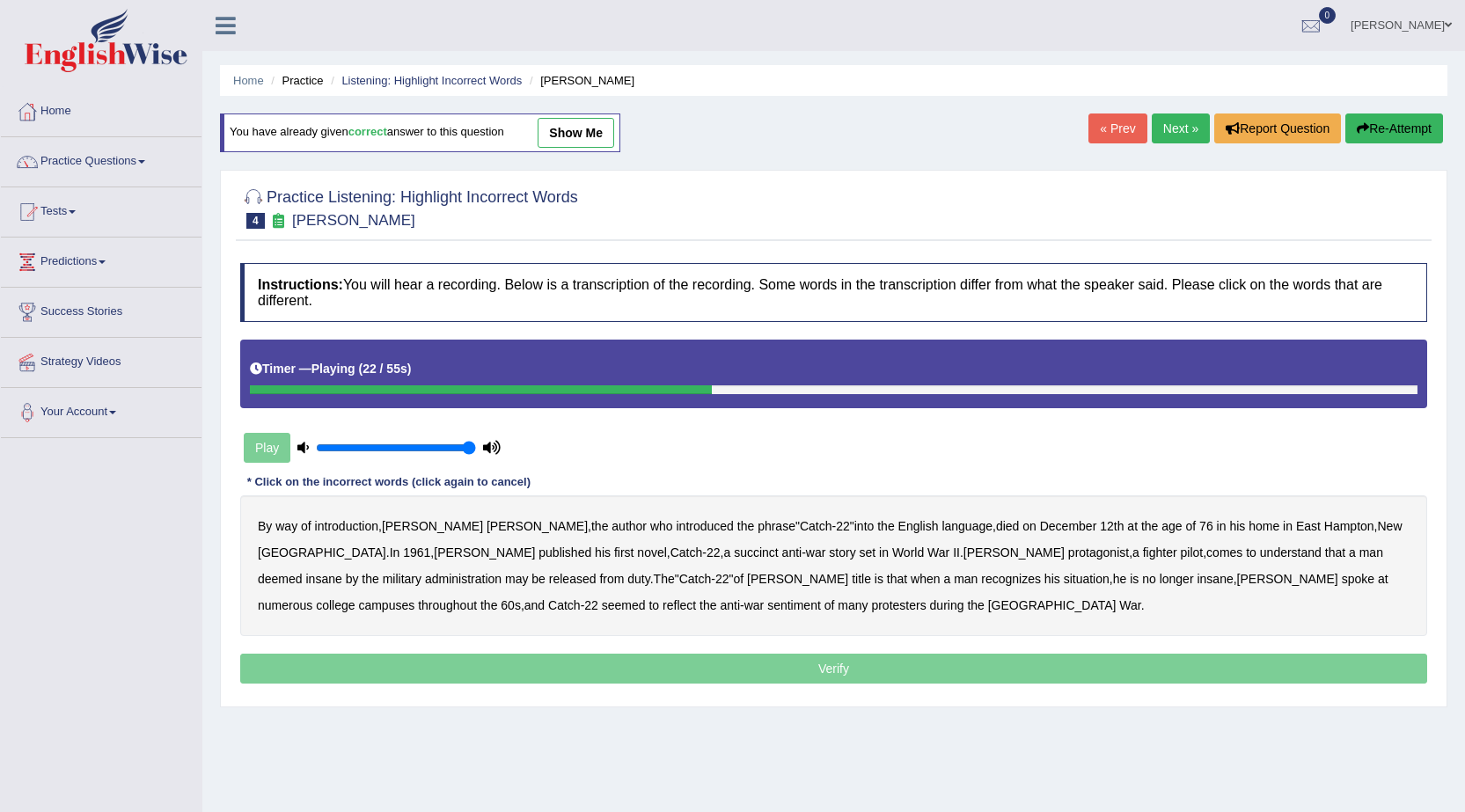
click at [734, 554] on b "succinct" at bounding box center [756, 552] width 45 height 14
click at [501, 572] on b "administration" at bounding box center [463, 578] width 76 height 14
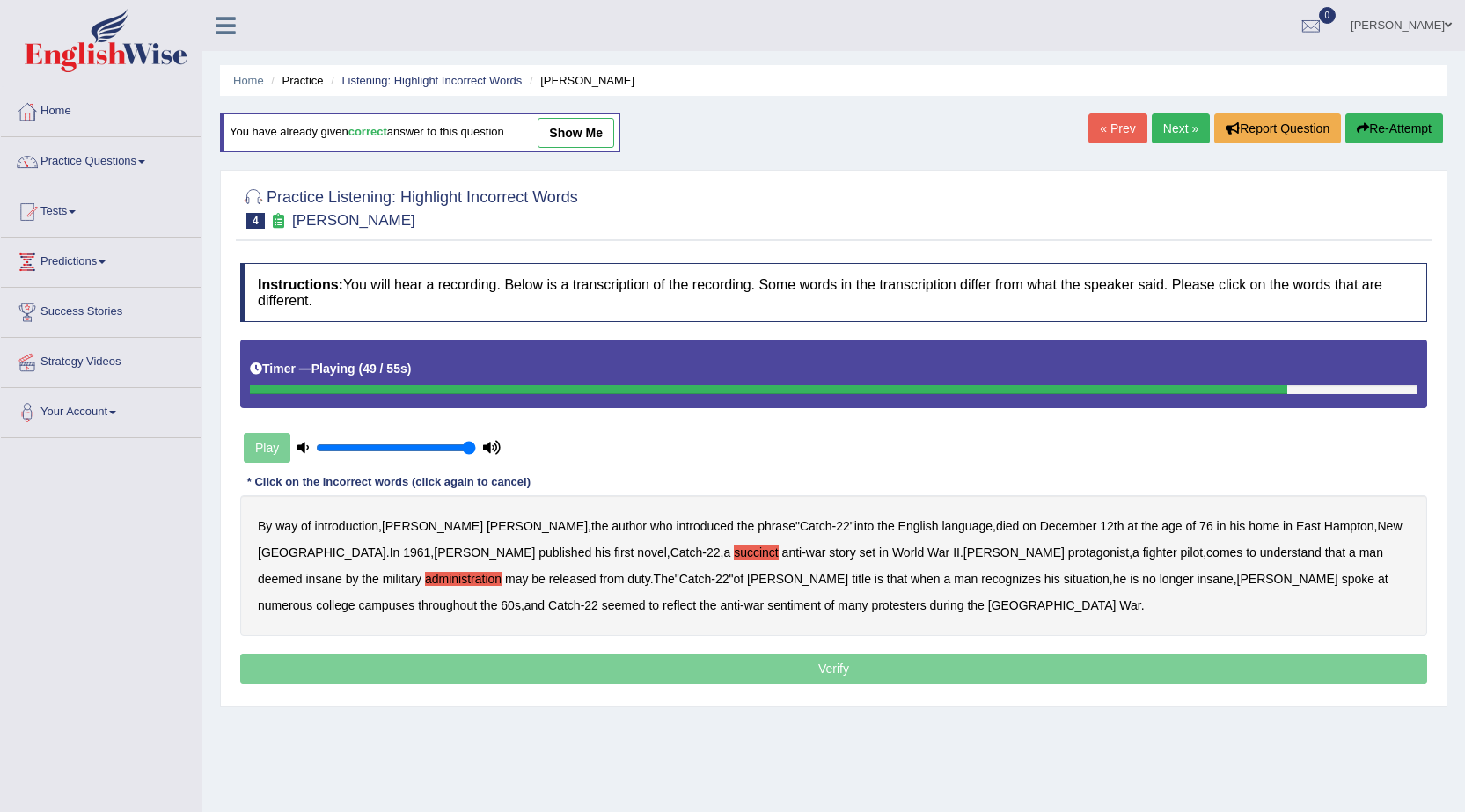
click at [696, 598] on b "reflect" at bounding box center [679, 605] width 33 height 14
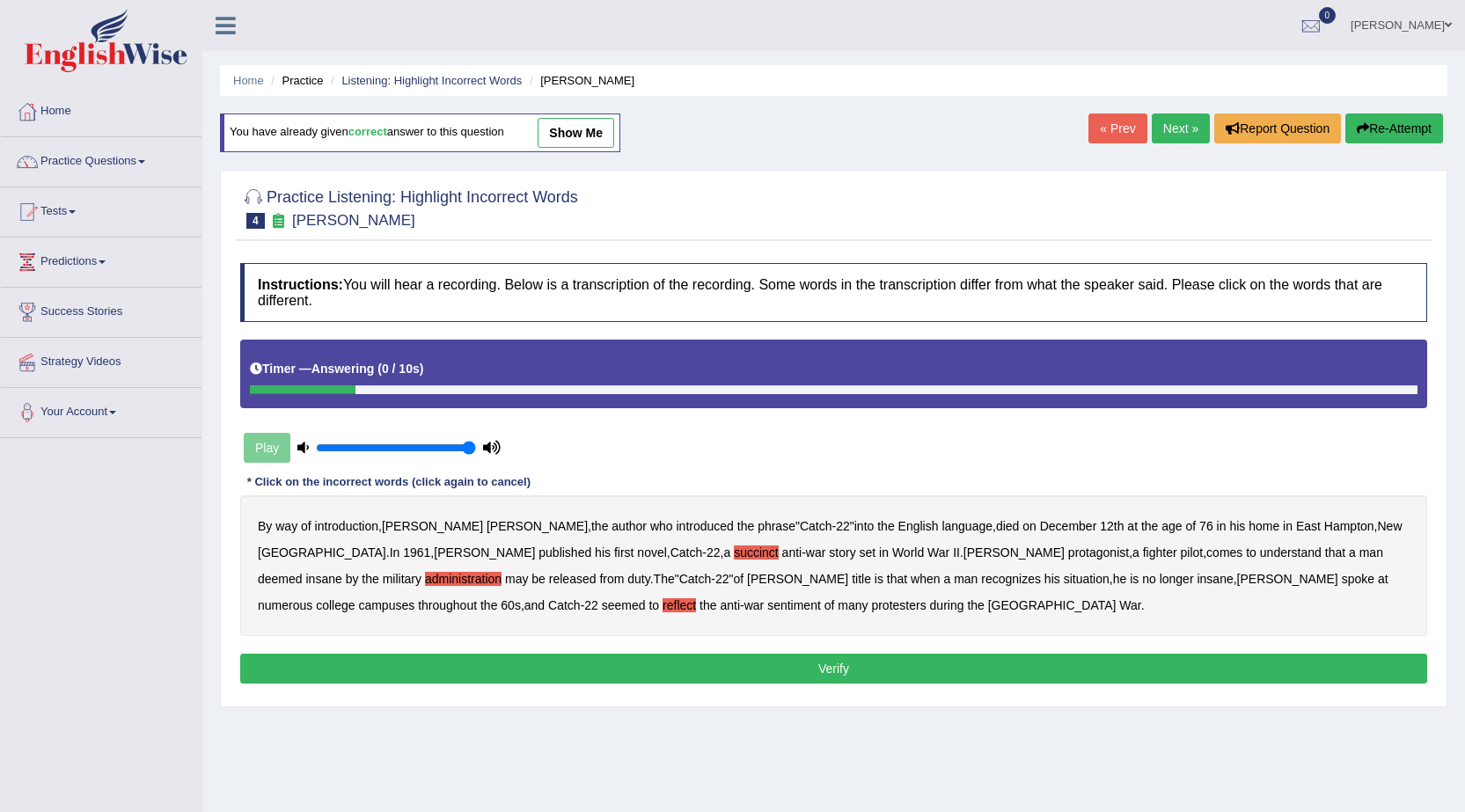
click at [589, 663] on button "Verify" at bounding box center [834, 668] width 1187 height 30
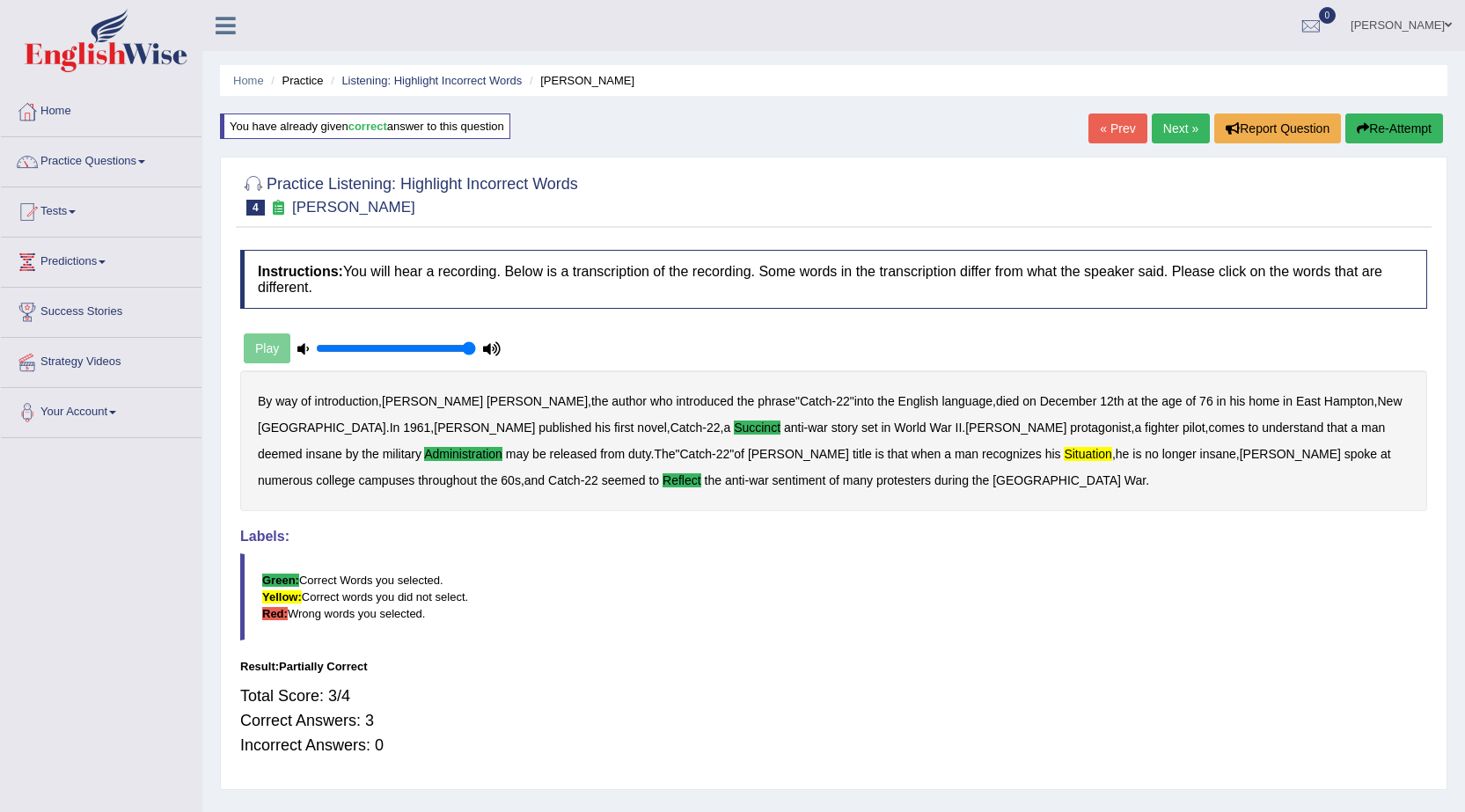
click at [1167, 137] on link "Next »" at bounding box center [1181, 128] width 58 height 30
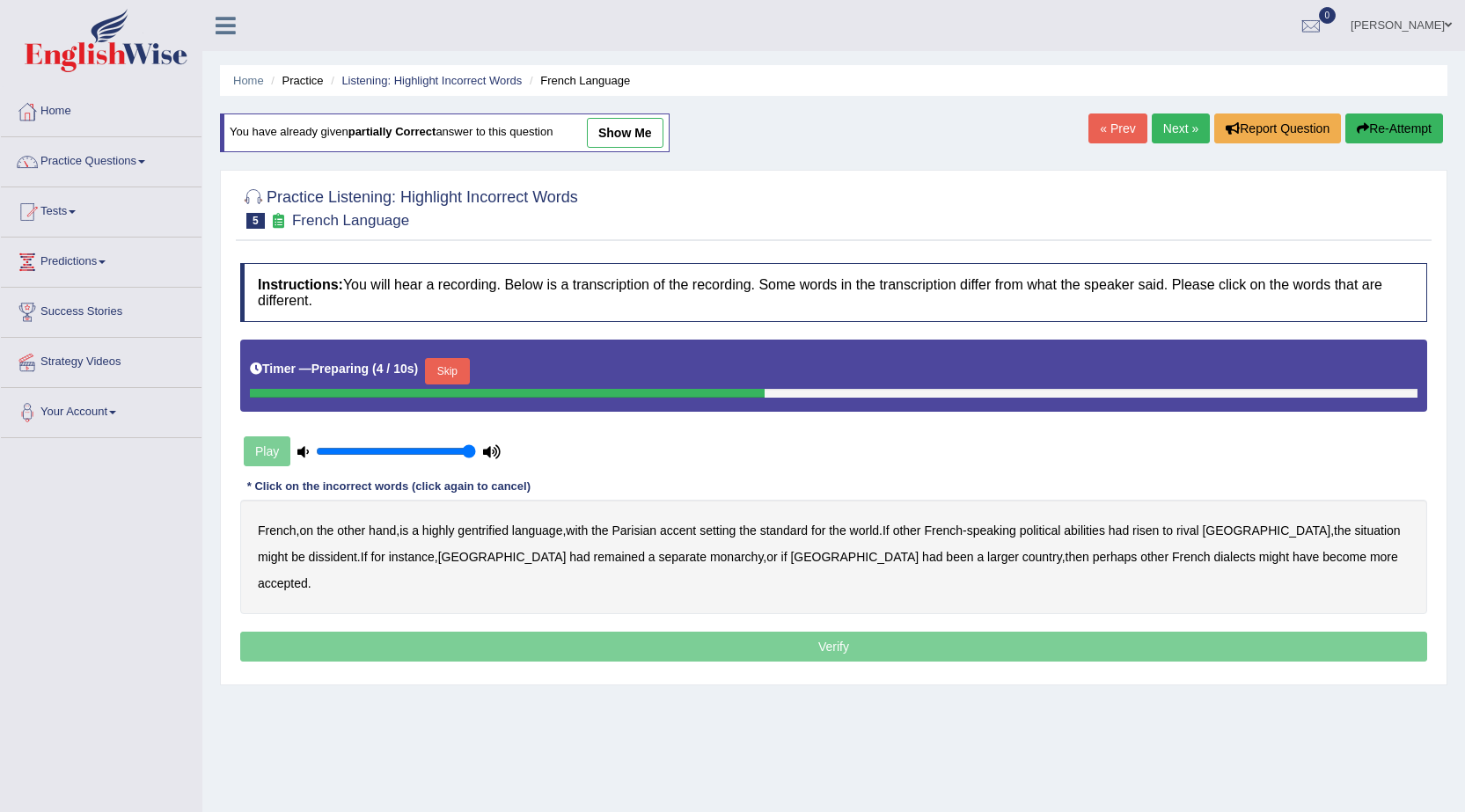
click at [455, 363] on button "Skip" at bounding box center [447, 370] width 44 height 26
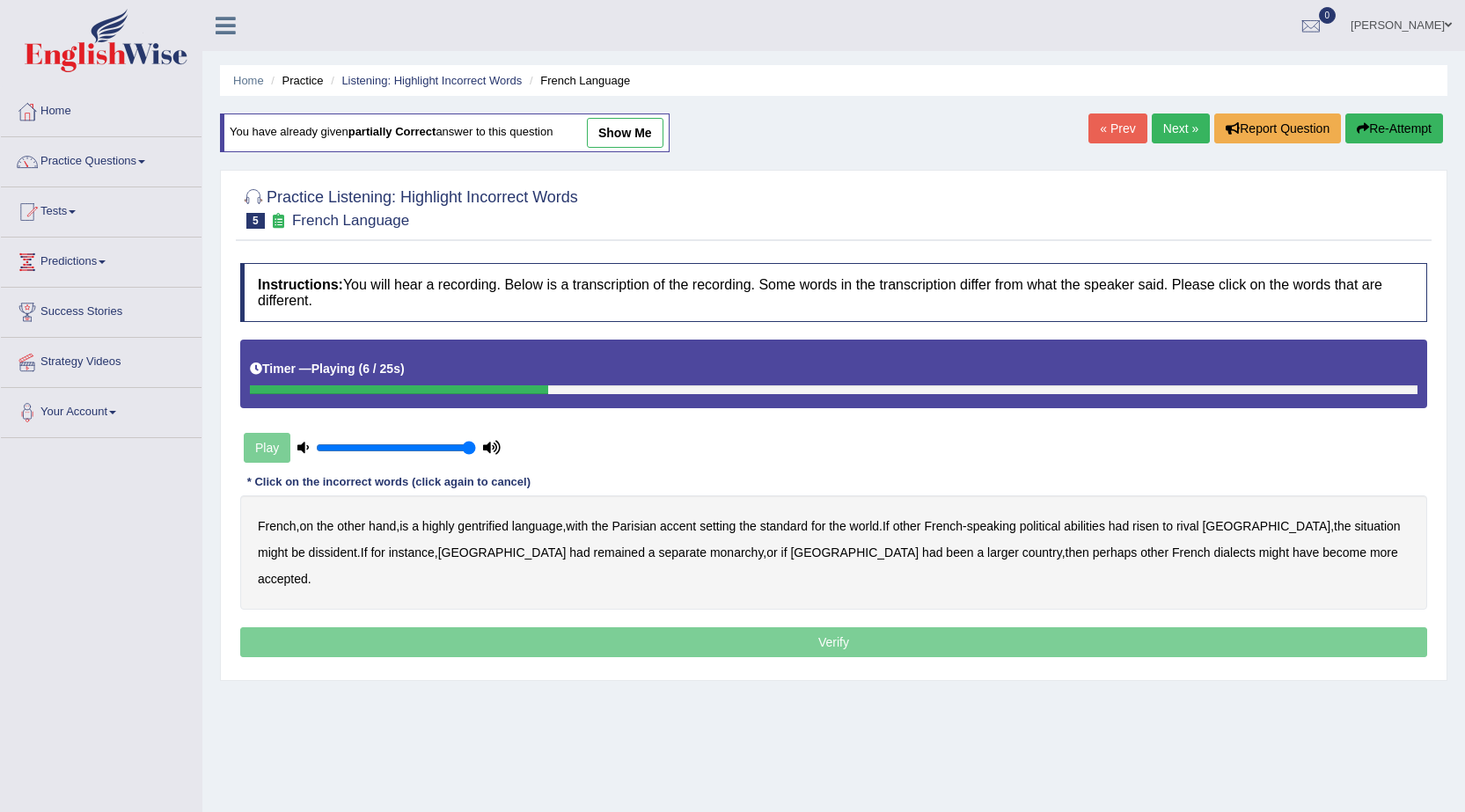
click at [492, 525] on b "gentrified" at bounding box center [483, 526] width 51 height 14
click at [1105, 531] on b "abilities" at bounding box center [1085, 526] width 41 height 14
click at [309, 557] on b "dissident" at bounding box center [333, 552] width 49 height 14
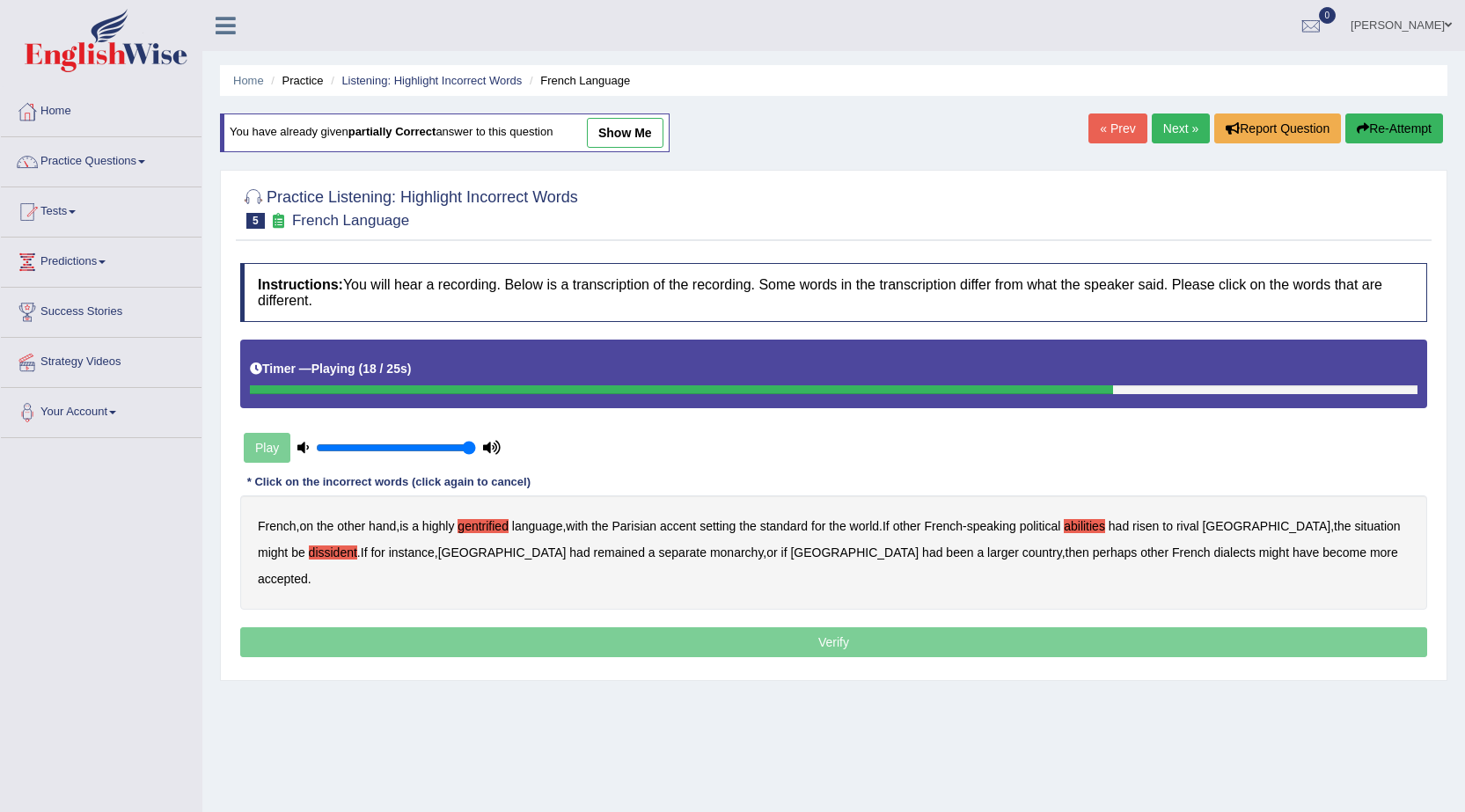
click at [711, 552] on b "monarchy" at bounding box center [737, 552] width 53 height 14
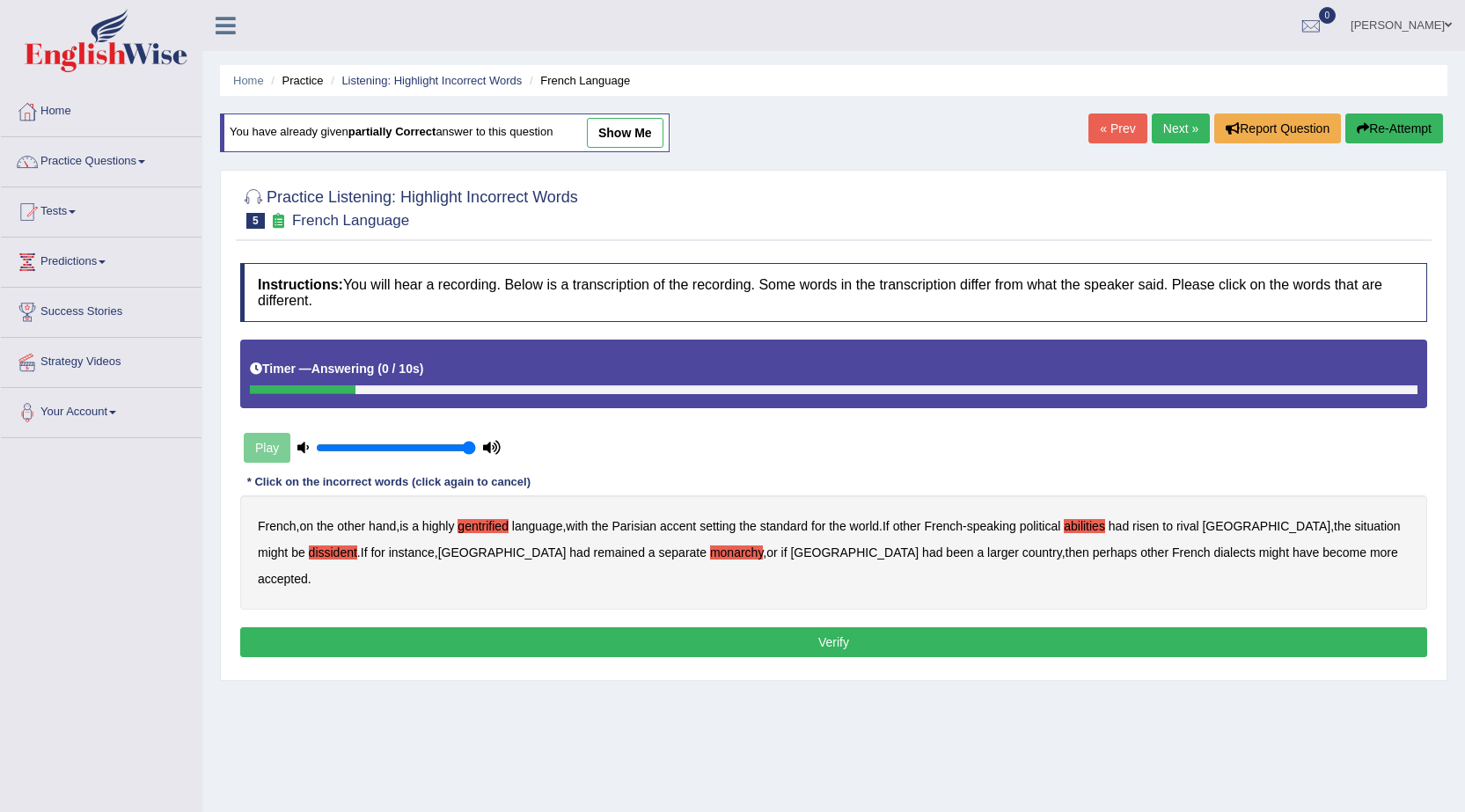
click at [1013, 627] on button "Verify" at bounding box center [834, 642] width 1187 height 30
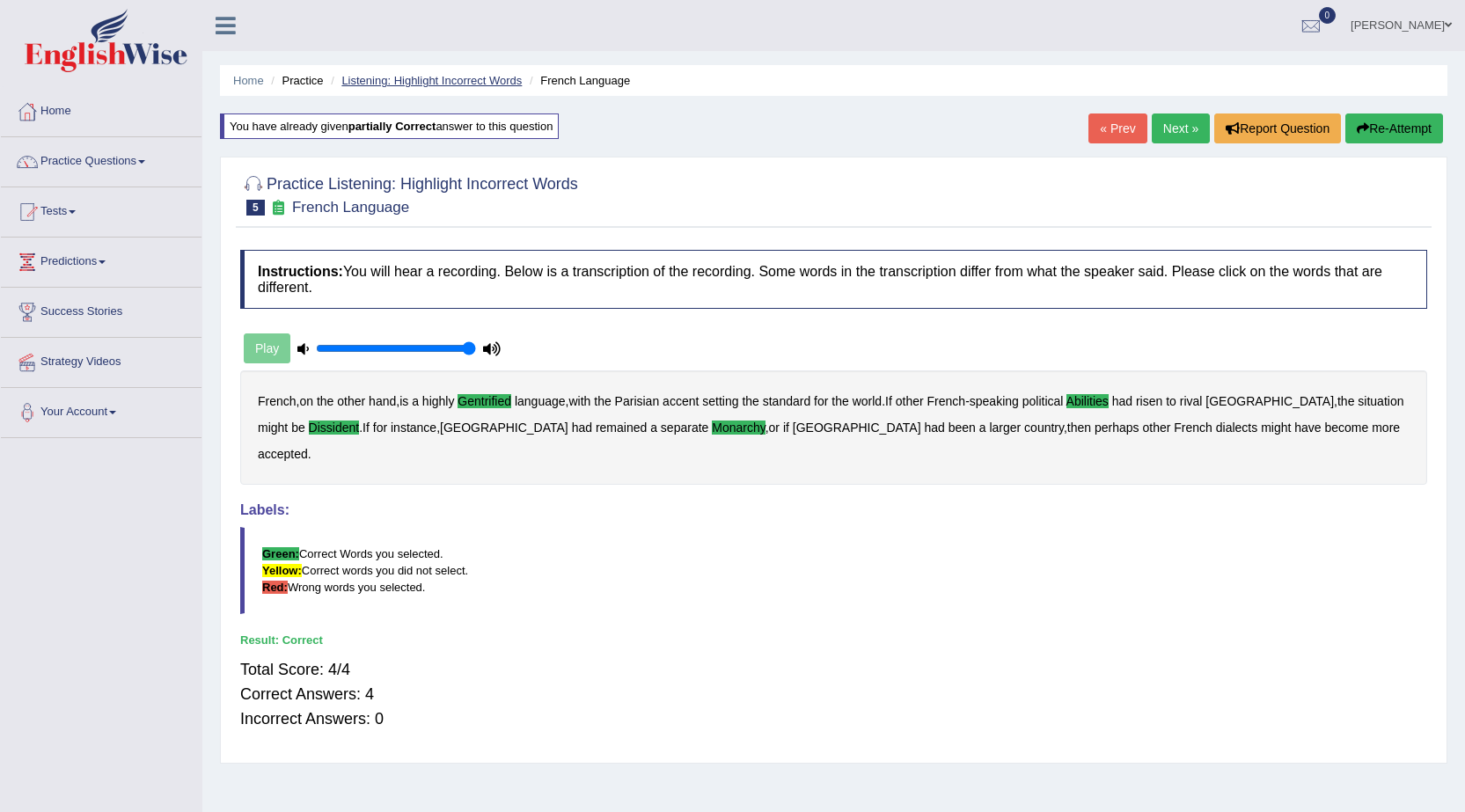
click at [438, 81] on link "Listening: Highlight Incorrect Words" at bounding box center [431, 81] width 181 height 14
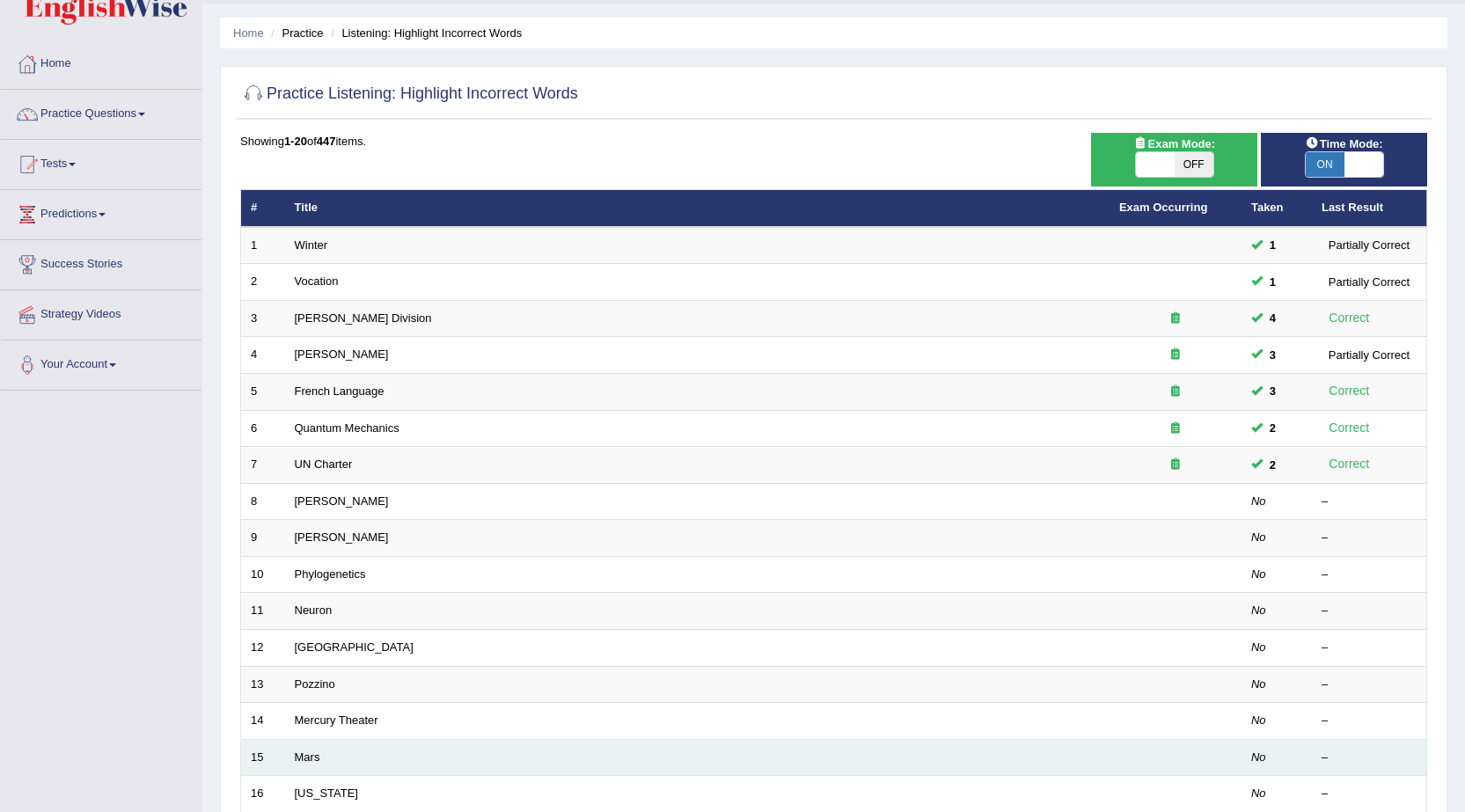
scroll to position [88, 0]
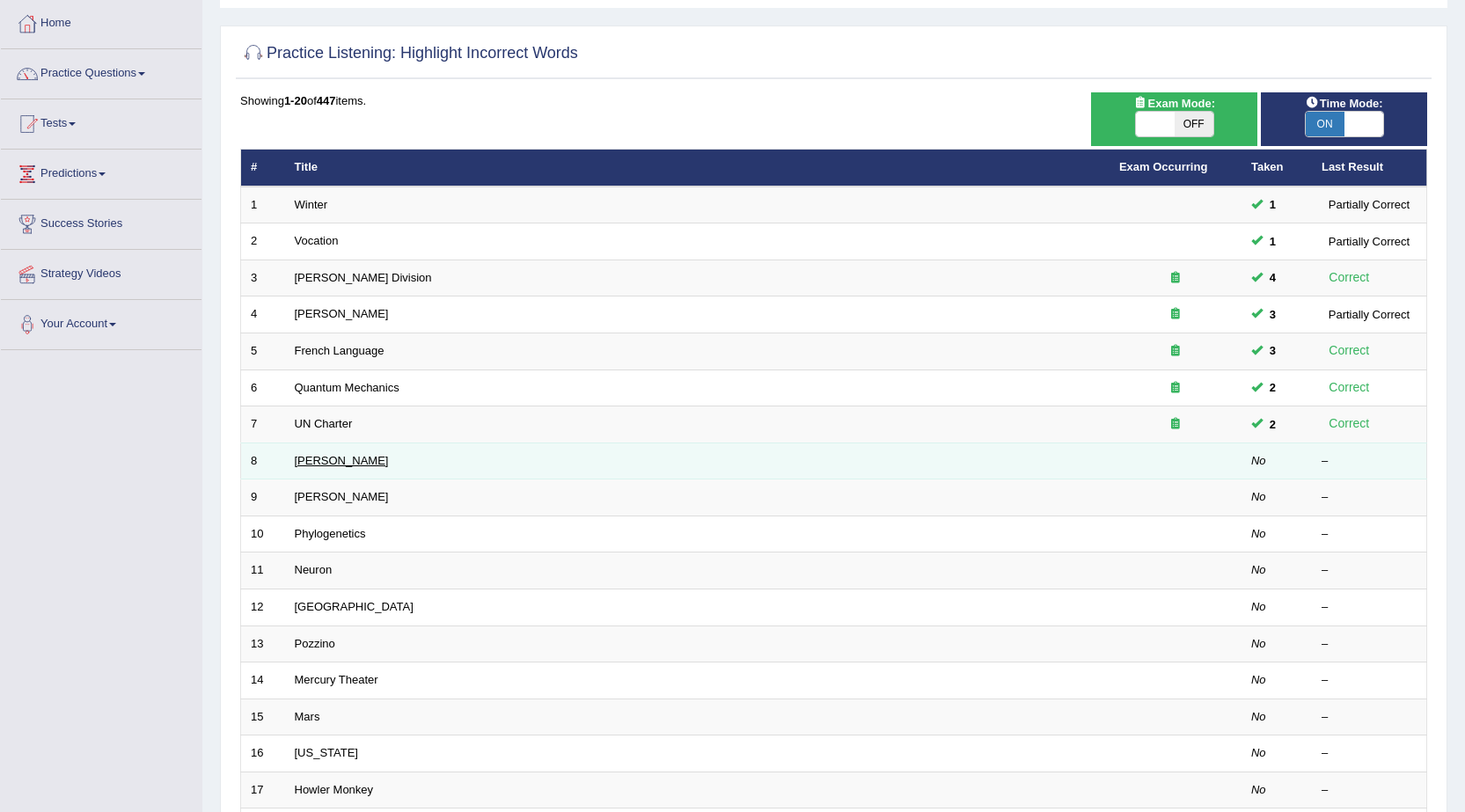
click at [304, 460] on link "[PERSON_NAME]" at bounding box center [342, 461] width 94 height 14
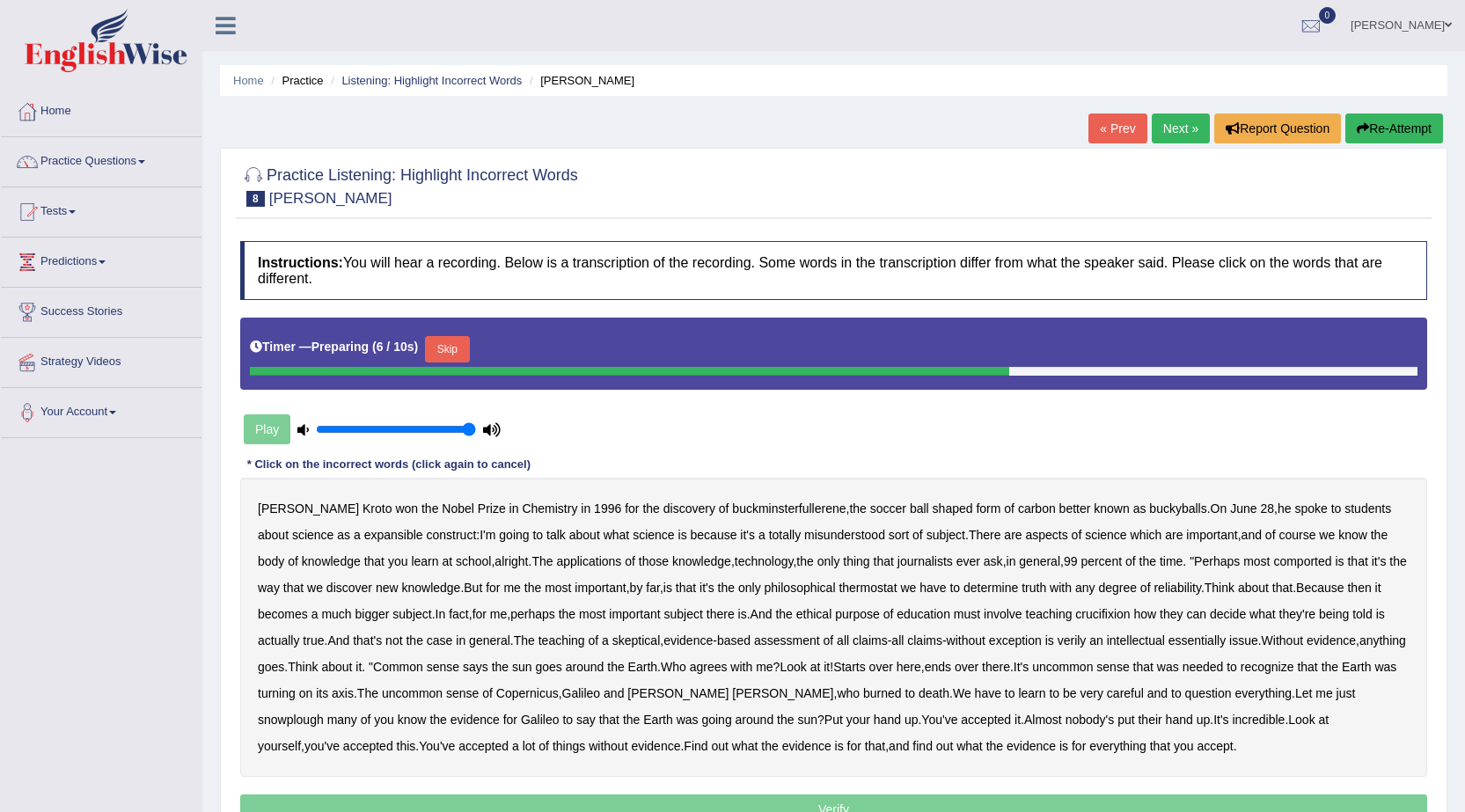
click at [455, 352] on button "Skip" at bounding box center [447, 349] width 44 height 26
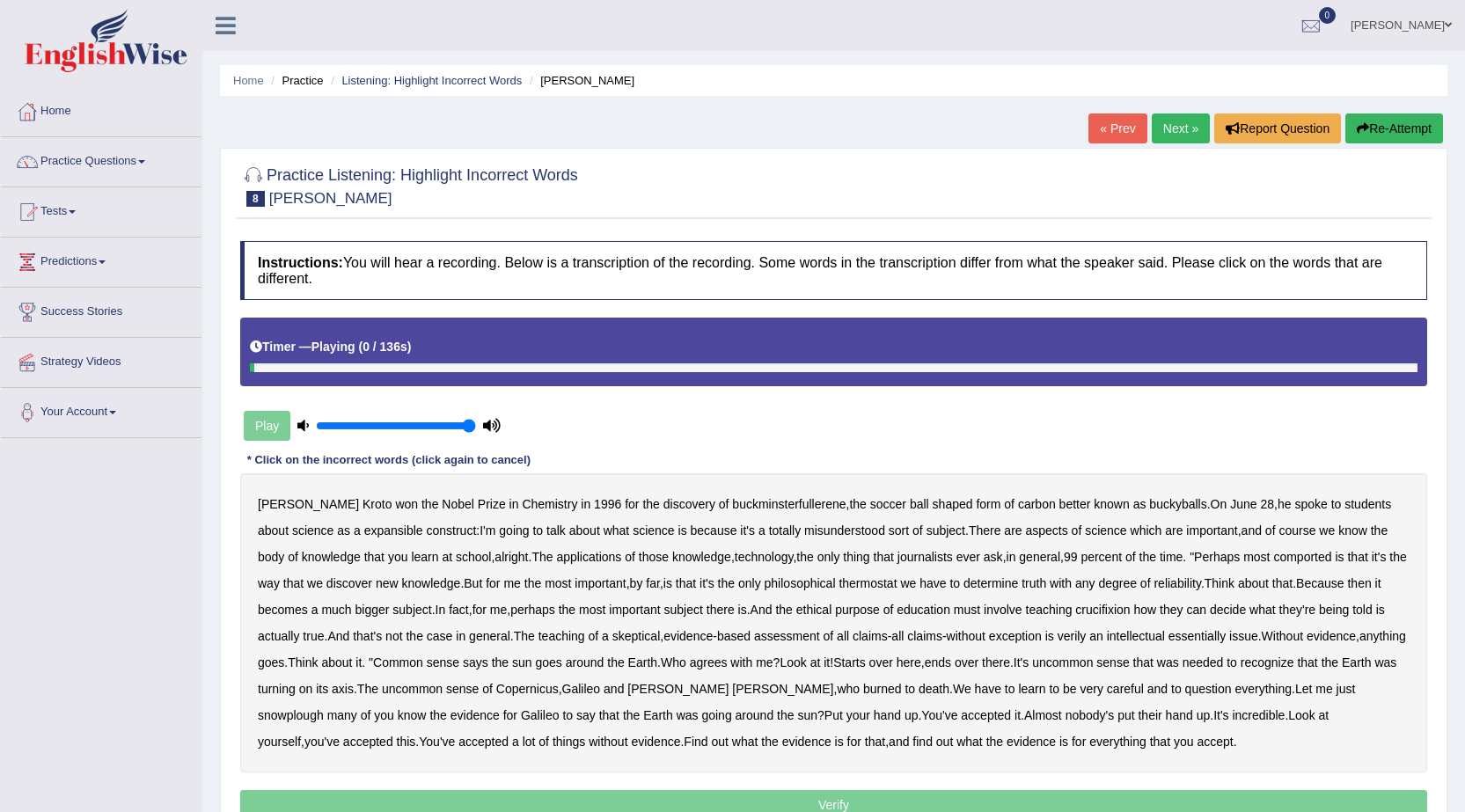
scroll to position [88, 0]
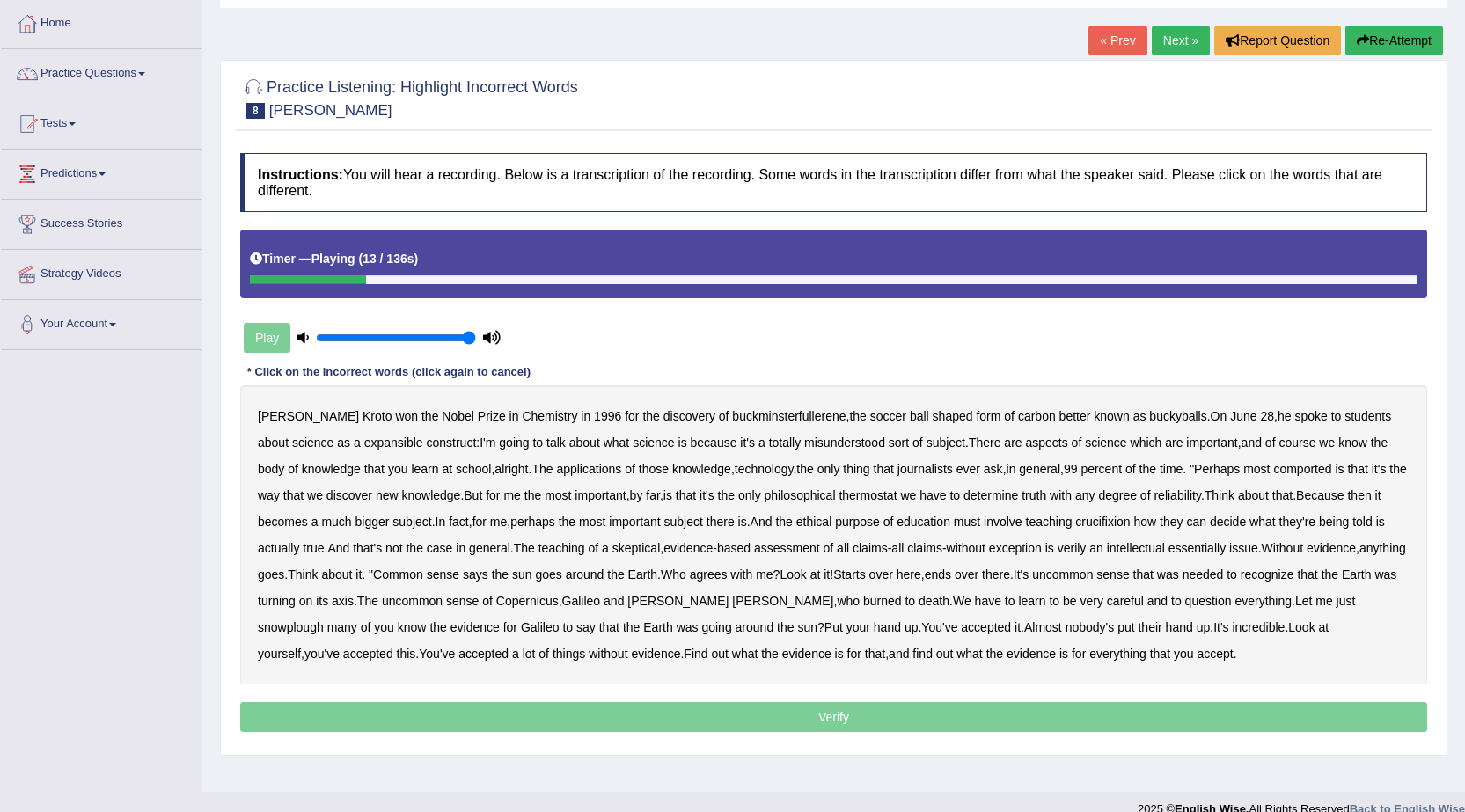
click at [365, 441] on b "expansible" at bounding box center [394, 443] width 59 height 14
click at [1287, 473] on b "comported" at bounding box center [1302, 469] width 58 height 14
click at [863, 499] on b "thermostat" at bounding box center [867, 495] width 58 height 14
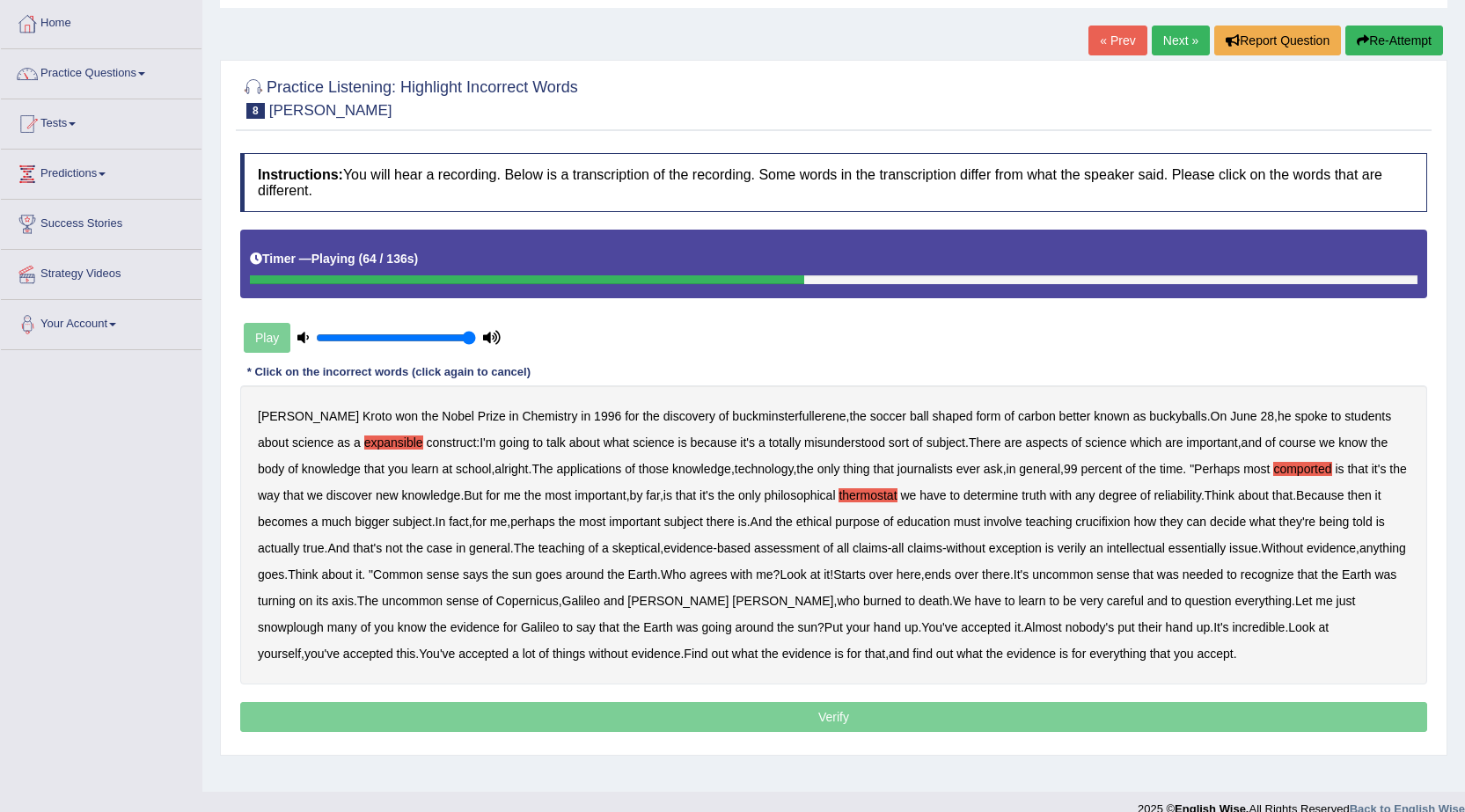
click at [1127, 517] on b "crucifixion" at bounding box center [1102, 522] width 55 height 14
click at [1216, 556] on div "Harold Kroto won the Nobel Prize in Chemistry in 1996 for the discovery of buck…" at bounding box center [834, 534] width 1187 height 299
click at [1213, 549] on b "essentially" at bounding box center [1197, 548] width 58 height 14
click at [323, 620] on b "snowplough" at bounding box center [291, 627] width 66 height 14
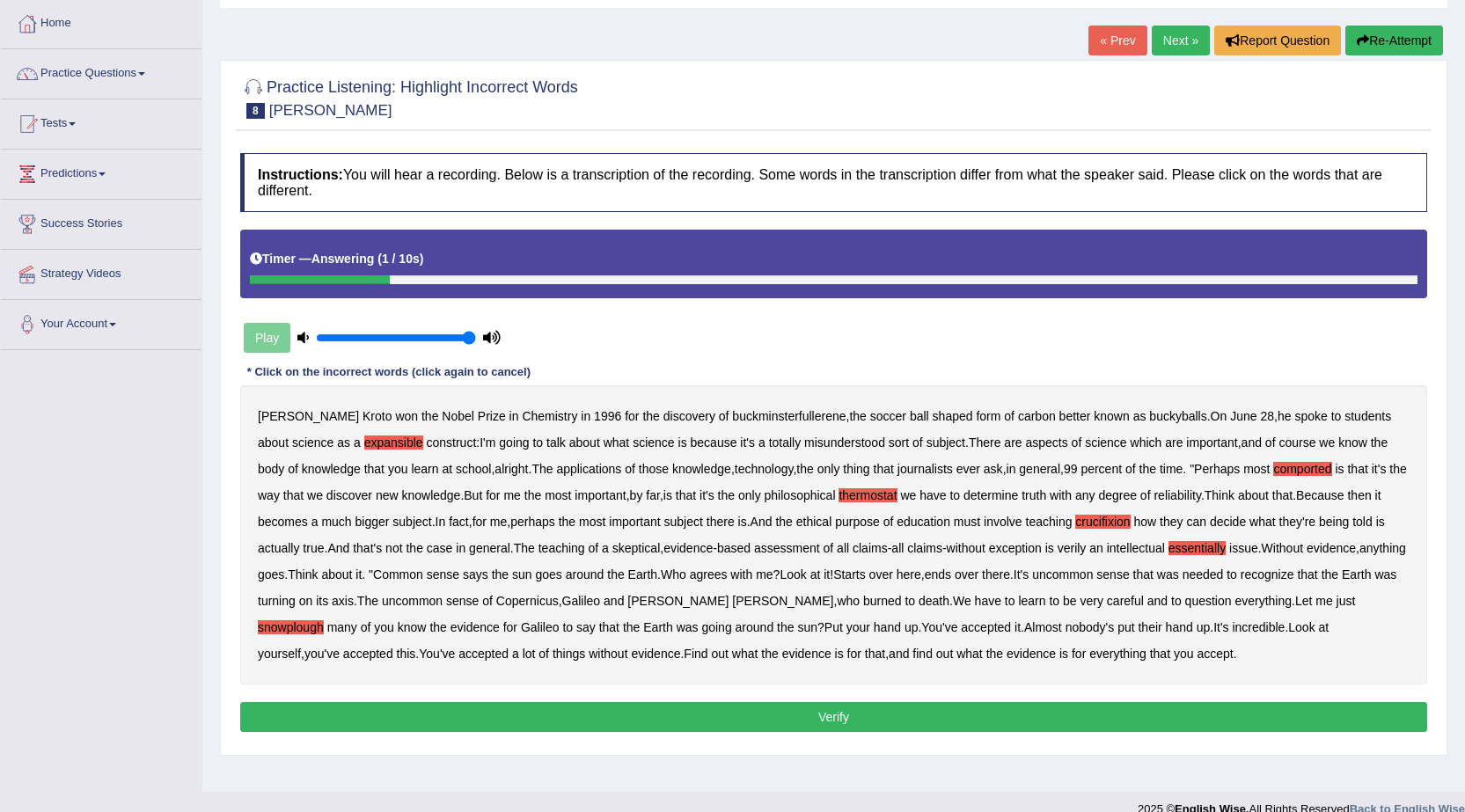
click at [1073, 719] on button "Verify" at bounding box center [834, 717] width 1187 height 30
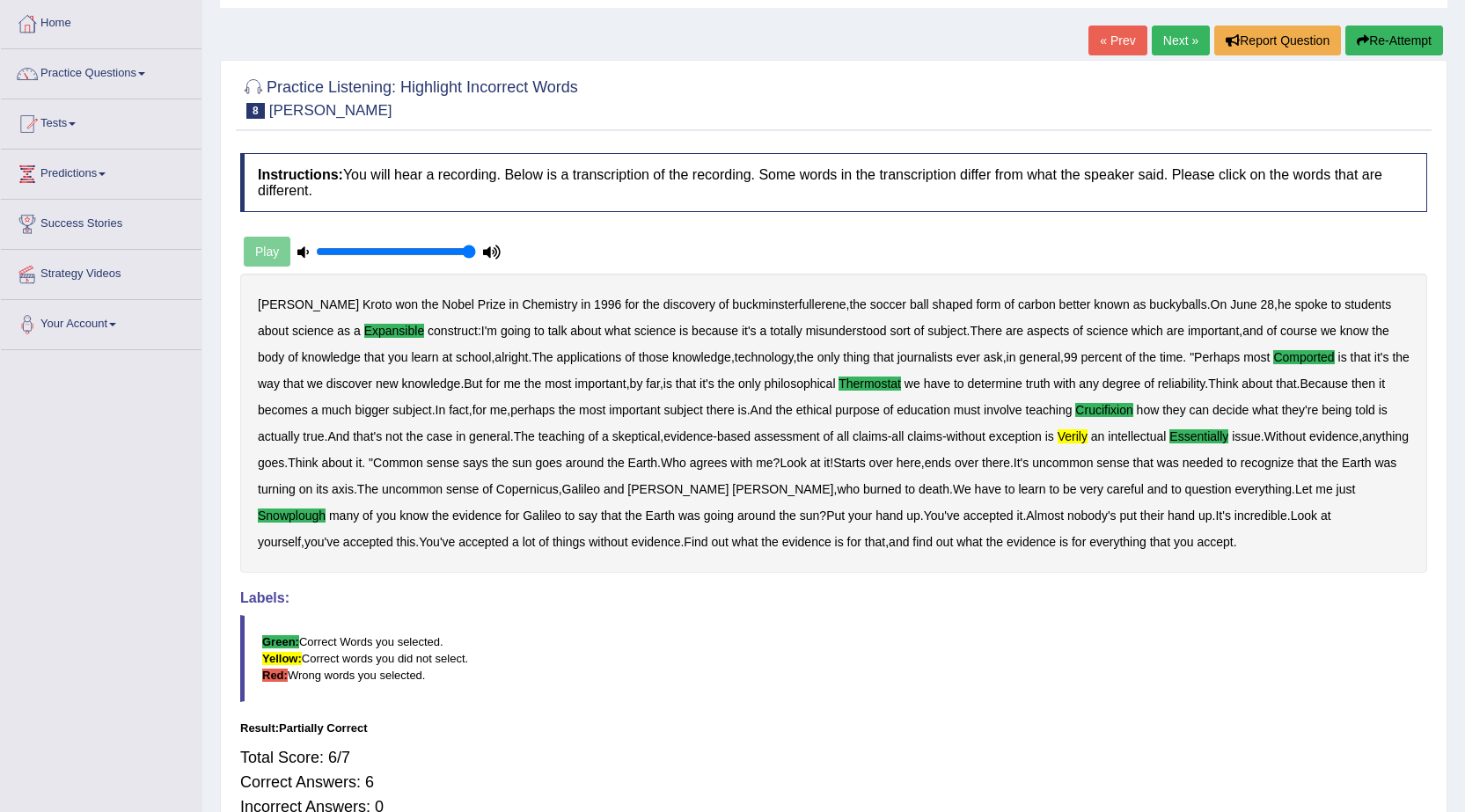
scroll to position [0, 0]
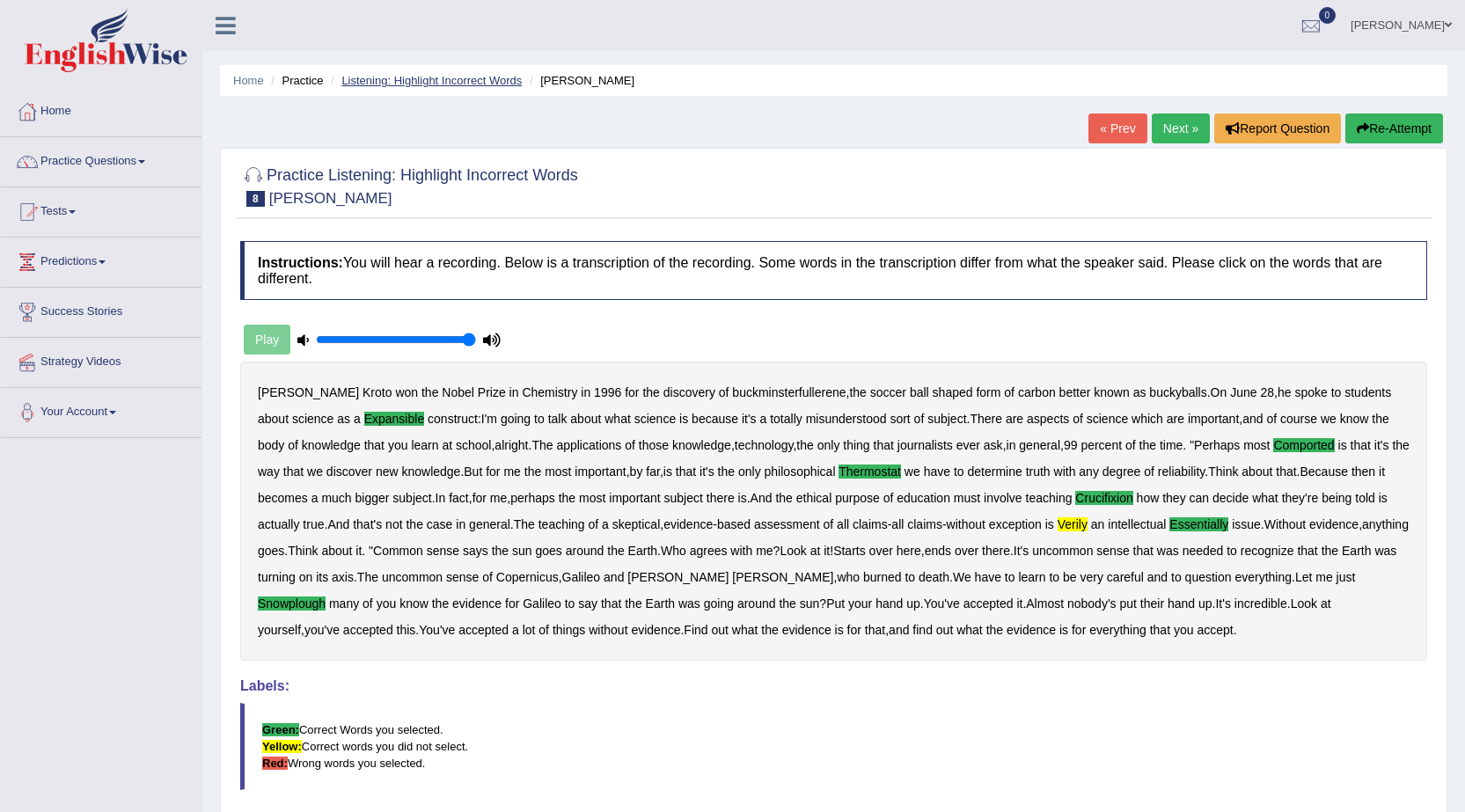
click at [451, 86] on link "Listening: Highlight Incorrect Words" at bounding box center [431, 81] width 181 height 14
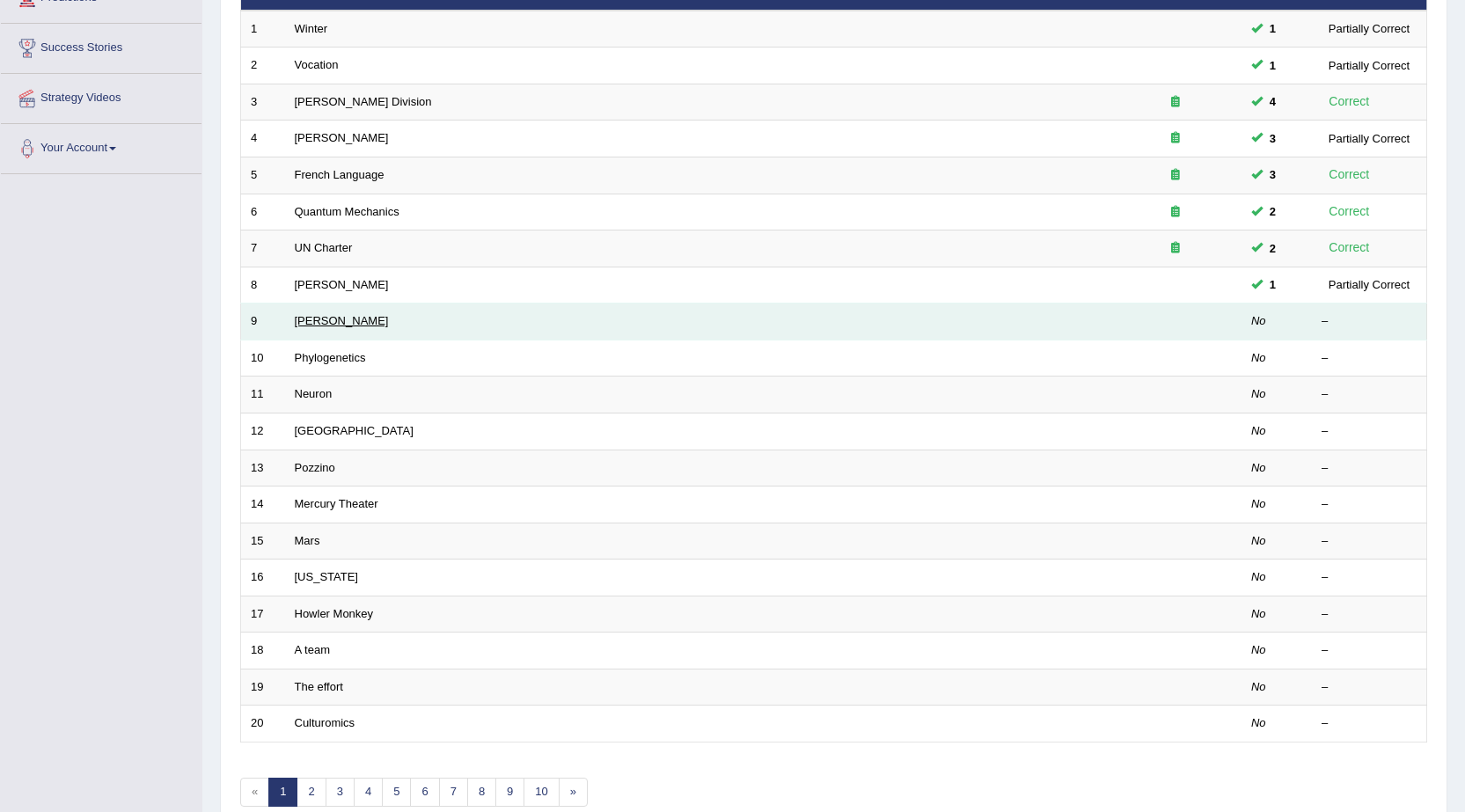
click at [309, 319] on link "[PERSON_NAME]" at bounding box center [342, 321] width 94 height 14
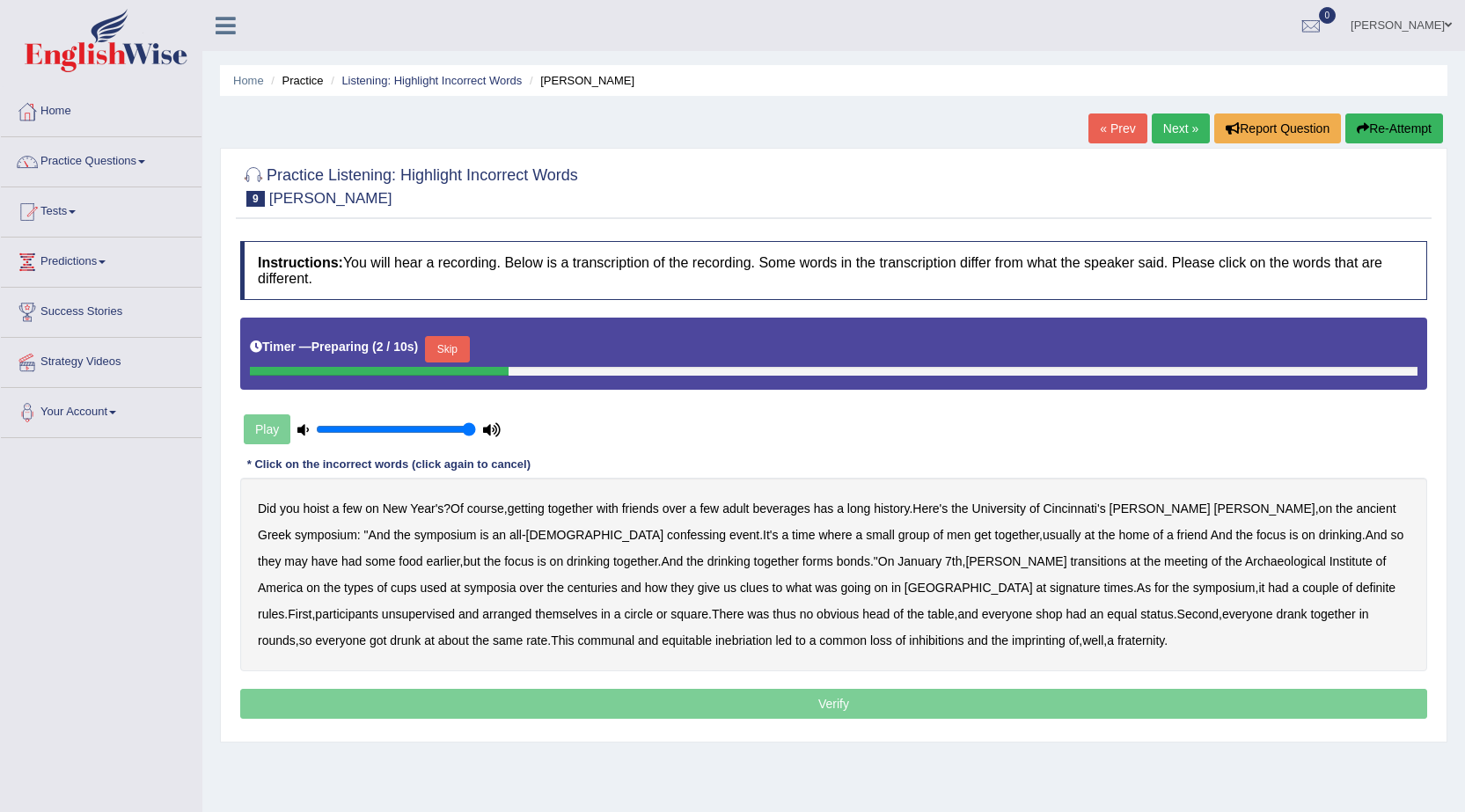
click at [458, 343] on button "Skip" at bounding box center [447, 349] width 44 height 26
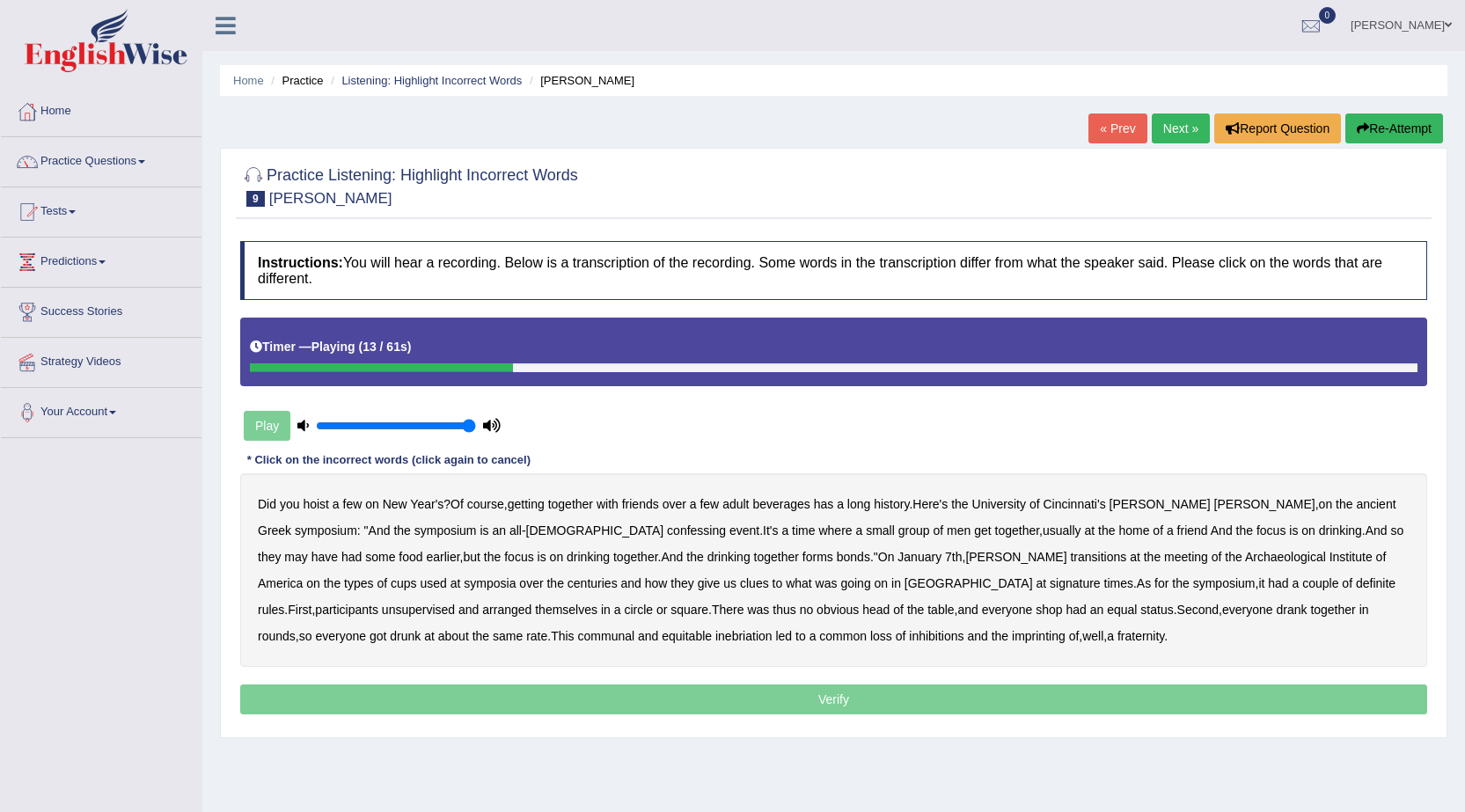
click at [668, 531] on b "confessing" at bounding box center [697, 531] width 59 height 14
click at [1070, 556] on b "transitions" at bounding box center [1099, 557] width 57 height 14
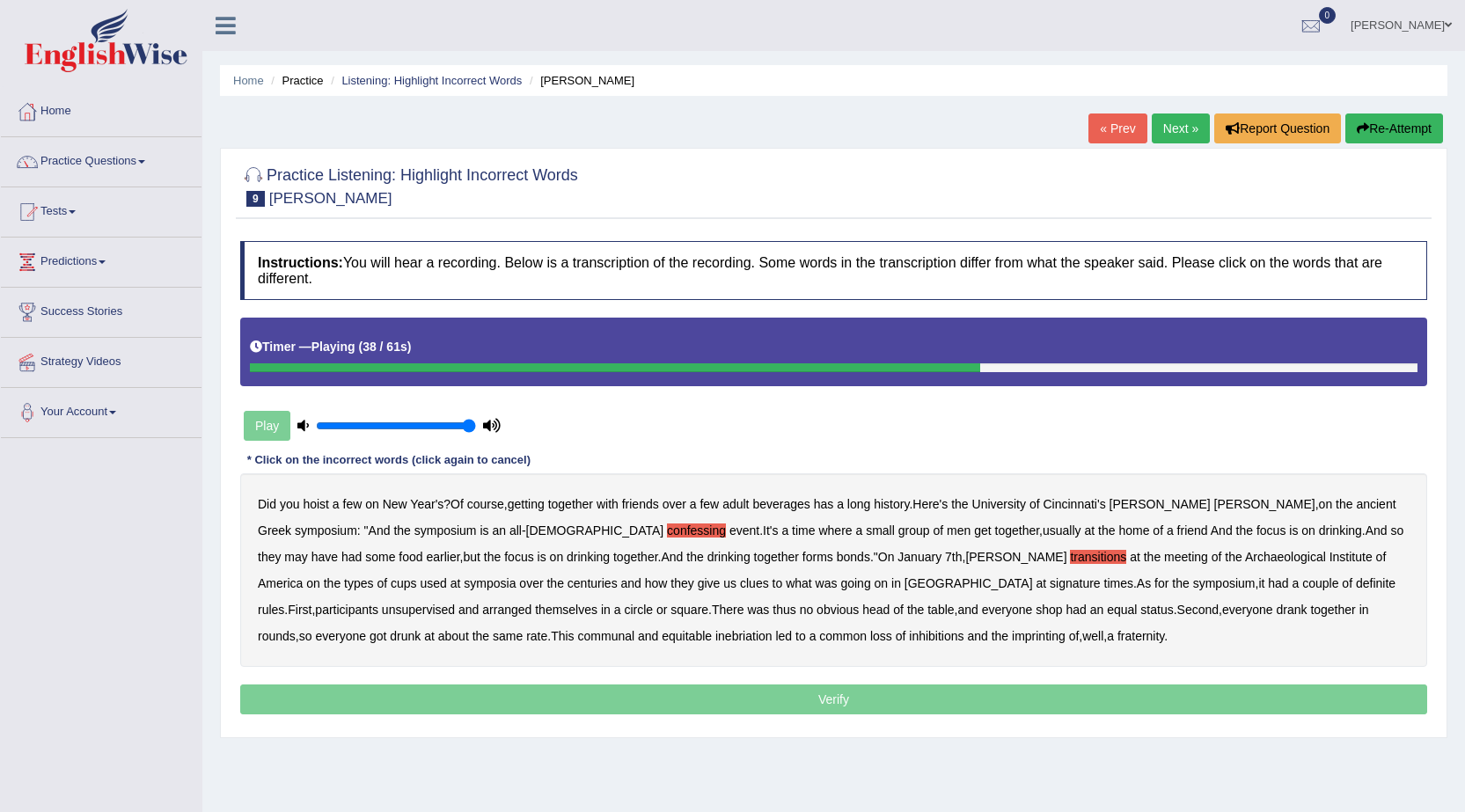
click at [1050, 585] on b "signature" at bounding box center [1075, 583] width 51 height 14
click at [455, 603] on b "unsupervised" at bounding box center [418, 610] width 73 height 14
click at [1013, 633] on b "imprinting" at bounding box center [1039, 636] width 54 height 14
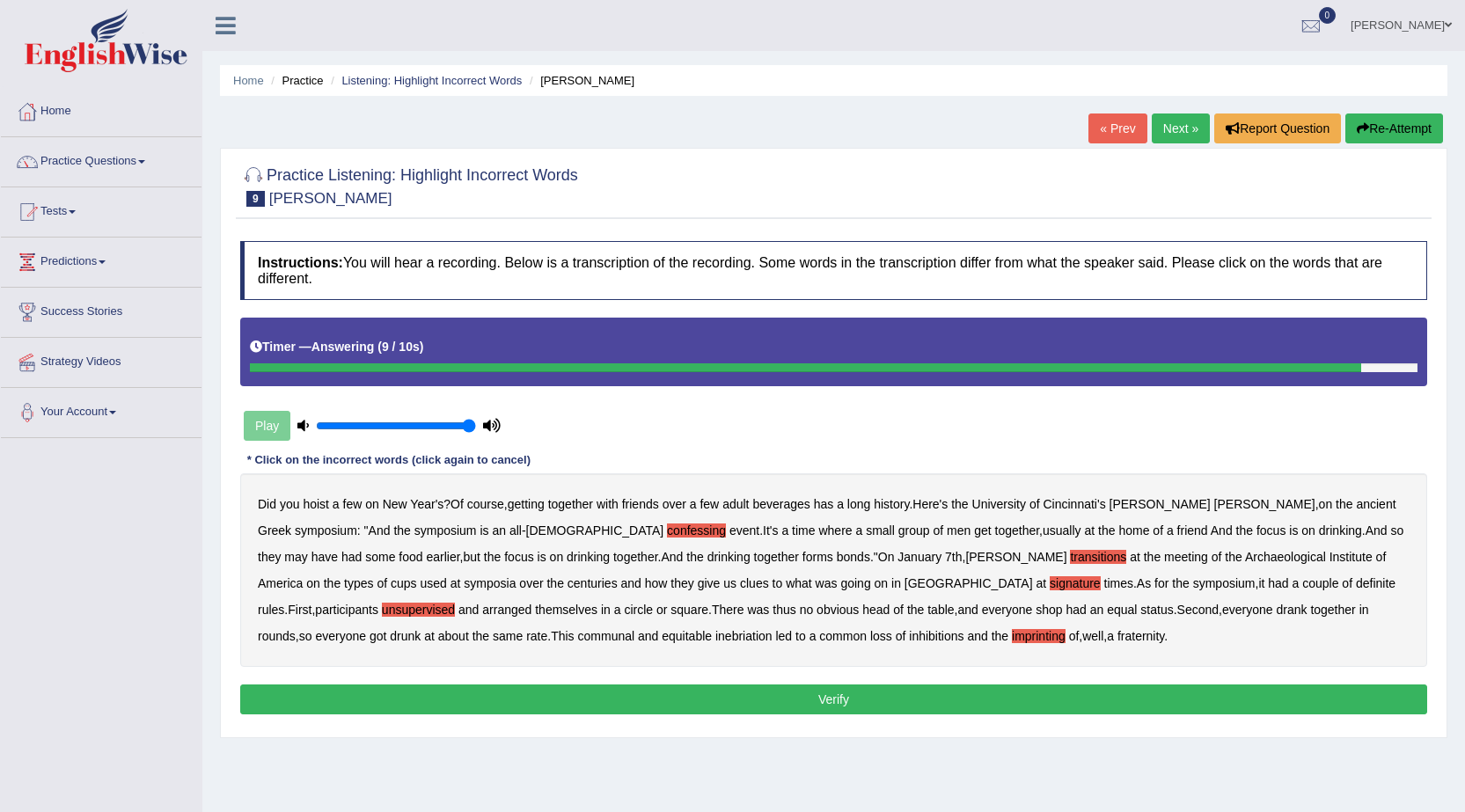
click at [796, 701] on button "Verify" at bounding box center [834, 700] width 1187 height 30
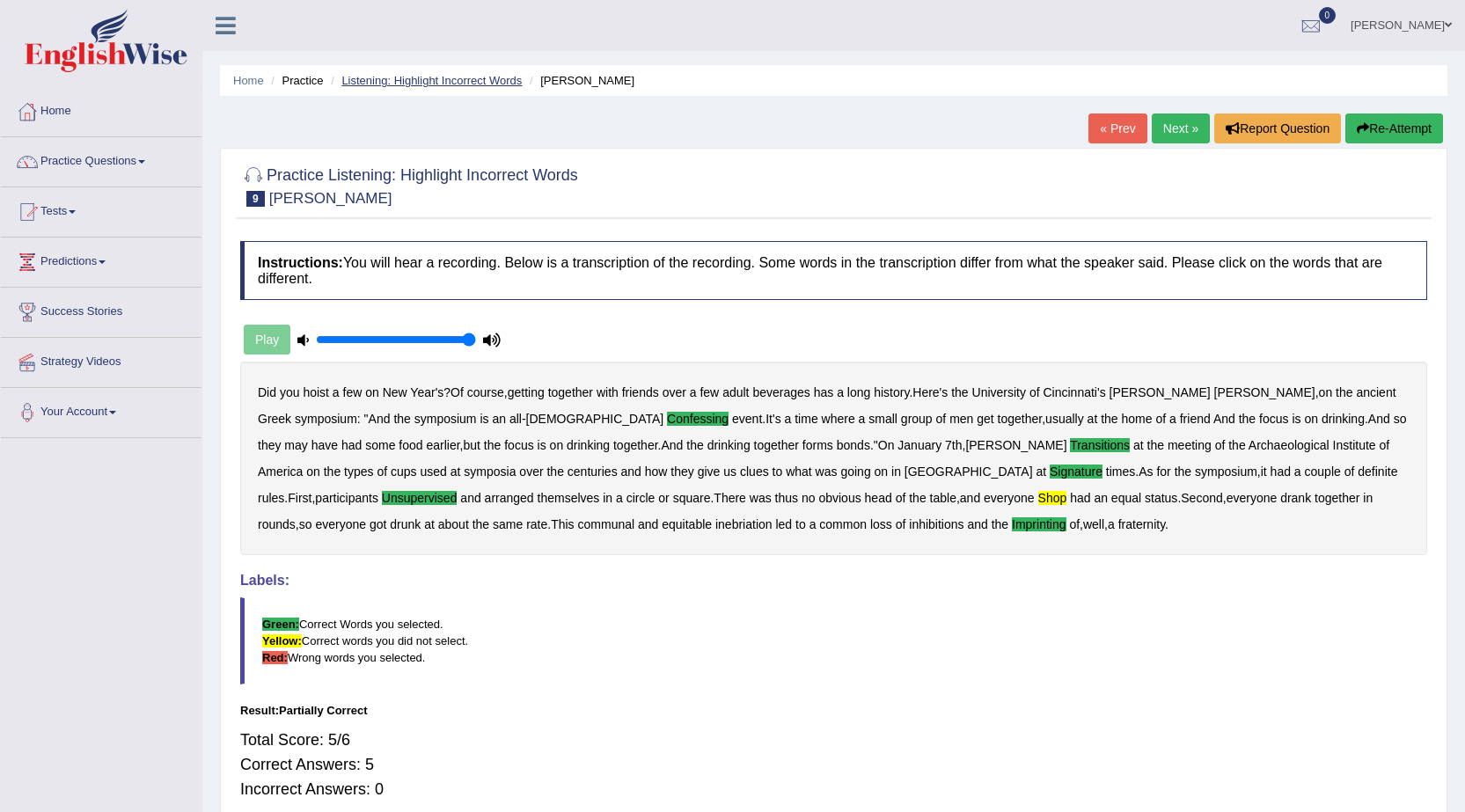
click at [464, 82] on link "Listening: Highlight Incorrect Words" at bounding box center [431, 81] width 181 height 14
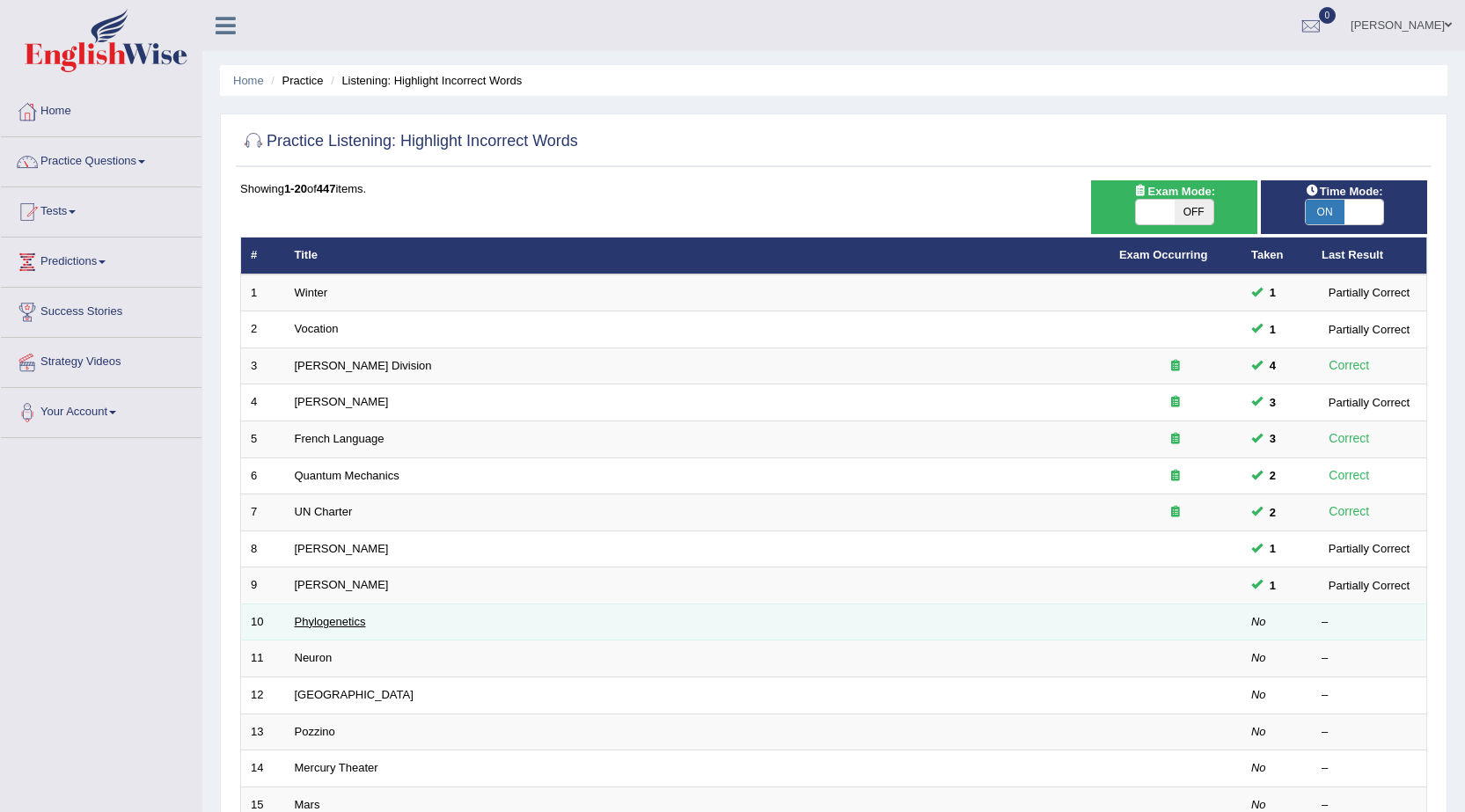
click at [355, 624] on link "Phylogenetics" at bounding box center [330, 621] width 71 height 14
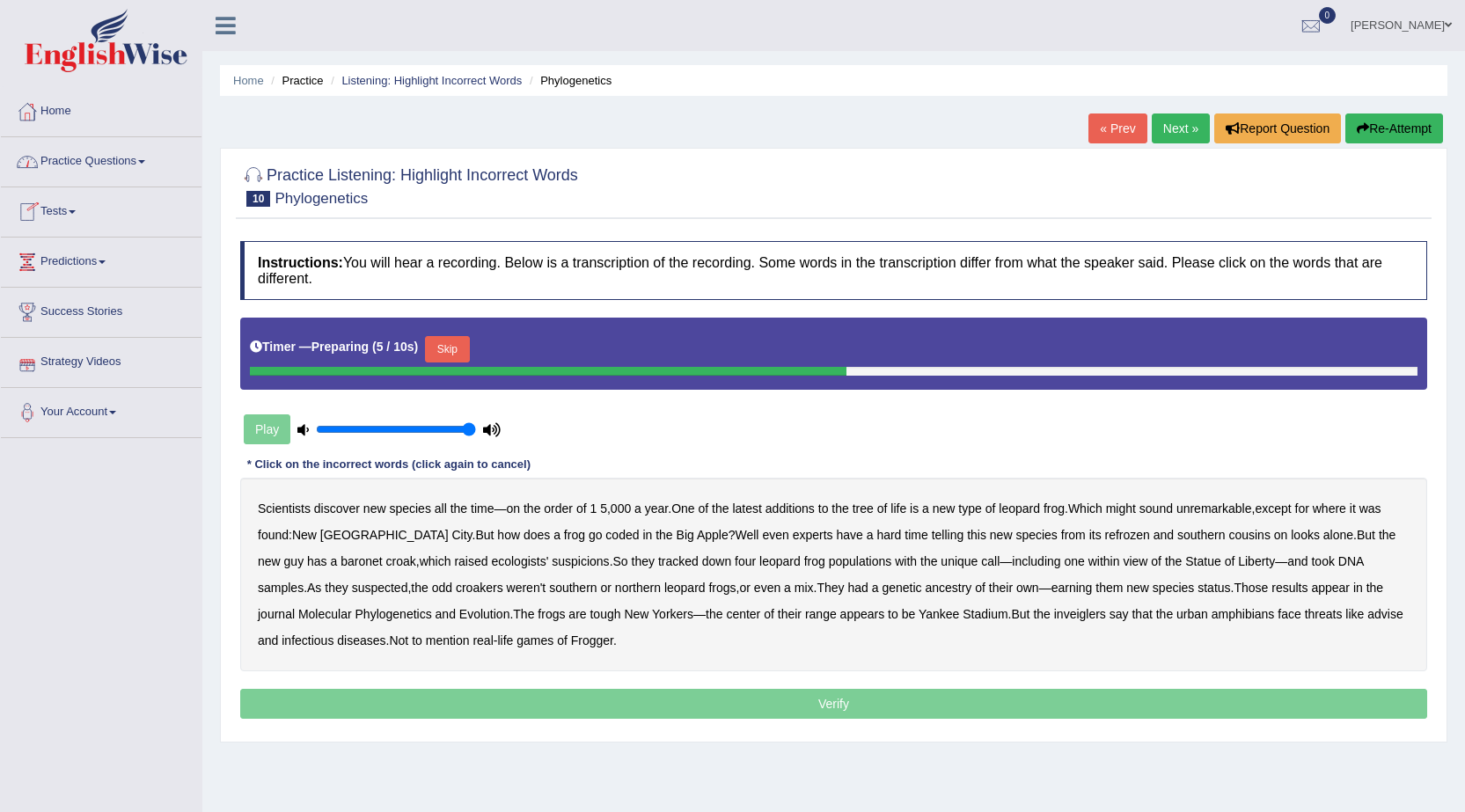
click at [459, 339] on button "Skip" at bounding box center [447, 349] width 44 height 26
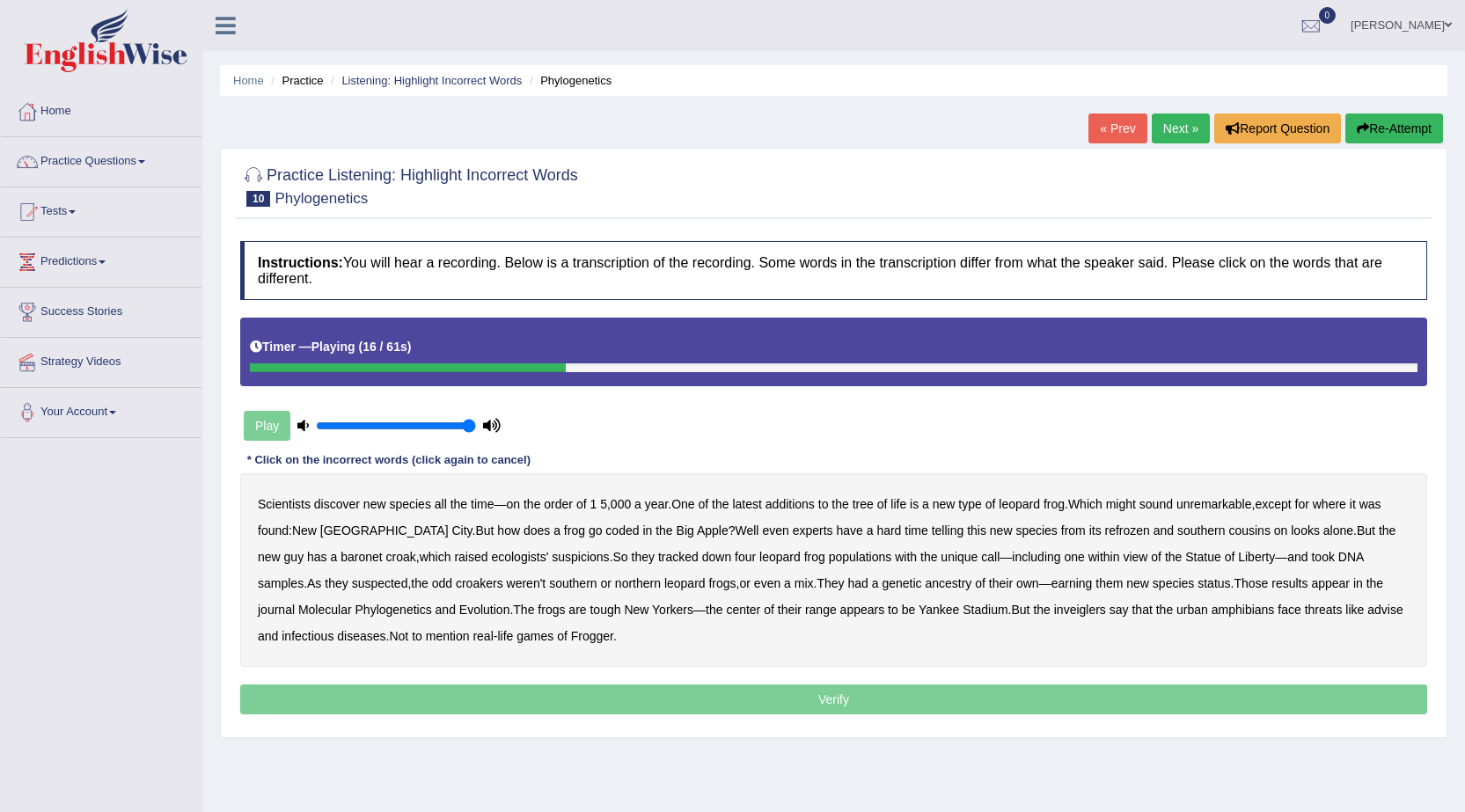
click at [606, 526] on b "coded" at bounding box center [623, 531] width 33 height 14
click at [1105, 528] on b "refrozen" at bounding box center [1128, 531] width 45 height 14
click at [340, 559] on b "baronet" at bounding box center [361, 557] width 41 height 14
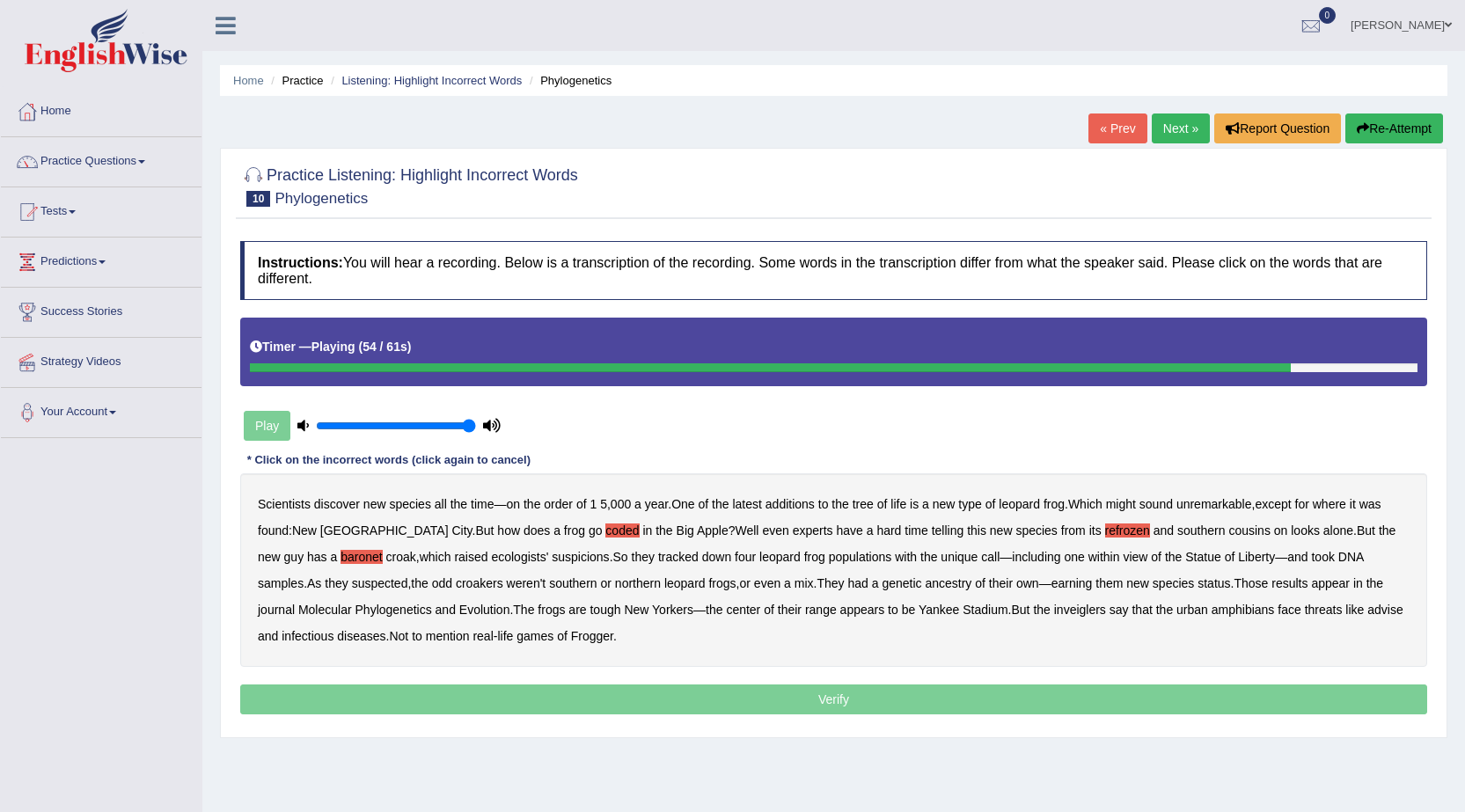
click at [1055, 608] on b "inveiglers" at bounding box center [1080, 610] width 52 height 14
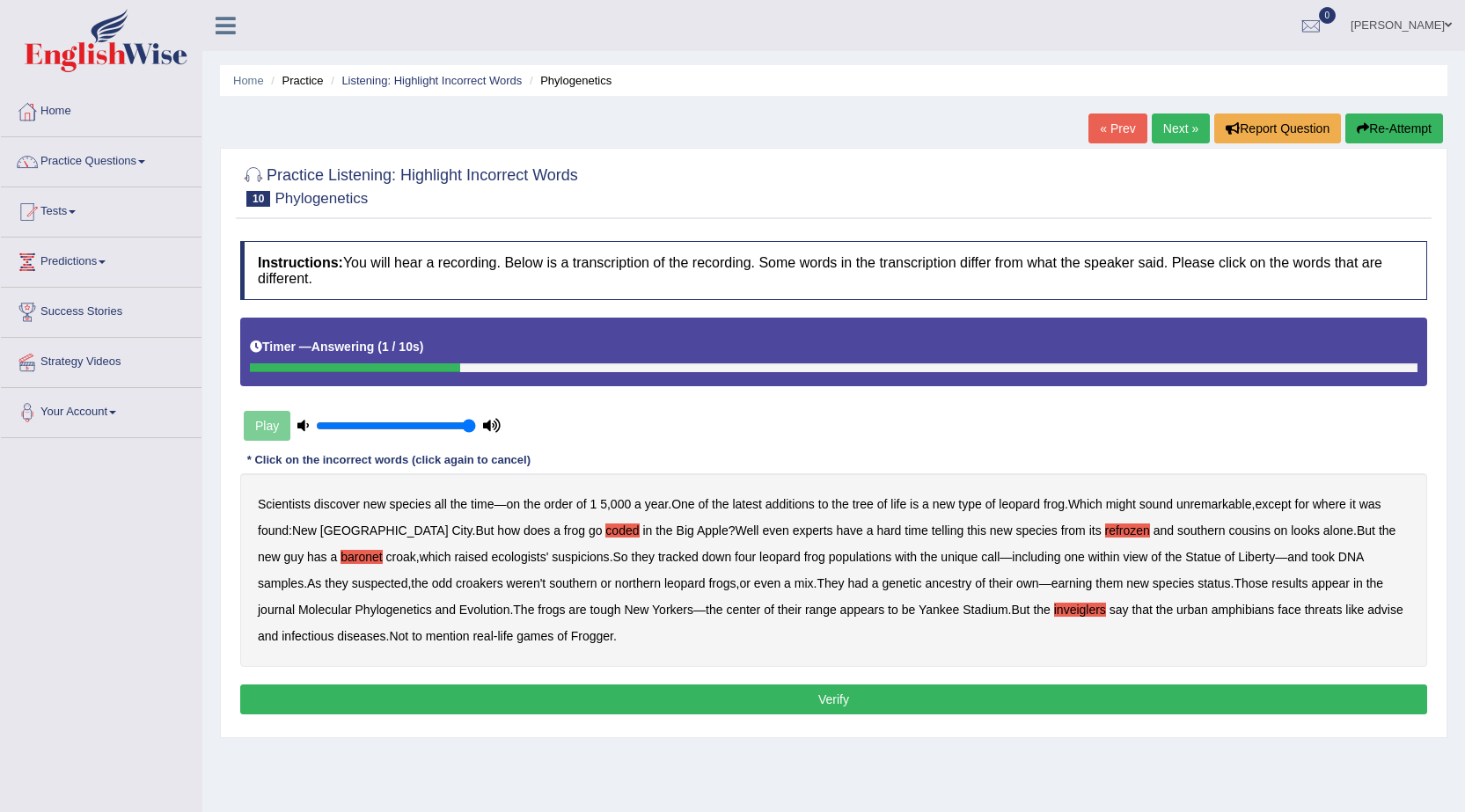
click at [1367, 607] on b "advise" at bounding box center [1385, 610] width 35 height 14
click at [371, 691] on button "Verify" at bounding box center [834, 700] width 1187 height 30
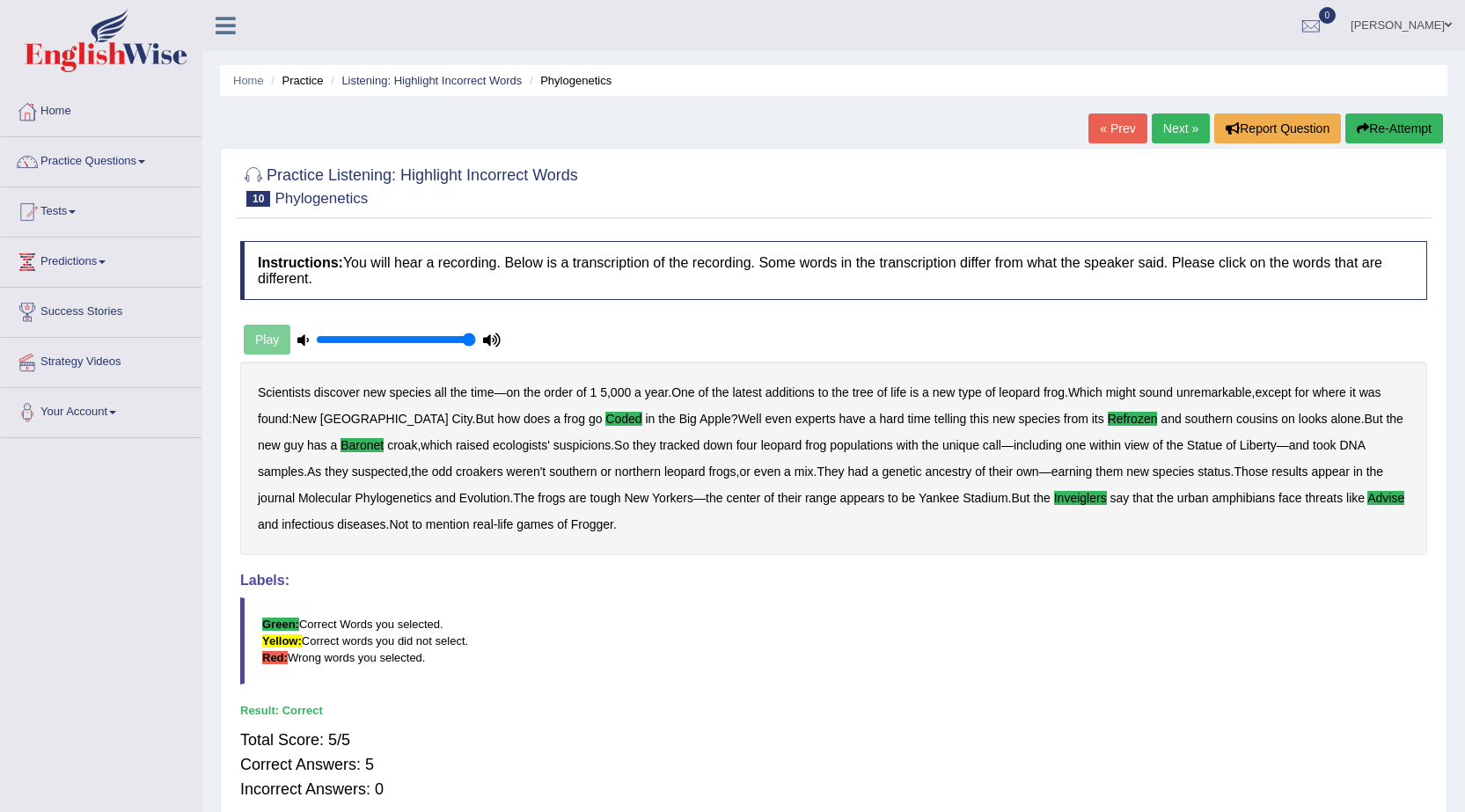
click at [1175, 135] on link "Next »" at bounding box center [1181, 128] width 58 height 30
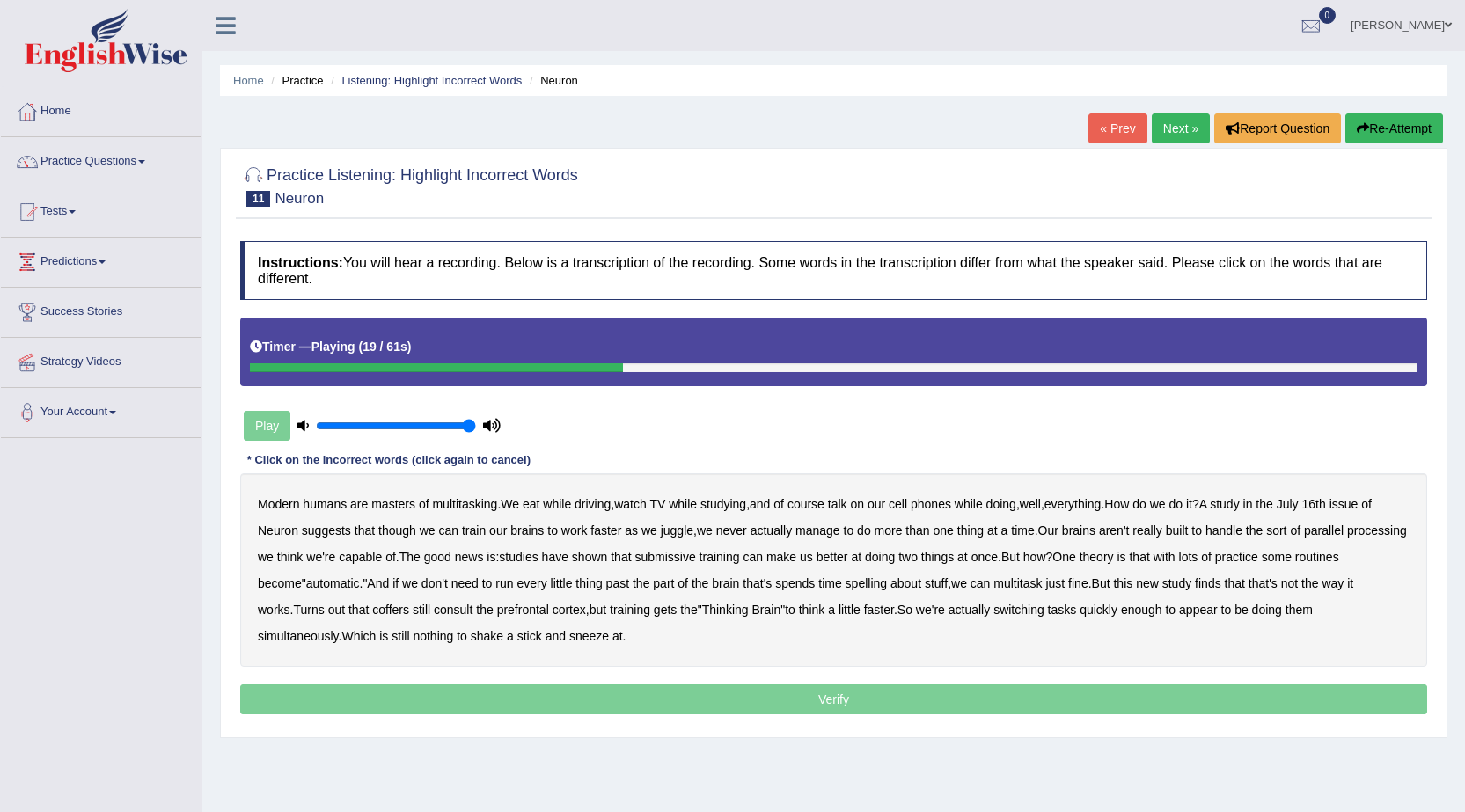
click at [1405, 124] on button "Re-Attempt" at bounding box center [1395, 128] width 98 height 30
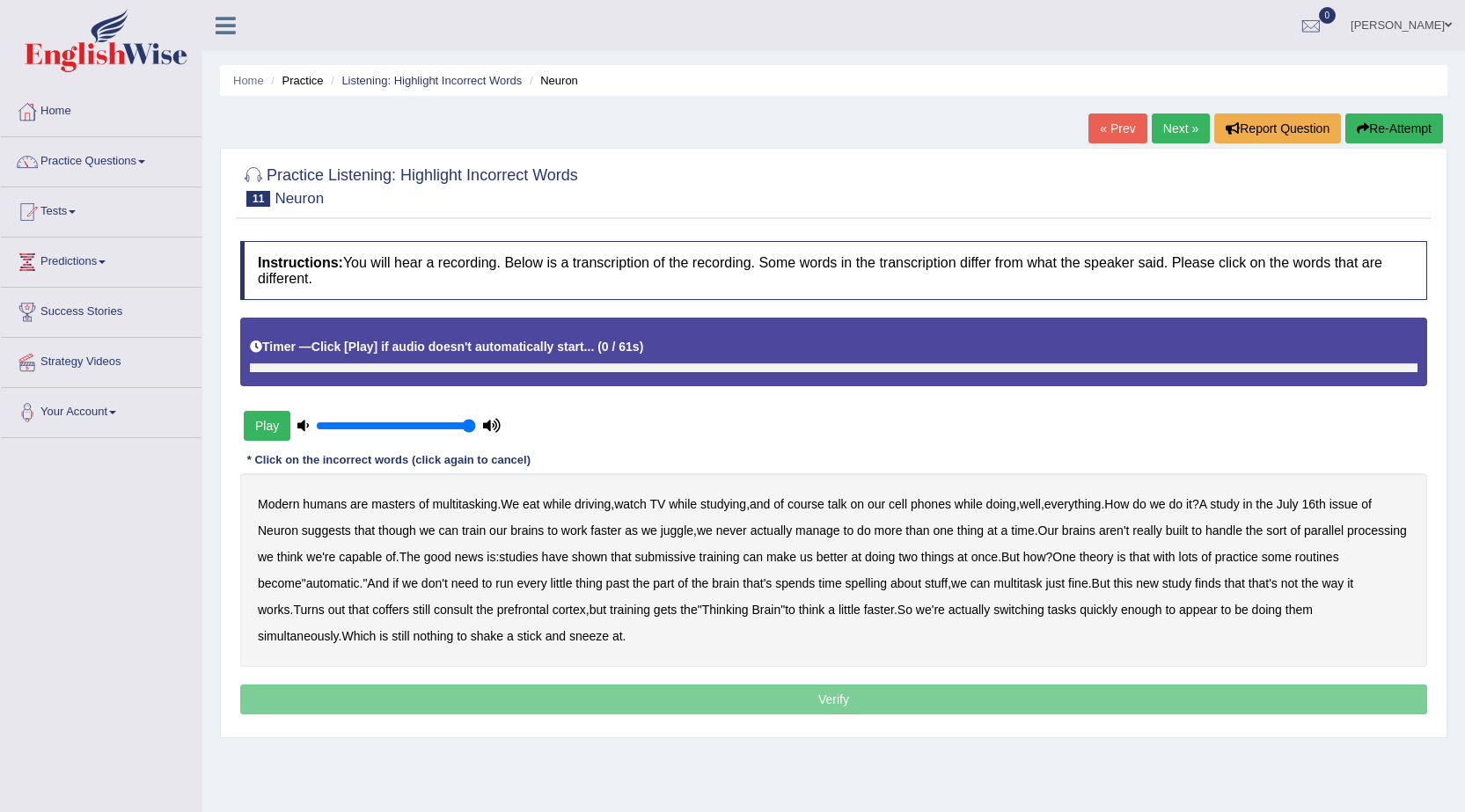
click at [458, 338] on div "Timer — Click [Play] if audio doesn't automatically start... ( 0 / 61s )" at bounding box center [834, 347] width 1168 height 31
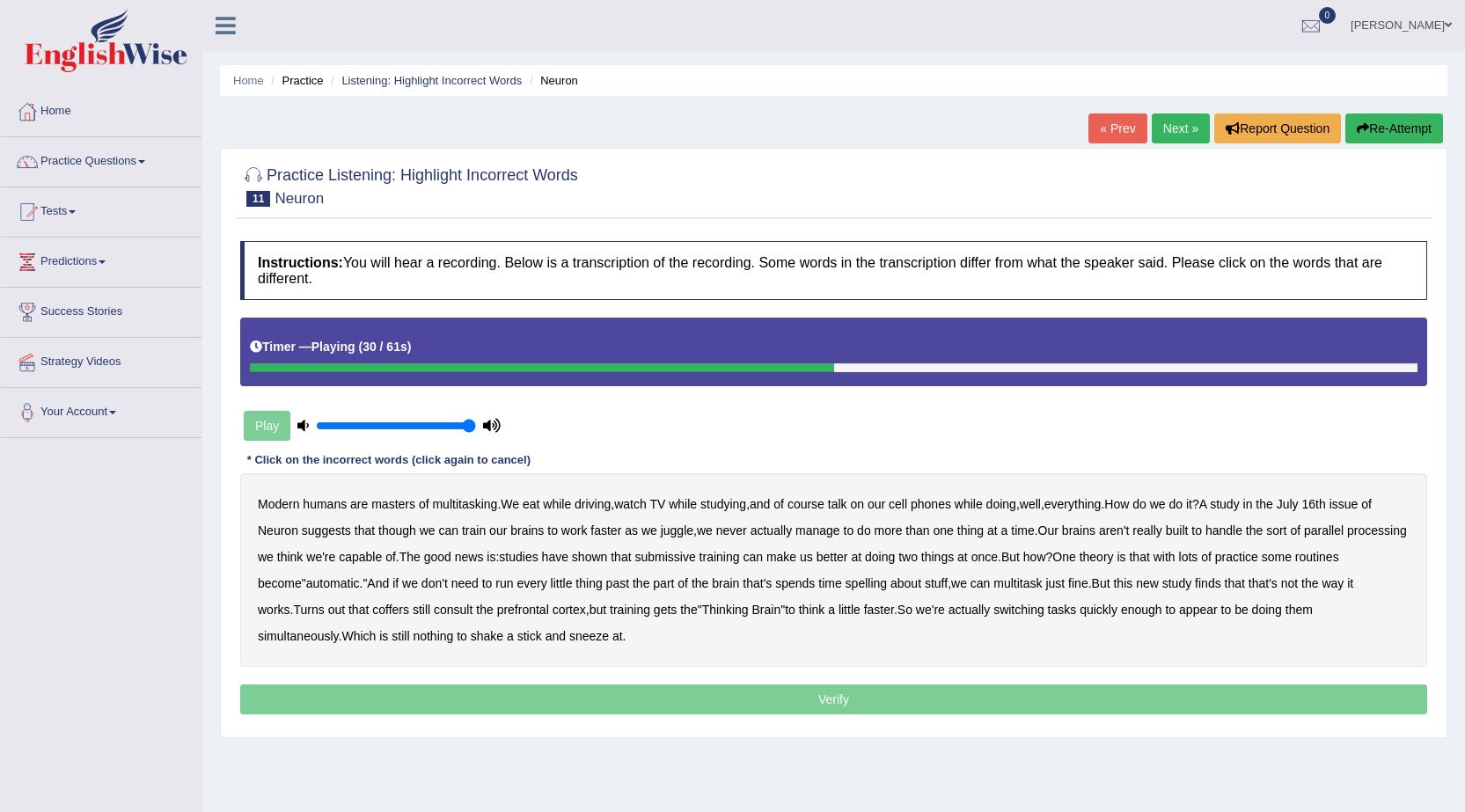
click at [695, 555] on b "submissive" at bounding box center [665, 557] width 61 height 14
click at [887, 584] on b "spelling" at bounding box center [866, 583] width 41 height 14
click at [395, 614] on b "coffers" at bounding box center [391, 610] width 37 height 14
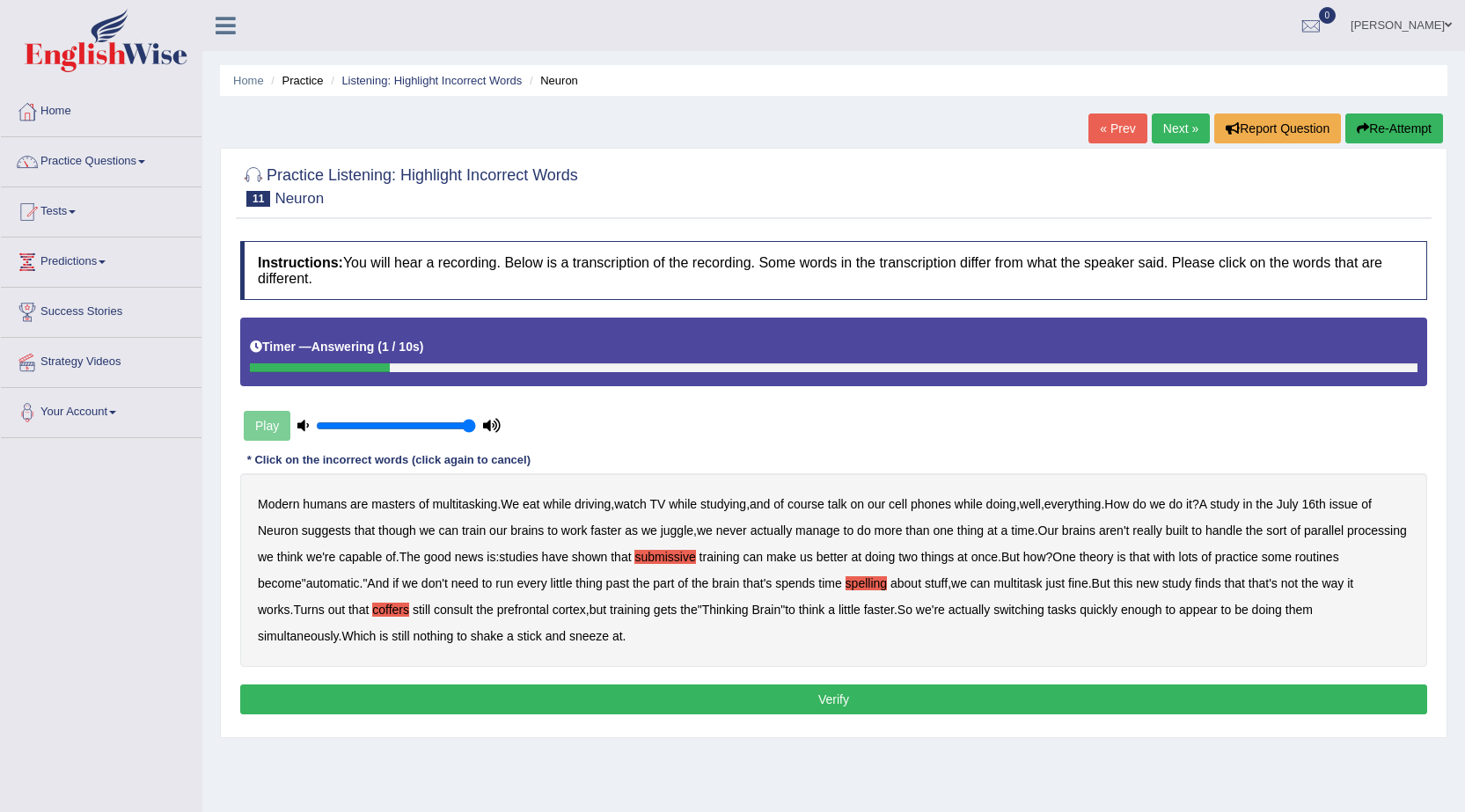
click at [526, 689] on button "Verify" at bounding box center [834, 700] width 1187 height 30
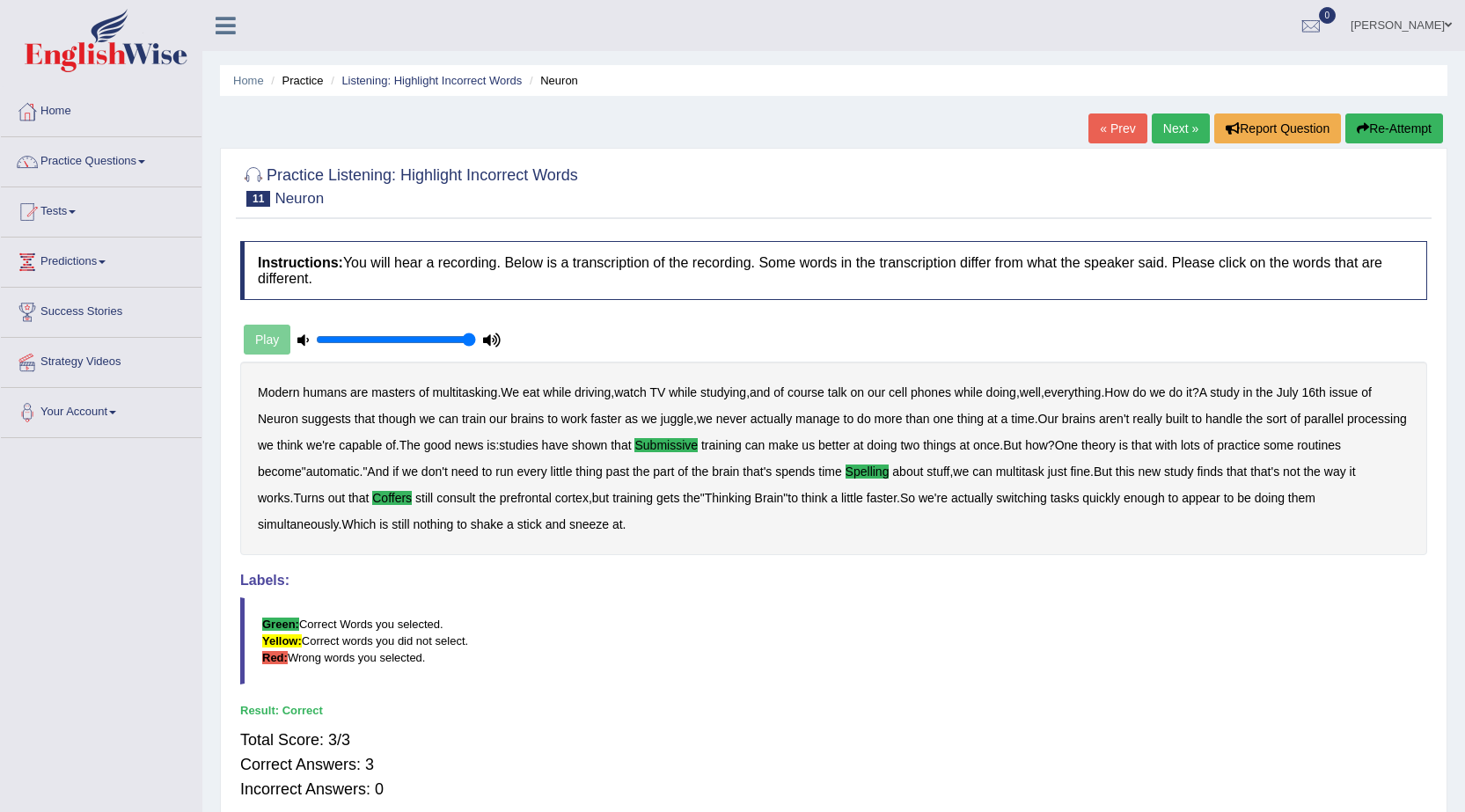
click at [1165, 130] on link "Next »" at bounding box center [1181, 128] width 58 height 30
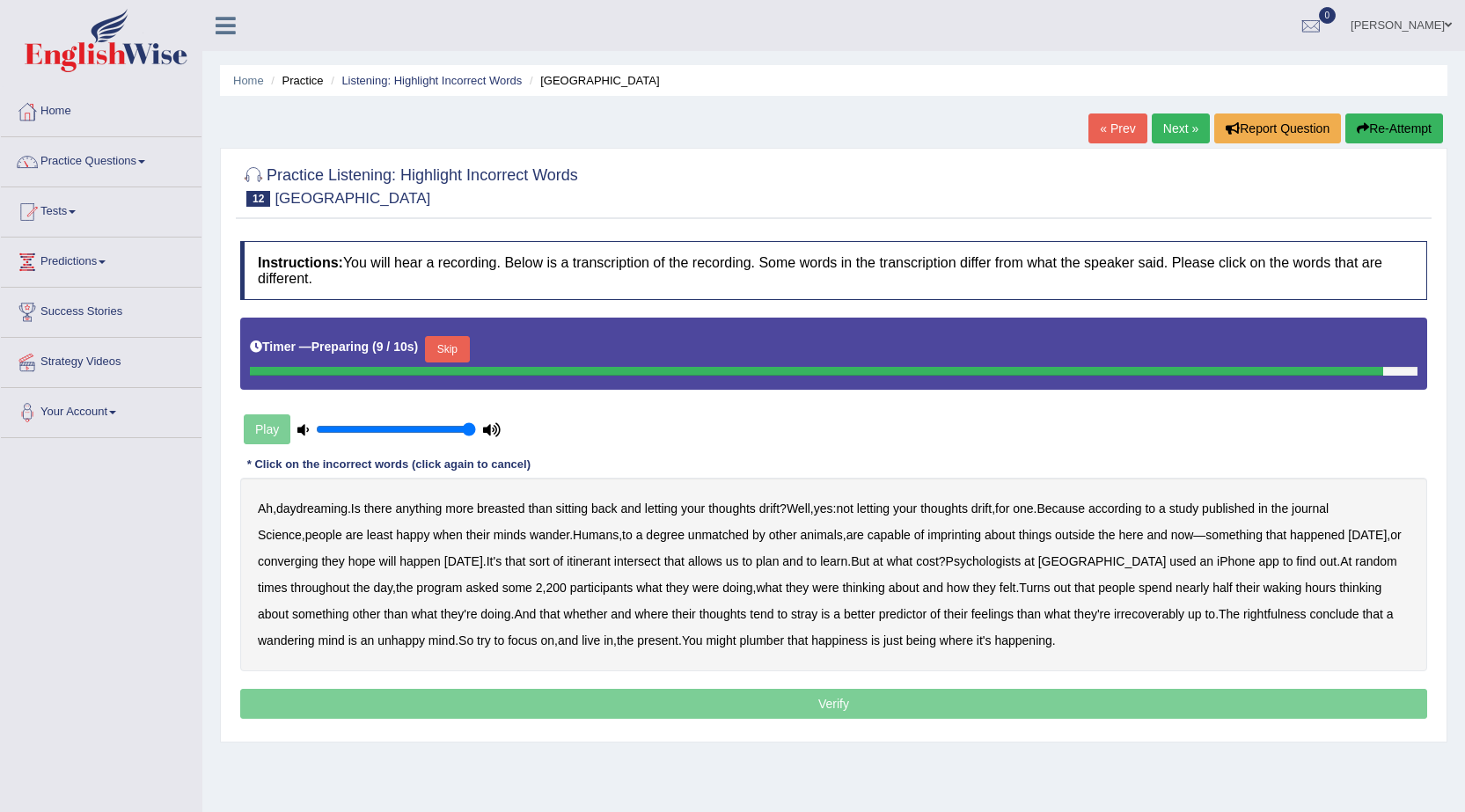
click at [463, 354] on button "Skip" at bounding box center [447, 349] width 44 height 26
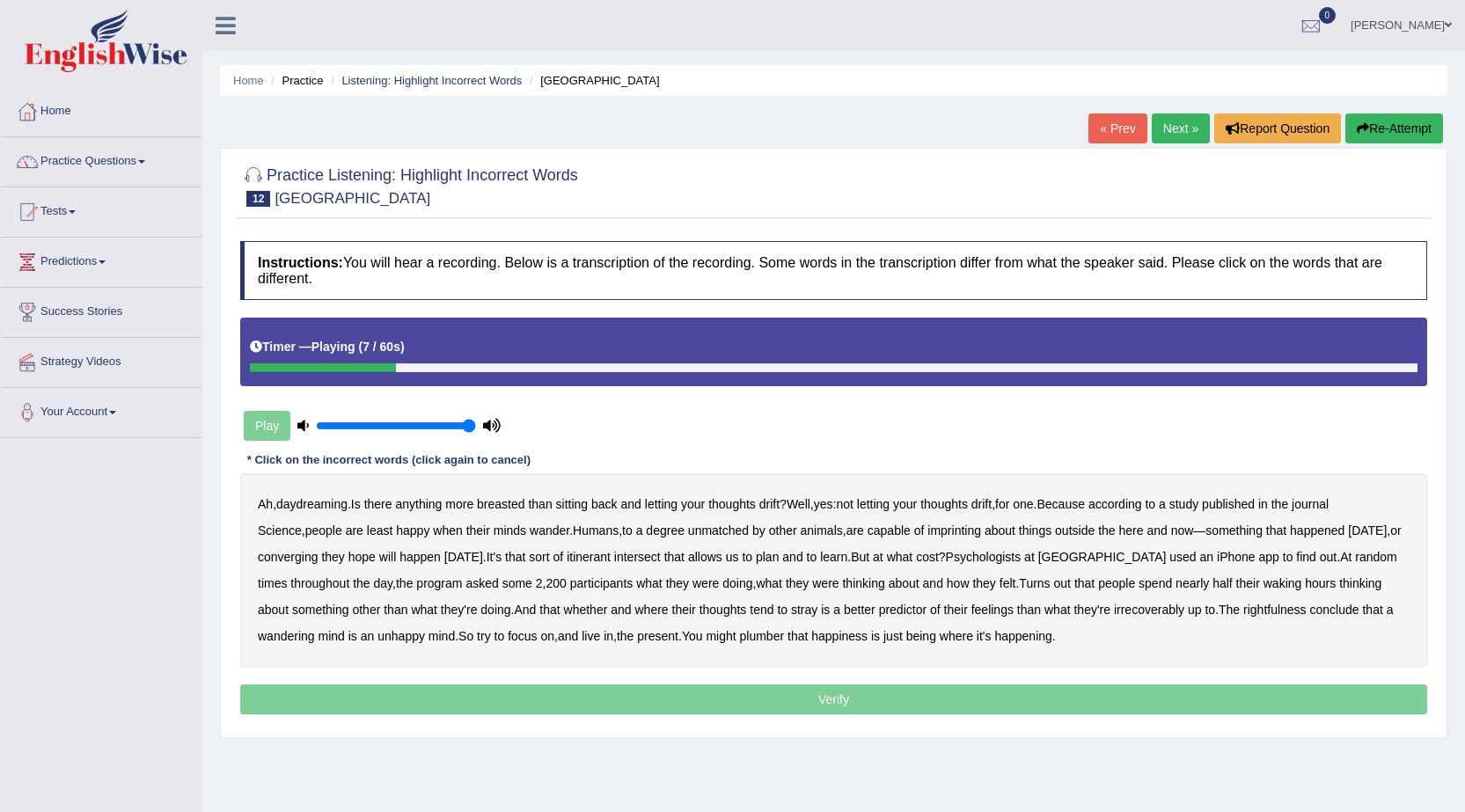
click at [1390, 126] on button "Re-Attempt" at bounding box center [1395, 128] width 98 height 30
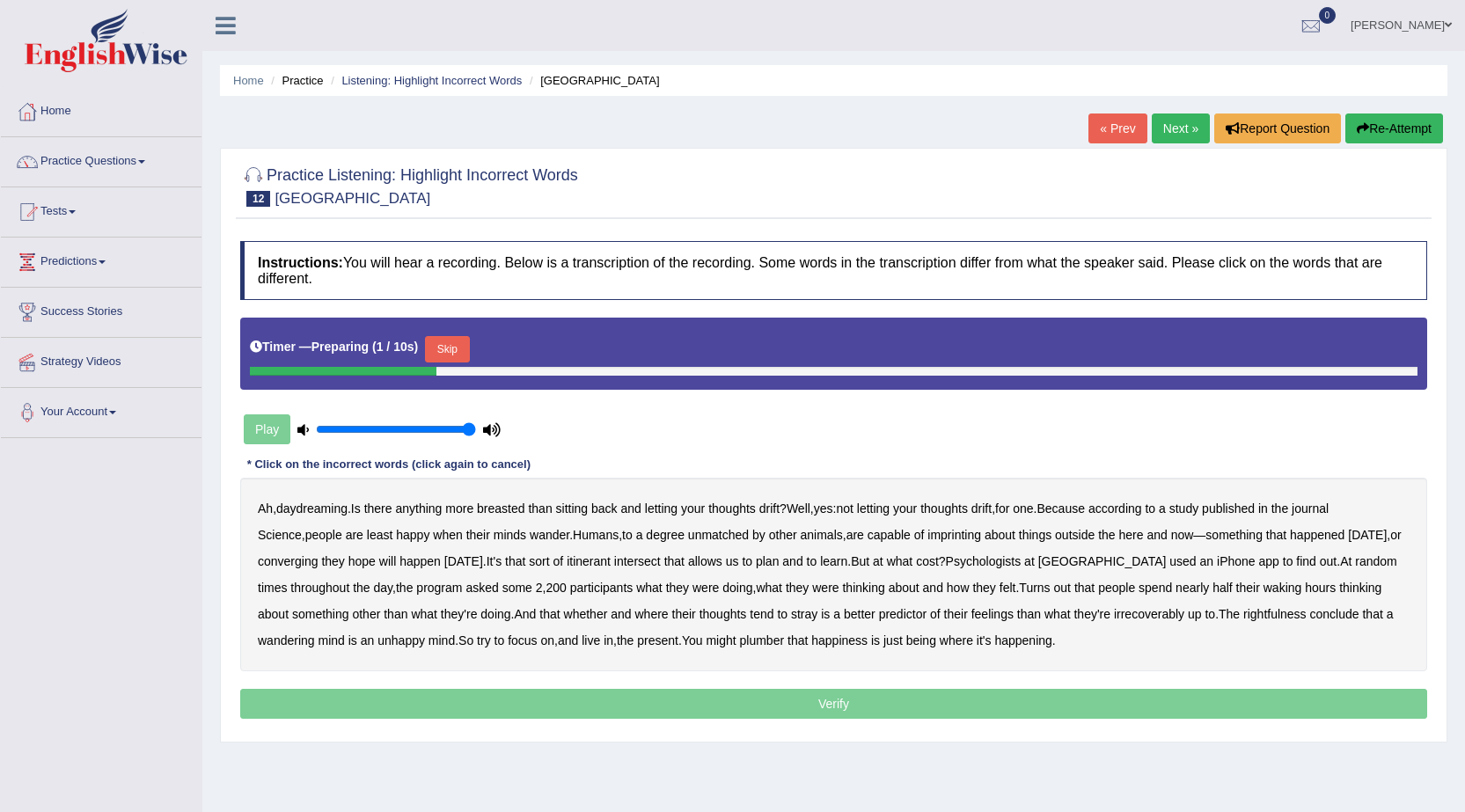
click at [447, 356] on button "Skip" at bounding box center [447, 349] width 44 height 26
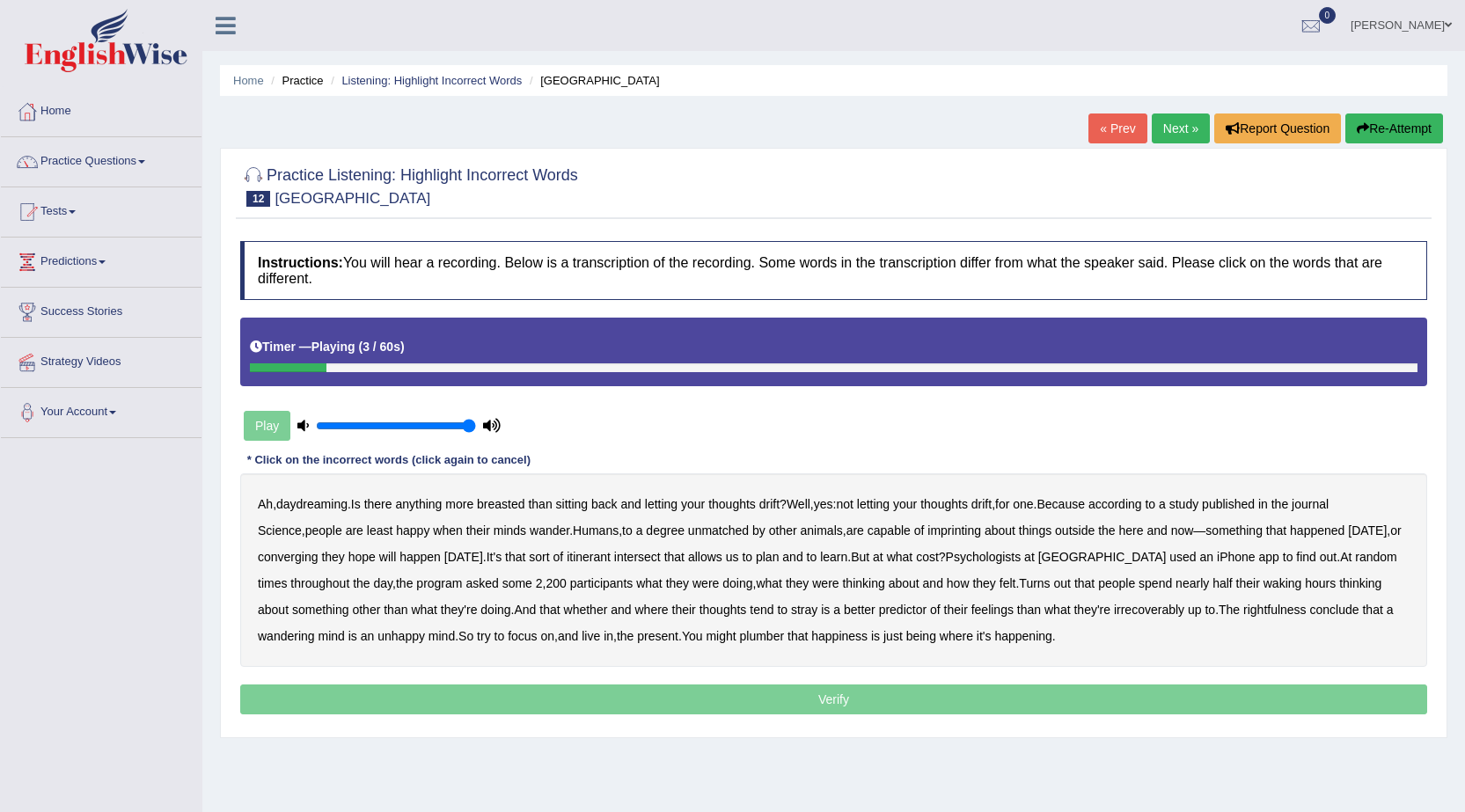
click at [507, 514] on div "Ah , daydreaming . Is there anything more breasted than sitting back and lettin…" at bounding box center [834, 570] width 1187 height 193
click at [515, 501] on b "breasted" at bounding box center [500, 504] width 48 height 14
click at [927, 533] on b "imprinting" at bounding box center [954, 531] width 54 height 14
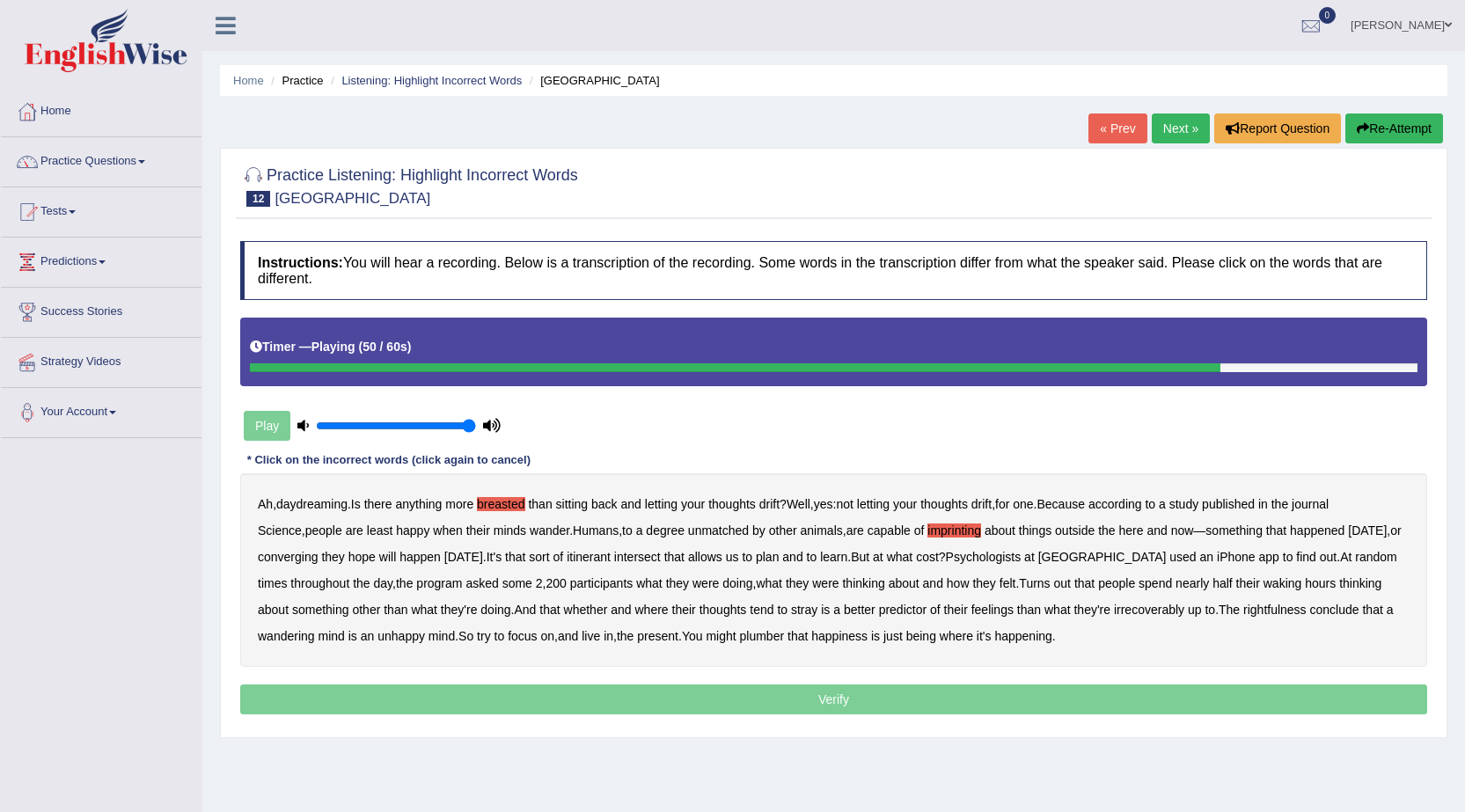
click at [1139, 611] on b "irrecoverably" at bounding box center [1149, 610] width 70 height 14
click at [1251, 612] on b "rightfulness" at bounding box center [1274, 610] width 64 height 14
click at [773, 632] on b "plumber" at bounding box center [762, 636] width 45 height 14
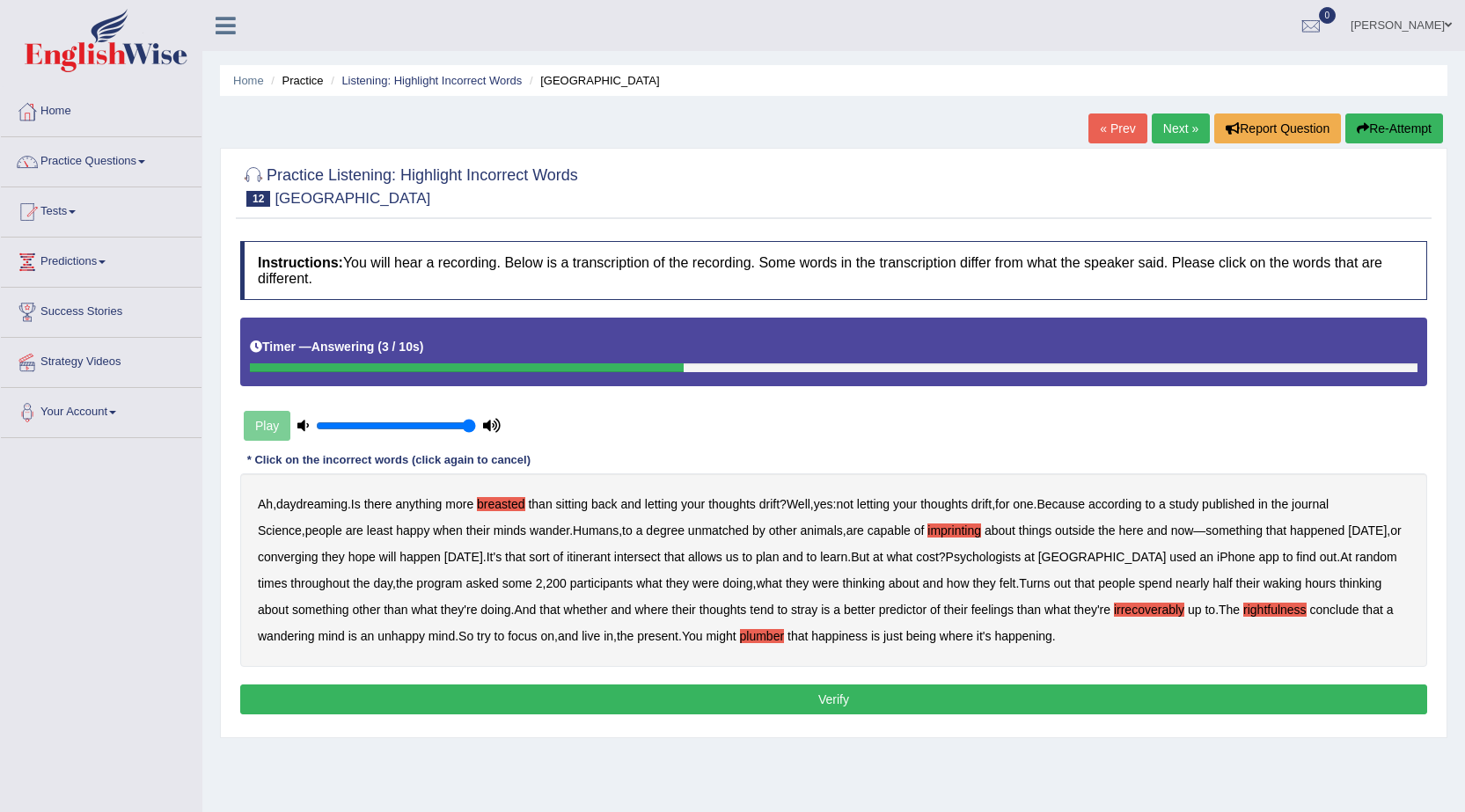
click at [789, 690] on button "Verify" at bounding box center [834, 700] width 1187 height 30
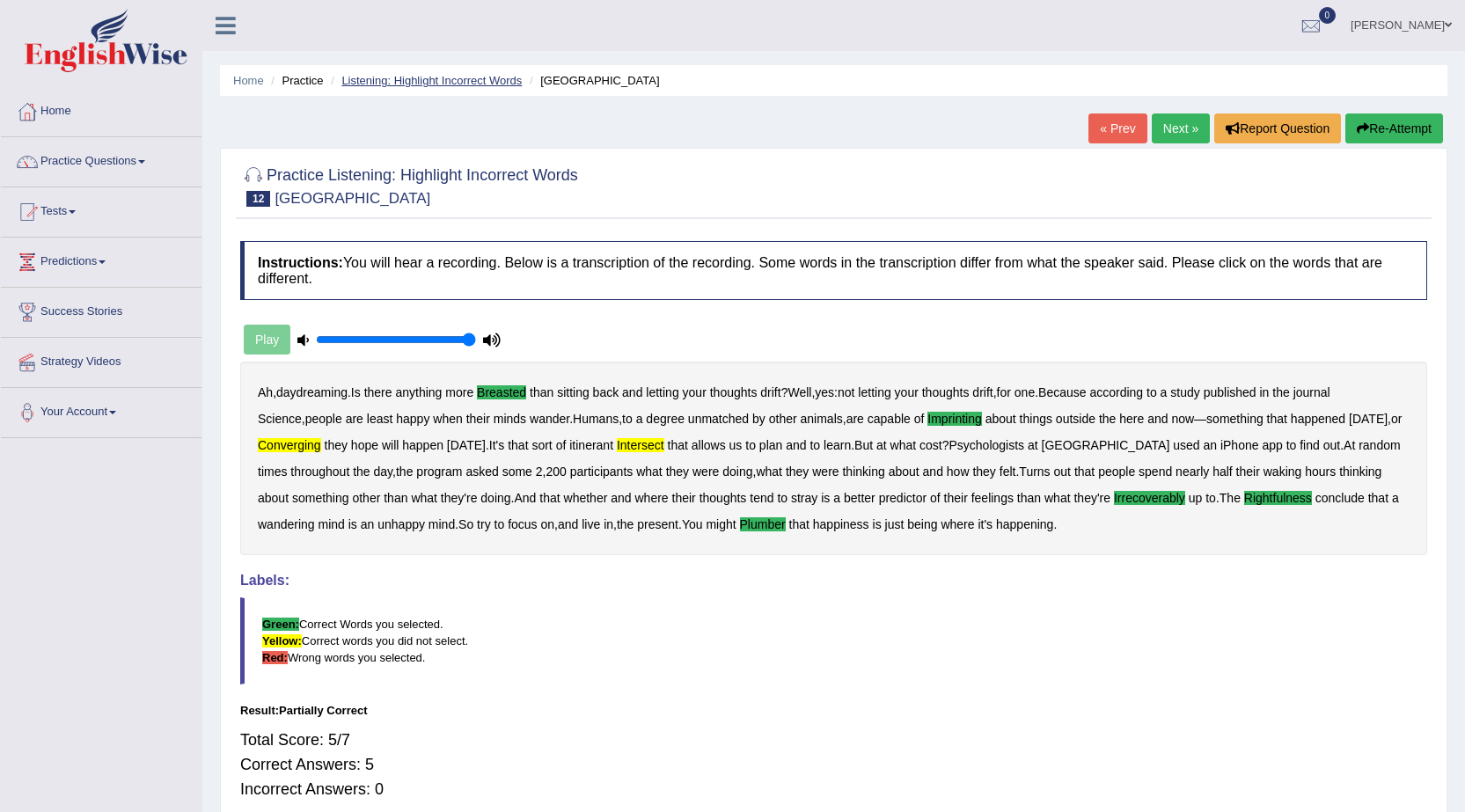
click at [400, 79] on link "Listening: Highlight Incorrect Words" at bounding box center [431, 81] width 181 height 14
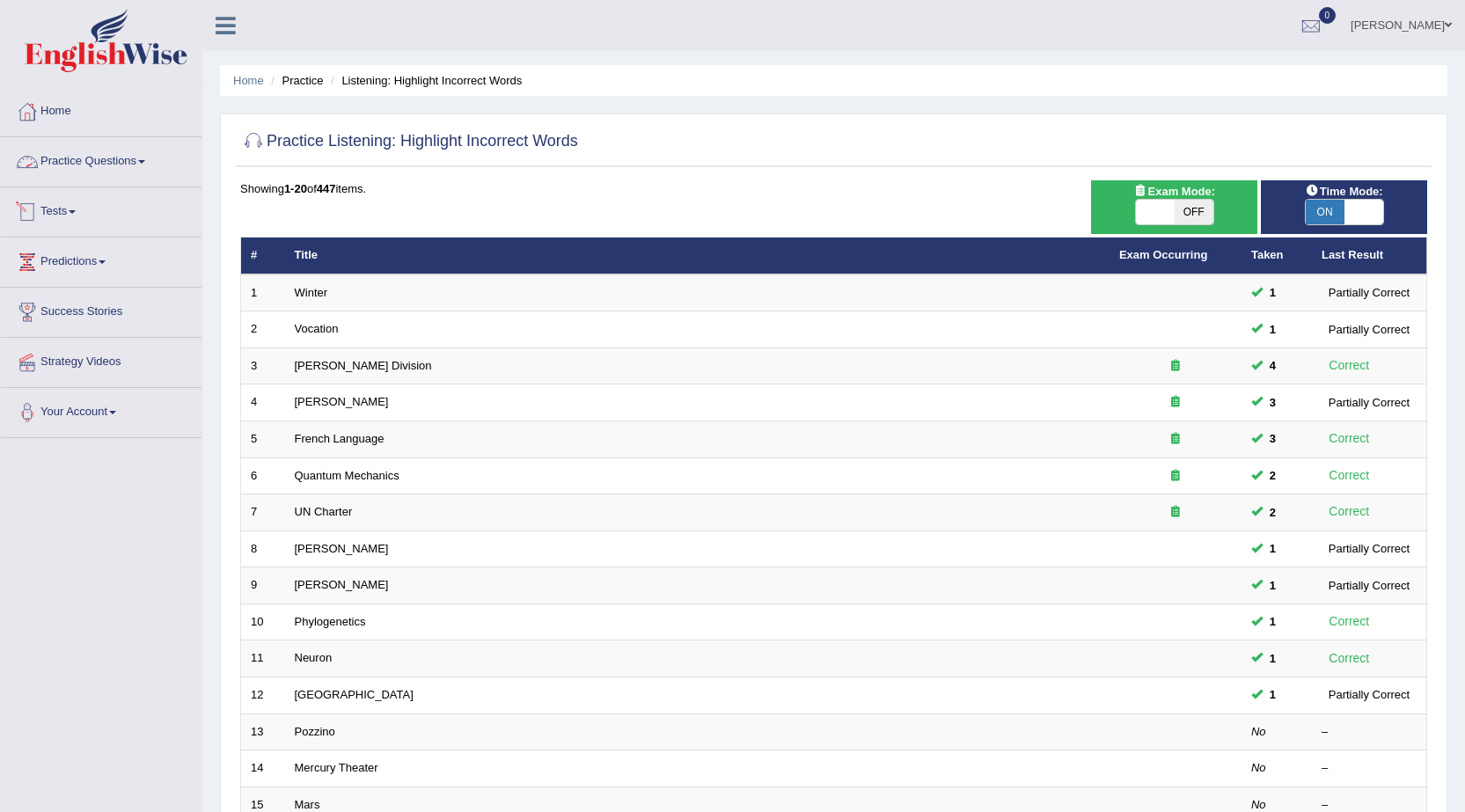
click at [110, 154] on link "Practice Questions" at bounding box center [101, 158] width 200 height 44
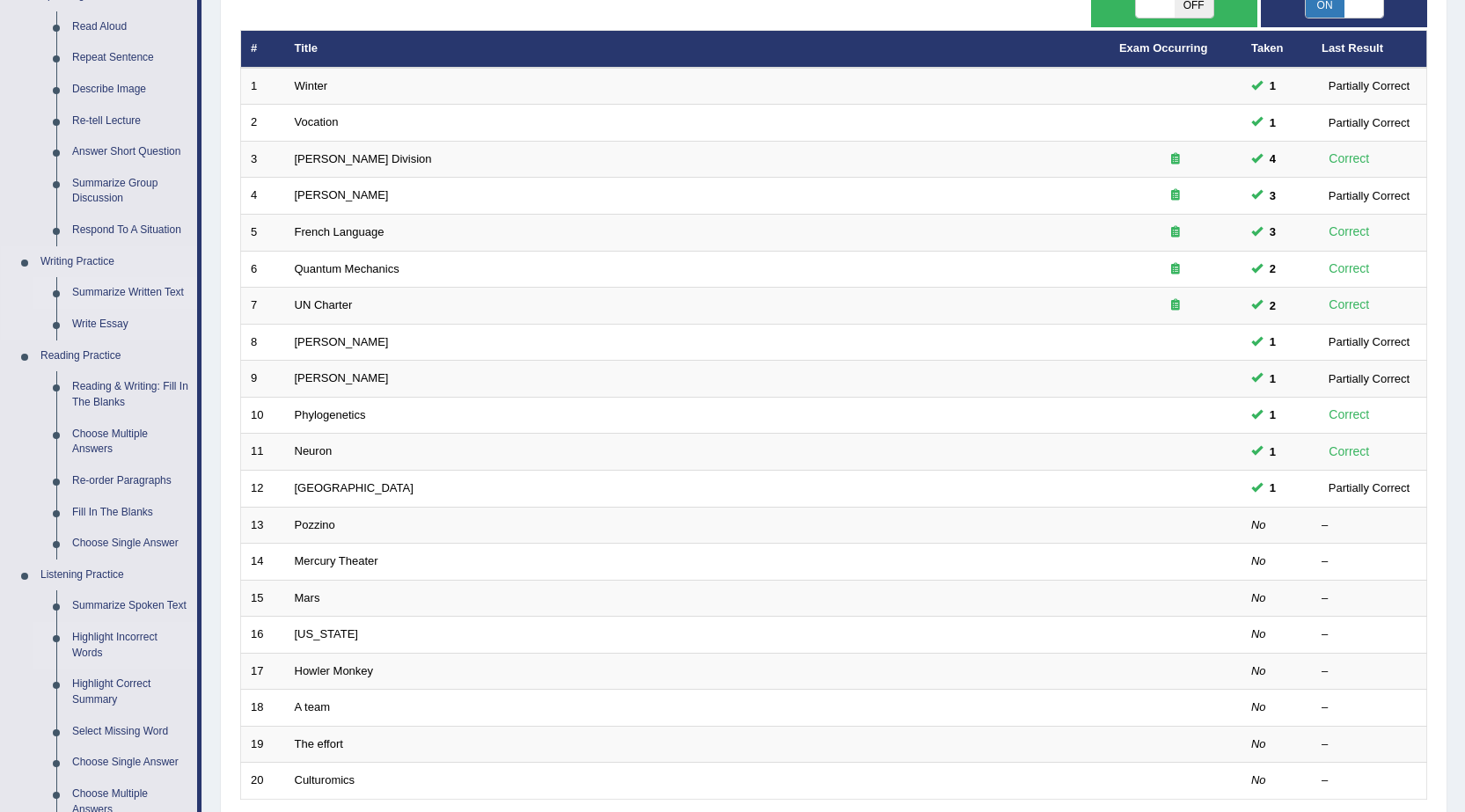
scroll to position [176, 0]
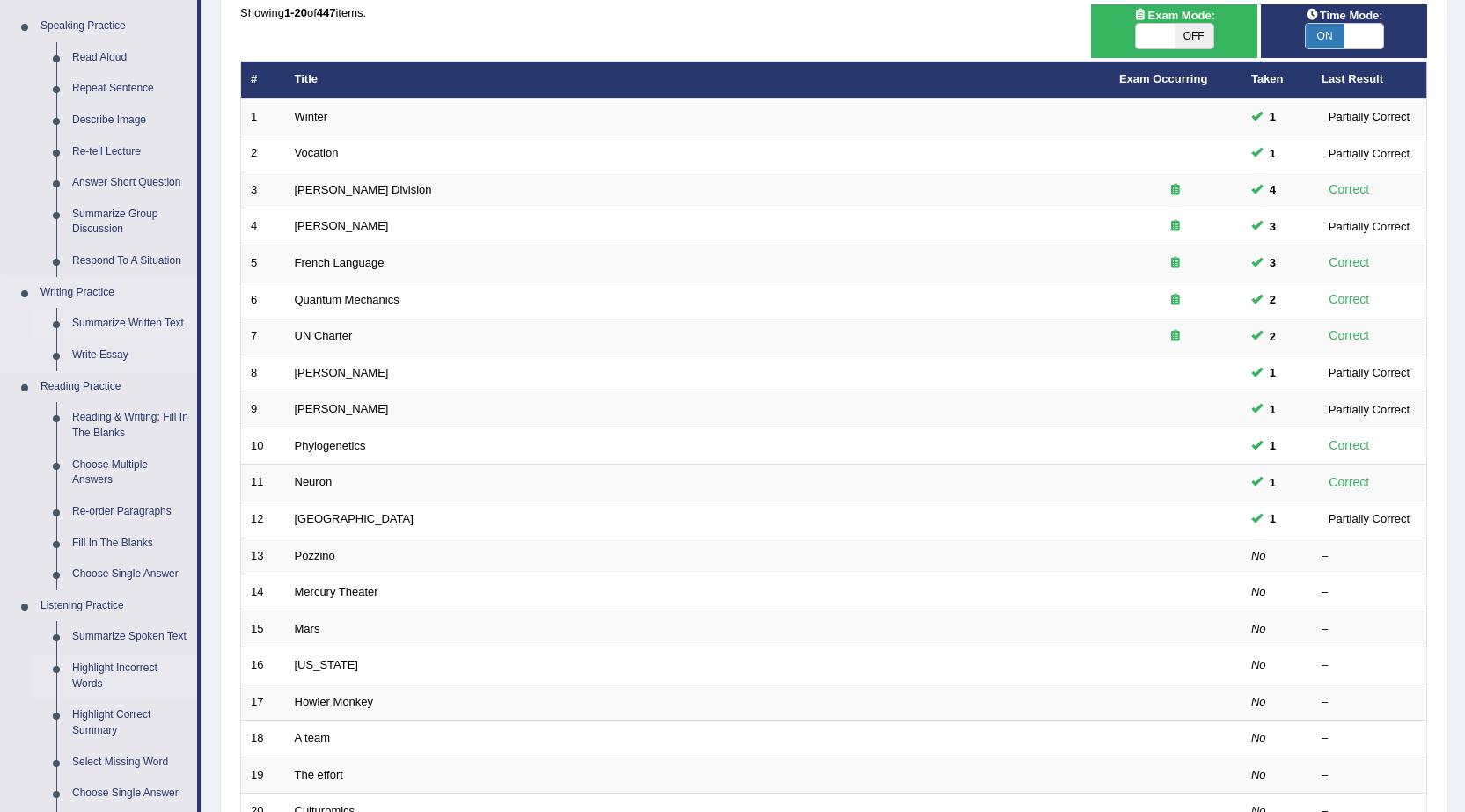
click at [125, 318] on link "Summarize Written Text" at bounding box center [131, 323] width 133 height 31
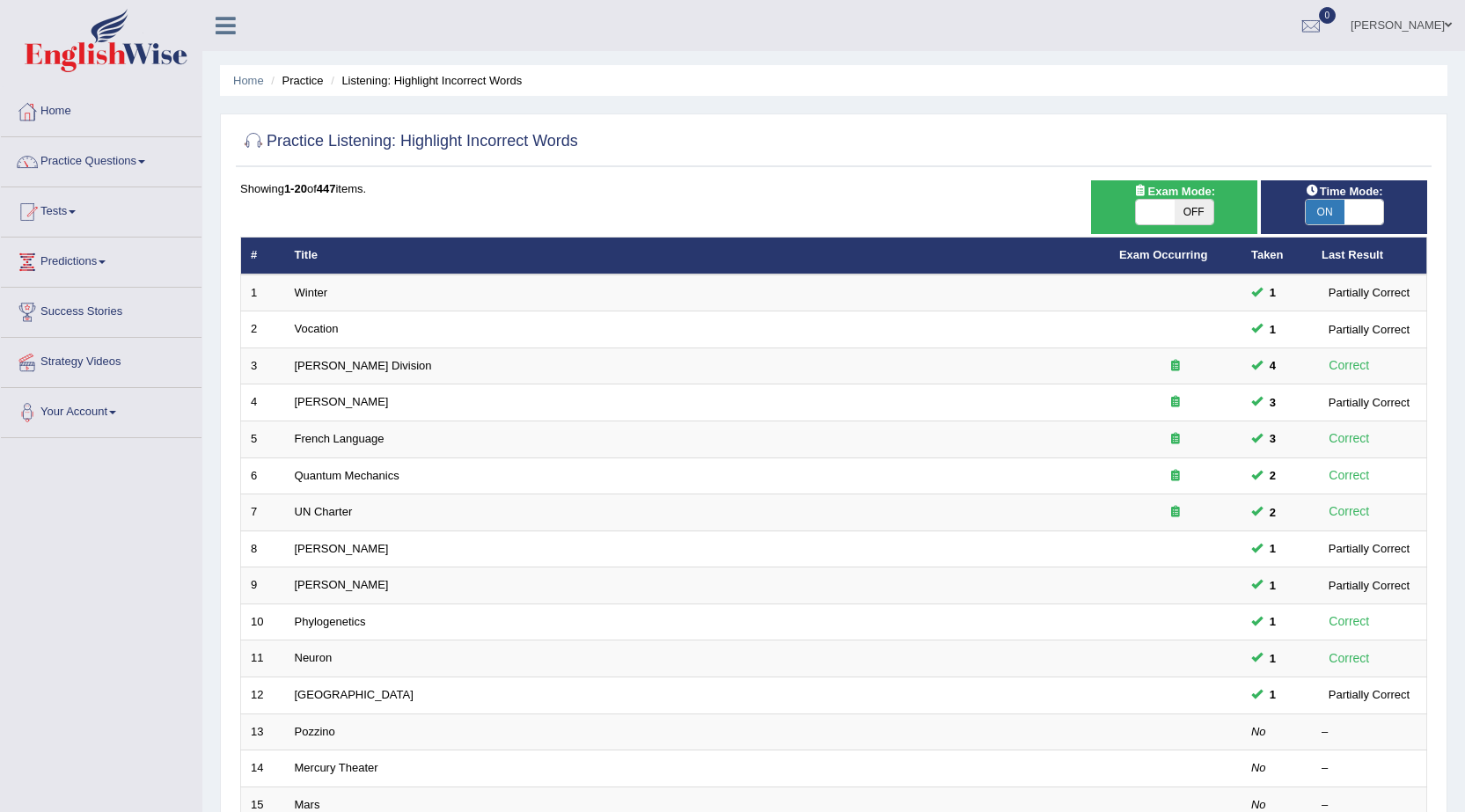
click at [119, 165] on link "Practice Questions" at bounding box center [101, 158] width 200 height 44
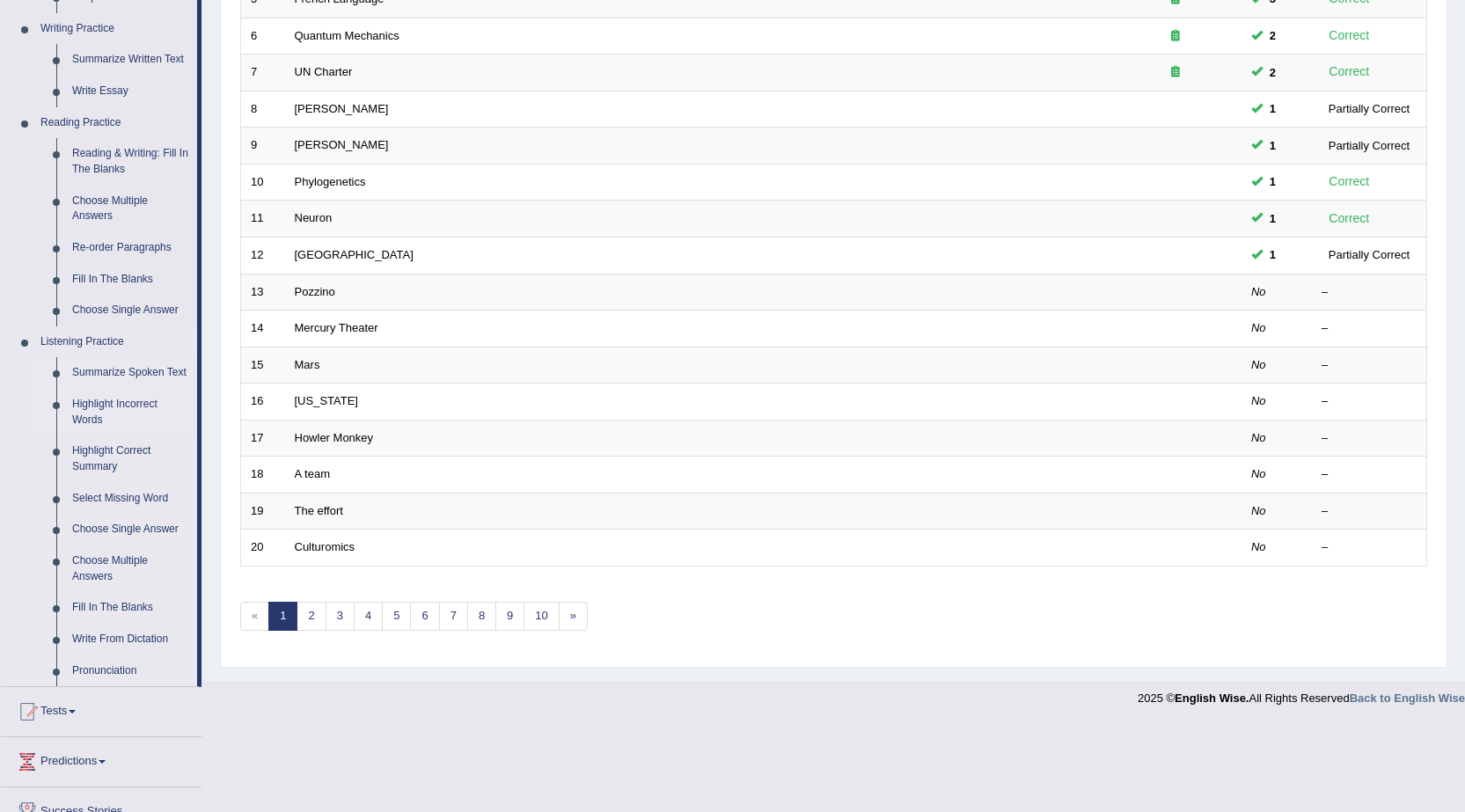
click at [139, 374] on link "Summarize Spoken Text" at bounding box center [131, 373] width 133 height 31
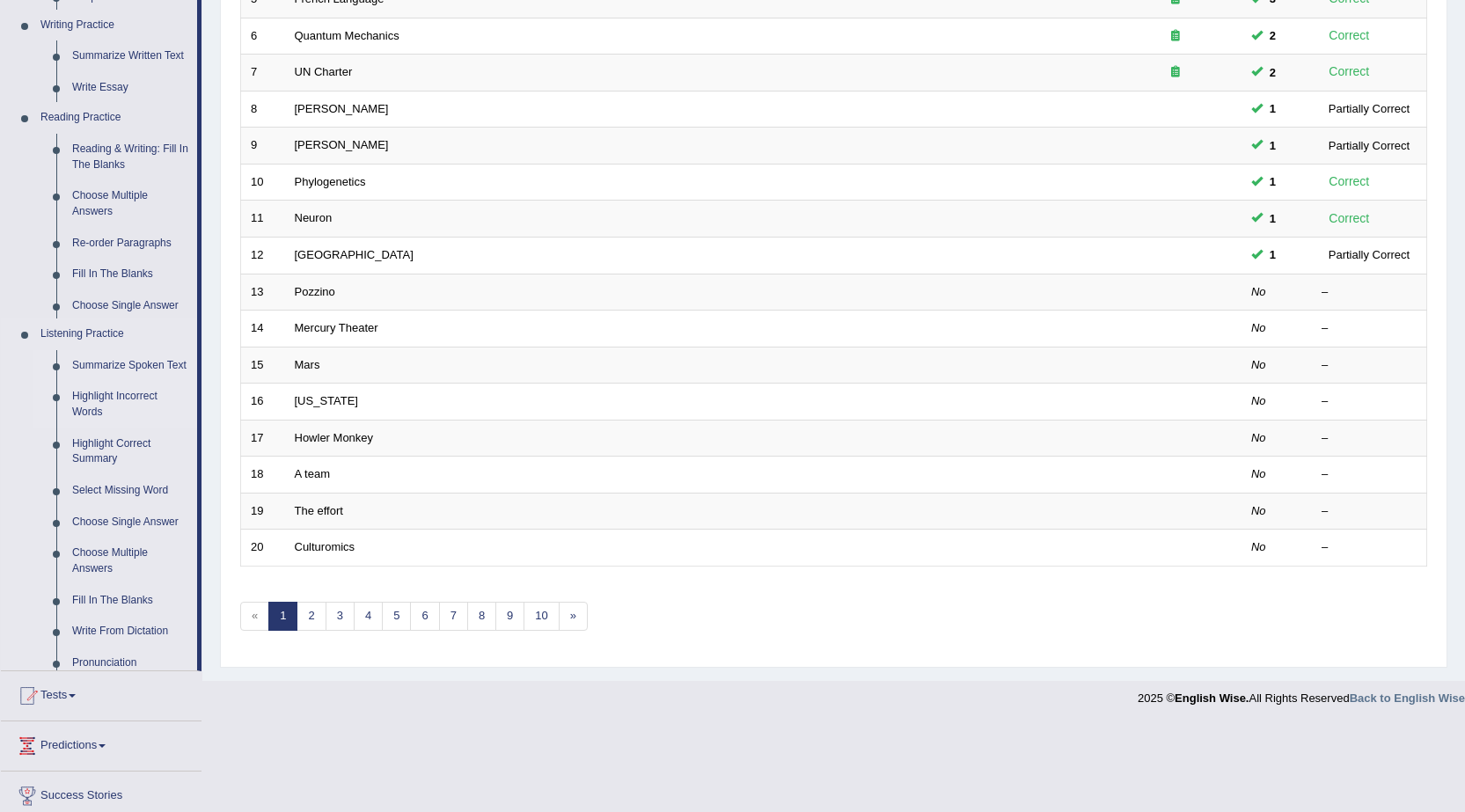
scroll to position [353, 0]
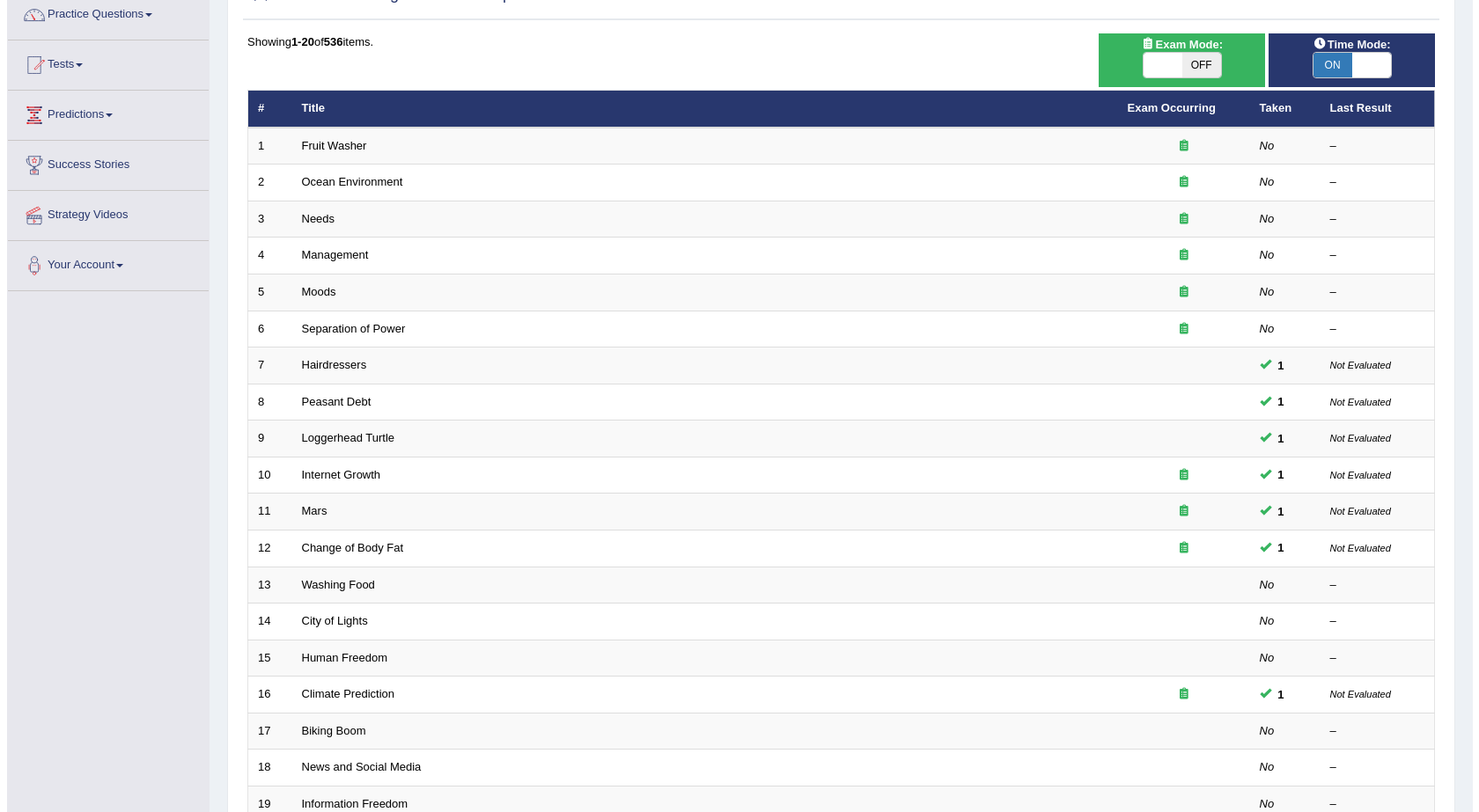
scroll to position [176, 0]
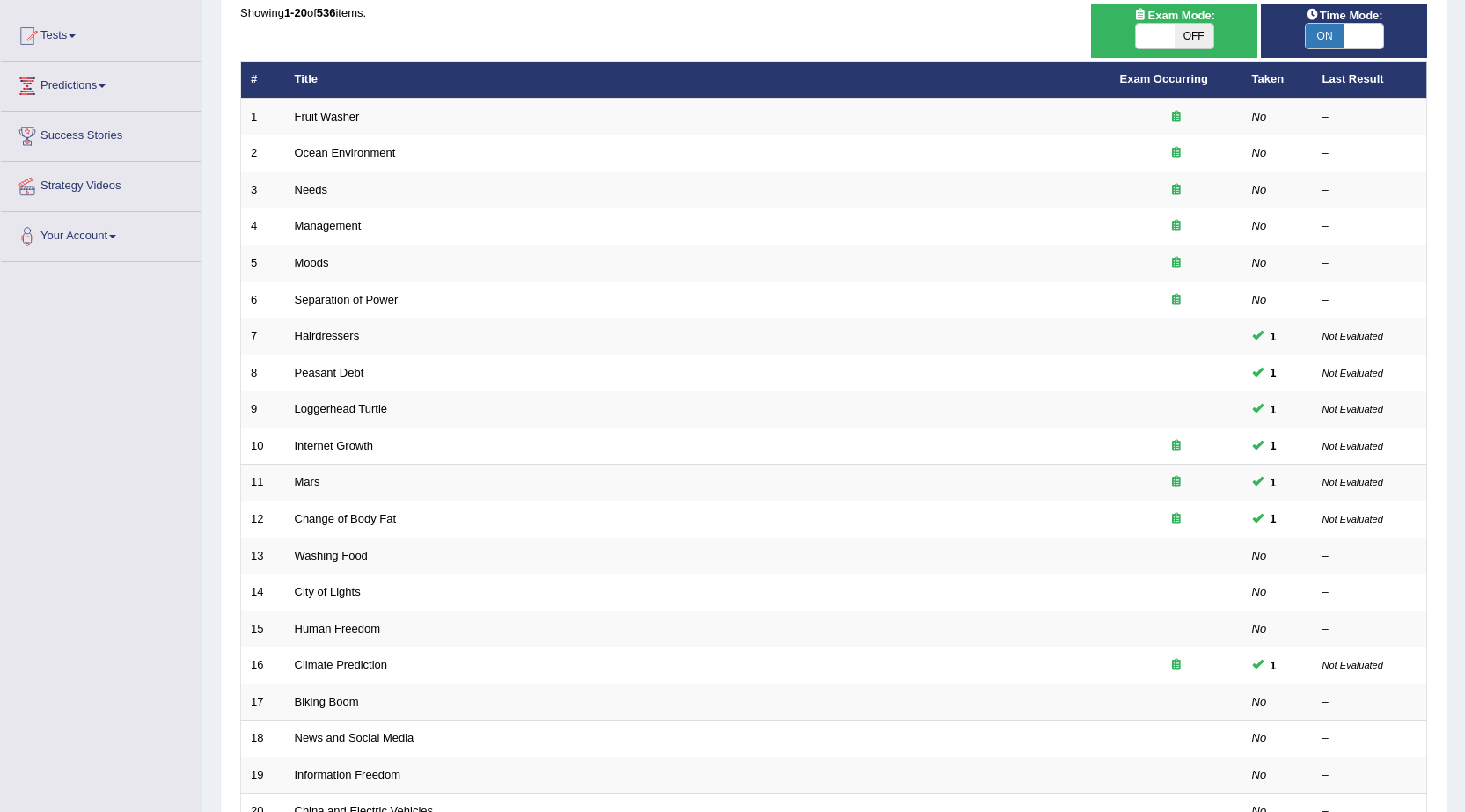
click at [1188, 44] on span "OFF" at bounding box center [1194, 35] width 39 height 24
checkbox input "true"
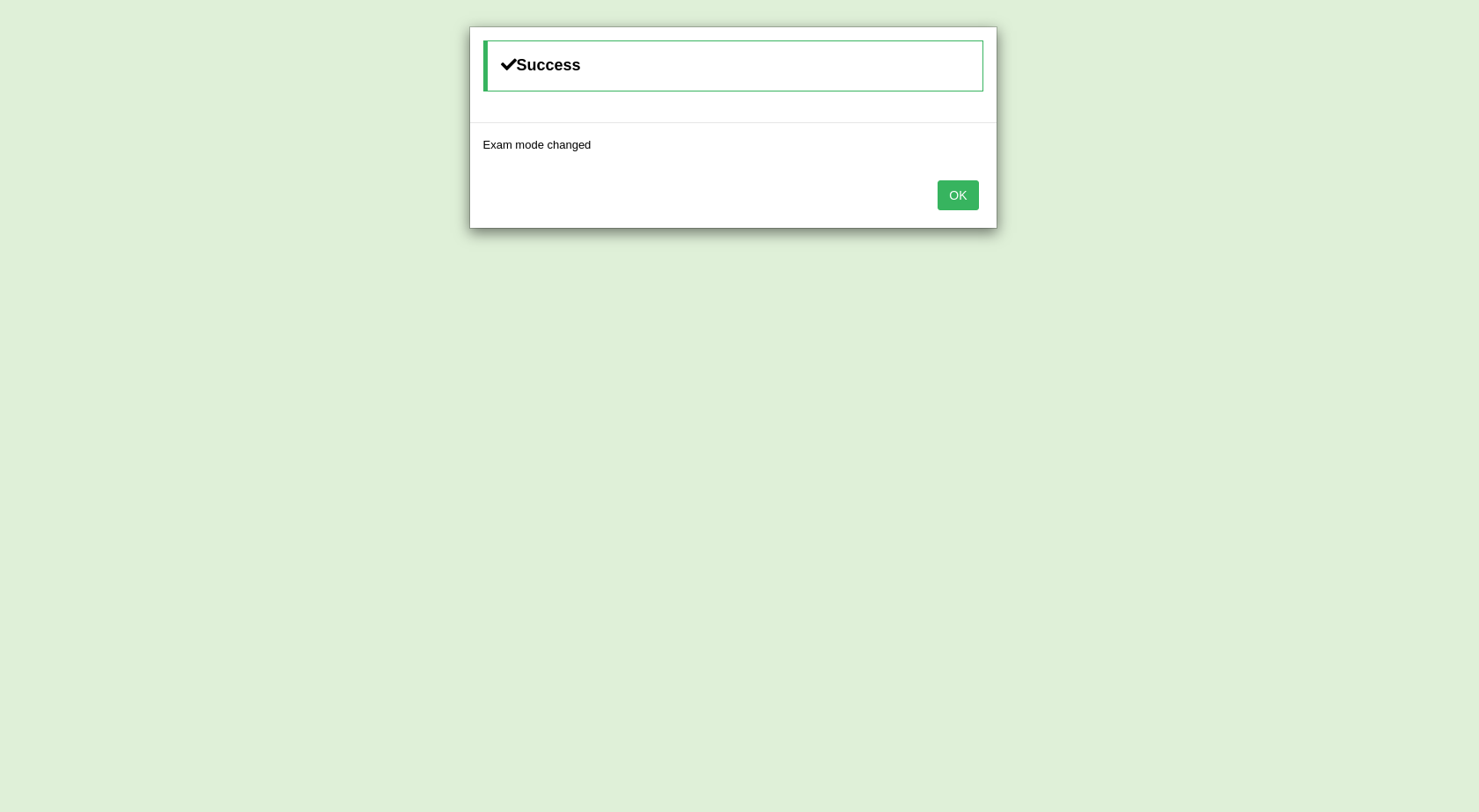
click at [939, 205] on button "OK" at bounding box center [957, 195] width 40 height 30
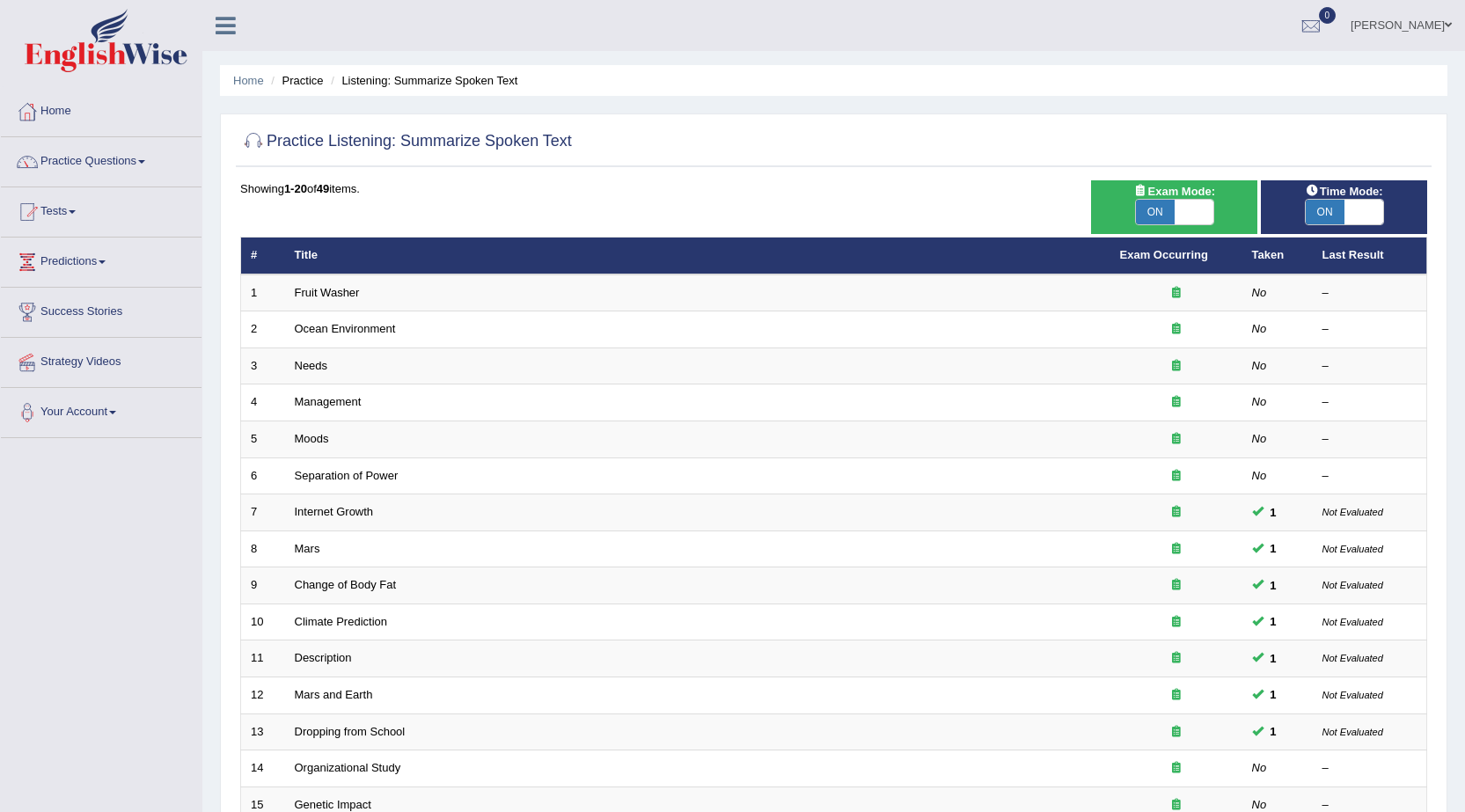
scroll to position [176, 0]
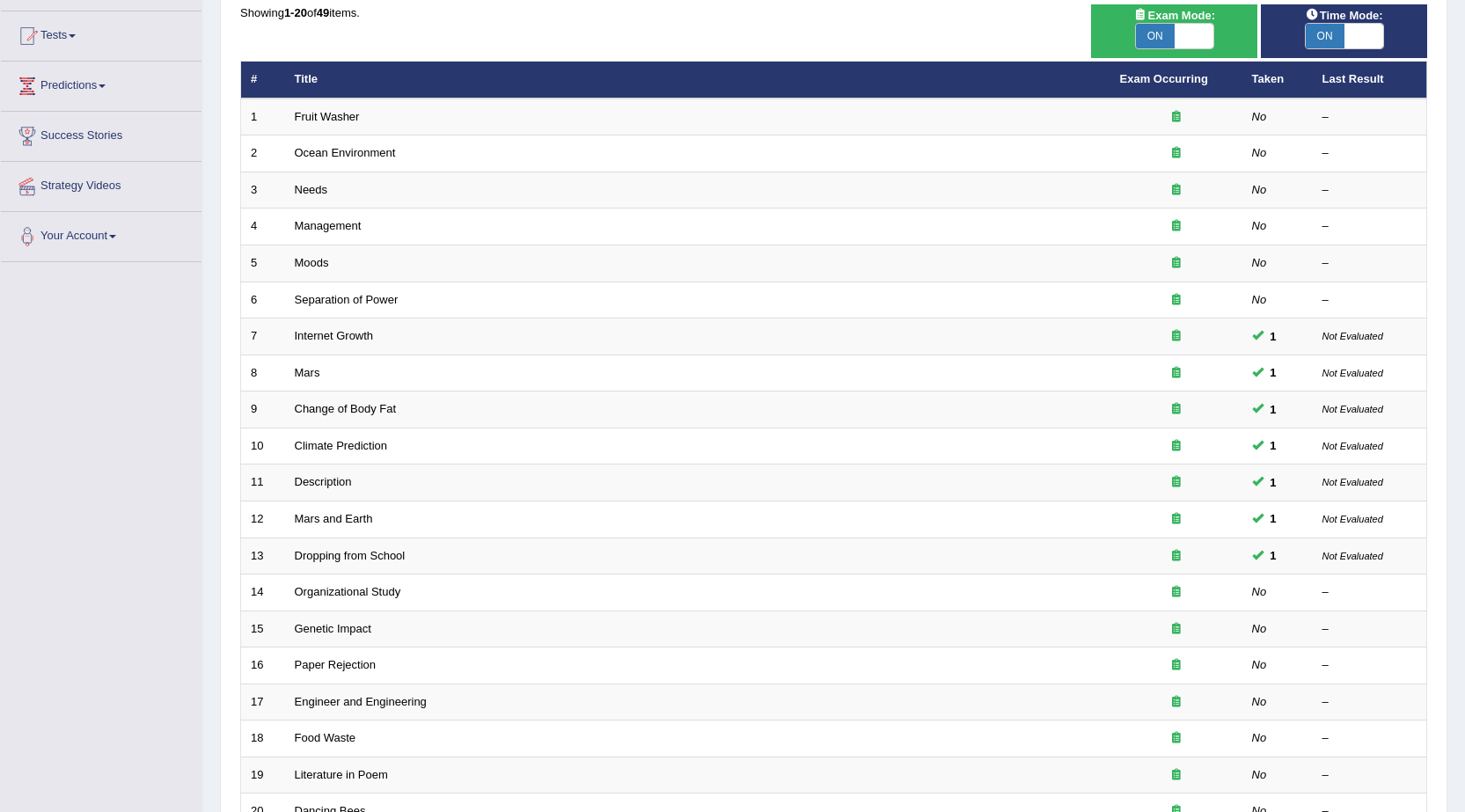
click at [1365, 41] on span at bounding box center [1364, 35] width 39 height 24
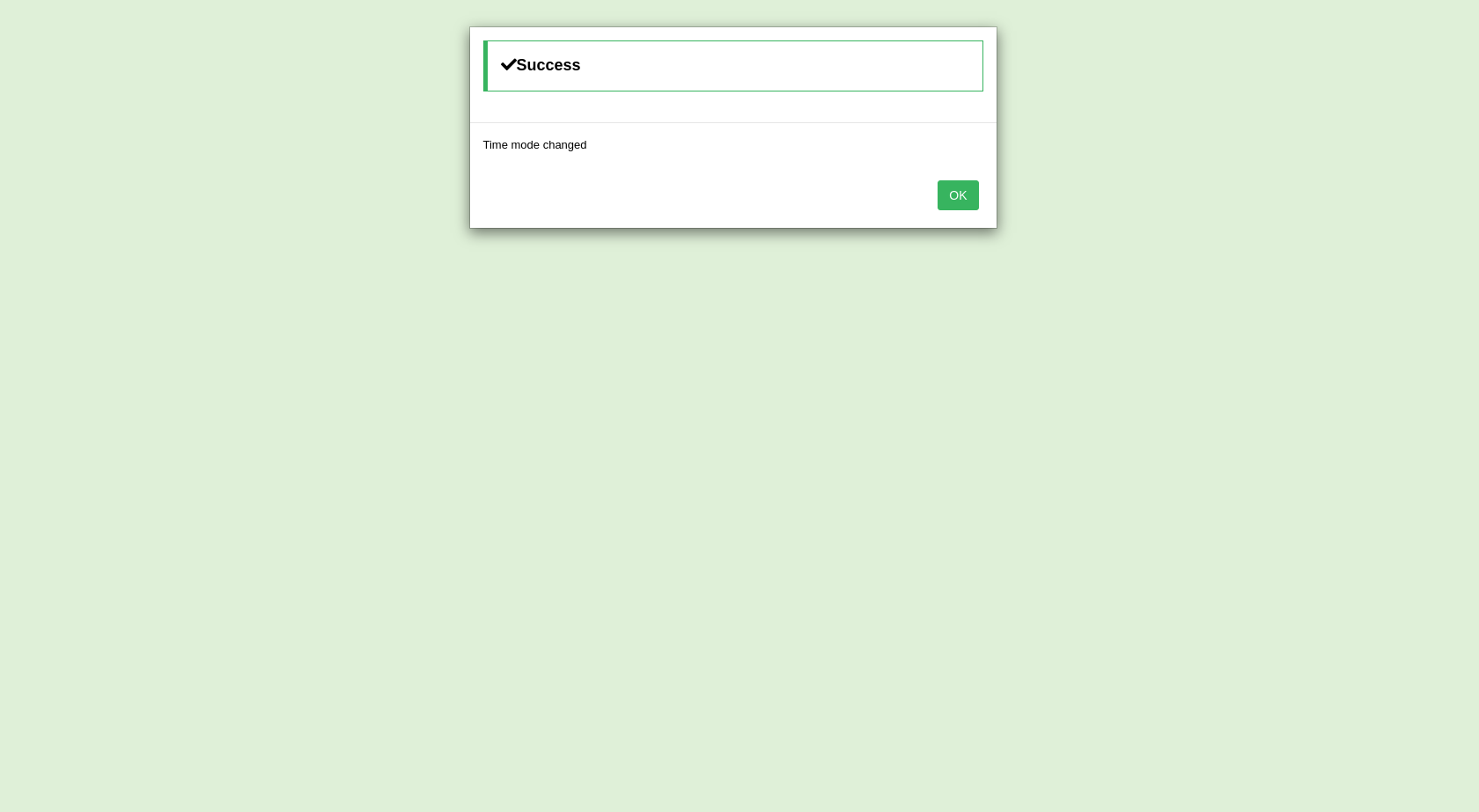
click at [980, 208] on div "OK" at bounding box center [733, 196] width 526 height 62
click at [960, 206] on button "OK" at bounding box center [957, 195] width 40 height 30
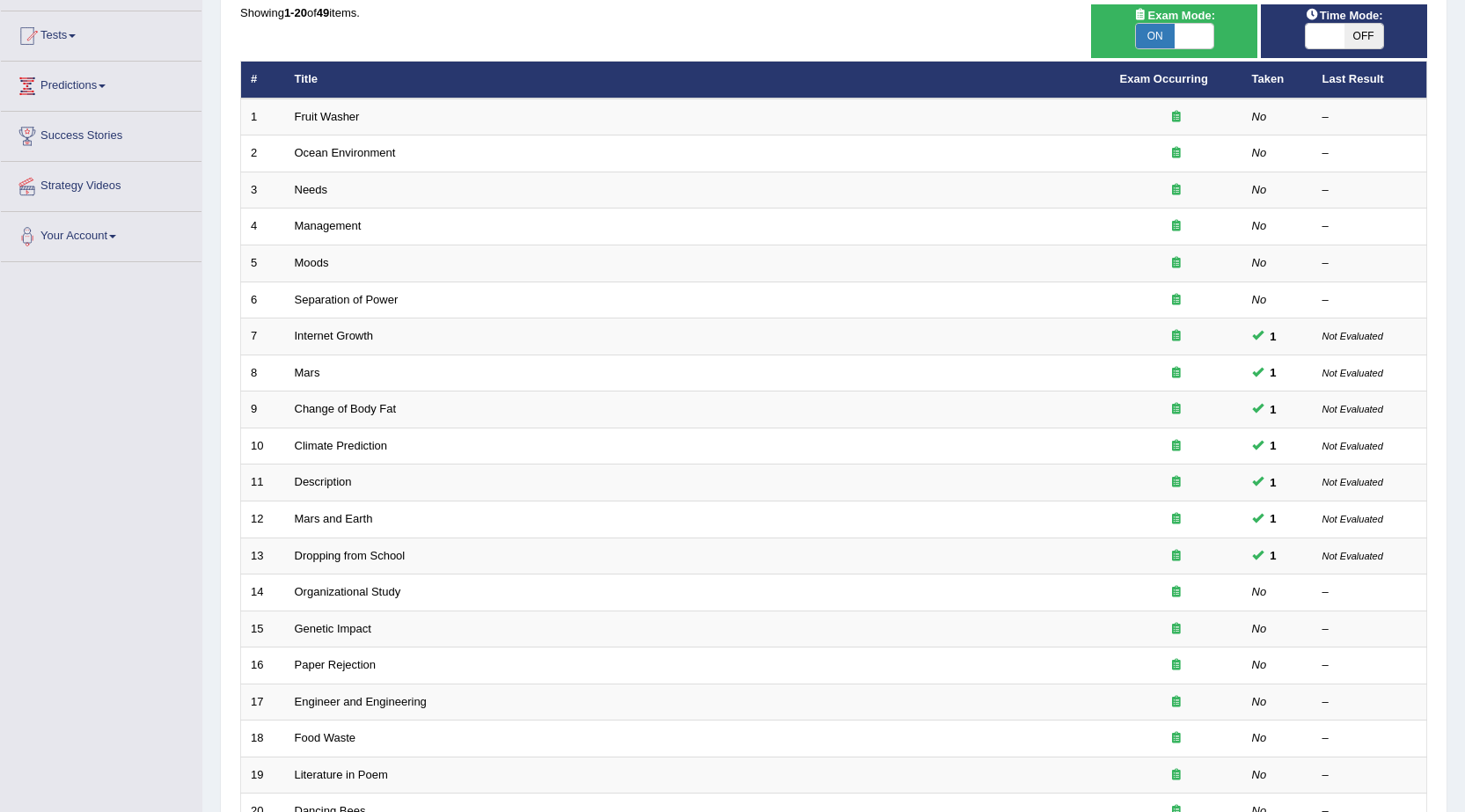
click at [1354, 35] on span "OFF" at bounding box center [1364, 35] width 39 height 24
checkbox input "true"
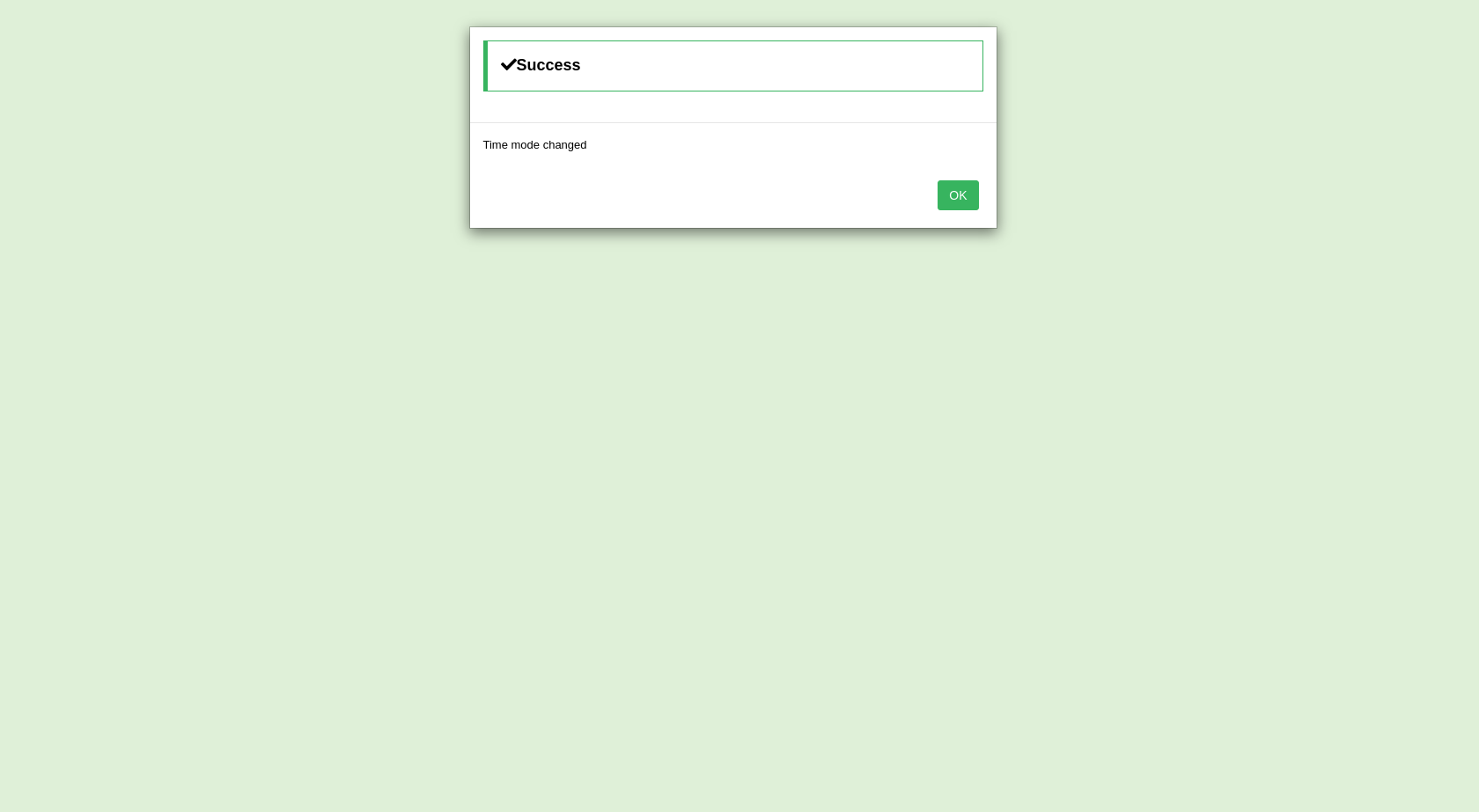
click at [944, 196] on button "OK" at bounding box center [957, 195] width 40 height 30
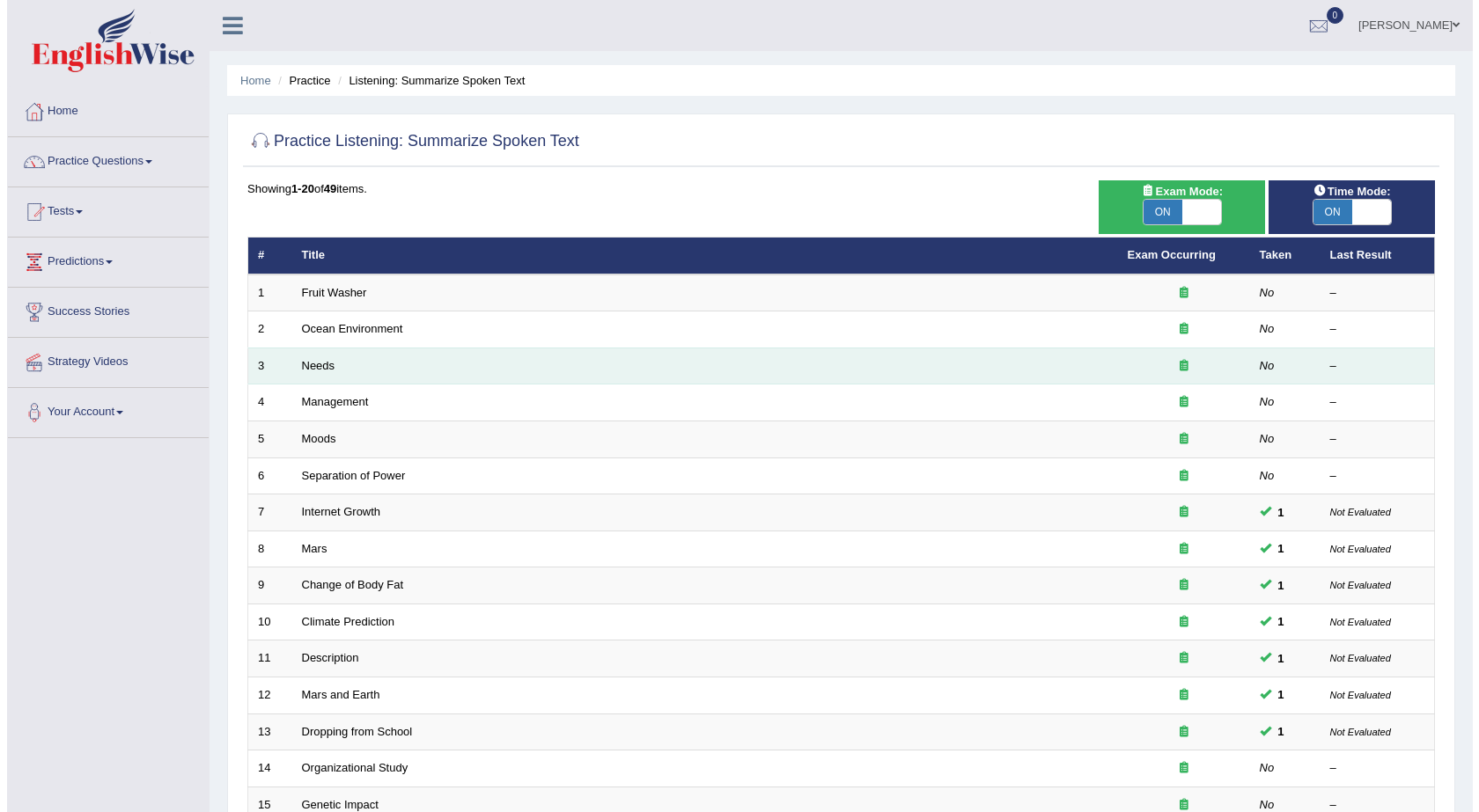
scroll to position [88, 0]
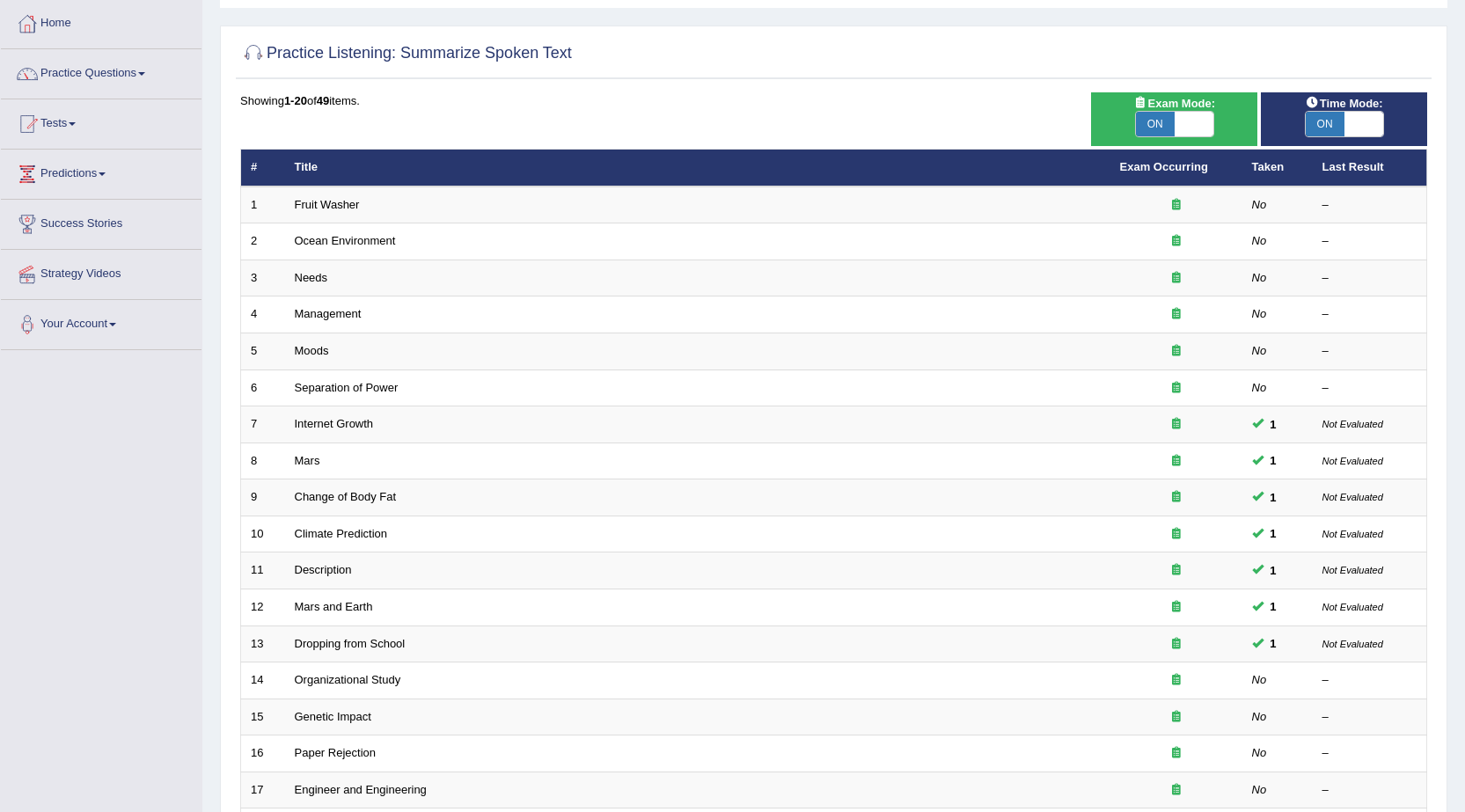
click at [1170, 127] on span "ON" at bounding box center [1155, 123] width 39 height 24
checkbox input "false"
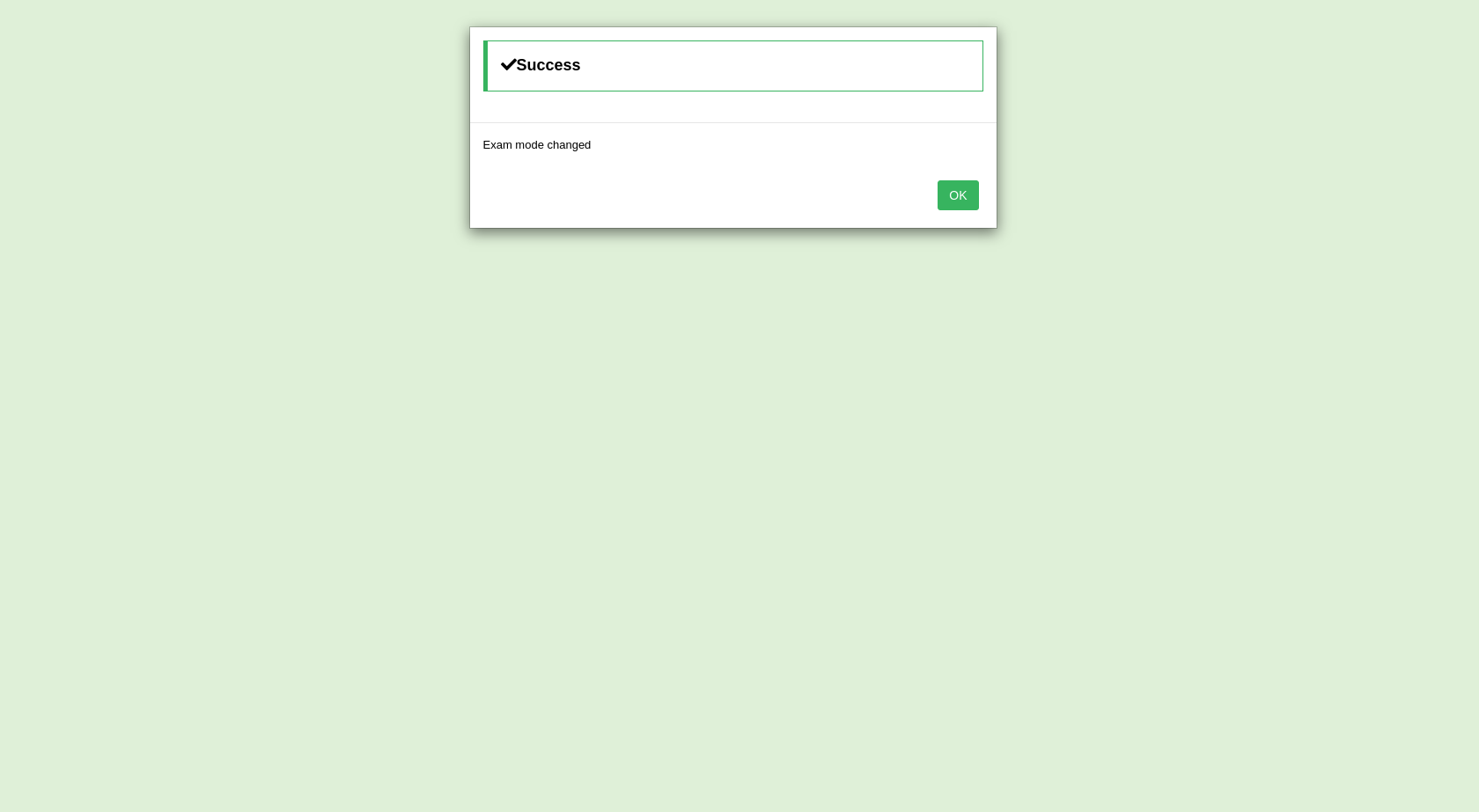
click at [943, 199] on button "OK" at bounding box center [957, 195] width 40 height 30
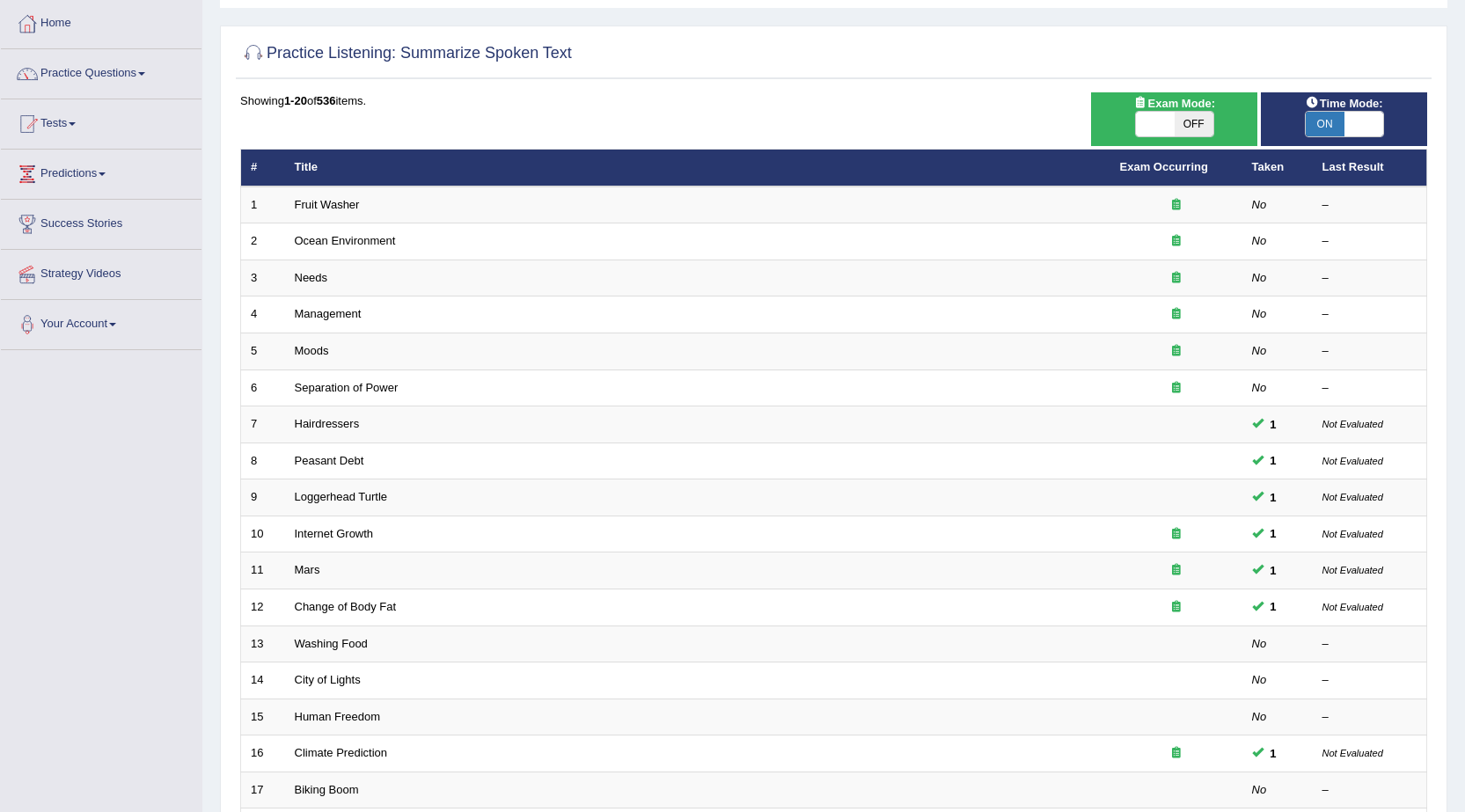
click at [1185, 110] on div "ON OFF" at bounding box center [1175, 123] width 79 height 26
click at [1187, 120] on span "OFF" at bounding box center [1194, 123] width 39 height 24
checkbox input "true"
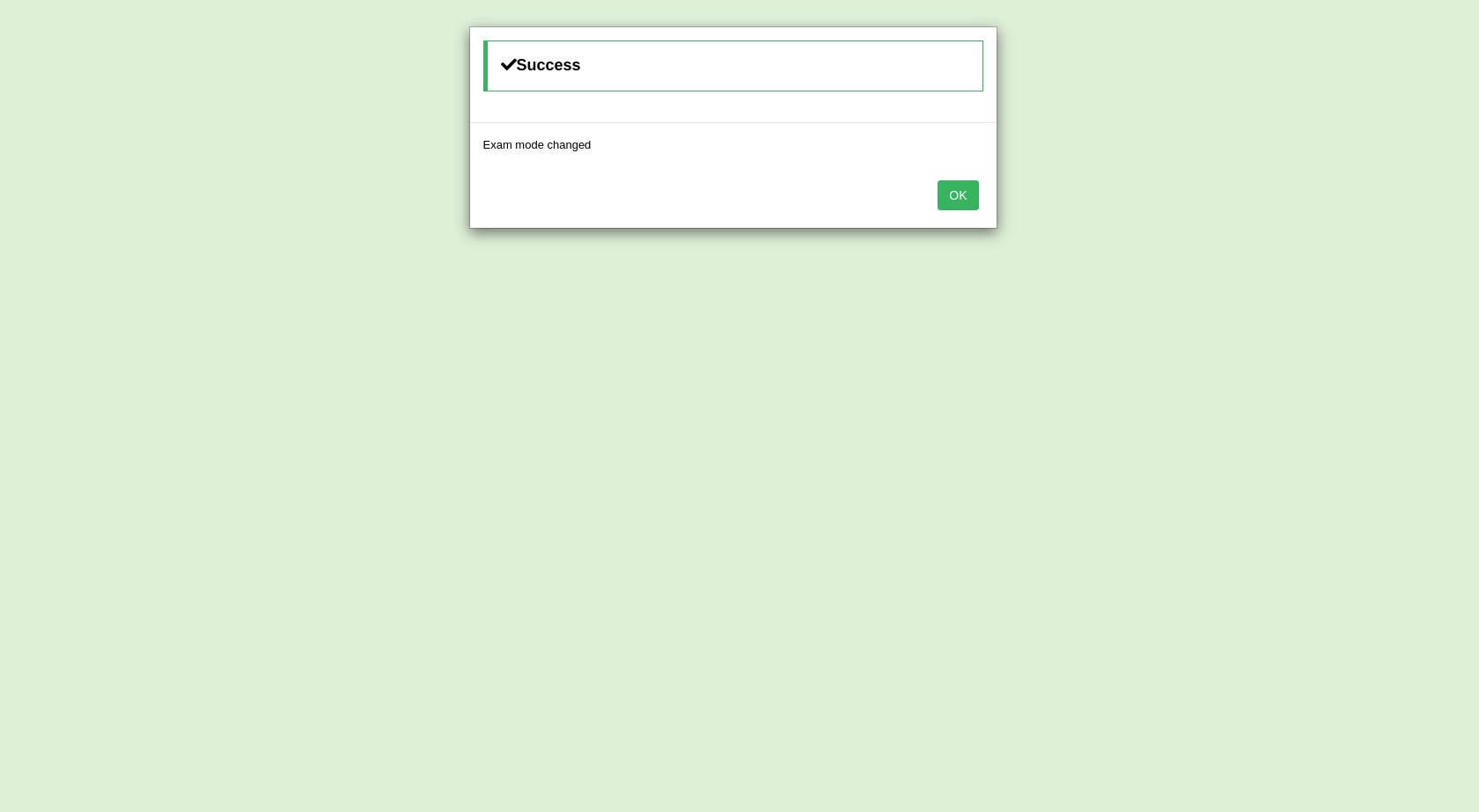
click at [960, 195] on button "OK" at bounding box center [957, 195] width 40 height 30
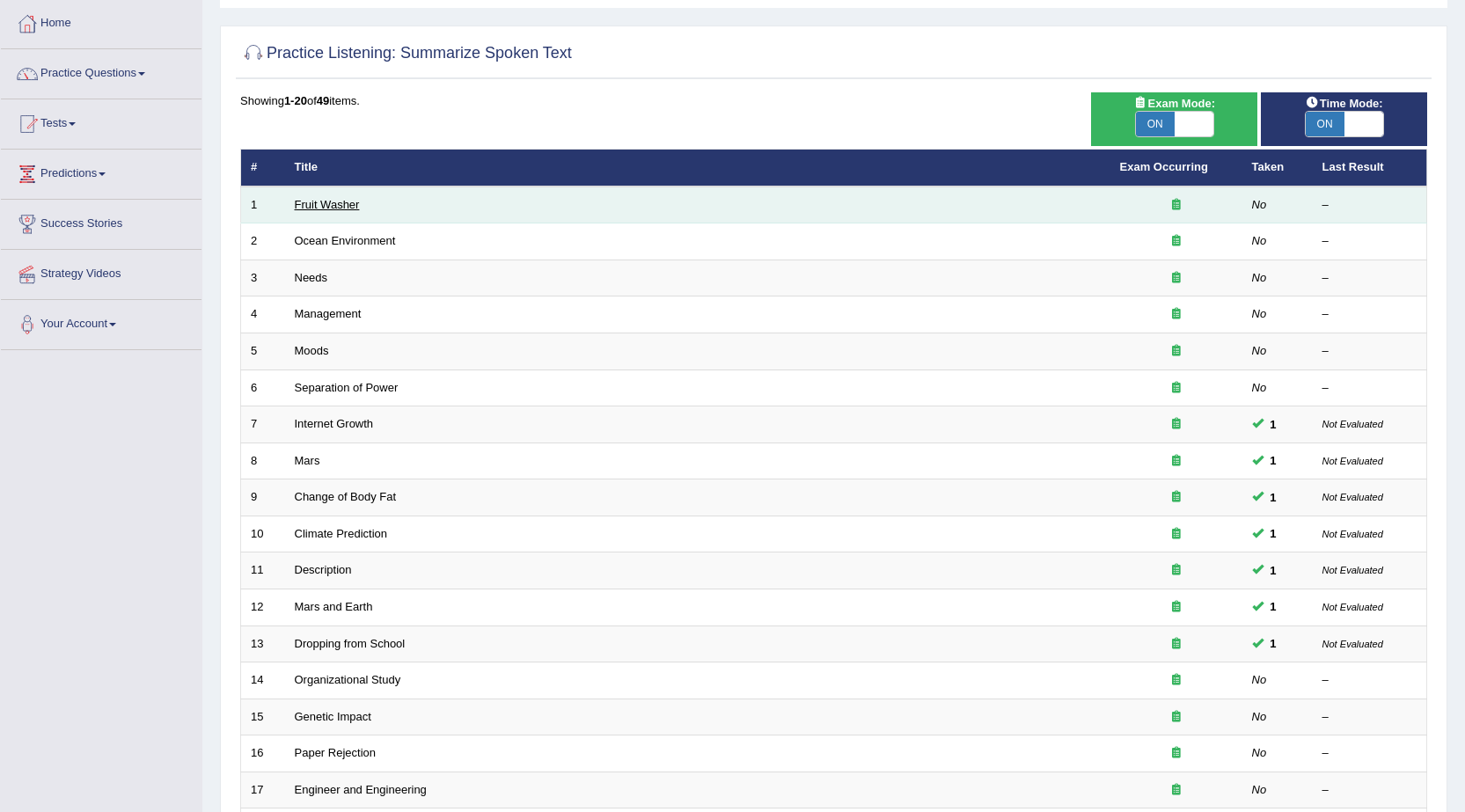
click at [310, 205] on link "Fruit Washer" at bounding box center [327, 205] width 65 height 14
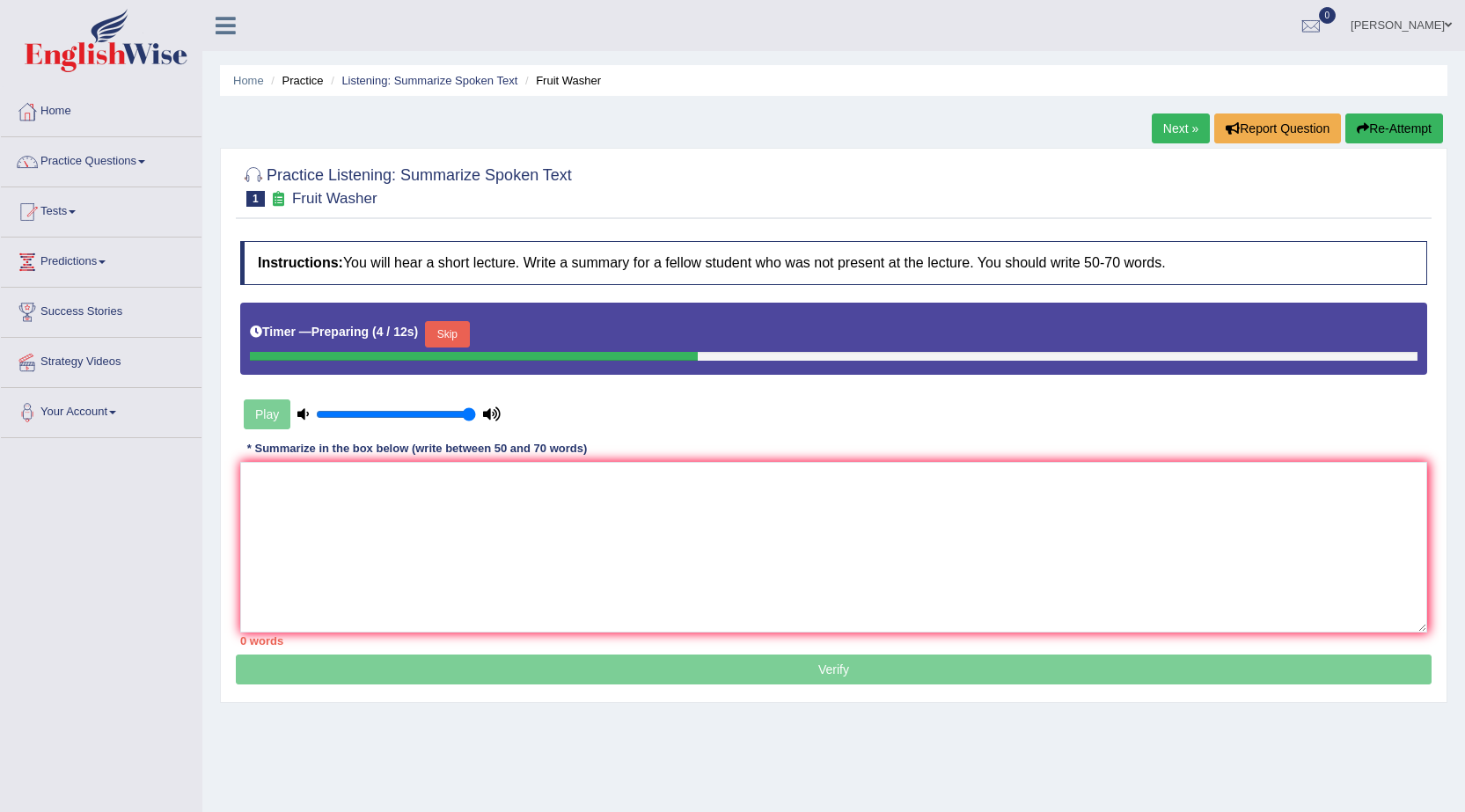
click at [469, 338] on button "Skip" at bounding box center [447, 334] width 44 height 26
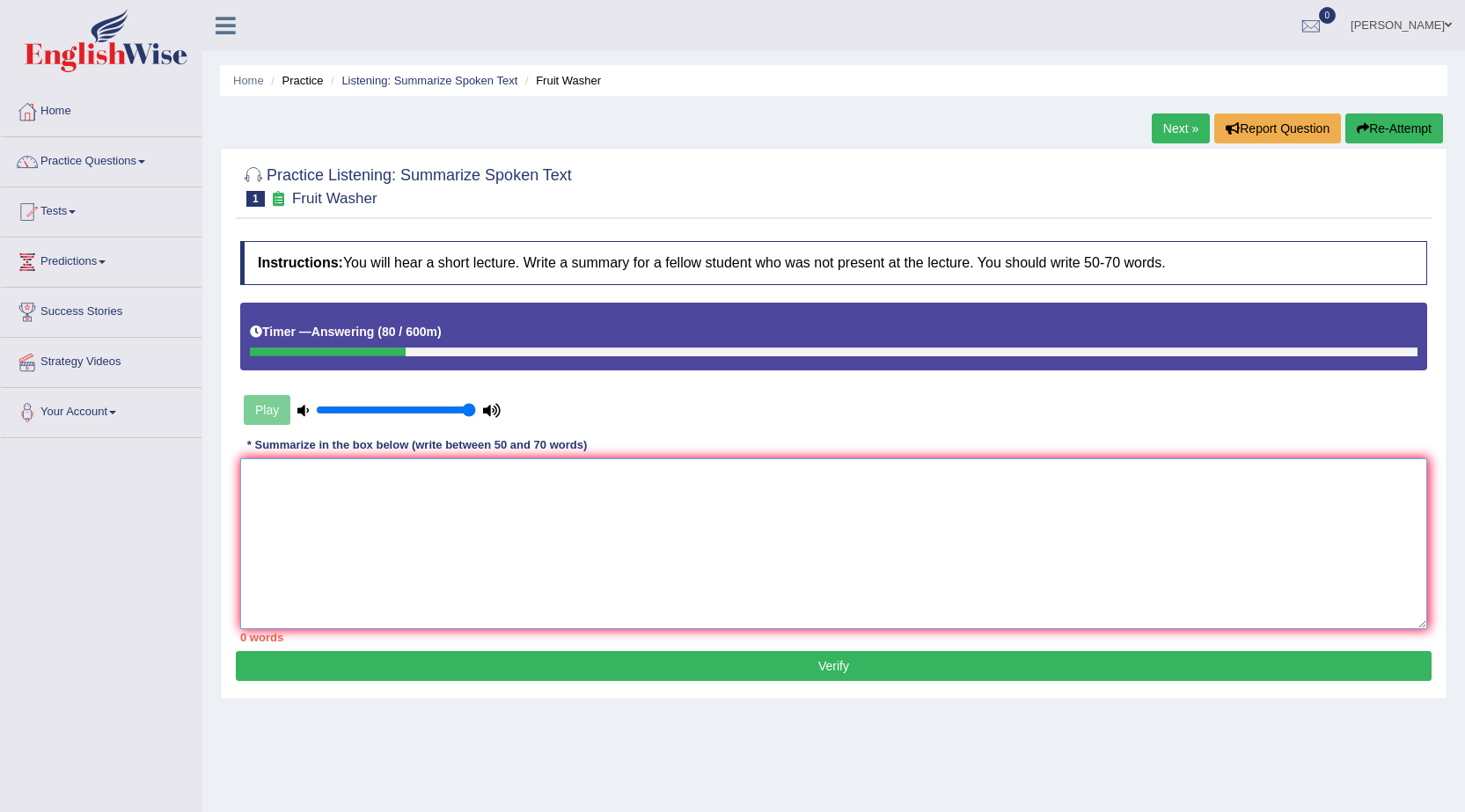
click at [651, 530] on textarea at bounding box center [834, 543] width 1187 height 171
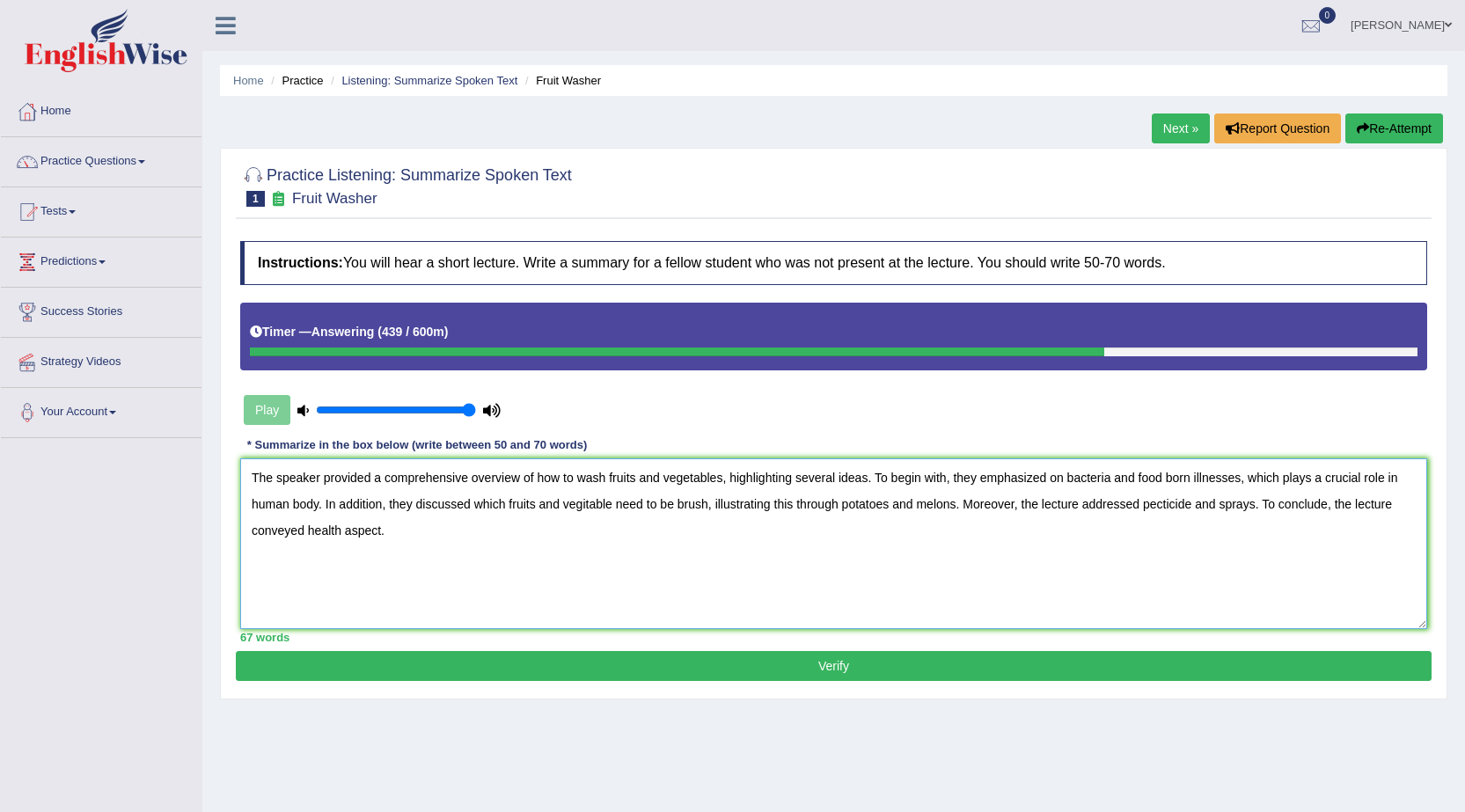
click at [1111, 482] on textarea "The speaker provided a comprehensive overview of how to wash fruits and vegetab…" at bounding box center [834, 543] width 1187 height 171
click at [1409, 478] on textarea "The speaker provided a comprehensive overview of how to wash fruits and vegetab…" at bounding box center [834, 543] width 1187 height 171
click at [1180, 505] on textarea "The speaker provided a comprehensive overview of how to wash fruits and vegetab…" at bounding box center [834, 543] width 1187 height 171
click at [1185, 503] on textarea "The speaker provided a comprehensive overview of how to wash fruits and vegetab…" at bounding box center [834, 543] width 1187 height 171
type textarea "The speaker provided a comprehensive overview of how to wash fruits and vegetab…"
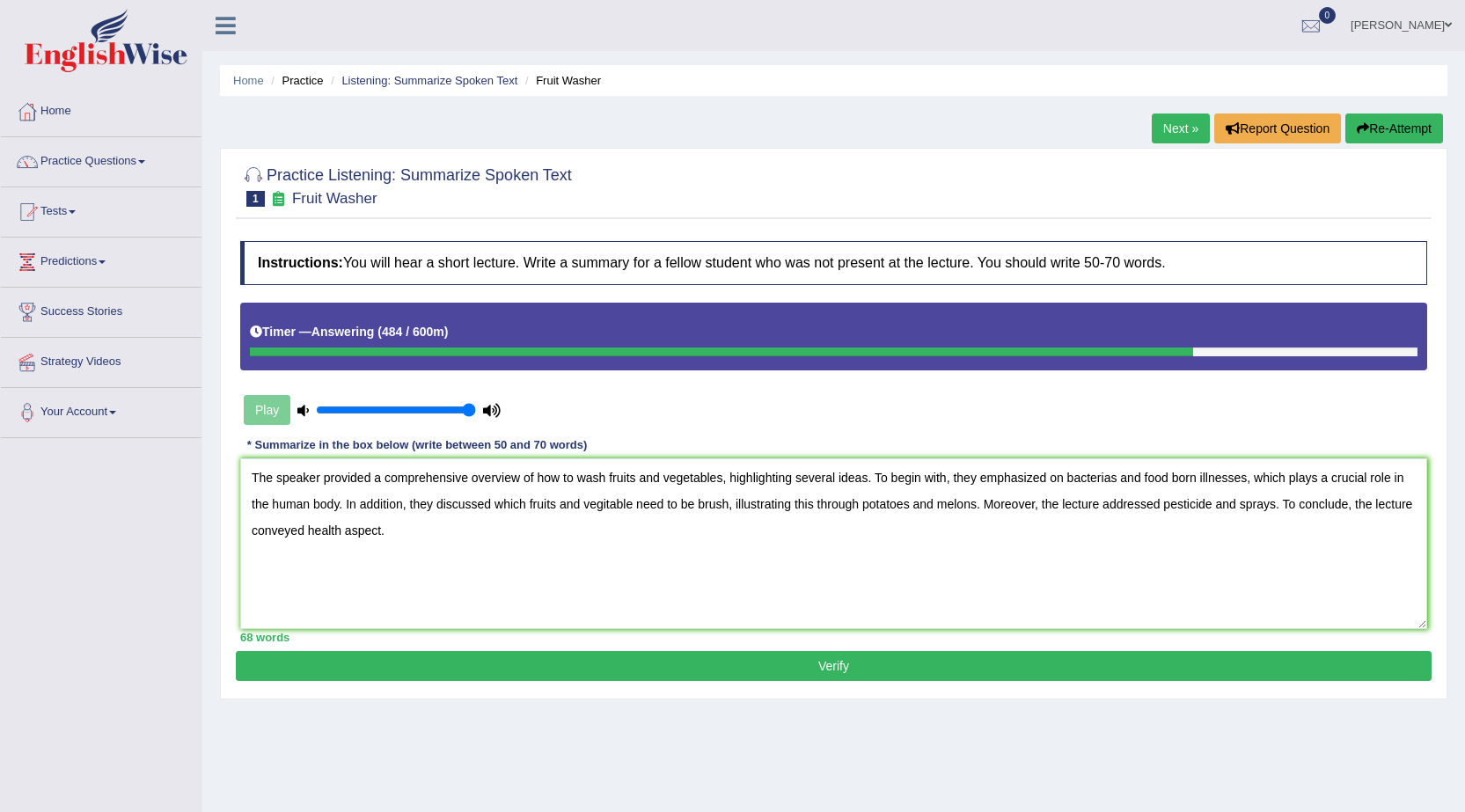
click at [1113, 671] on button "Verify" at bounding box center [834, 665] width 1196 height 30
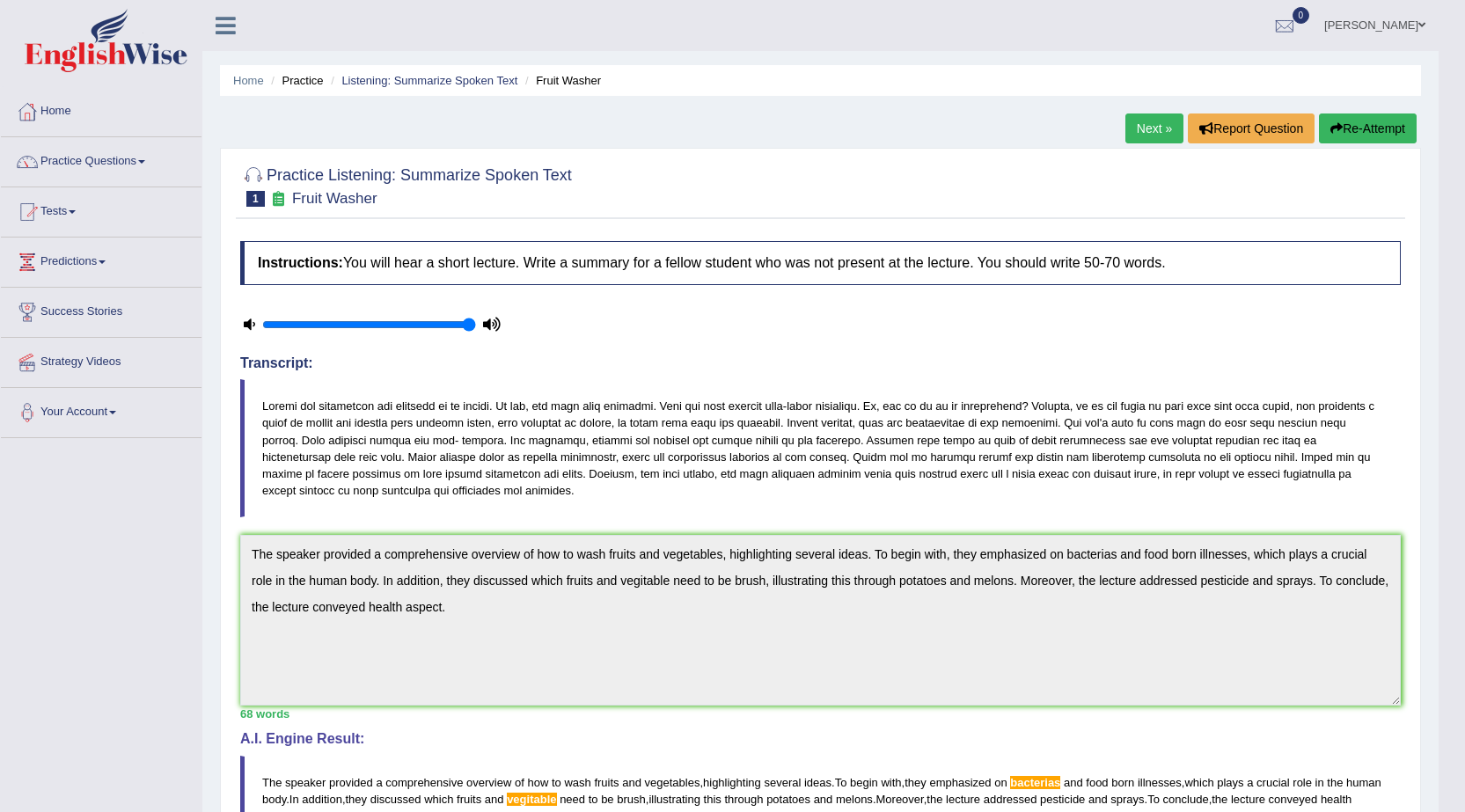
click at [452, 88] on li "Listening: Summarize Spoken Text" at bounding box center [421, 80] width 191 height 17
click at [455, 77] on link "Listening: Summarize Spoken Text" at bounding box center [429, 81] width 176 height 14
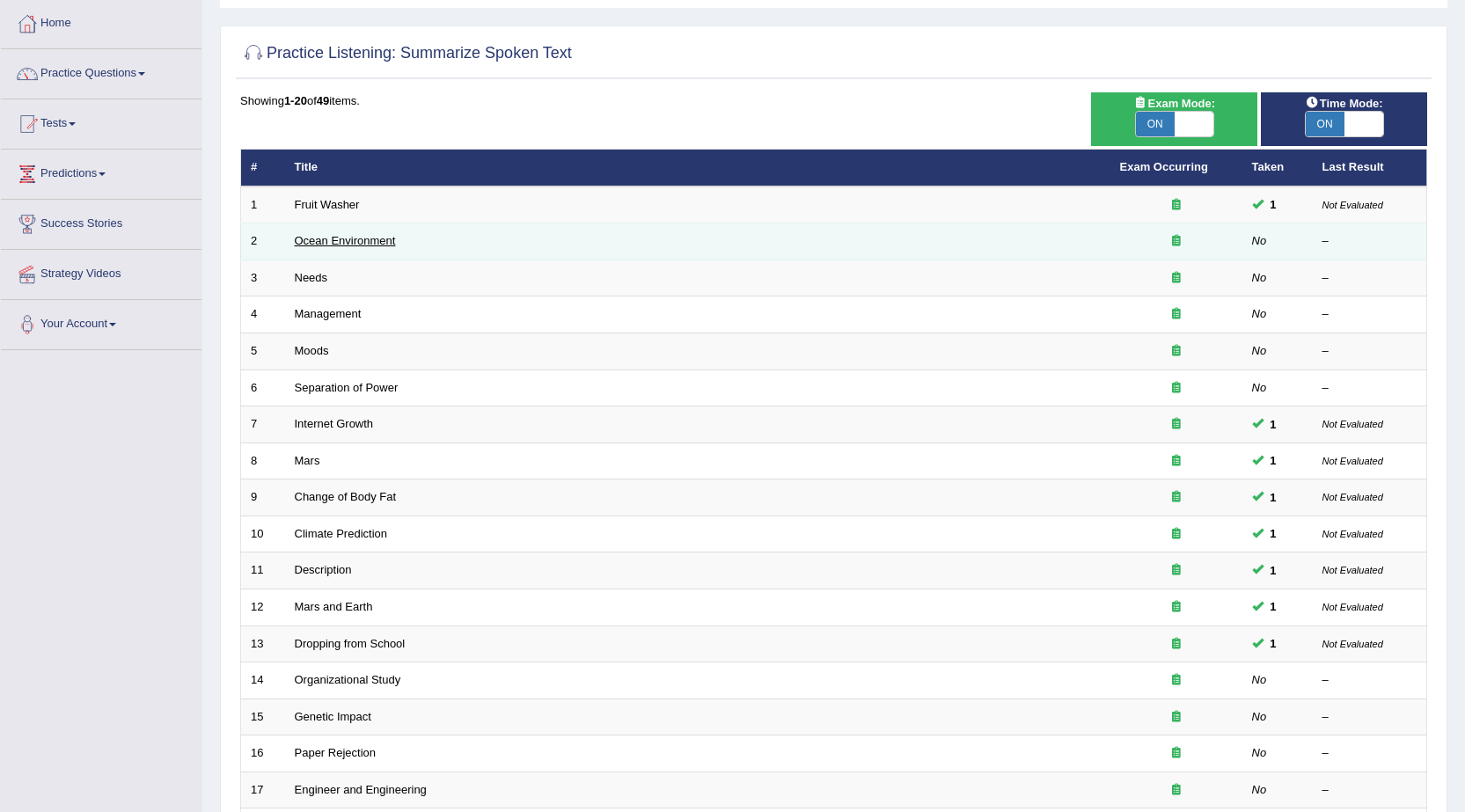
click at [366, 242] on link "Ocean Environment" at bounding box center [346, 241] width 102 height 14
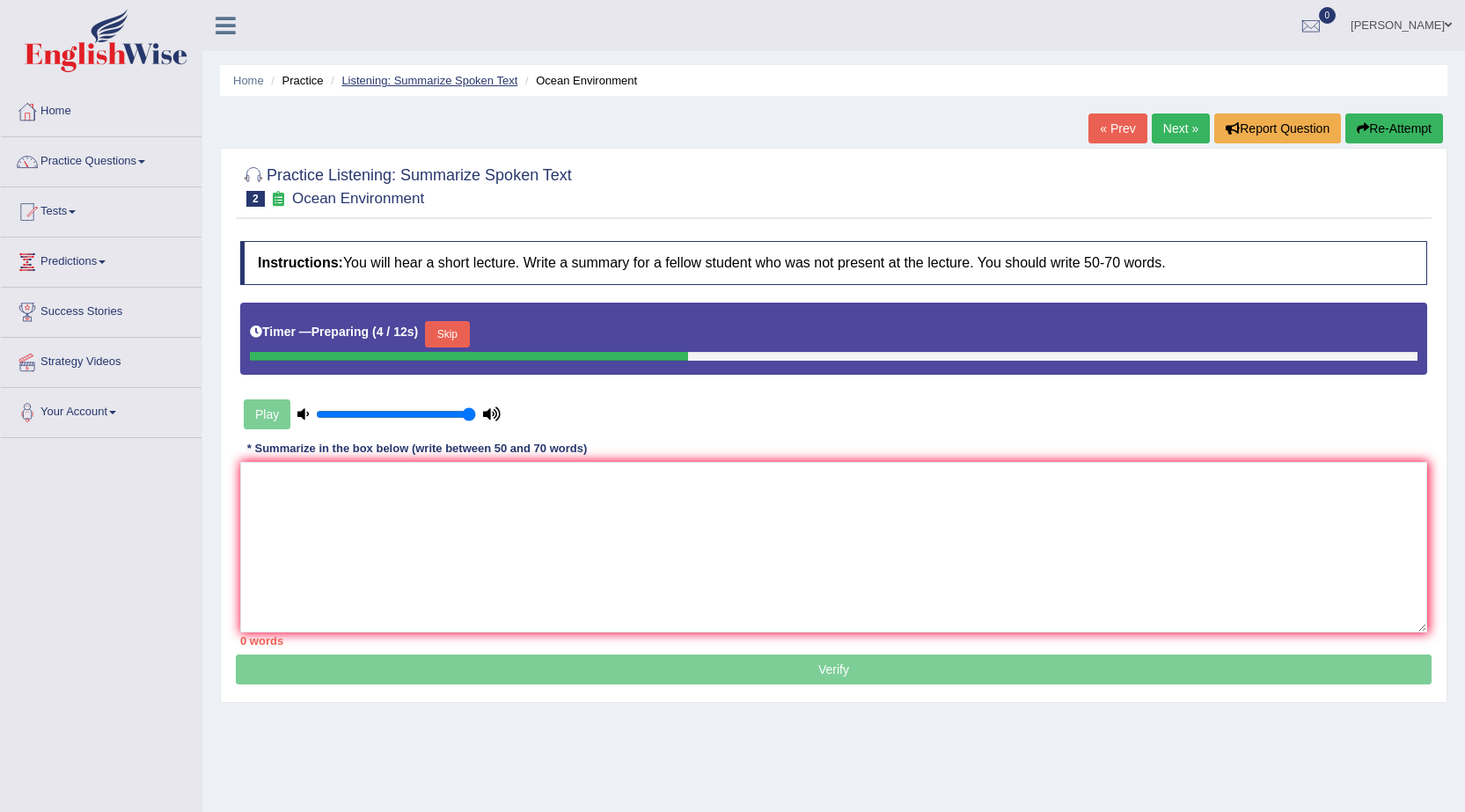
click at [449, 86] on link "Listening: Summarize Spoken Text" at bounding box center [429, 81] width 176 height 14
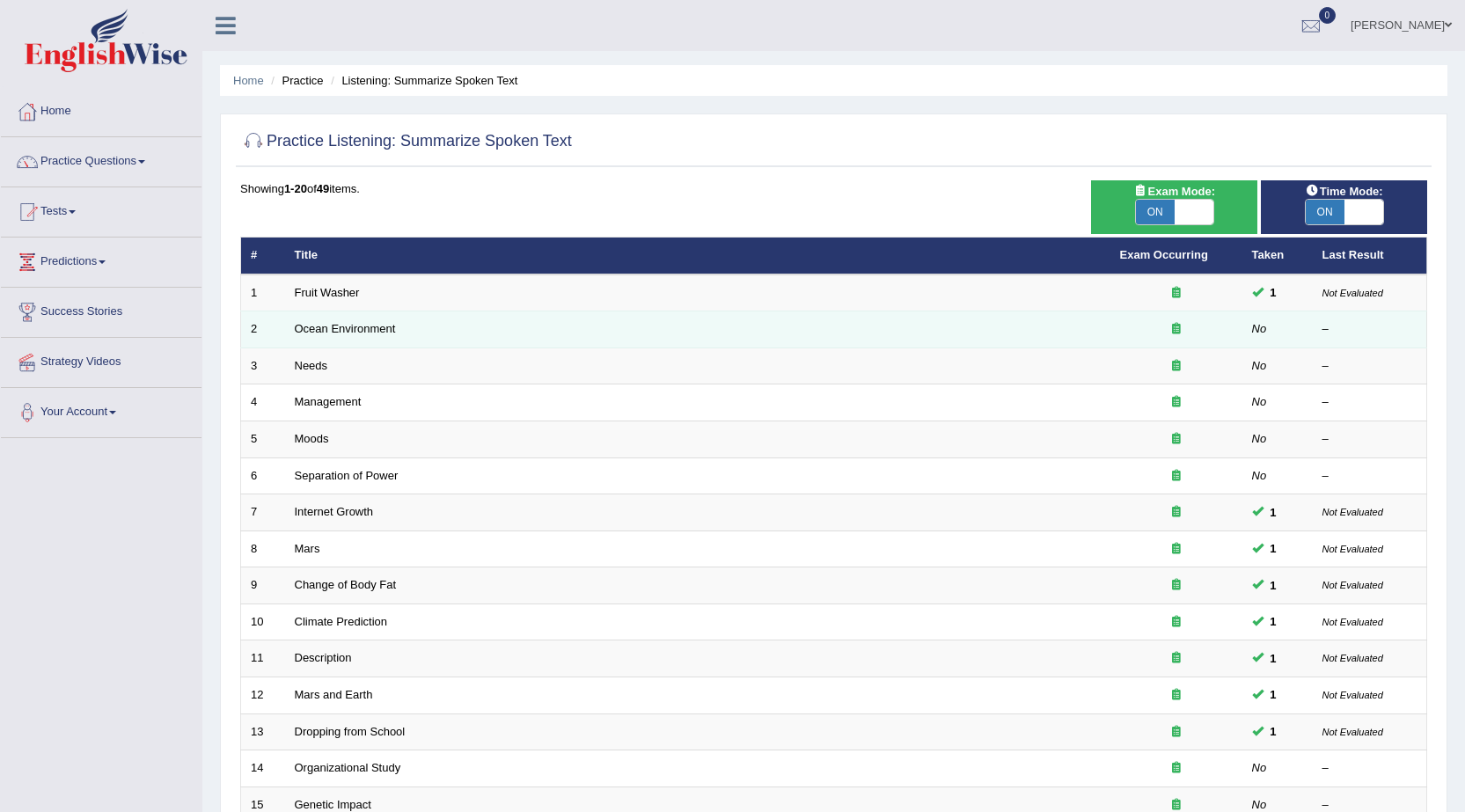
click at [329, 337] on td "Ocean Environment" at bounding box center [698, 330] width 826 height 37
click at [336, 328] on link "Ocean Environment" at bounding box center [346, 329] width 102 height 14
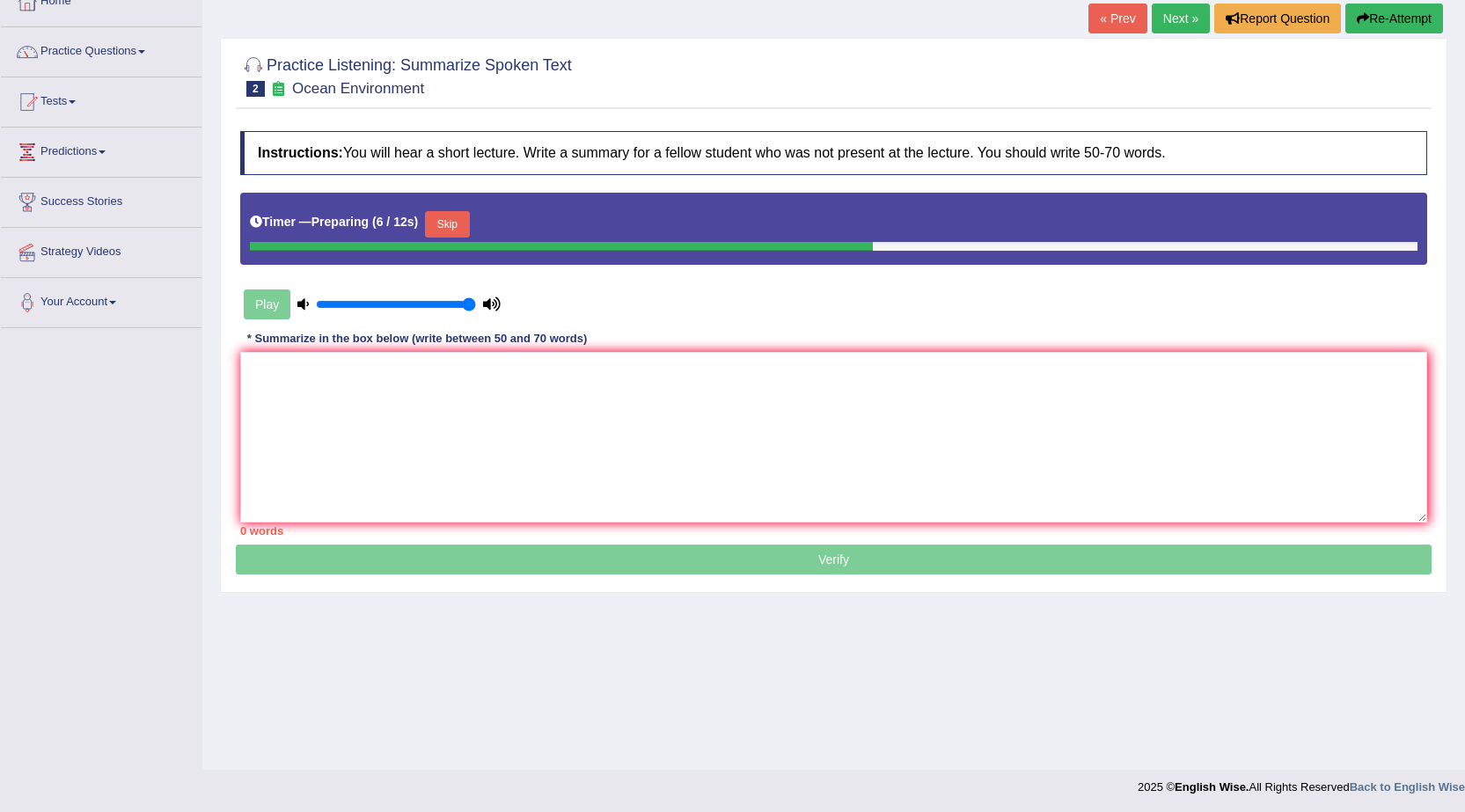
scroll to position [111, 0]
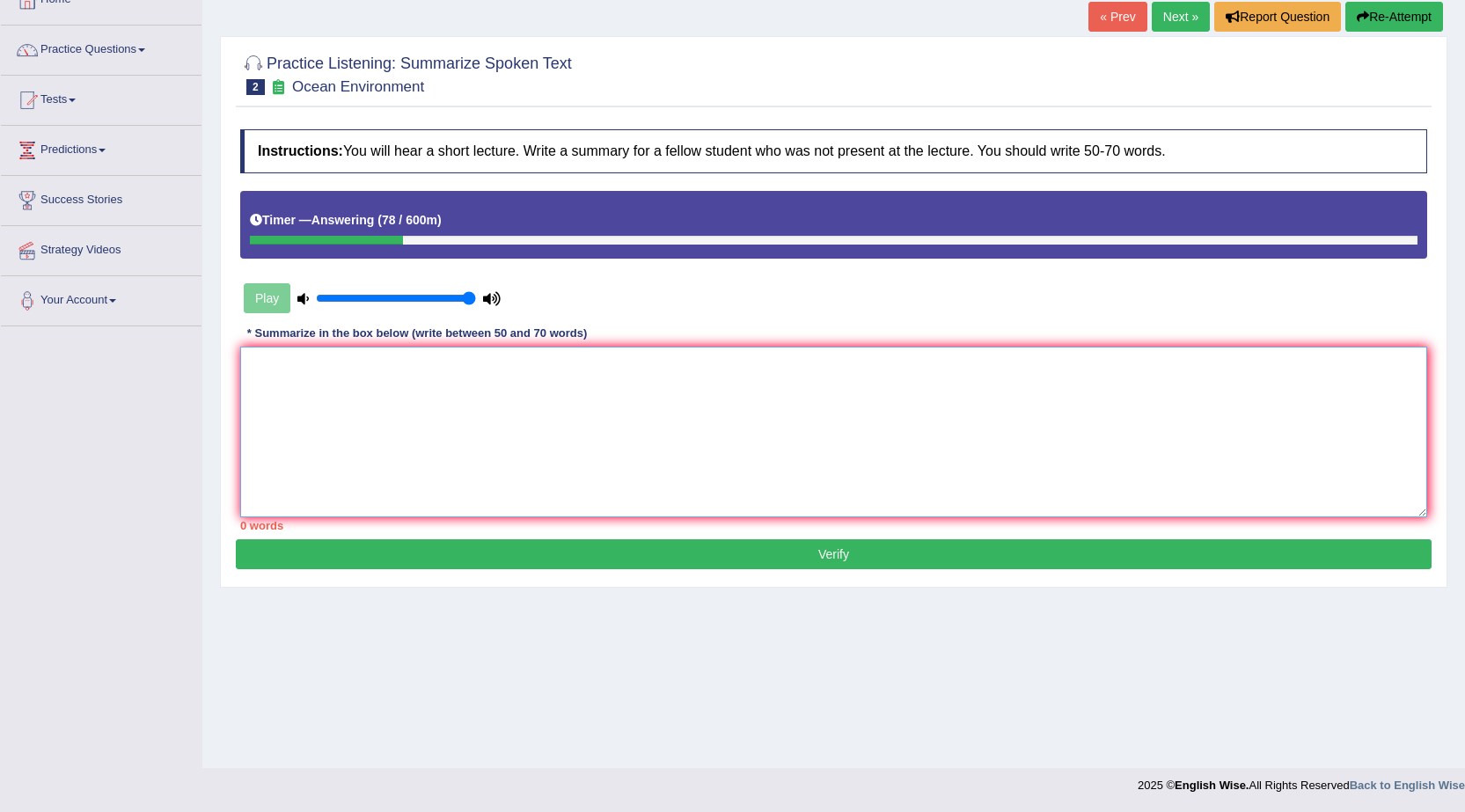
click at [720, 394] on textarea at bounding box center [834, 432] width 1187 height 171
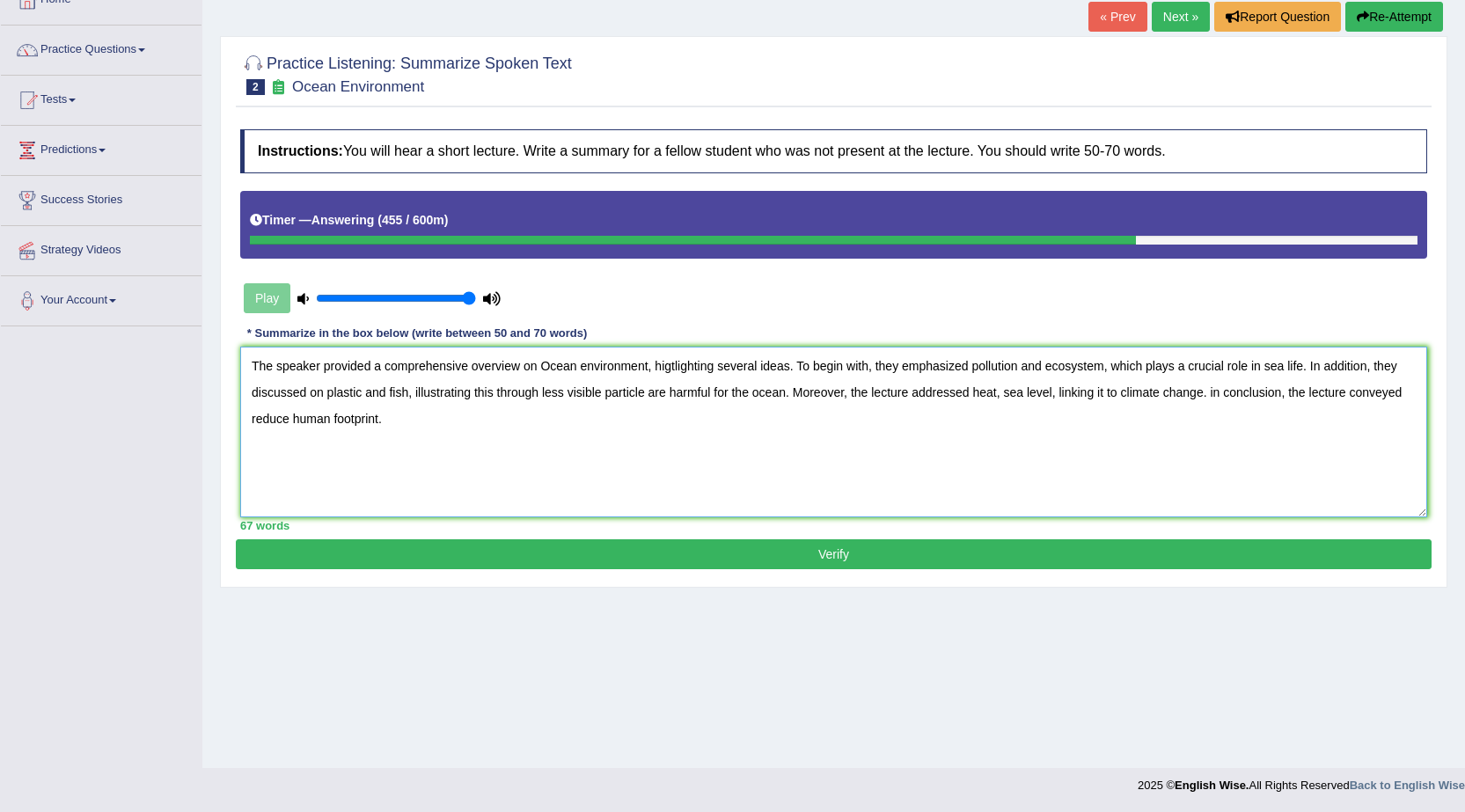
type textarea "The speaker provided a comprehensive overview on Ocean environment, higtlightin…"
click at [725, 552] on button "Verify" at bounding box center [834, 554] width 1196 height 30
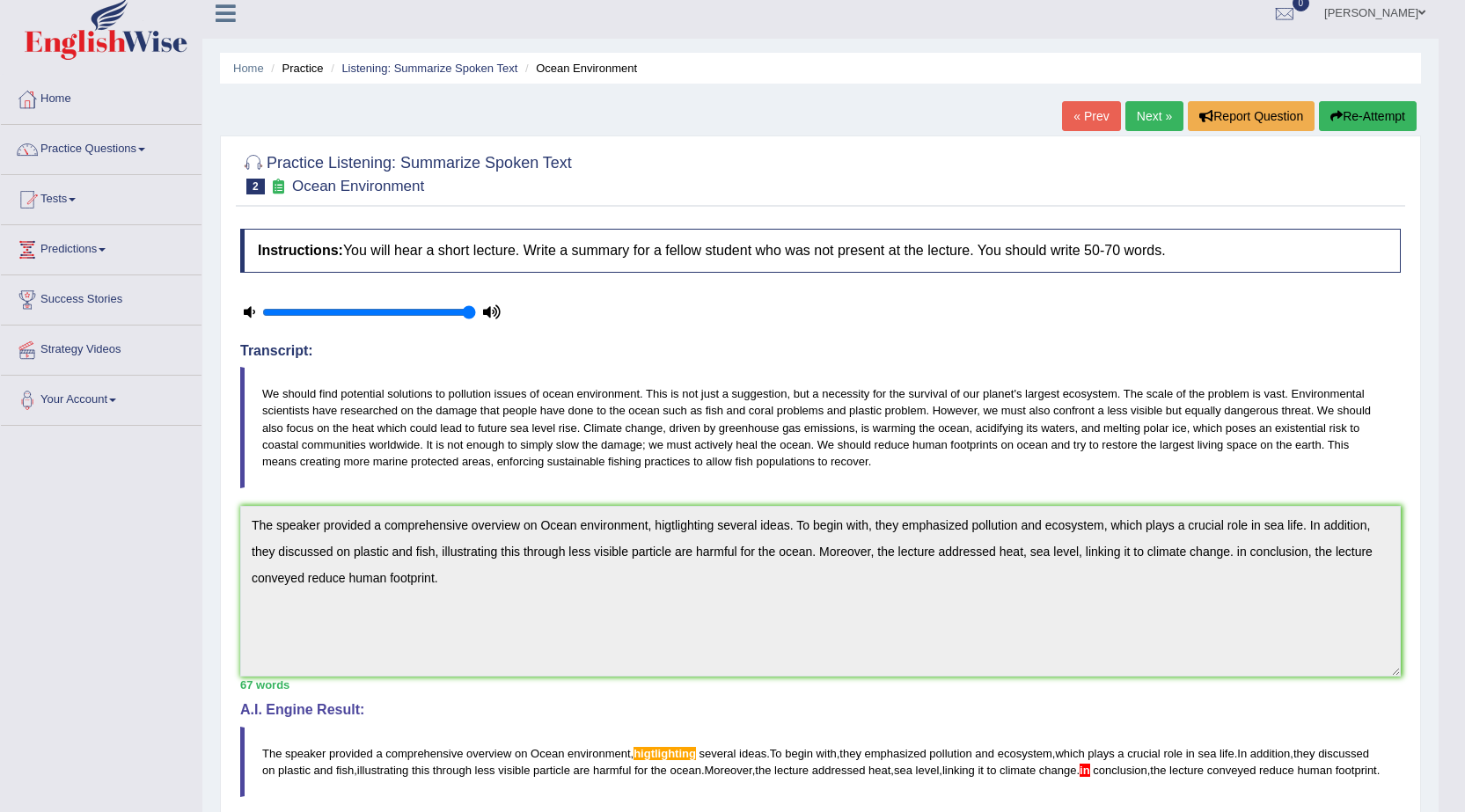
scroll to position [0, 0]
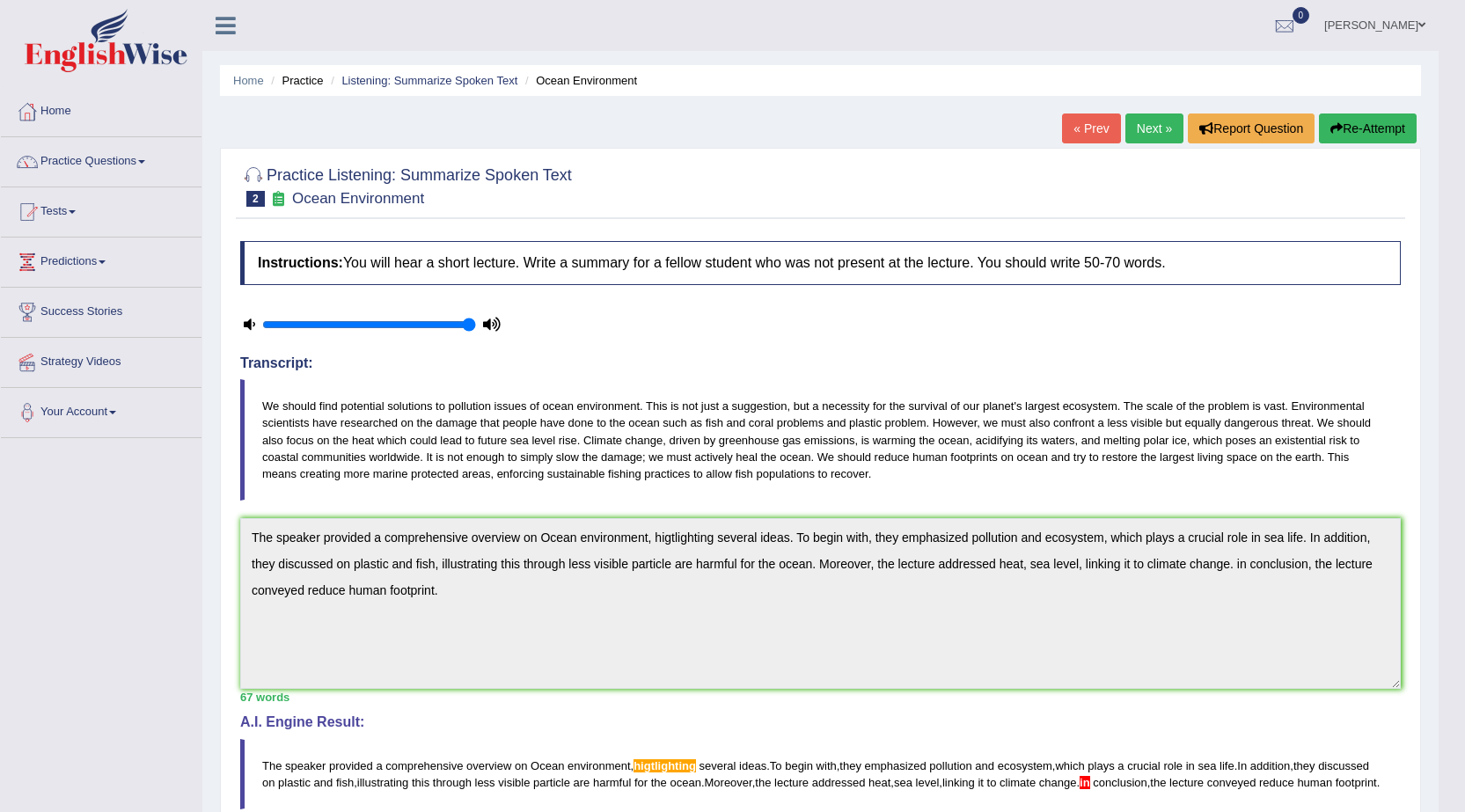
click at [1424, 24] on span at bounding box center [1422, 25] width 7 height 12
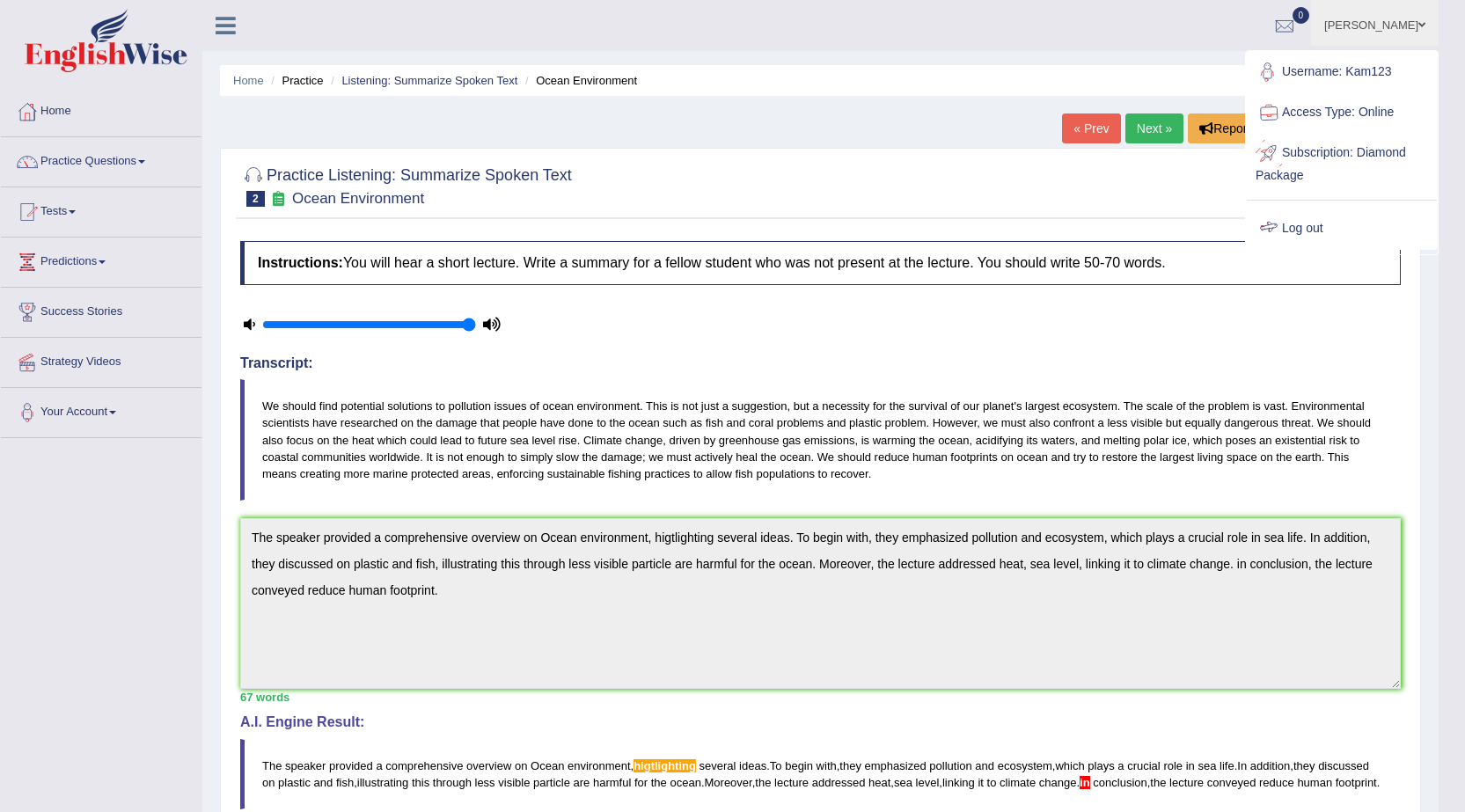
click at [1321, 229] on link "Log out" at bounding box center [1342, 228] width 190 height 40
